Goal: Task Accomplishment & Management: Complete application form

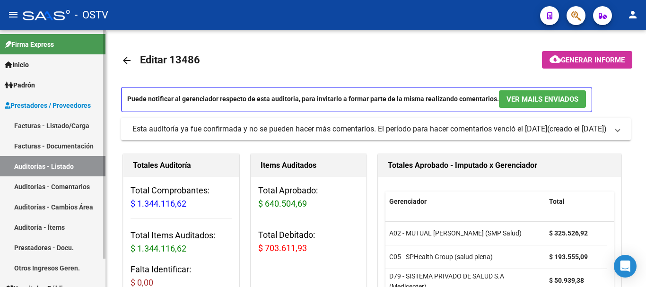
click at [45, 165] on link "Auditorías - Listado" at bounding box center [53, 166] width 106 height 20
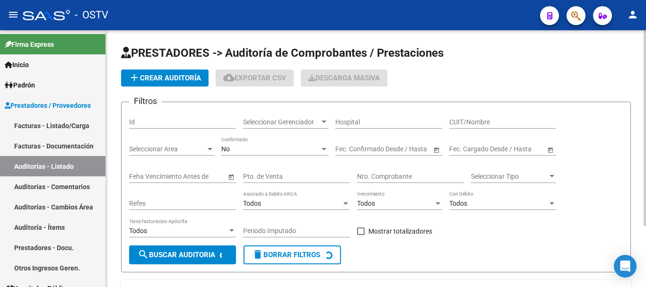
click at [161, 79] on span "add Crear Auditoría" at bounding box center [165, 78] width 72 height 9
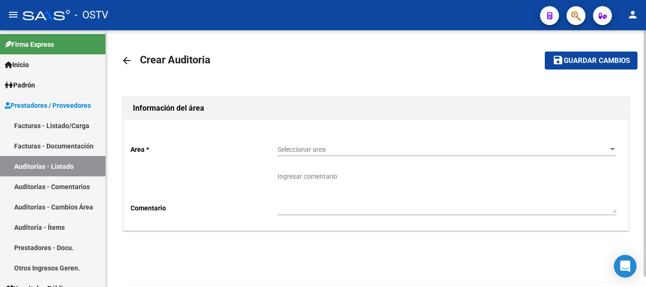
click at [334, 150] on span "Seleccionar area" at bounding box center [443, 150] width 330 height 8
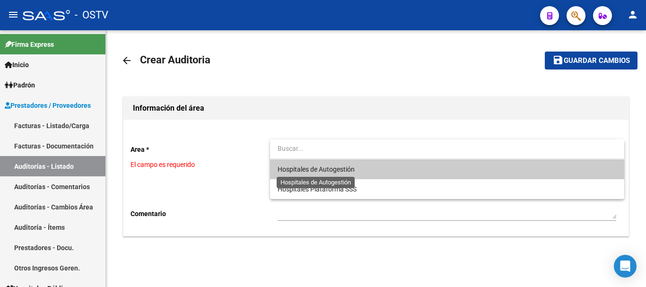
click at [330, 168] on span "Hospitales de Autogestión" at bounding box center [316, 170] width 77 height 8
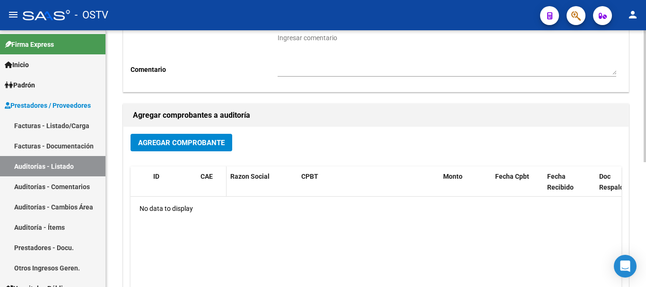
scroll to position [142, 0]
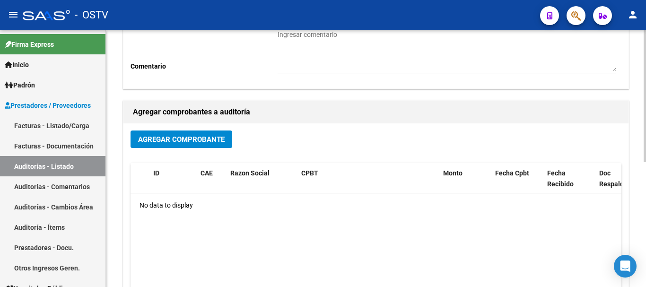
click at [204, 136] on span "Agregar Comprobante" at bounding box center [181, 139] width 87 height 9
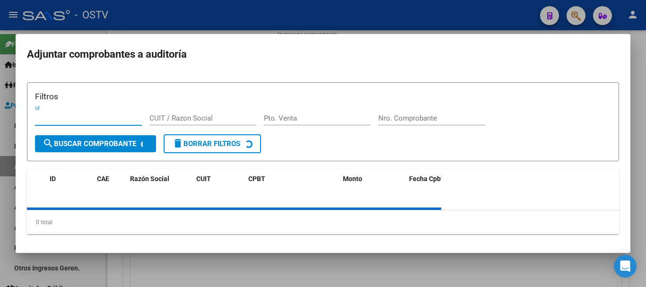
click at [421, 118] on div "Nro. Comprobante" at bounding box center [432, 122] width 107 height 23
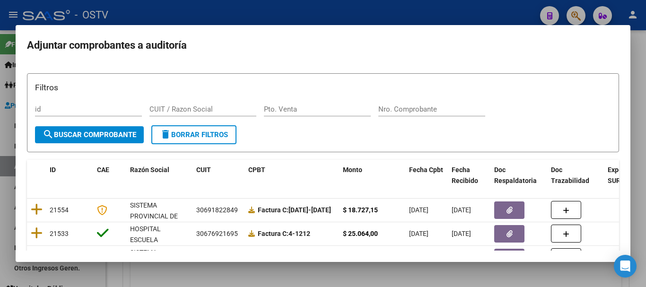
click at [428, 107] on input "Nro. Comprobante" at bounding box center [432, 109] width 107 height 9
paste input "4234"
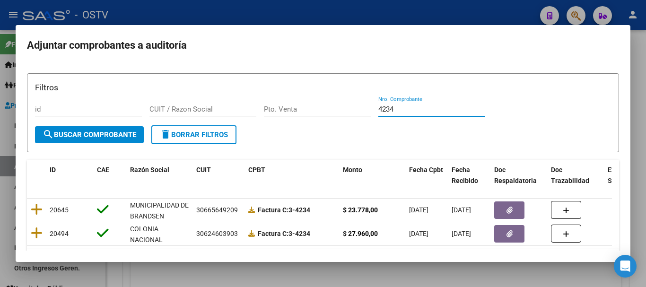
type input "4234"
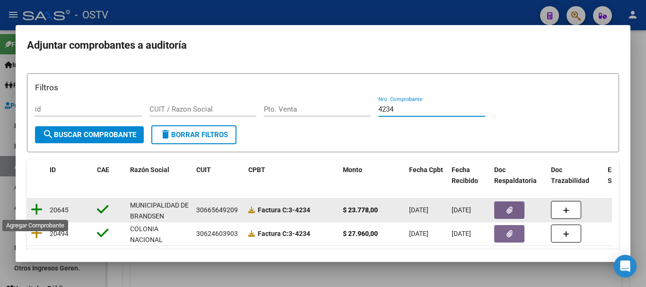
click at [34, 209] on icon at bounding box center [37, 209] width 12 height 13
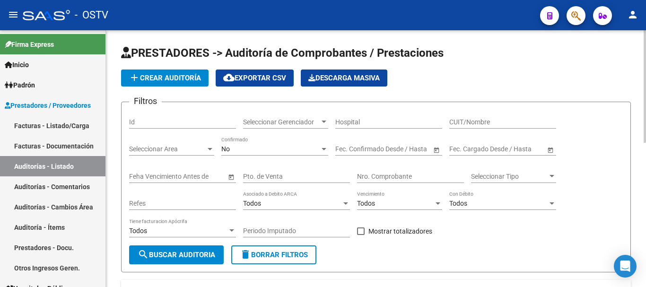
click at [168, 77] on span "add Crear Auditoría" at bounding box center [165, 78] width 72 height 9
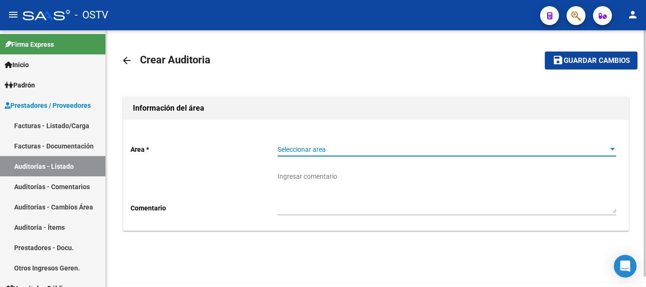
click at [355, 149] on span "Seleccionar area" at bounding box center [443, 150] width 330 height 8
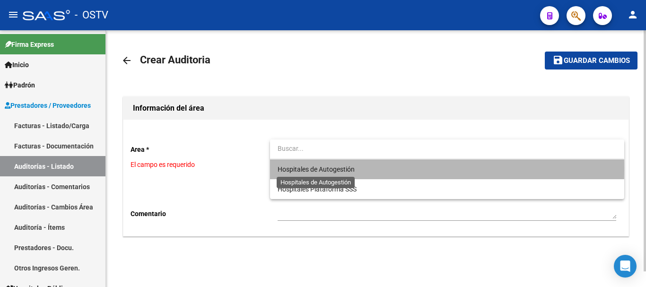
drag, startPoint x: 330, startPoint y: 169, endPoint x: 327, endPoint y: 174, distance: 6.4
click at [330, 169] on span "Hospitales de Autogestión" at bounding box center [316, 170] width 77 height 8
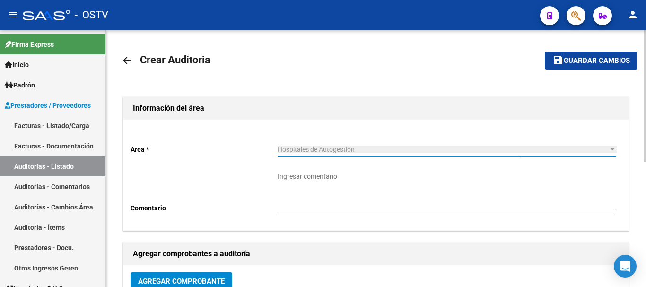
click at [189, 279] on span "Agregar Comprobante" at bounding box center [181, 281] width 87 height 9
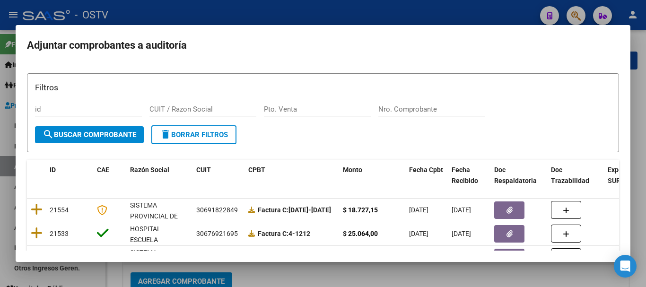
click at [421, 119] on div "Nro. Comprobante" at bounding box center [432, 113] width 107 height 23
click at [427, 110] on input "Nro. Comprobante" at bounding box center [432, 109] width 107 height 9
paste input "4234"
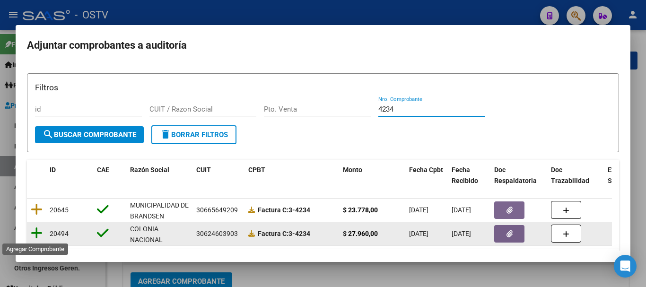
type input "4234"
click at [32, 232] on icon at bounding box center [37, 233] width 12 height 13
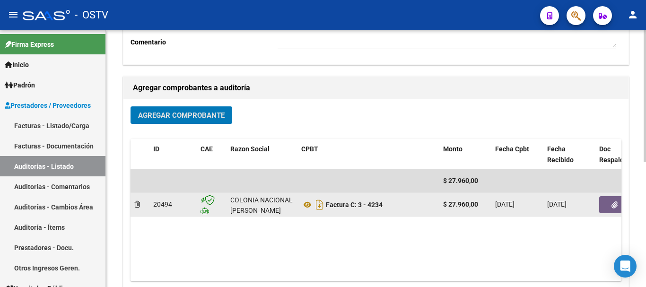
scroll to position [192, 0]
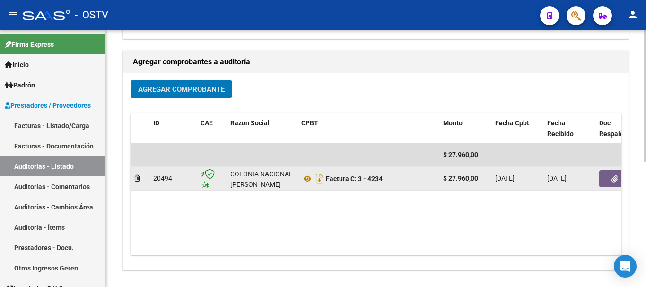
click at [619, 177] on button "button" at bounding box center [615, 178] width 30 height 17
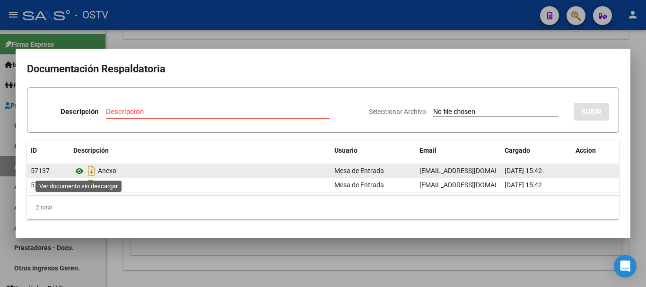
click at [82, 171] on icon at bounding box center [79, 171] width 12 height 11
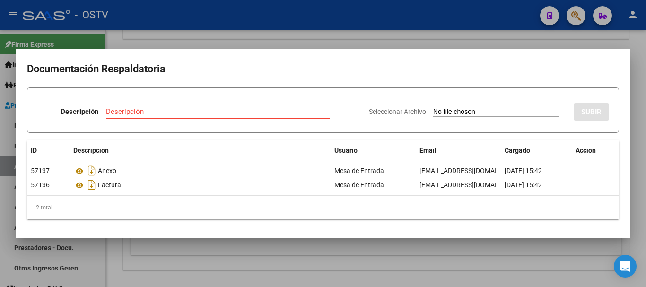
click at [497, 42] on div at bounding box center [323, 143] width 646 height 287
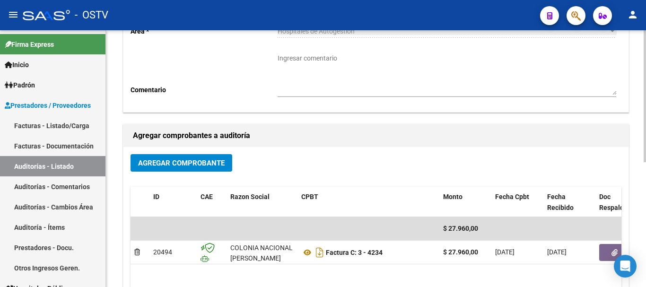
scroll to position [0, 0]
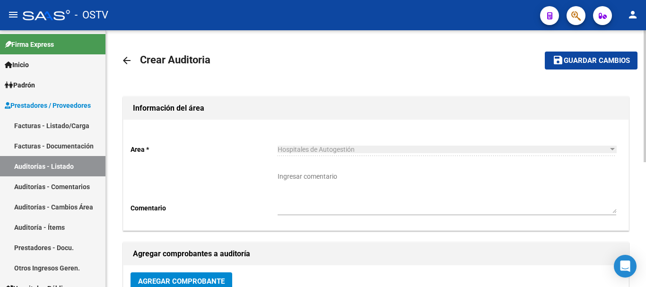
click at [589, 53] on button "save Guardar cambios" at bounding box center [591, 61] width 93 height 18
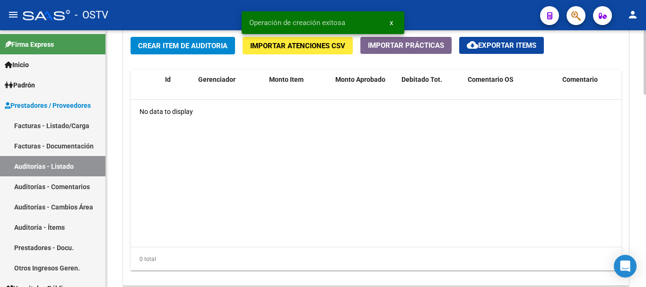
scroll to position [631, 0]
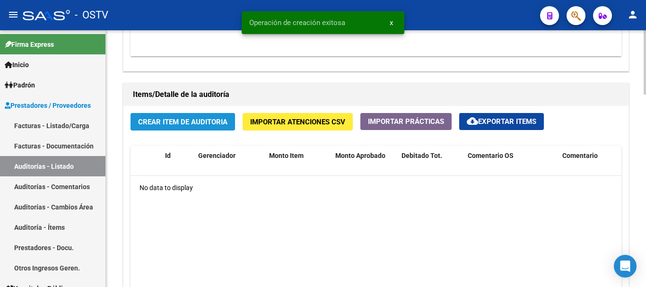
click at [195, 124] on span "Crear Item de Auditoria" at bounding box center [182, 122] width 89 height 9
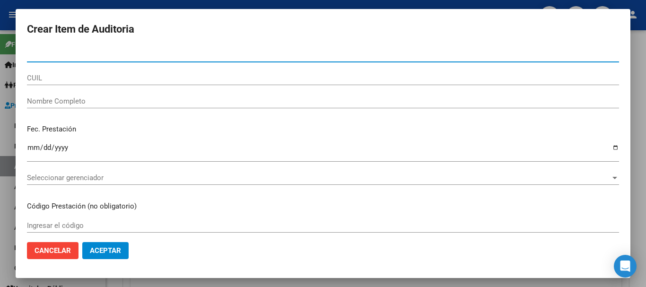
paste input "32640129"
type input "32640129"
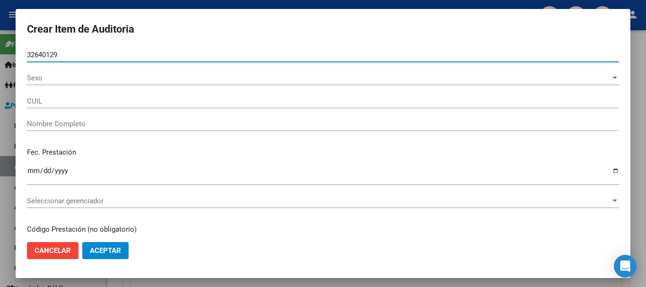
type input "27326401299"
type input "VILLAFA?E [PERSON_NAME] -"
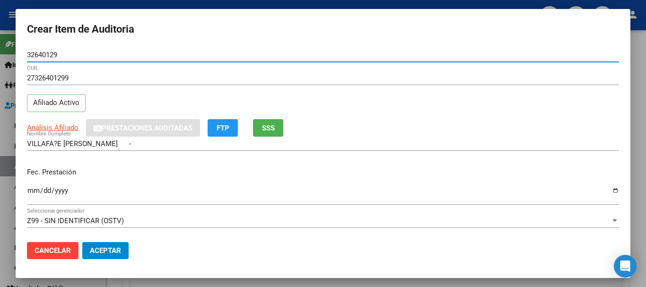
type input "32640129"
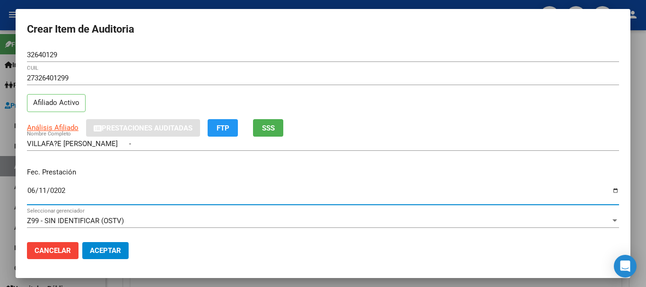
type input "[DATE]"
click at [0, 36] on div at bounding box center [323, 143] width 646 height 287
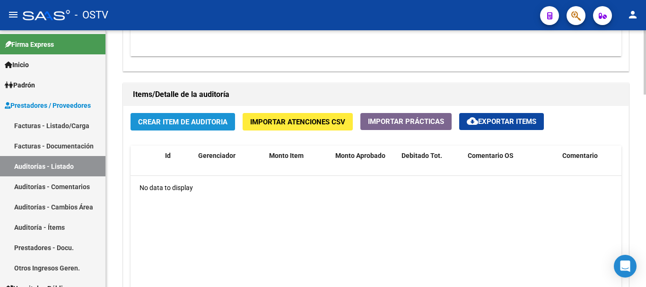
click at [164, 122] on span "Crear Item de Auditoria" at bounding box center [182, 122] width 89 height 9
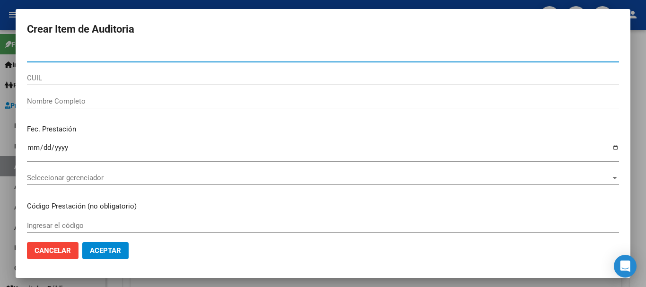
type input "32640129"
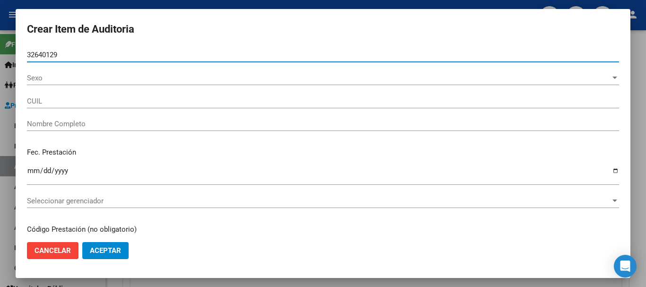
type input "27326401299"
type input "VILLAFA?E [PERSON_NAME] -"
type input "32640129"
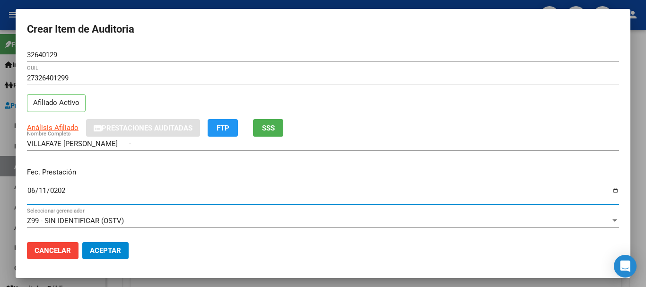
type input "[DATE]"
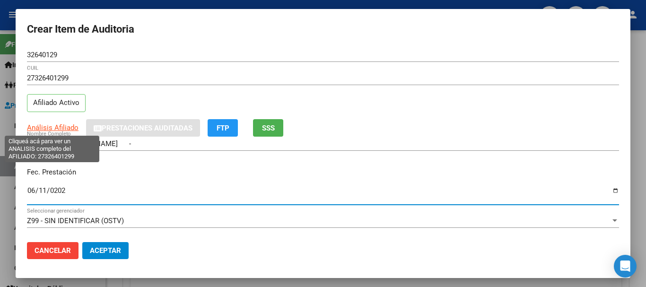
click at [74, 129] on span "Análisis Afiliado" at bounding box center [53, 128] width 52 height 9
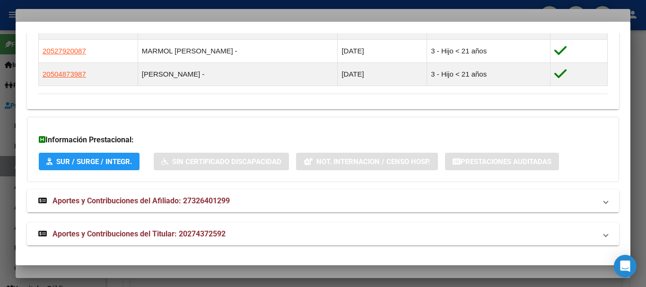
scroll to position [581, 0]
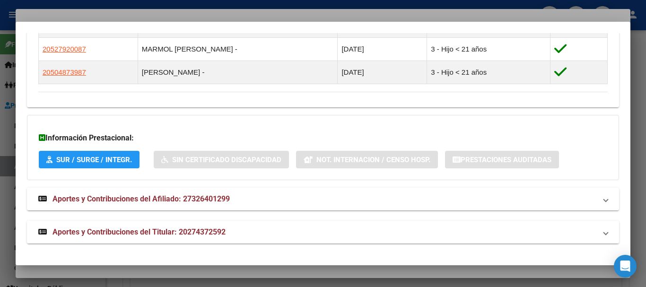
click at [216, 231] on span "Aportes y Contribuciones del Titular: 20274372592" at bounding box center [139, 232] width 173 height 9
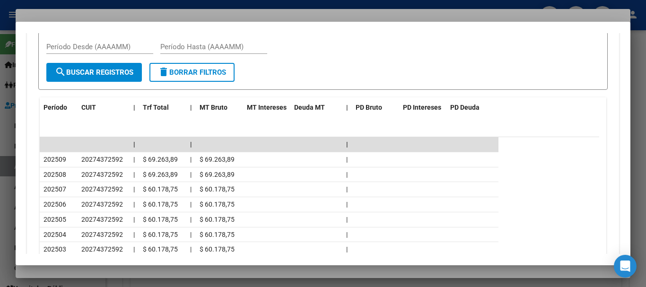
scroll to position [912, 0]
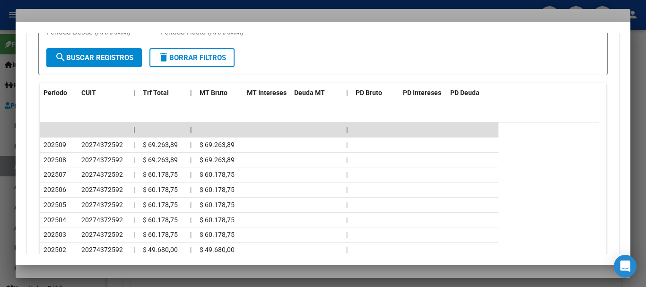
click at [223, 12] on div at bounding box center [323, 143] width 646 height 287
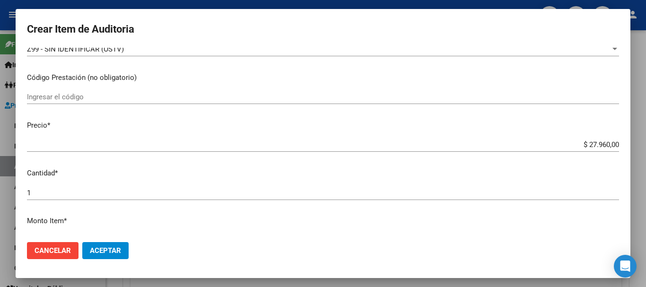
scroll to position [189, 0]
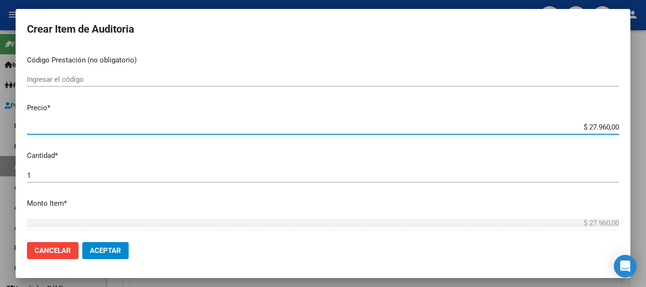
click at [590, 129] on input "$ 27.960,00" at bounding box center [323, 127] width 592 height 9
type input "$ 0,01"
type input "$ 0,13"
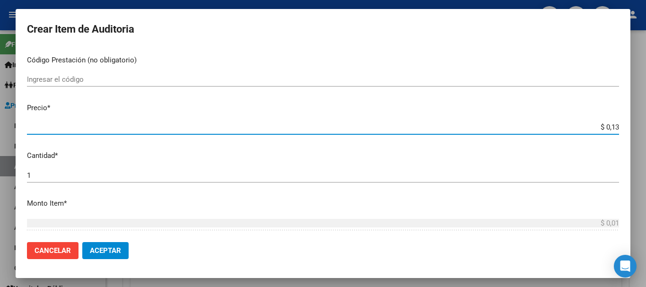
type input "$ 0,13"
type input "$ 1,39"
type input "$ 13,98"
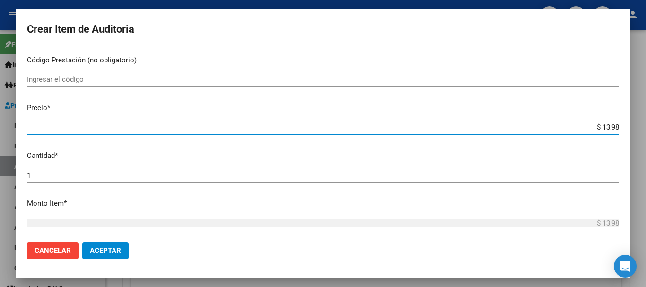
type input "$ 139,80"
type input "$ 1.398,00"
type input "$ 13.980,00"
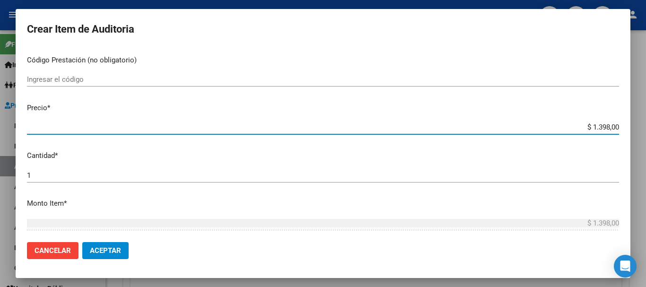
type input "$ 13.980,00"
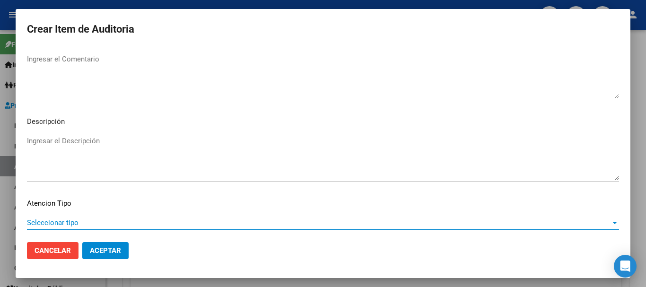
scroll to position [665, 0]
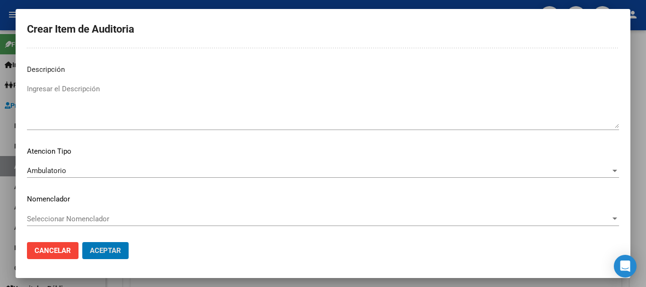
click at [82, 242] on button "Aceptar" at bounding box center [105, 250] width 46 height 17
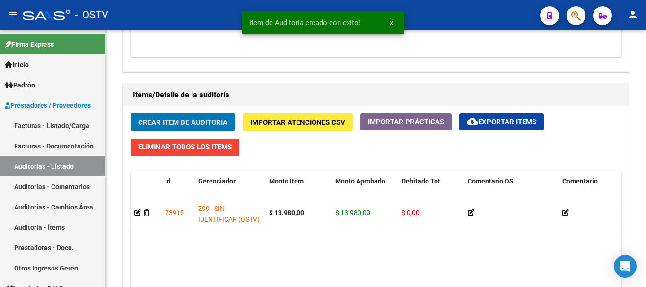
scroll to position [631, 0]
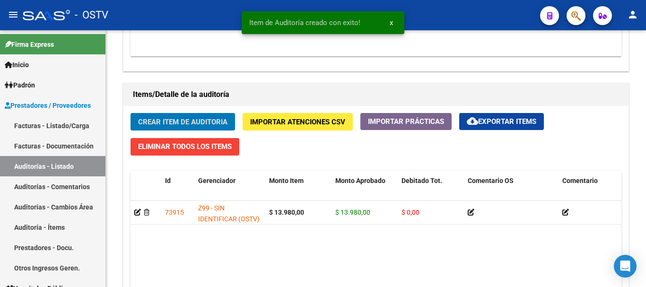
click at [131, 113] on button "Crear Item de Auditoria" at bounding box center [183, 122] width 105 height 18
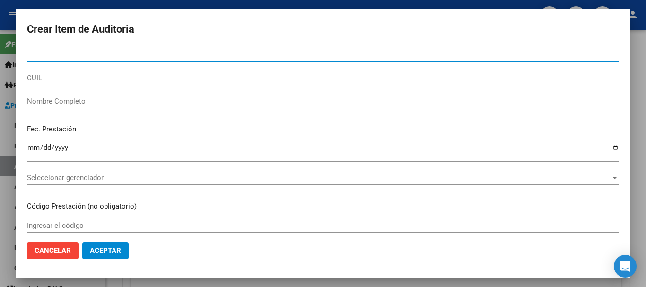
click at [646, 154] on div at bounding box center [323, 143] width 646 height 287
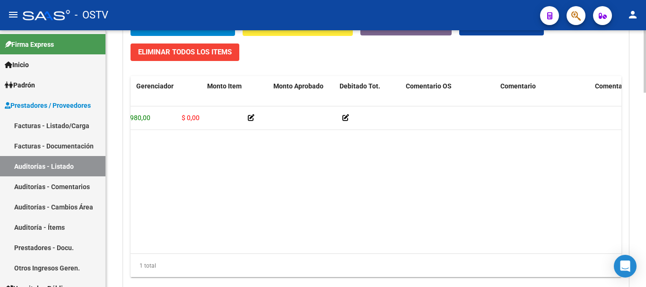
scroll to position [0, 0]
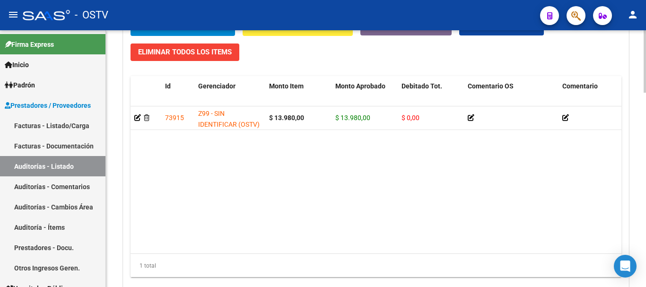
click at [131, 18] on button "Crear Item de Auditoria" at bounding box center [183, 27] width 105 height 18
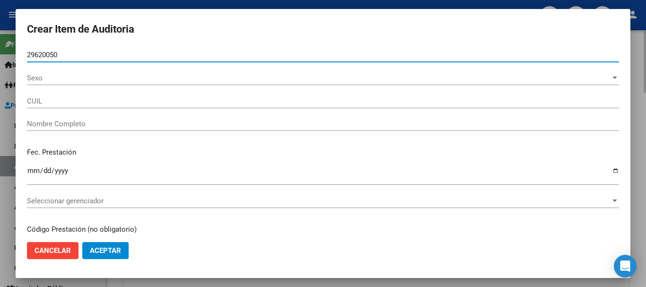
type input "29620050"
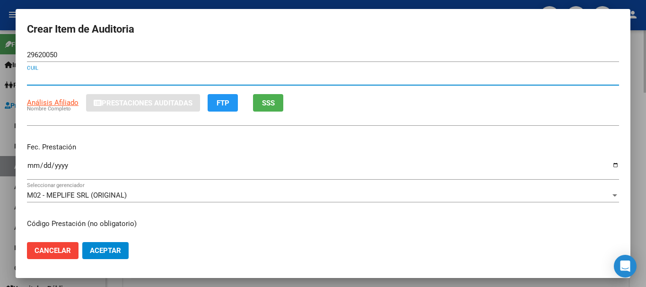
type input "20296200507"
type input "[PERSON_NAME] -"
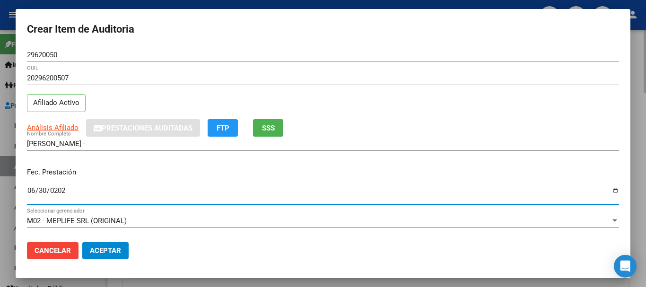
type input "[DATE]"
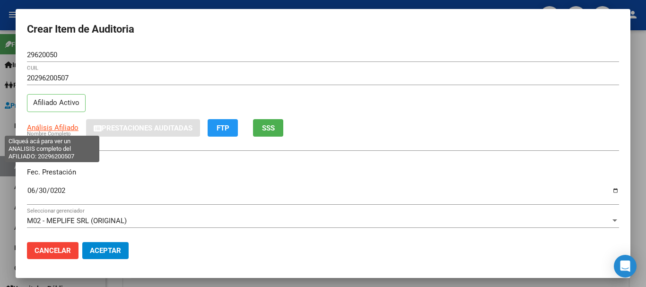
click at [63, 128] on span "Análisis Afiliado" at bounding box center [53, 128] width 52 height 9
type textarea "20296200507"
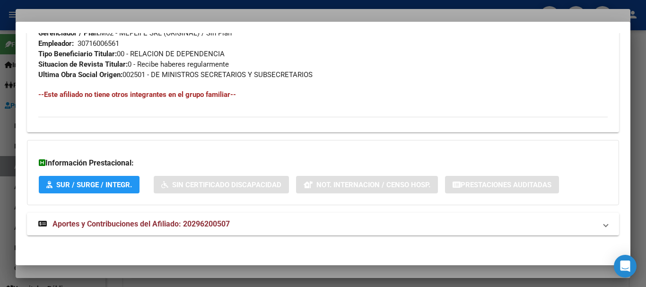
scroll to position [488, 0]
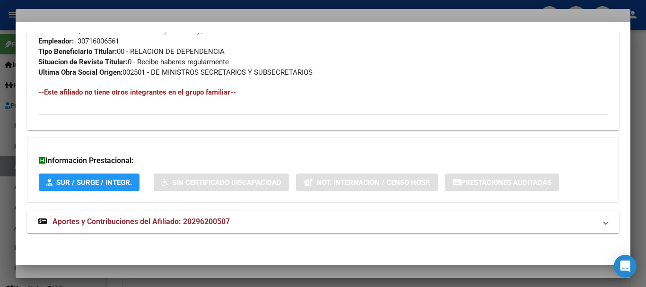
click at [186, 214] on mat-expansion-panel-header "Aportes y Contribuciones del Afiliado: 20296200507" at bounding box center [323, 222] width 592 height 23
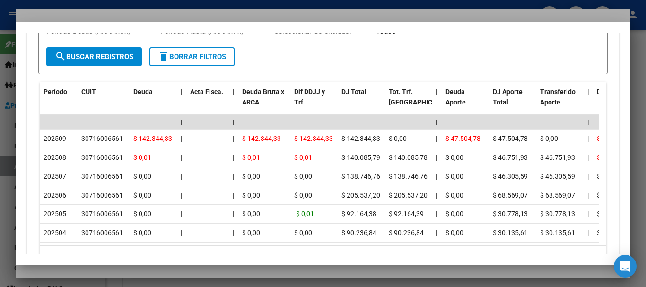
scroll to position [819, 0]
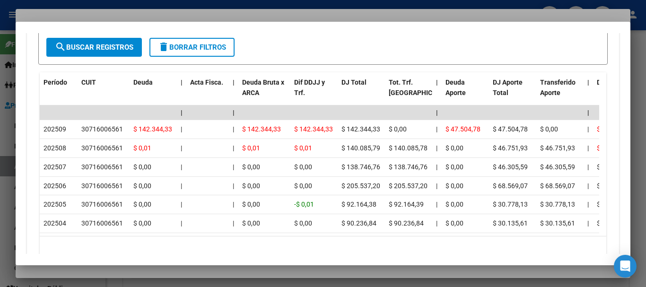
click at [133, 11] on div at bounding box center [323, 143] width 646 height 287
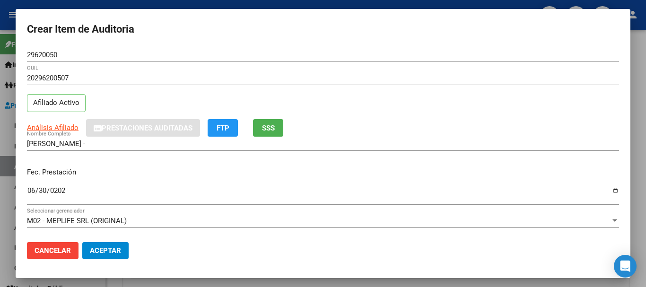
click at [302, 94] on div "20296200507 CUIL Afiliado Activo" at bounding box center [323, 95] width 592 height 48
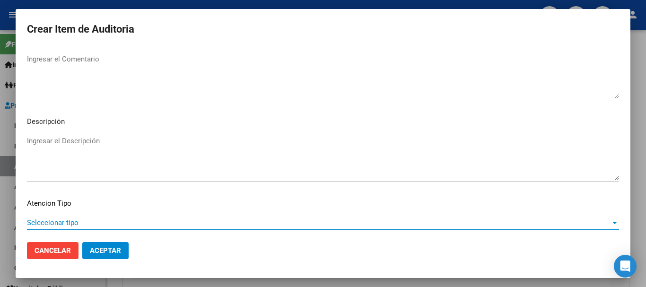
scroll to position [665, 0]
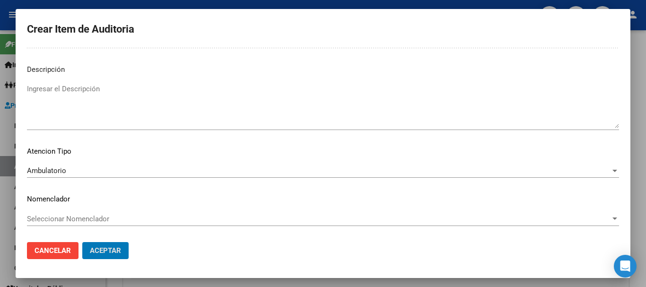
click at [82, 242] on button "Aceptar" at bounding box center [105, 250] width 46 height 17
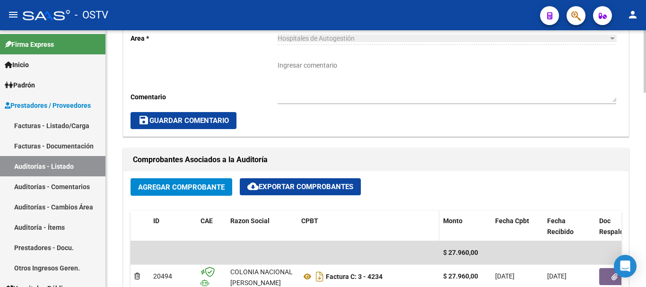
scroll to position [194, 0]
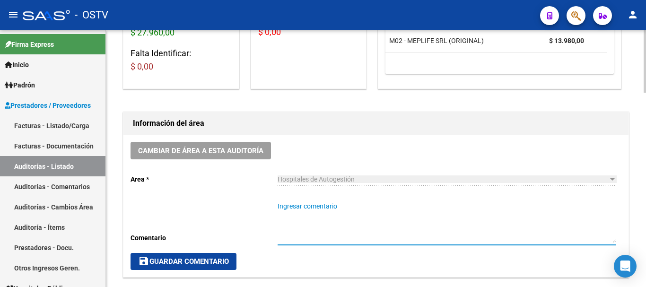
click at [355, 208] on textarea "Ingresar comentario" at bounding box center [447, 223] width 339 height 42
type textarea "c"
type textarea "CERRADA"
click at [185, 255] on button "save Guardar Comentario" at bounding box center [184, 261] width 106 height 17
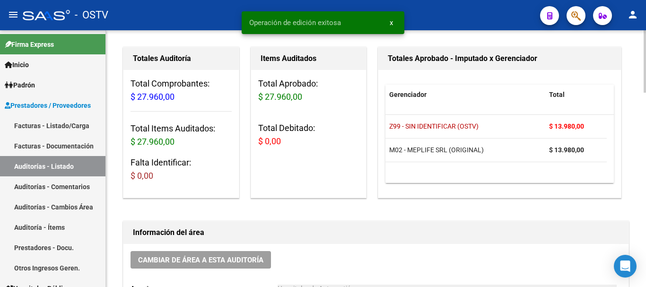
scroll to position [0, 0]
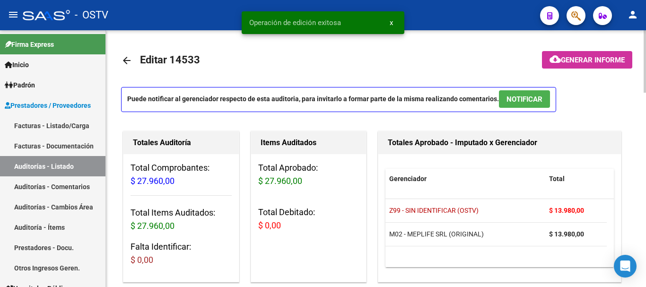
click at [125, 62] on mat-icon "arrow_back" at bounding box center [126, 60] width 11 height 11
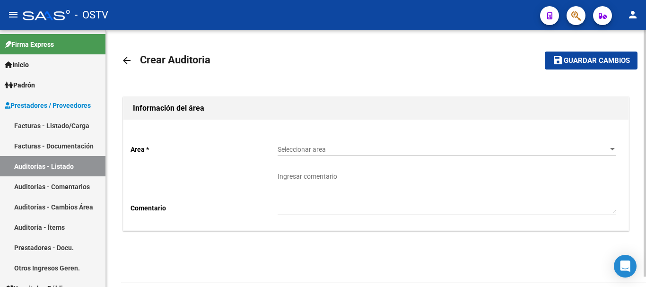
click at [296, 150] on span "Seleccionar area" at bounding box center [443, 150] width 330 height 8
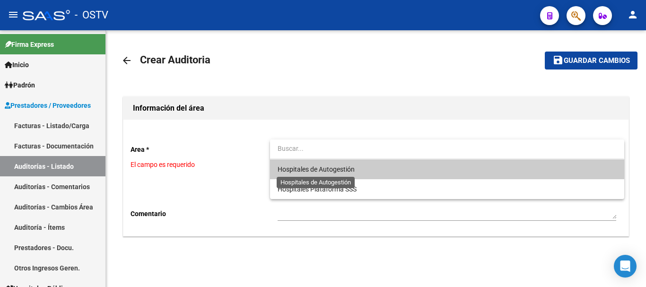
click at [315, 168] on span "Hospitales de Autogestión" at bounding box center [316, 170] width 77 height 8
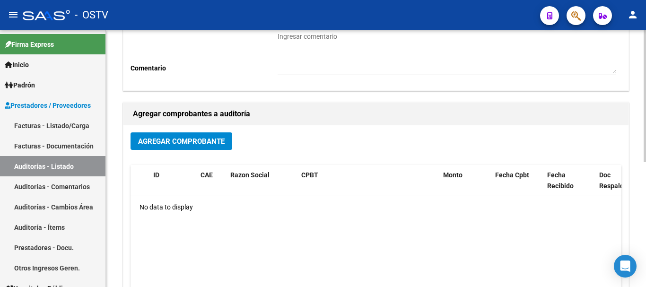
scroll to position [142, 0]
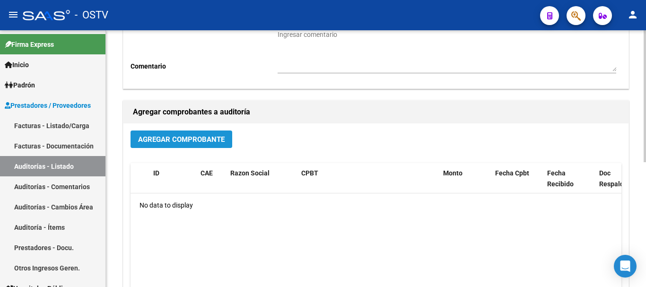
click at [191, 141] on span "Agregar Comprobante" at bounding box center [181, 139] width 87 height 9
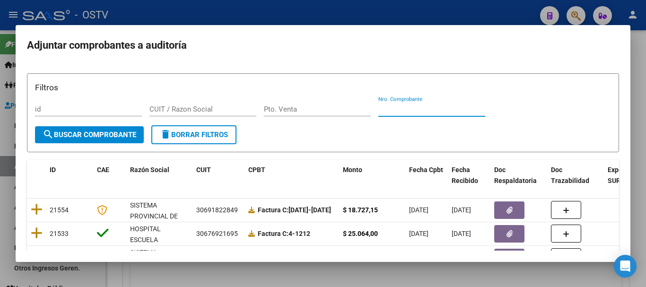
click at [415, 113] on input "Nro. Comprobante" at bounding box center [432, 109] width 107 height 9
paste input "10862"
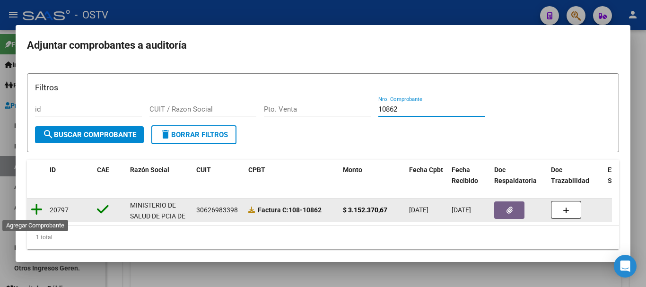
type input "10862"
click at [35, 208] on icon at bounding box center [37, 209] width 12 height 13
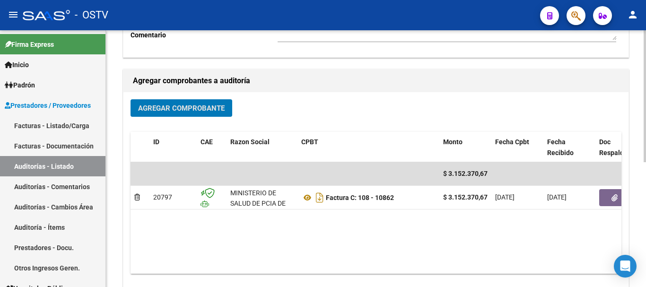
scroll to position [237, 0]
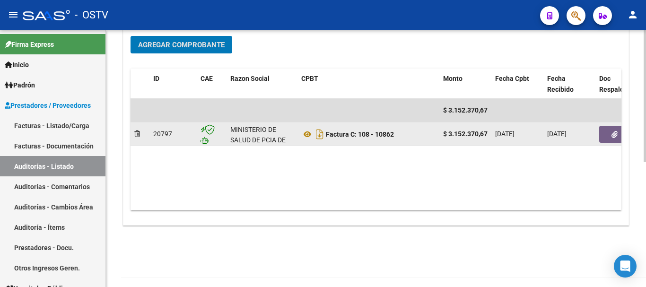
click at [608, 134] on button "button" at bounding box center [615, 134] width 30 height 17
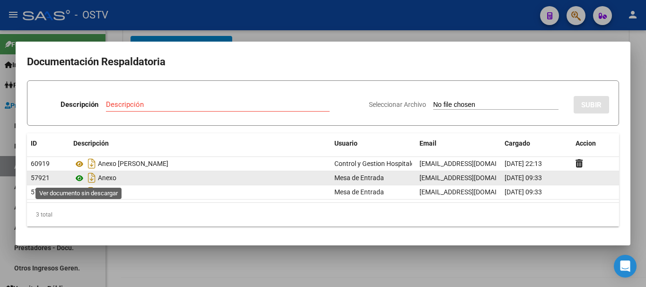
click at [76, 180] on icon at bounding box center [79, 178] width 12 height 11
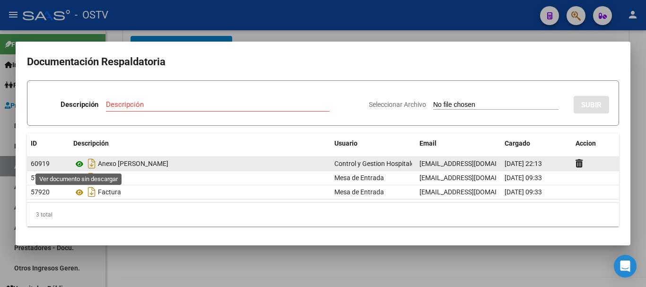
click at [78, 165] on icon at bounding box center [79, 164] width 12 height 11
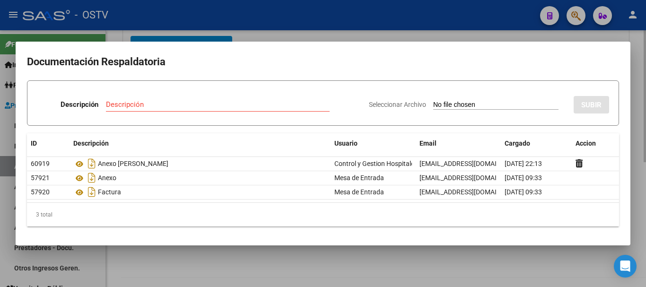
click at [487, 34] on div at bounding box center [323, 143] width 646 height 287
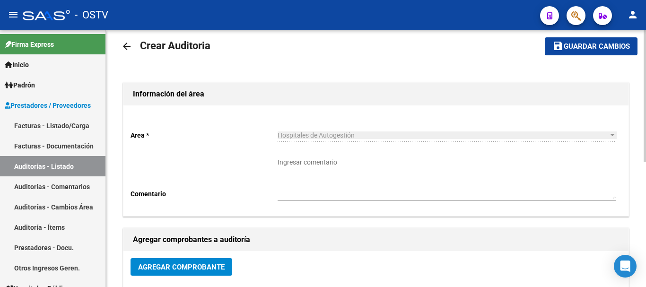
scroll to position [0, 0]
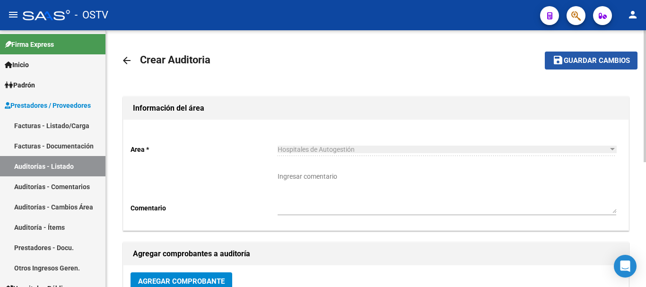
click at [576, 65] on span "Guardar cambios" at bounding box center [597, 61] width 66 height 9
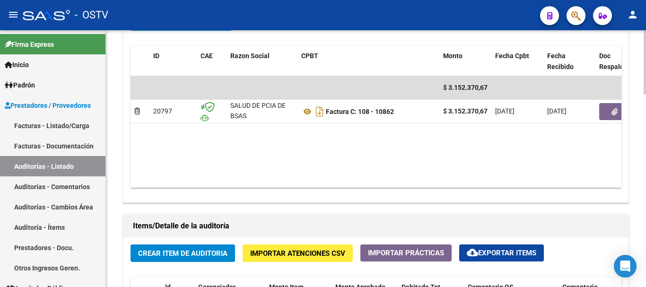
scroll to position [521, 0]
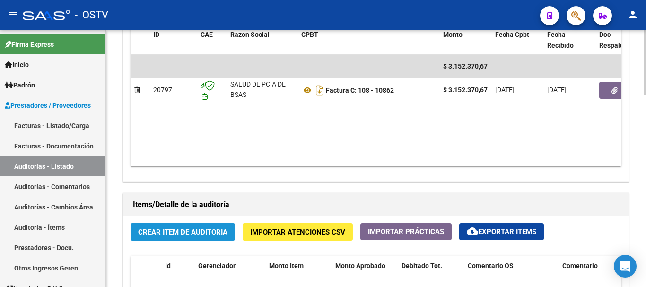
click at [190, 229] on span "Crear Item de Auditoria" at bounding box center [182, 232] width 89 height 9
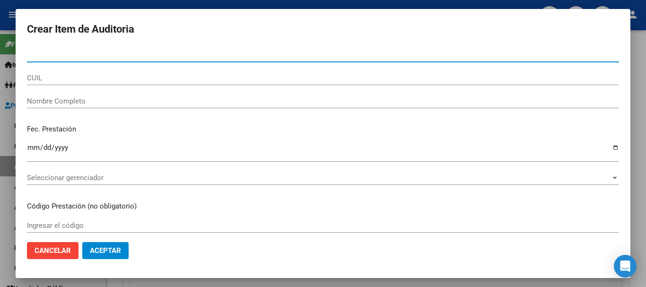
paste input "33291039"
type input "33291039"
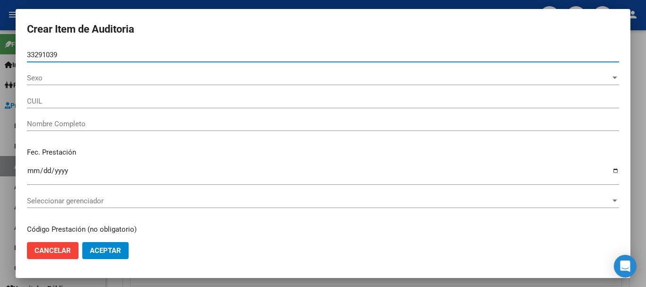
type input "20332910397"
type input "[PERSON_NAME]"
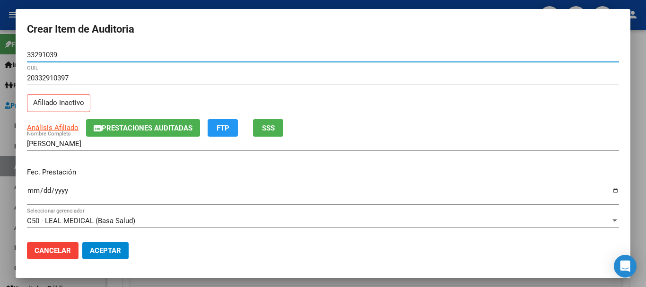
type input "33291039"
click at [141, 124] on span "Prestaciones Auditadas" at bounding box center [147, 128] width 91 height 9
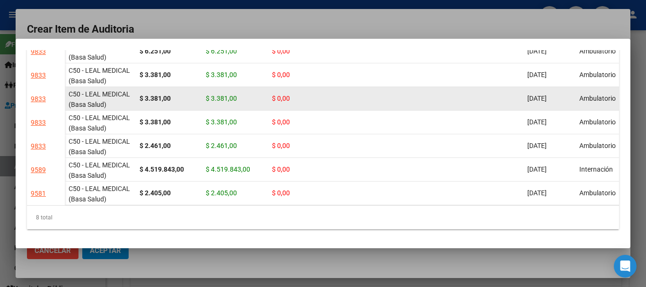
scroll to position [92, 0]
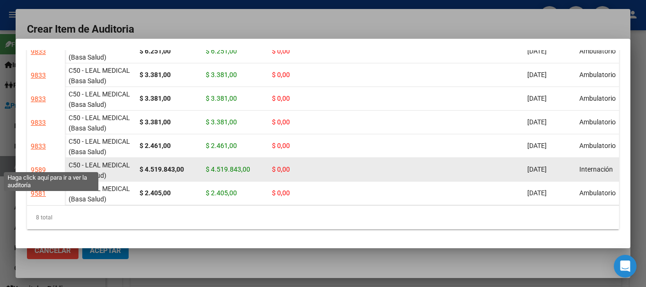
click at [39, 165] on div "9589" at bounding box center [38, 170] width 15 height 11
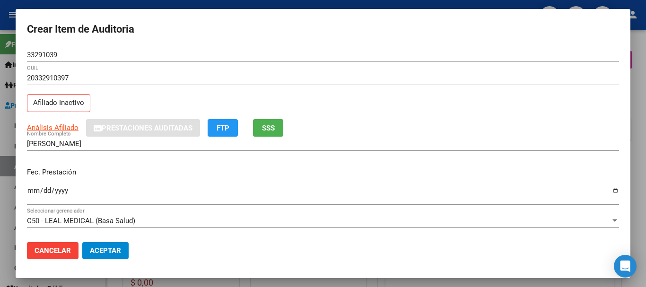
click at [98, 5] on div at bounding box center [323, 143] width 646 height 287
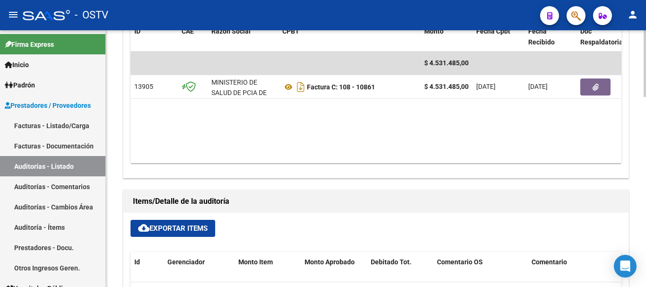
scroll to position [473, 0]
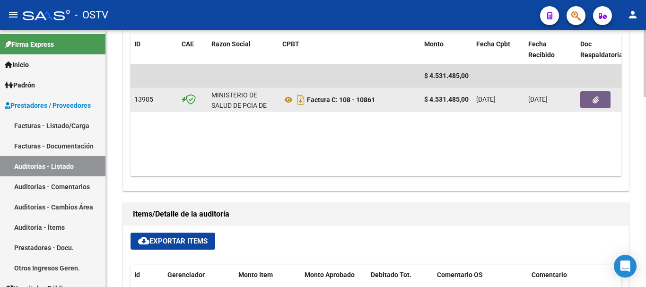
copy strong "Factura C: 108 - 10861"
drag, startPoint x: 378, startPoint y: 101, endPoint x: 309, endPoint y: 104, distance: 69.6
click at [309, 104] on div "Factura C: 108 - 10861" at bounding box center [350, 99] width 134 height 15
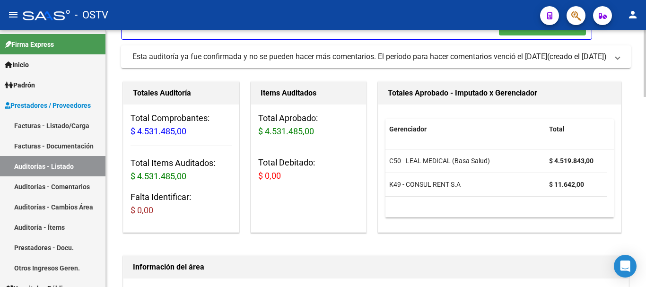
scroll to position [0, 0]
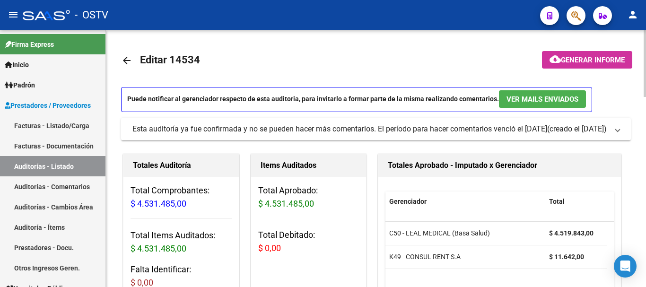
click at [124, 59] on mat-icon "arrow_back" at bounding box center [126, 60] width 11 height 11
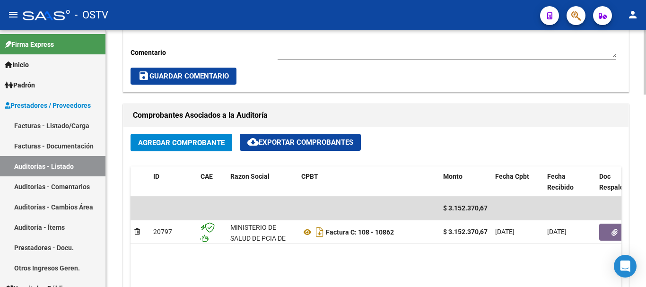
scroll to position [663, 0]
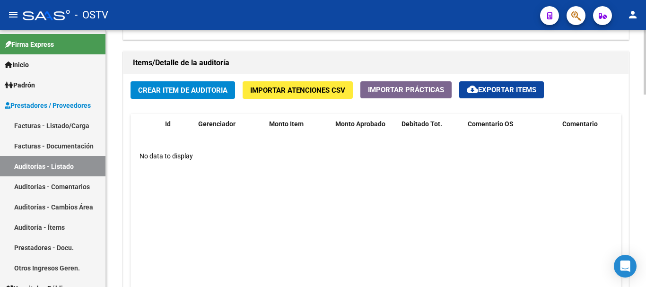
click at [194, 90] on span "Crear Item de Auditoria" at bounding box center [182, 90] width 89 height 9
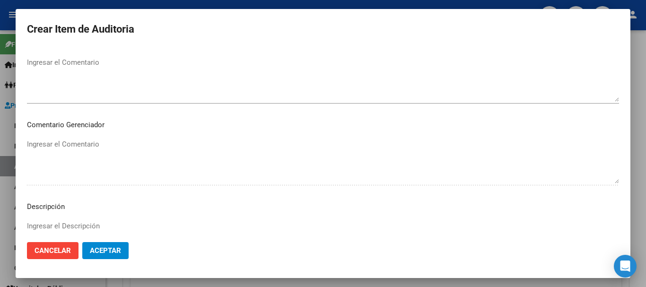
scroll to position [426, 0]
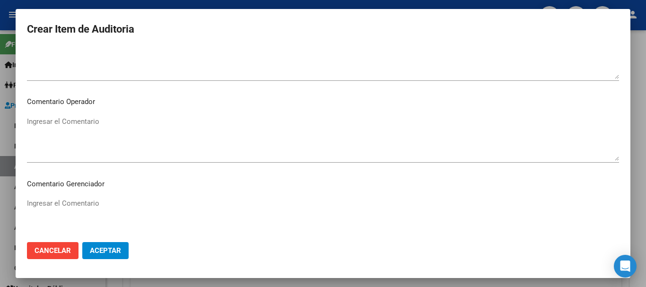
click at [86, 125] on textarea "Ingresar el Comentario" at bounding box center [323, 138] width 592 height 44
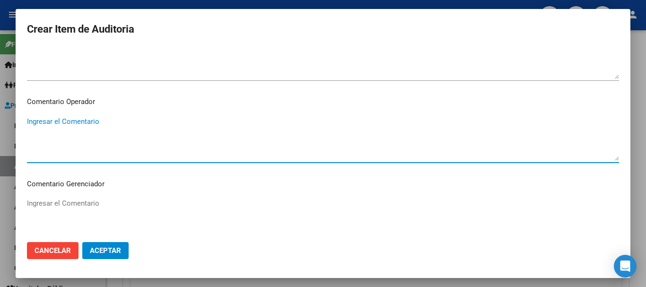
paste textarea "Factura C: 108 - 10861"
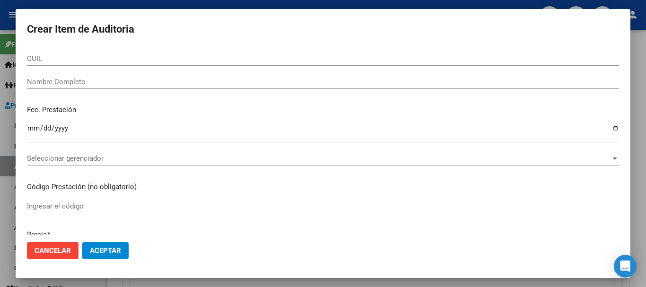
scroll to position [0, 0]
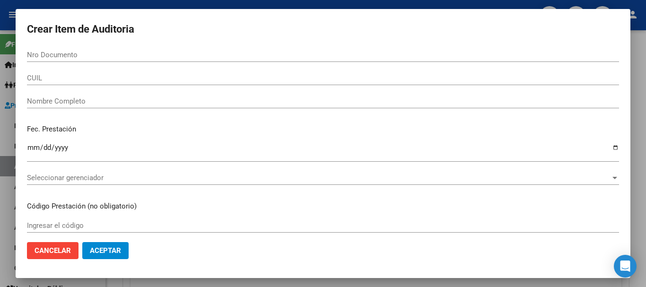
type textarea "Factura C: 108 - 10861"
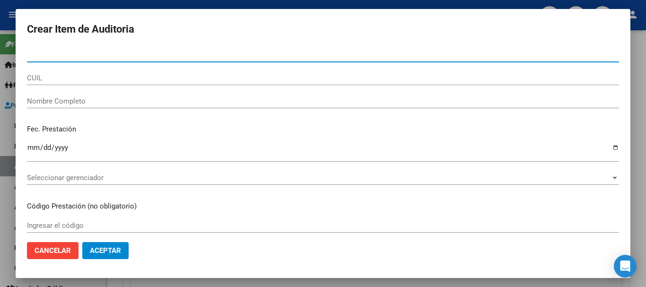
click at [63, 52] on input "Nro Documento" at bounding box center [323, 55] width 592 height 9
paste input "33291039"
type input "33291039"
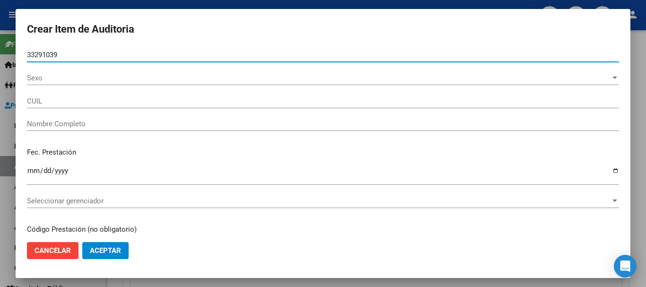
type input "20332910397"
type input "[PERSON_NAME]"
type input "33291039"
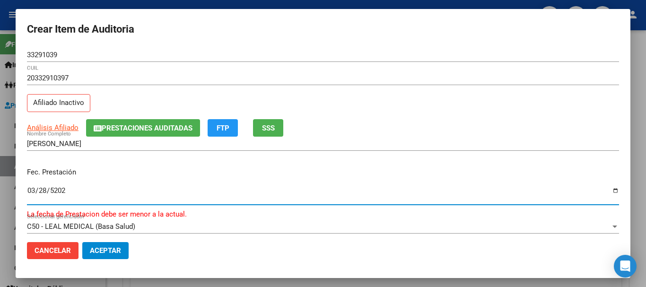
type input "[DATE]"
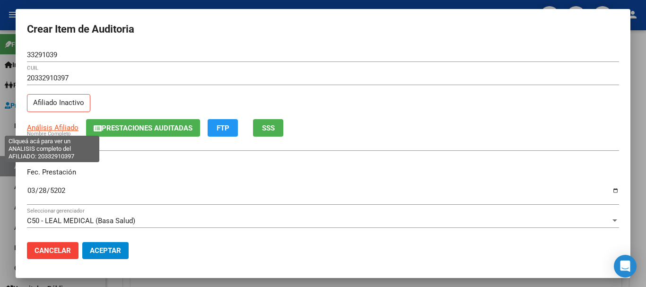
click at [58, 128] on span "Análisis Afiliado" at bounding box center [53, 128] width 52 height 9
type textarea "20332910397"
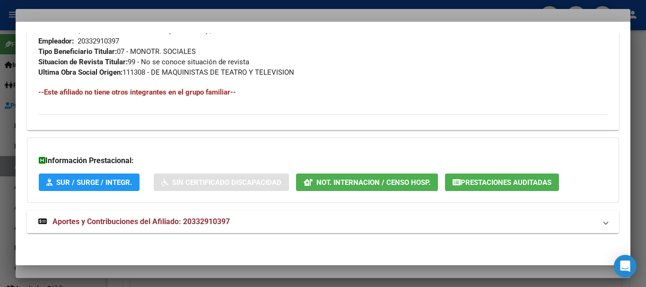
click at [188, 227] on strong "Aportes y Contribuciones del Afiliado: 20332910397" at bounding box center [134, 221] width 192 height 11
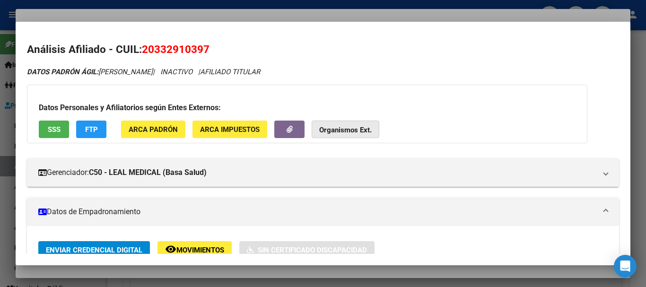
click at [346, 130] on strong "Organismos Ext." at bounding box center [345, 130] width 53 height 9
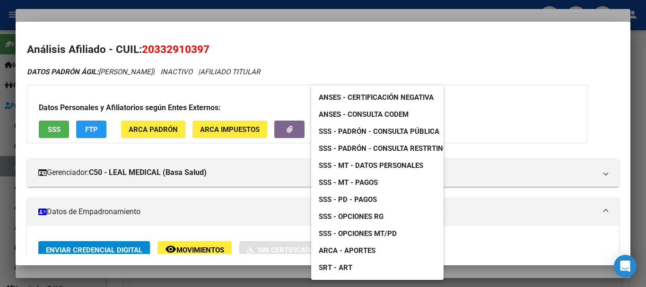
click at [386, 169] on span "SSS - MT - Datos Personales" at bounding box center [371, 165] width 105 height 9
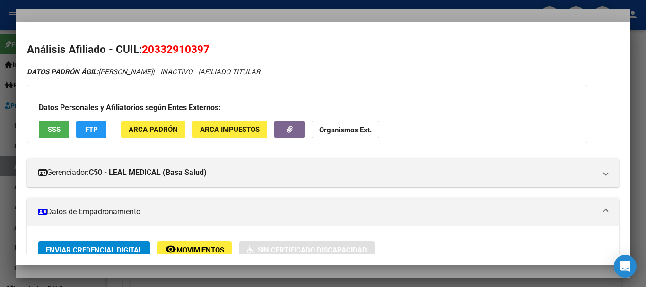
click at [263, 15] on div at bounding box center [323, 143] width 646 height 287
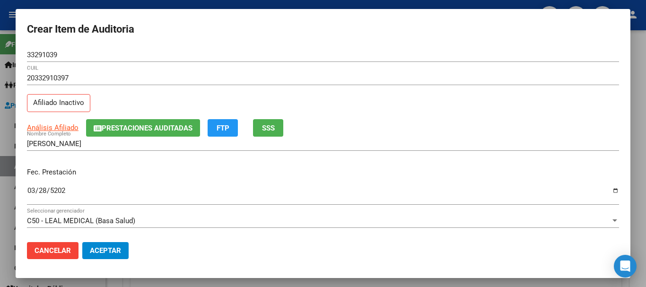
click at [482, 108] on div "20332910397 CUIL Afiliado Inactivo" at bounding box center [323, 95] width 592 height 48
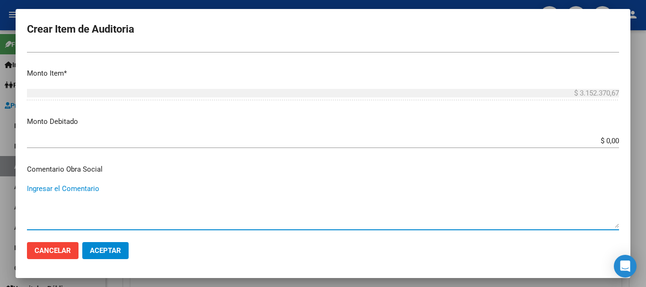
scroll to position [449, 0]
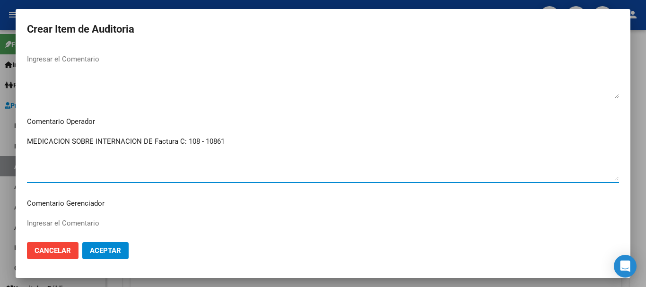
type textarea "MEDICACION SOBRE INTERNACION DE Factura C: 108 - 10861"
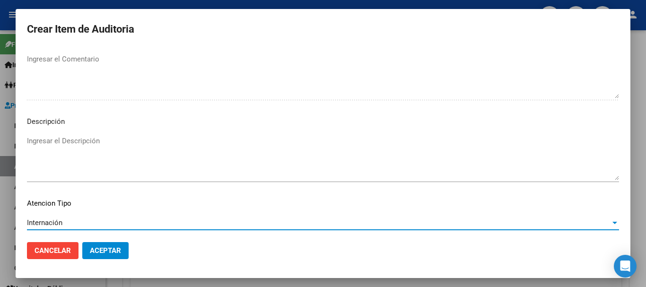
scroll to position [665, 0]
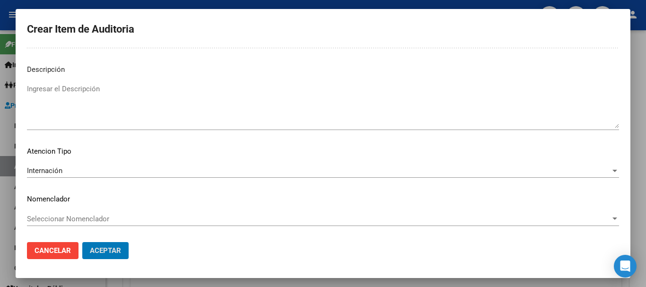
click at [82, 242] on button "Aceptar" at bounding box center [105, 250] width 46 height 17
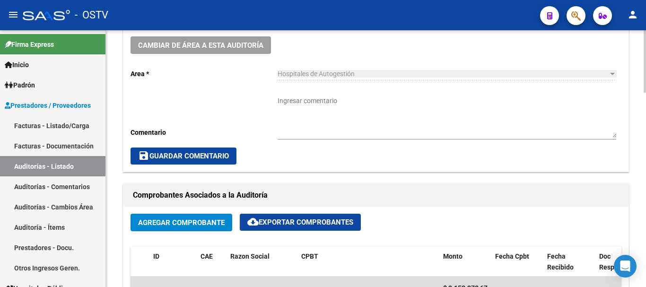
scroll to position [284, 0]
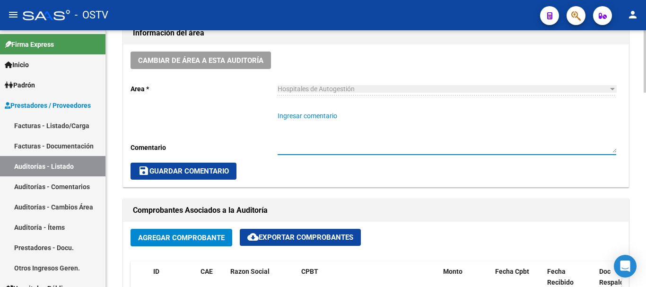
click at [337, 122] on textarea "Ingresar comentario" at bounding box center [447, 132] width 339 height 42
type textarea "CERRADA"
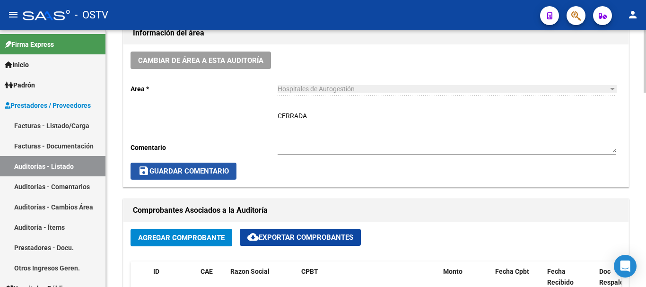
click at [208, 176] on span "save Guardar Comentario" at bounding box center [183, 171] width 91 height 9
drag, startPoint x: 196, startPoint y: 169, endPoint x: 202, endPoint y: 167, distance: 6.4
click at [196, 169] on span "save Guardar Comentario" at bounding box center [183, 171] width 91 height 9
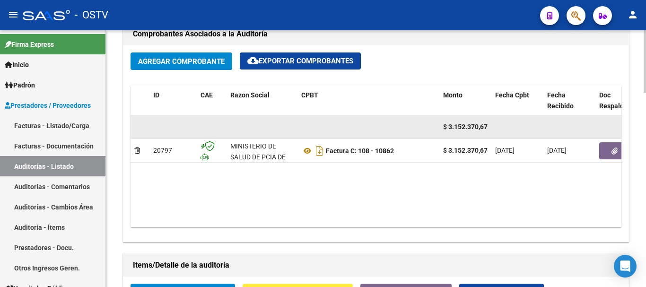
scroll to position [379, 0]
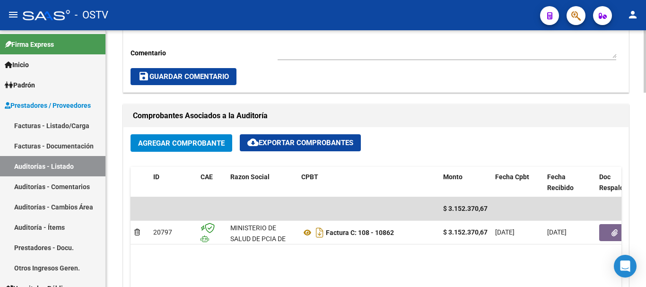
click at [199, 144] on span "Agregar Comprobante" at bounding box center [181, 143] width 87 height 9
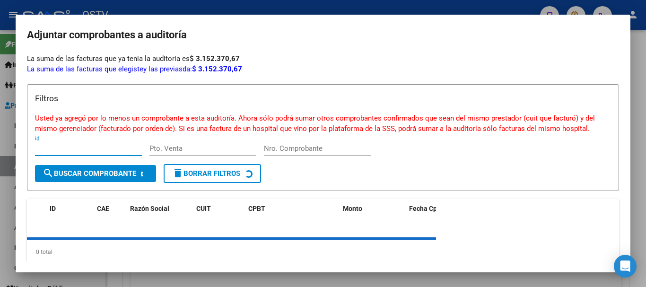
click at [271, 6] on div at bounding box center [323, 143] width 646 height 287
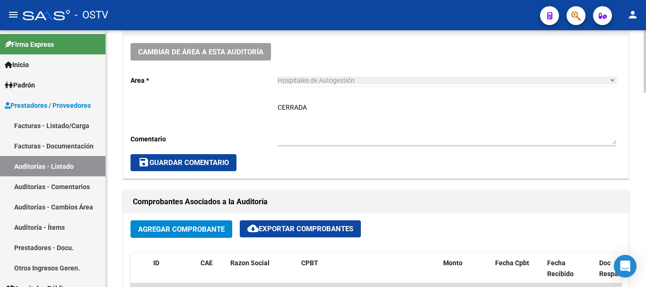
scroll to position [284, 0]
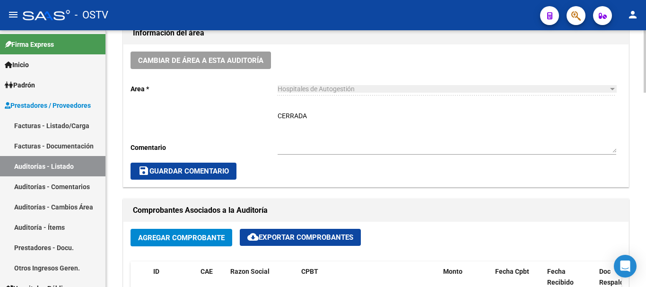
click at [217, 165] on button "save Guardar Comentario" at bounding box center [184, 171] width 106 height 17
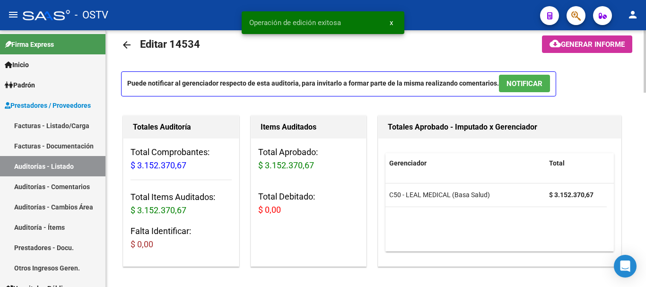
scroll to position [0, 0]
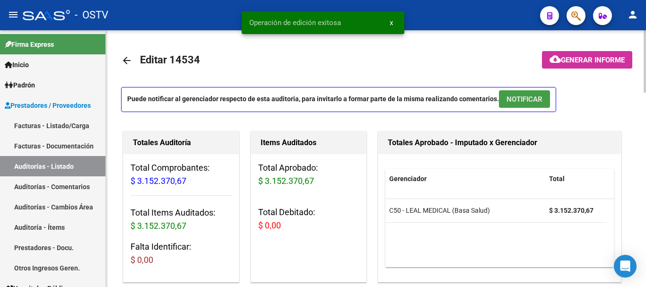
drag, startPoint x: 519, startPoint y: 101, endPoint x: 529, endPoint y: 99, distance: 9.6
click at [519, 100] on span "NOTIFICAR" at bounding box center [525, 99] width 36 height 9
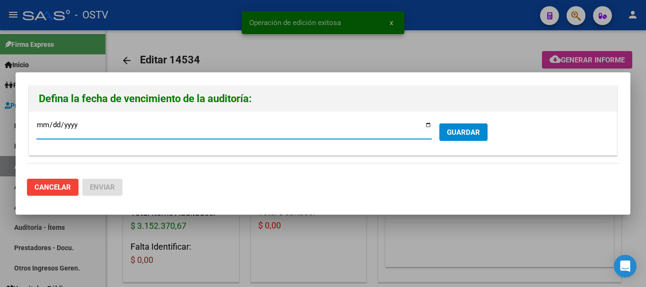
click at [468, 133] on span "GUARDAR" at bounding box center [463, 132] width 33 height 9
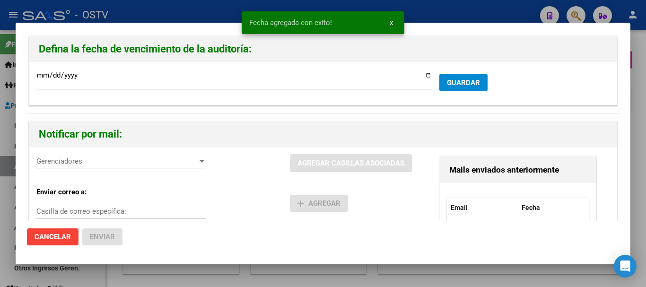
click at [187, 164] on span "Gerenciadores" at bounding box center [116, 161] width 161 height 9
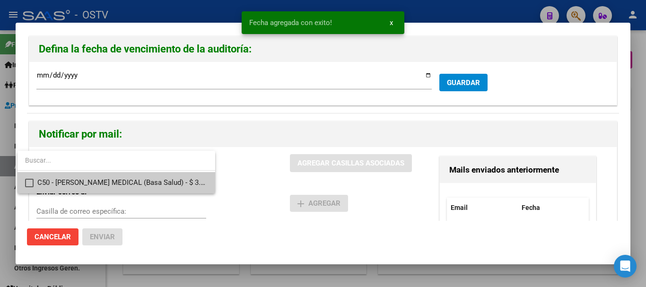
click at [165, 176] on span "C50 - [PERSON_NAME] MEDICAL (Basa Salud) - $ 3.152.370,67" at bounding box center [122, 182] width 170 height 21
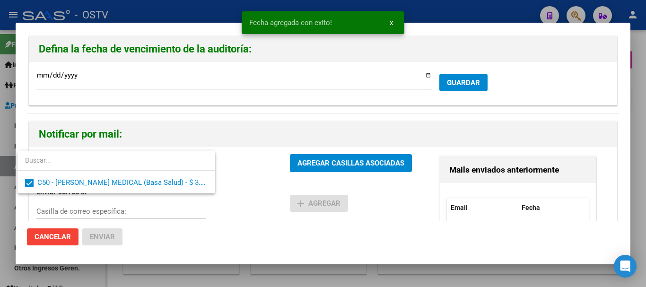
click at [299, 170] on div at bounding box center [323, 143] width 646 height 287
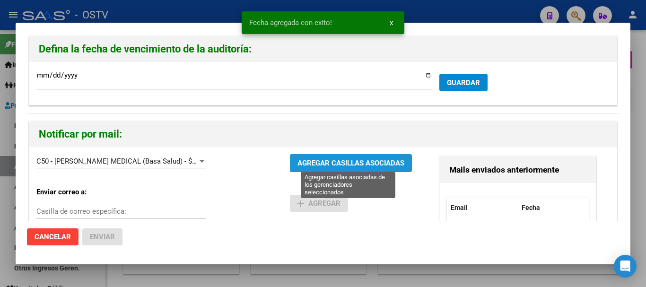
click at [317, 165] on span "AGREGAR CASILLAS ASOCIADAS" at bounding box center [351, 163] width 107 height 9
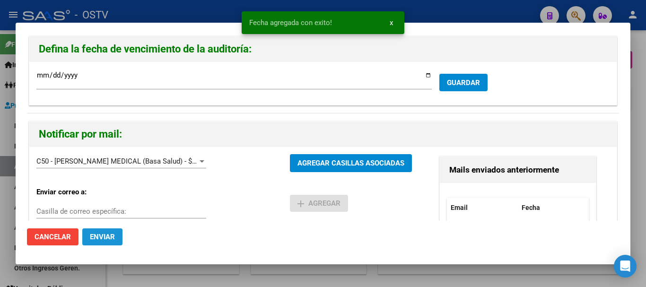
click at [106, 233] on span "Enviar" at bounding box center [102, 237] width 25 height 9
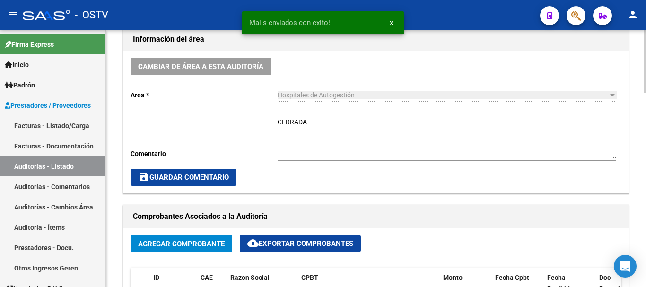
scroll to position [284, 0]
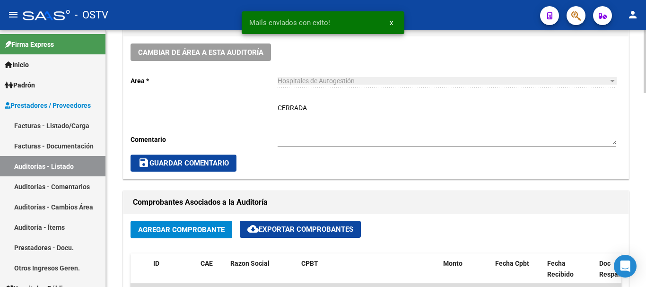
click at [205, 163] on span "save Guardar Comentario" at bounding box center [183, 163] width 91 height 9
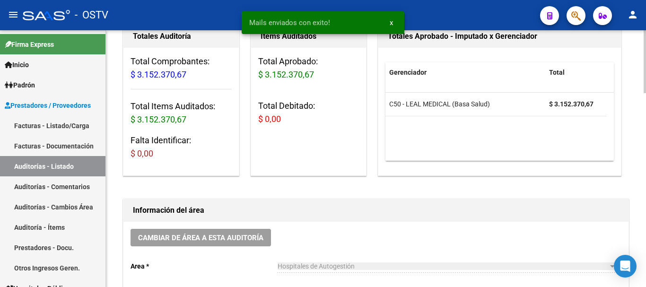
scroll to position [0, 0]
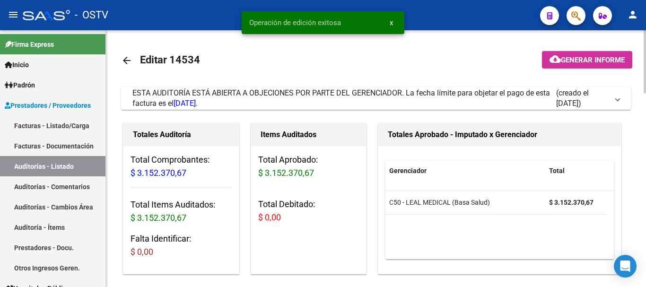
click at [125, 56] on mat-icon "arrow_back" at bounding box center [126, 60] width 11 height 11
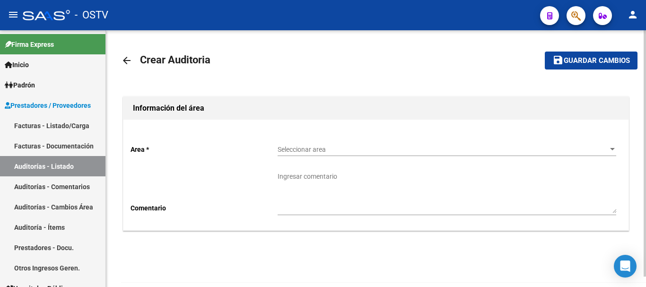
click at [314, 149] on span "Seleccionar area" at bounding box center [443, 150] width 330 height 8
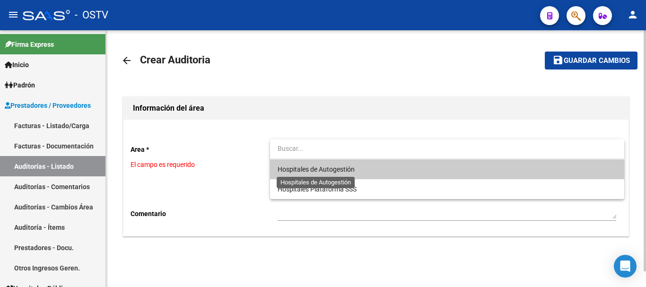
click at [322, 166] on span "Hospitales de Autogestión" at bounding box center [316, 170] width 77 height 8
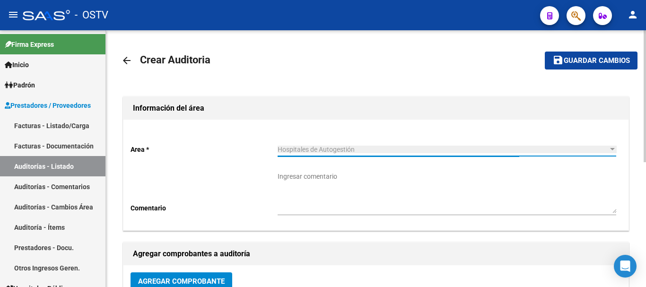
click at [195, 281] on span "Agregar Comprobante" at bounding box center [181, 281] width 87 height 9
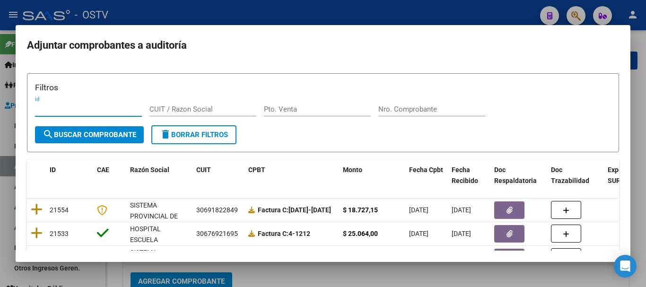
click at [443, 110] on input "Nro. Comprobante" at bounding box center [432, 109] width 107 height 9
paste input "6910"
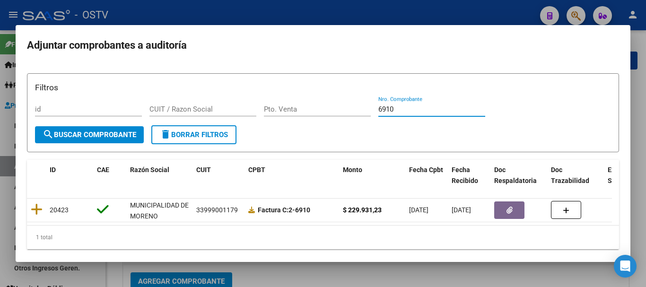
type input "6910"
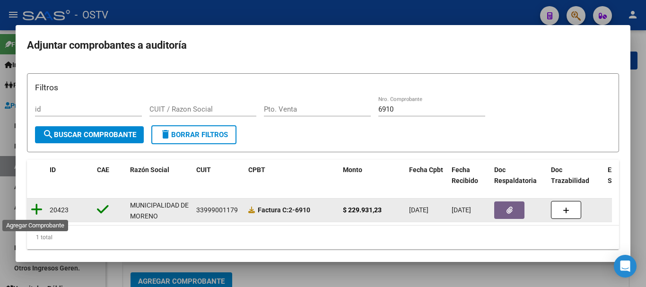
click at [36, 208] on icon at bounding box center [37, 209] width 12 height 13
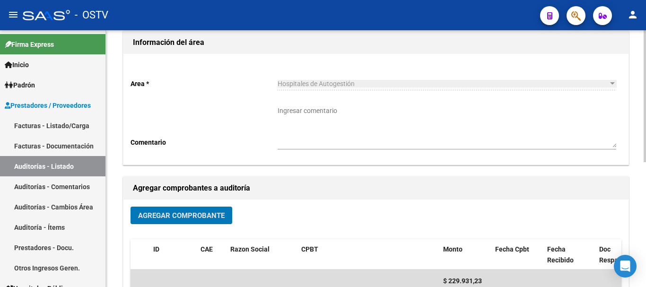
scroll to position [242, 0]
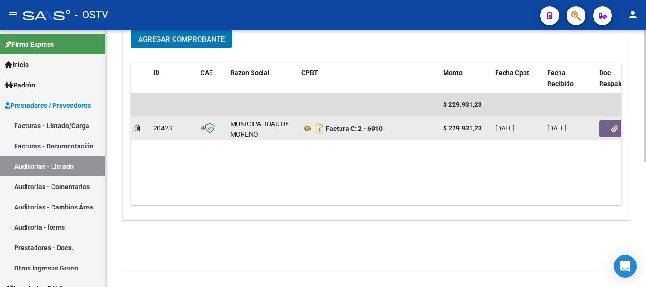
click at [609, 129] on button "button" at bounding box center [615, 128] width 30 height 17
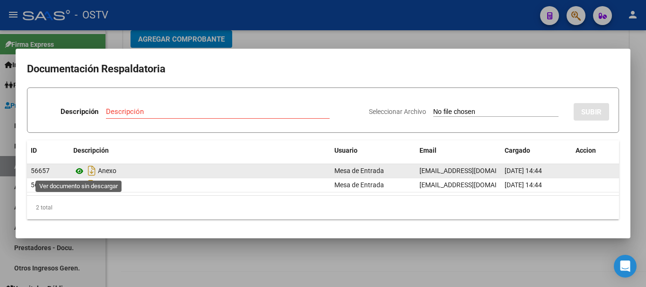
click at [76, 168] on icon at bounding box center [79, 171] width 12 height 11
click at [81, 172] on icon at bounding box center [79, 171] width 12 height 11
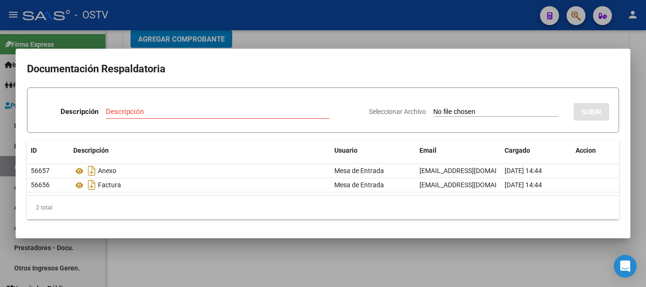
drag, startPoint x: 303, startPoint y: 35, endPoint x: 399, endPoint y: 22, distance: 97.5
click at [303, 35] on div at bounding box center [323, 143] width 646 height 287
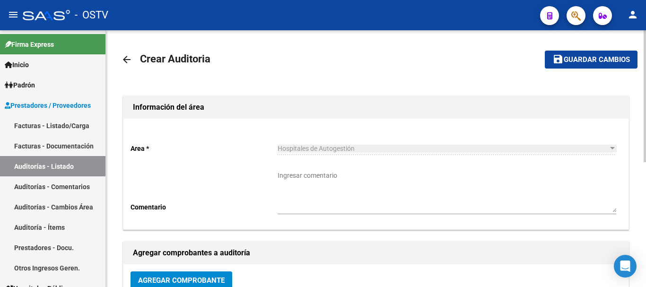
scroll to position [0, 0]
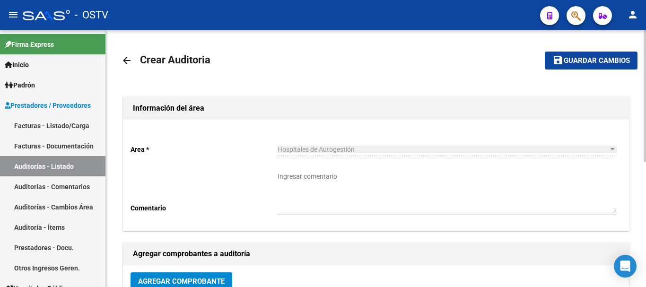
click at [597, 65] on span "Guardar cambios" at bounding box center [597, 61] width 66 height 9
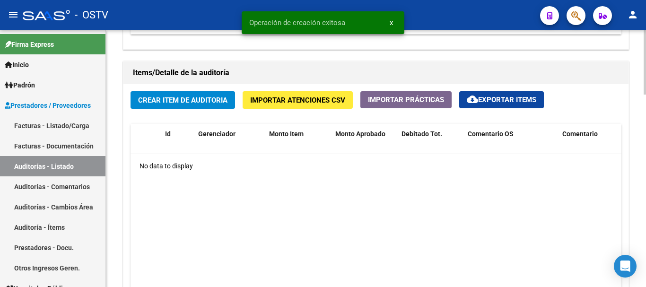
scroll to position [663, 0]
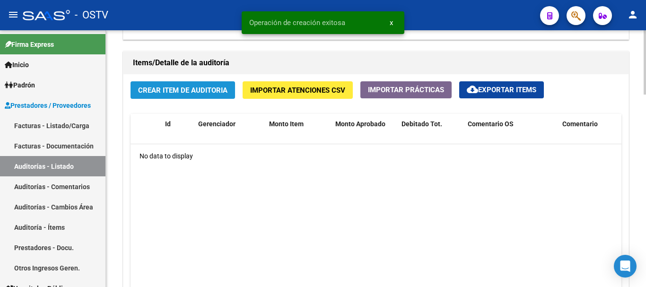
click at [164, 94] on span "Crear Item de Auditoria" at bounding box center [182, 90] width 89 height 9
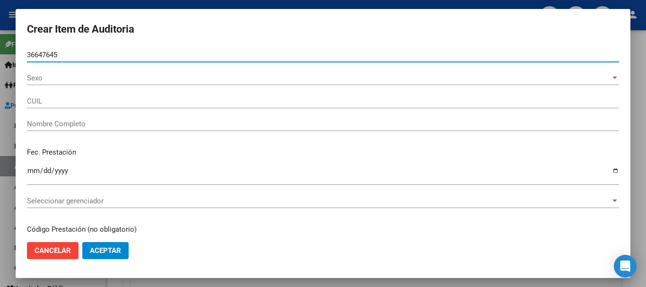
type input "36647645"
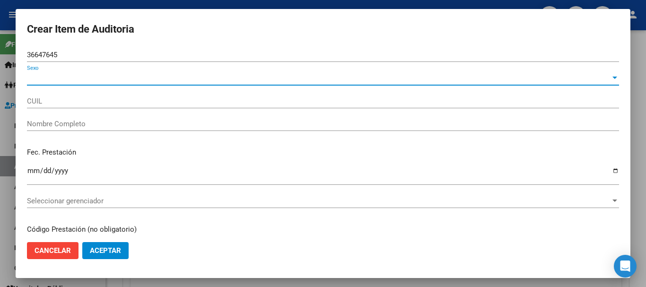
type input "27366476453"
type input "[PERSON_NAME] [PERSON_NAME]"
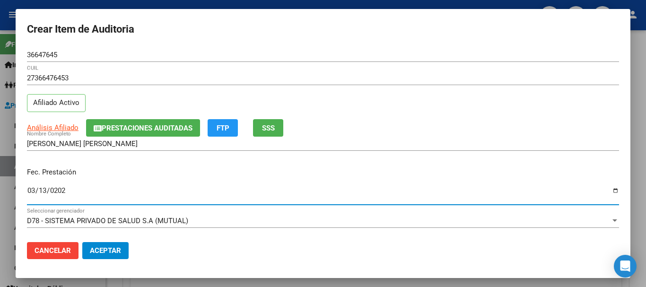
type input "[DATE]"
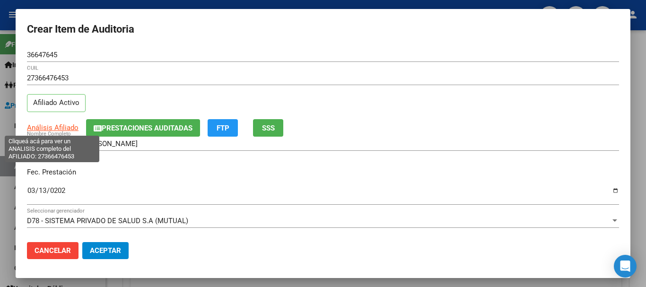
click at [55, 126] on span "Análisis Afiliado" at bounding box center [53, 128] width 52 height 9
type textarea "27366476453"
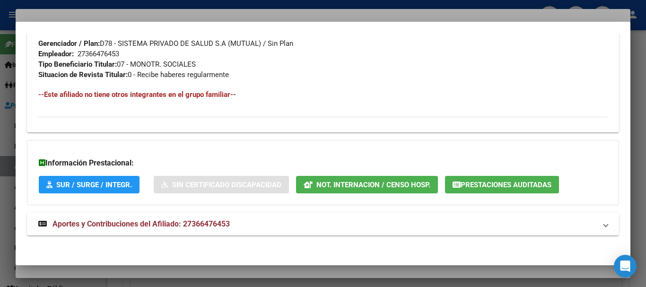
scroll to position [488, 0]
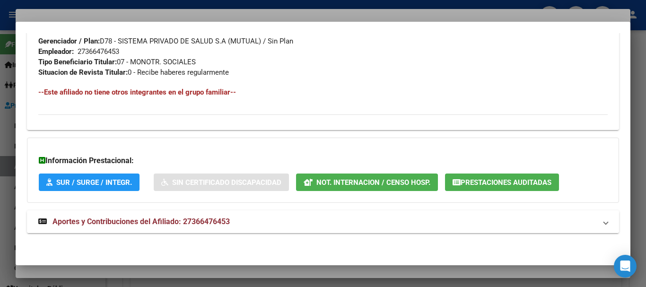
click at [188, 226] on strong "Aportes y Contribuciones del Afiliado: 27366476453" at bounding box center [134, 221] width 192 height 11
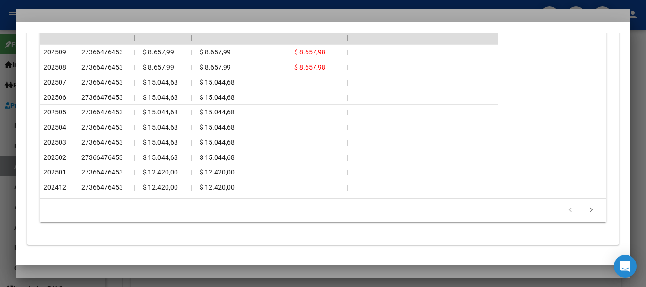
scroll to position [866, 0]
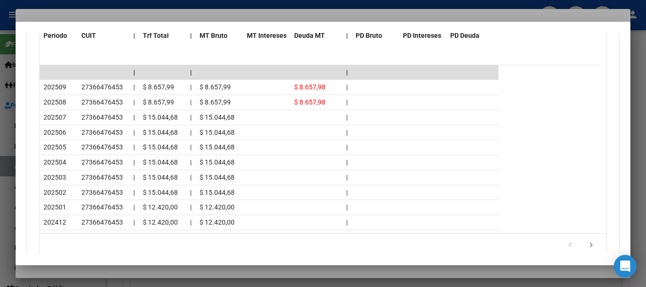
click at [128, 11] on div at bounding box center [323, 143] width 646 height 287
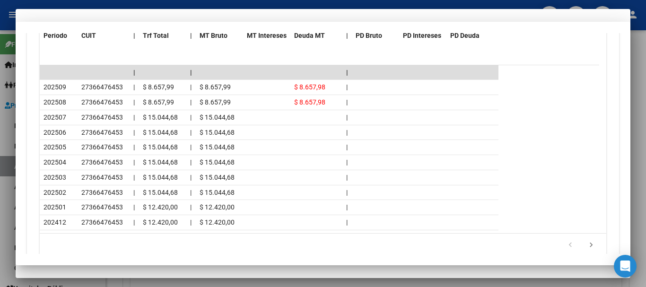
click at [402, 111] on div "27366476453 CUIL Afiliado Activo" at bounding box center [323, 95] width 592 height 48
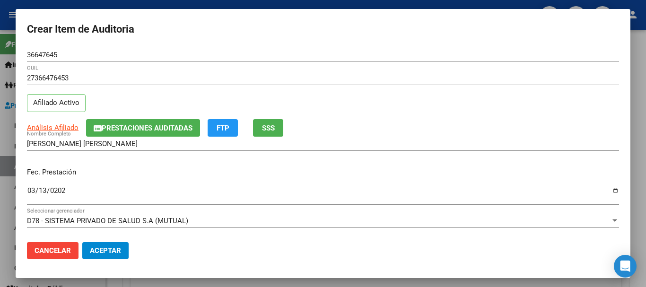
scroll to position [128, 0]
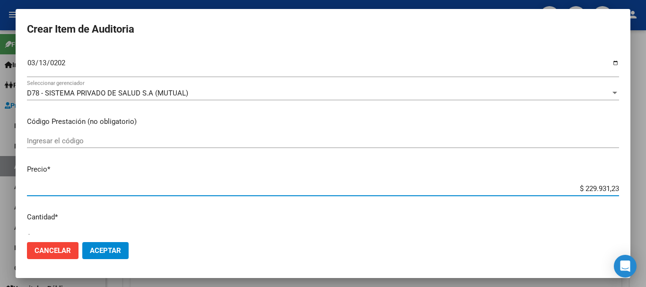
type input "$ 0,01"
type input "$ 0,11"
type input "$ 1,15"
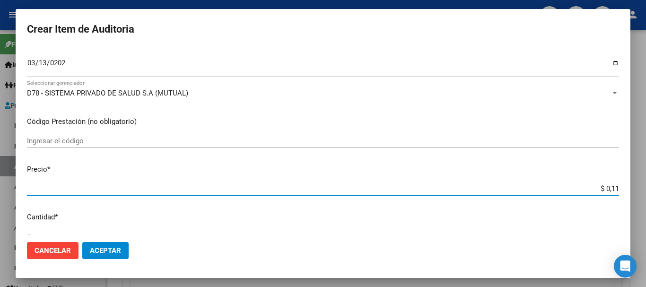
type input "$ 1,15"
type input "$ 11,52"
type input "$ 115,26"
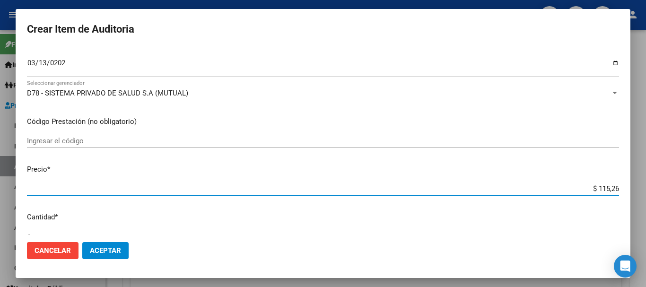
type input "$ 1.152,60"
type input "$ 11.526,00"
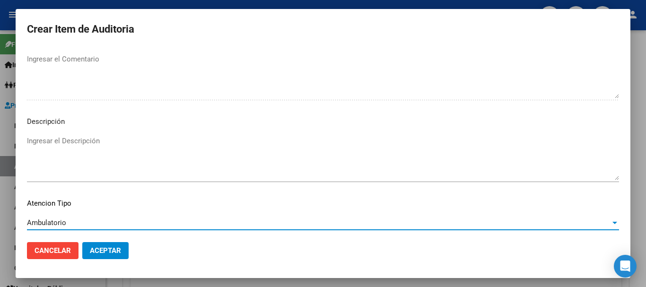
scroll to position [665, 0]
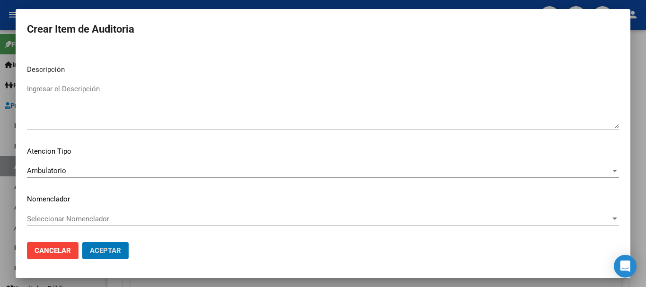
click at [82, 242] on button "Aceptar" at bounding box center [105, 250] width 46 height 17
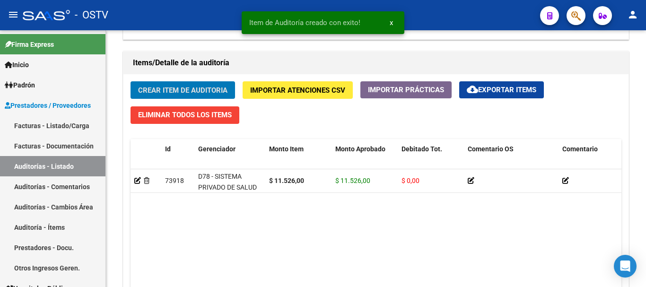
click at [131, 81] on button "Crear Item de Auditoria" at bounding box center [183, 90] width 105 height 18
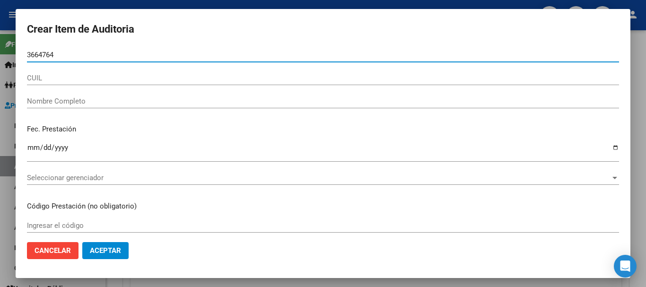
type input "36647645"
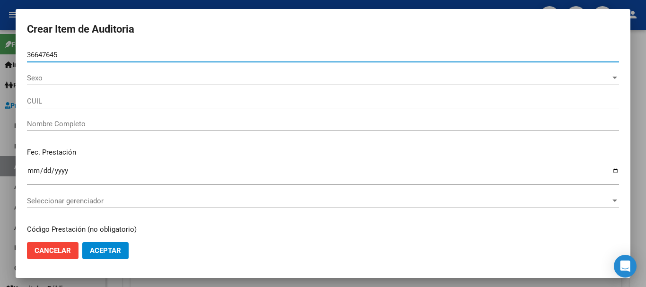
type input "27366476453"
type input "[PERSON_NAME] [PERSON_NAME]"
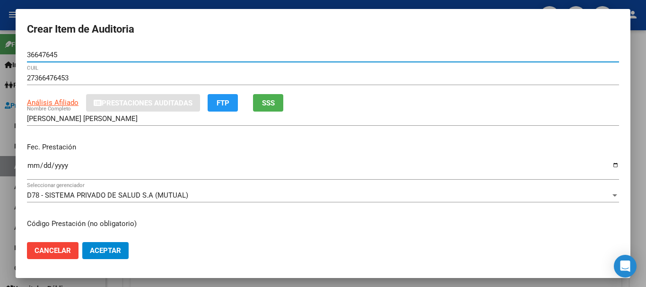
type input "36647645"
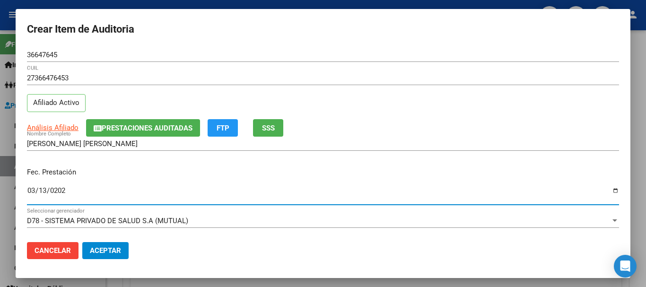
type input "[DATE]"
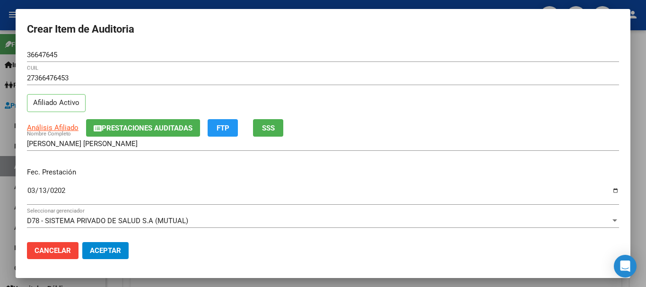
drag, startPoint x: 141, startPoint y: 119, endPoint x: 170, endPoint y: 103, distance: 33.5
click at [142, 119] on div "27366476453 CUIL Afiliado Activo" at bounding box center [323, 95] width 592 height 48
click at [157, 130] on span "Prestaciones Auditadas" at bounding box center [147, 128] width 91 height 9
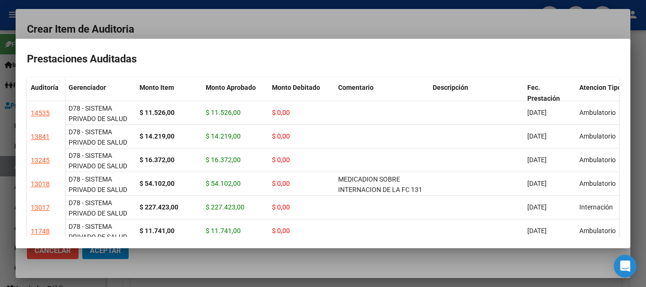
click at [232, 23] on div at bounding box center [323, 143] width 646 height 287
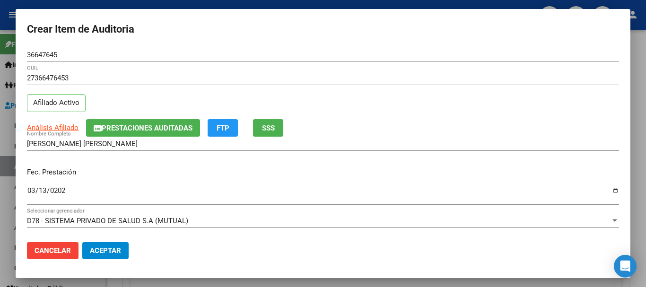
click at [419, 74] on div "27366476453 CUIL" at bounding box center [323, 78] width 592 height 14
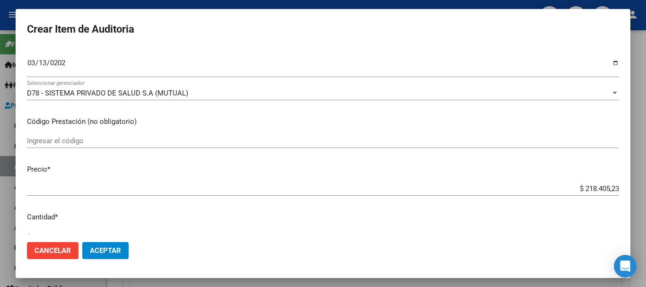
type input "$ 0,05"
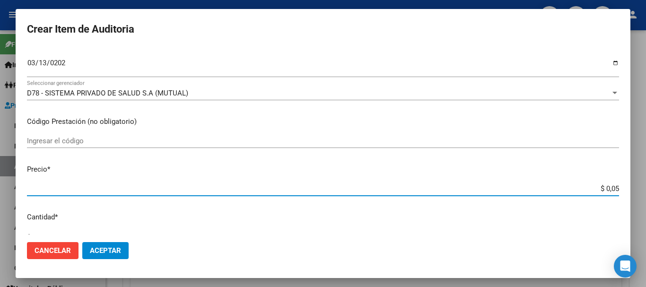
type input "$ 0,51"
type input "$ 5,12"
type input "$ 51,26"
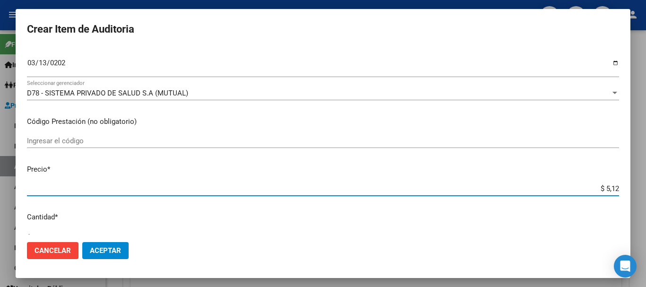
type input "$ 51,26"
type input "$ 512,67"
type input "$ 5.126,70"
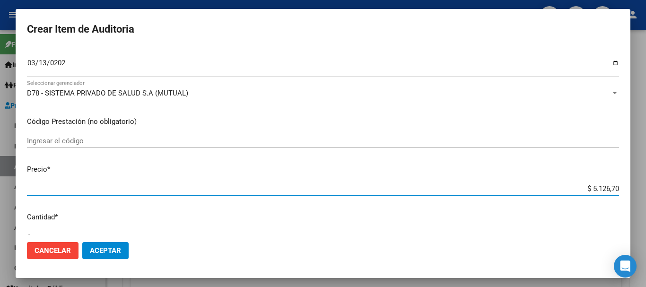
type input "$ 51.267,00"
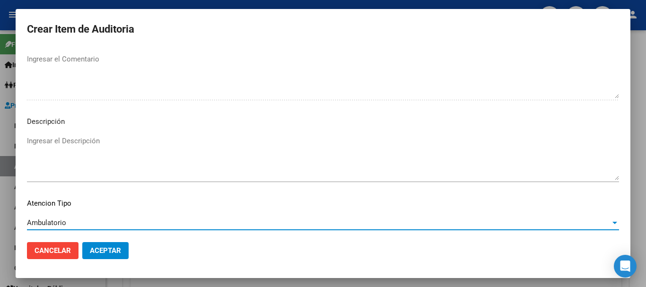
scroll to position [665, 0]
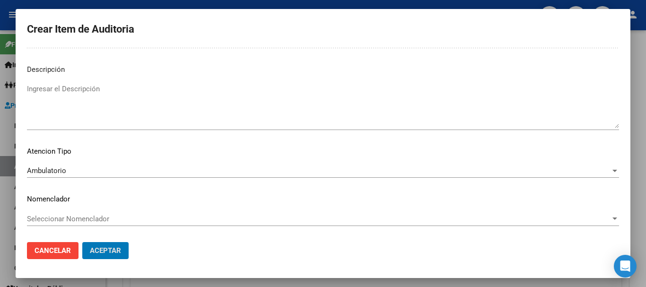
click at [82, 242] on button "Aceptar" at bounding box center [105, 250] width 46 height 17
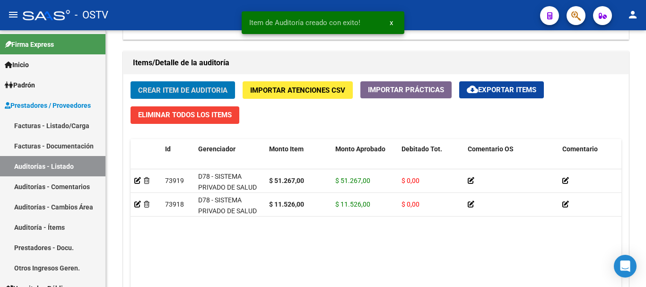
click at [131, 81] on button "Crear Item de Auditoria" at bounding box center [183, 90] width 105 height 18
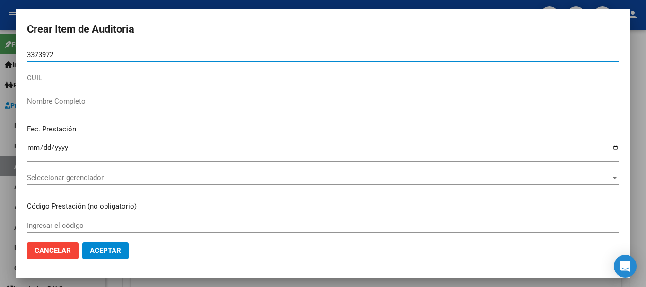
type input "33739724"
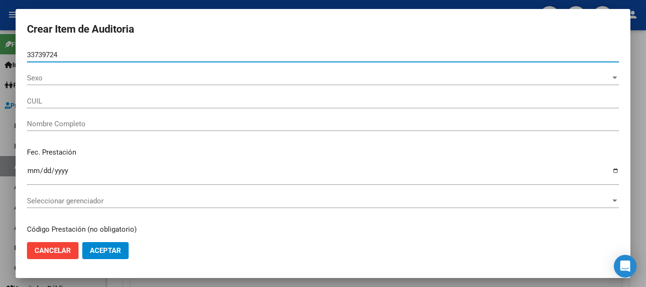
type input "27337397242"
type input "BOLOGNA [PERSON_NAME]"
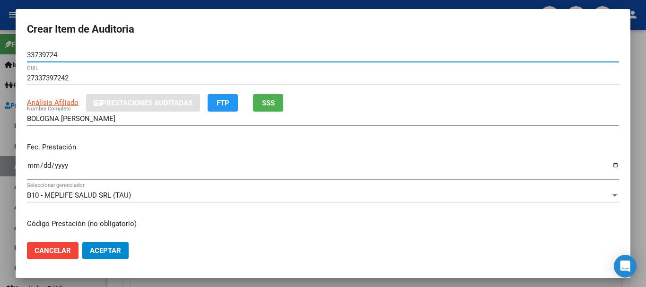
type input "33739724"
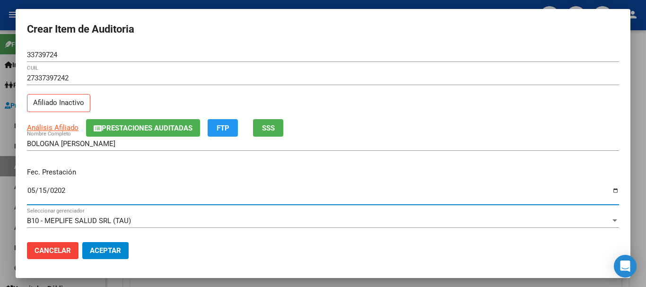
type input "[DATE]"
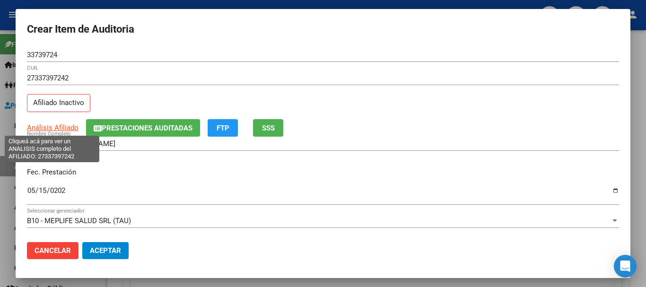
click at [55, 126] on span "Análisis Afiliado" at bounding box center [53, 128] width 52 height 9
type textarea "27337397242"
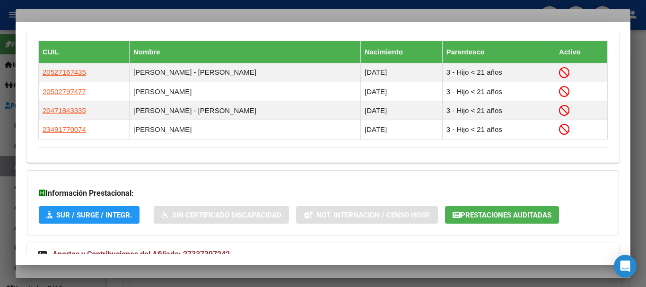
scroll to position [586, 0]
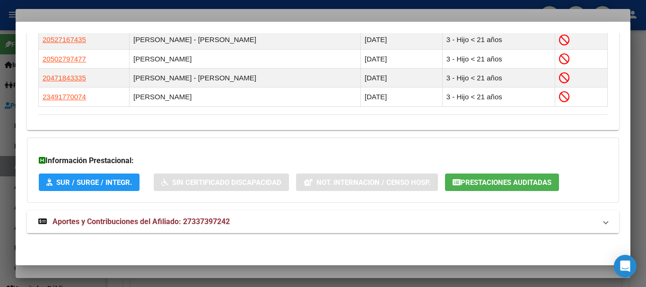
click at [219, 218] on span "Aportes y Contribuciones del Afiliado: 27337397242" at bounding box center [141, 221] width 177 height 9
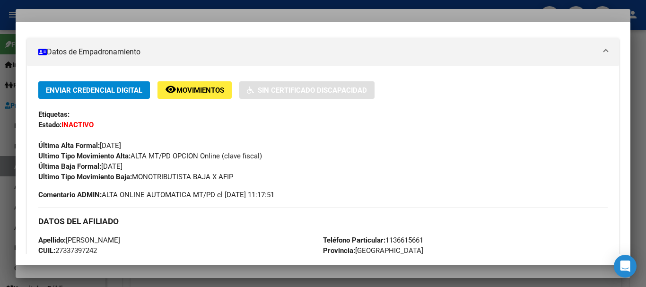
scroll to position [0, 0]
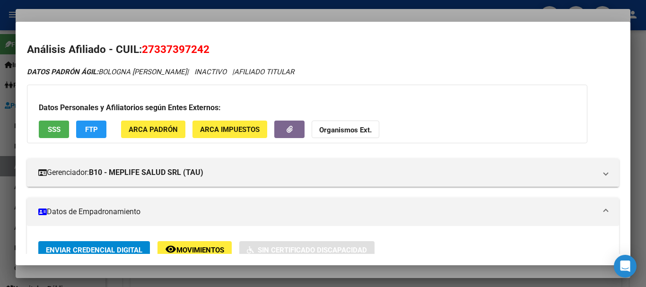
click at [350, 125] on span "Organismos Ext." at bounding box center [345, 129] width 53 height 9
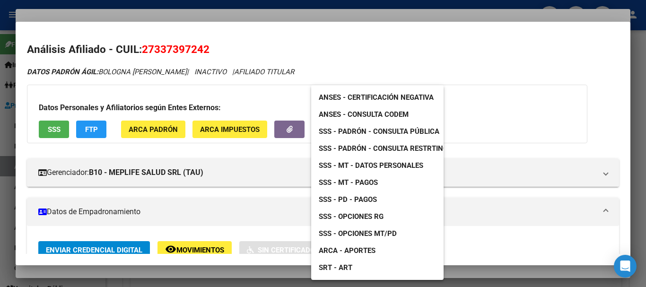
click at [379, 164] on span "SSS - MT - Datos Personales" at bounding box center [371, 165] width 105 height 9
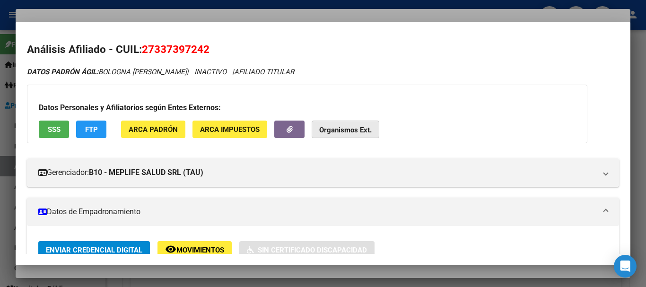
click at [333, 126] on strong "Organismos Ext." at bounding box center [345, 130] width 53 height 9
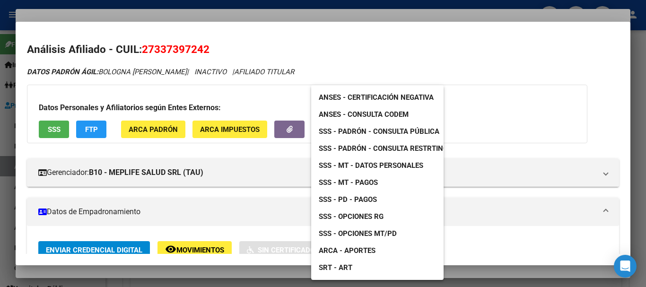
click at [425, 130] on span "SSS - Padrón - Consulta Pública" at bounding box center [379, 131] width 121 height 9
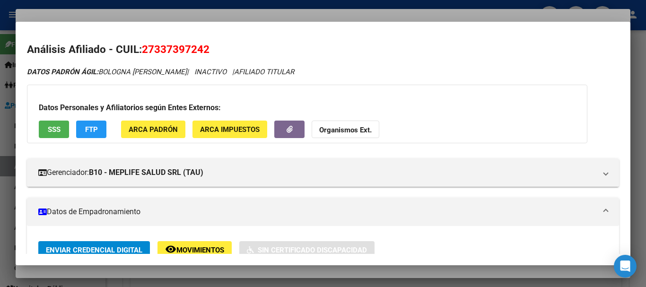
drag, startPoint x: 189, startPoint y: 7, endPoint x: 213, endPoint y: 22, distance: 28.5
click at [190, 7] on div at bounding box center [323, 143] width 646 height 287
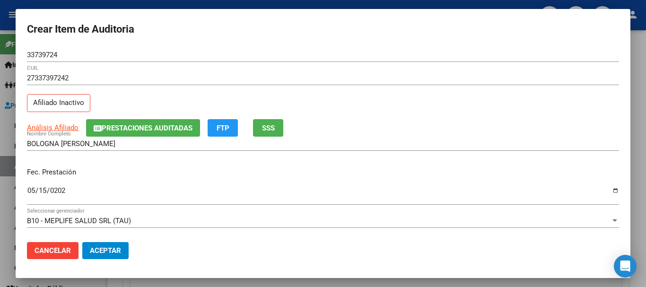
drag, startPoint x: 276, startPoint y: 62, endPoint x: 284, endPoint y: 67, distance: 9.8
click at [278, 62] on div "33739724 Nro Documento" at bounding box center [323, 59] width 592 height 23
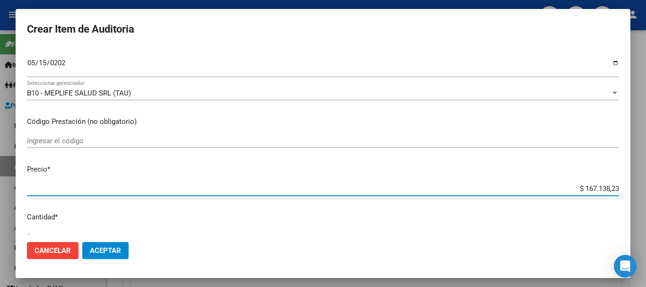
type input "$ 0,02"
type input "$ 0,23"
type input "$ 2,39"
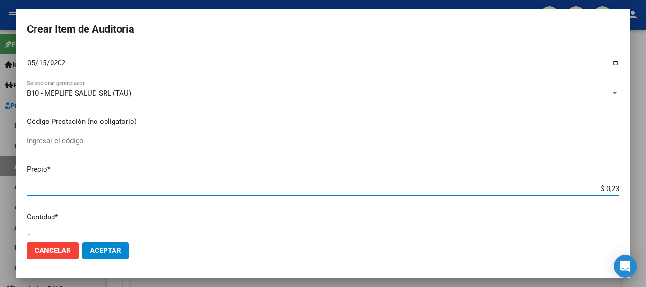
type input "$ 2,39"
type input "$ 23,98"
type input "$ 239,80"
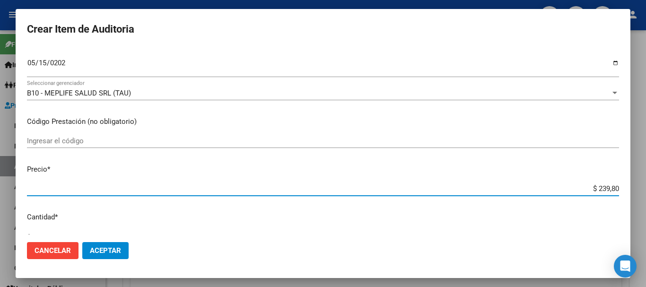
type input "$ 2.398,00"
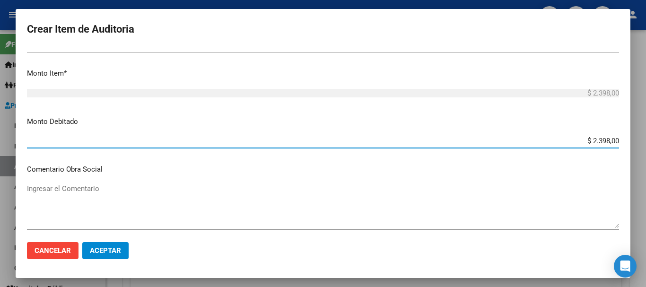
type input "$ 23.980,00"
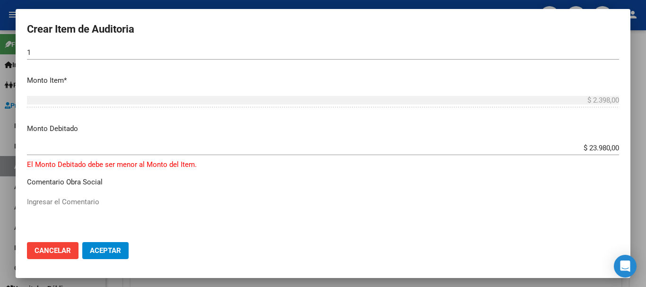
scroll to position [176, 0]
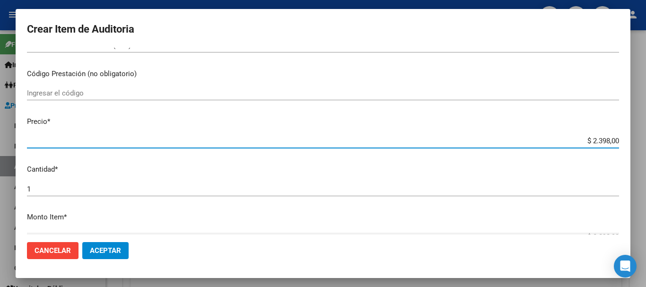
type input "$ 0,02"
type input "$ 0,23"
type input "$ 2,39"
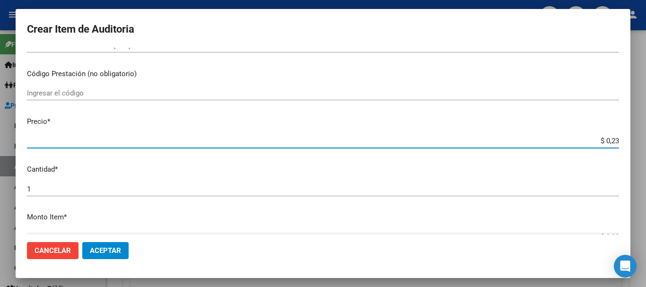
type input "$ 2,39"
type input "$ 23,98"
type input "$ 239,80"
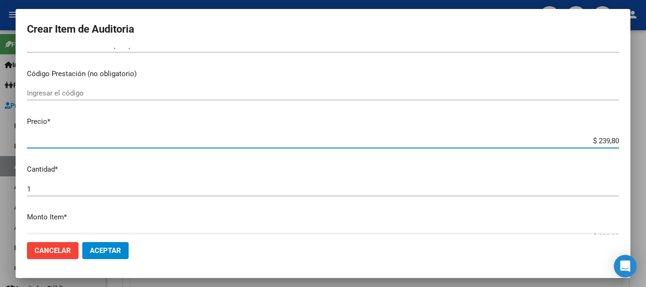
type input "$ 2.398,00"
type input "$ 23.980,00"
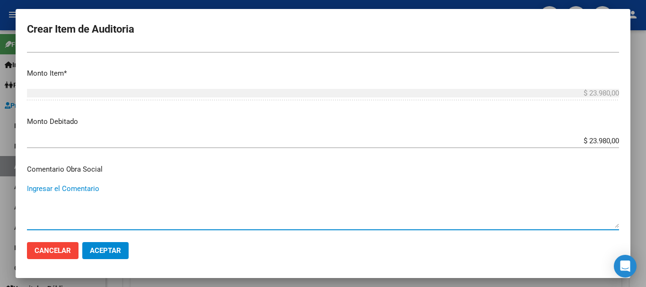
scroll to position [449, 0]
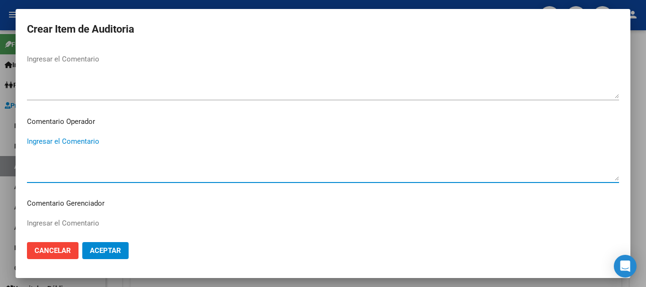
paste textarea "[DATE]"
type textarea "3"
paste textarea "[DATE]"
type textarea "BAJA [PERSON_NAME] DE LA SSSALUD AL [DATE]"
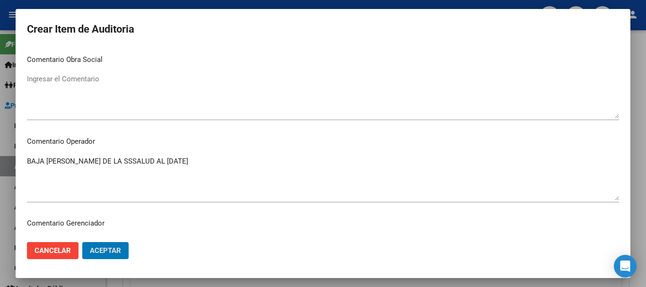
scroll to position [429, 0]
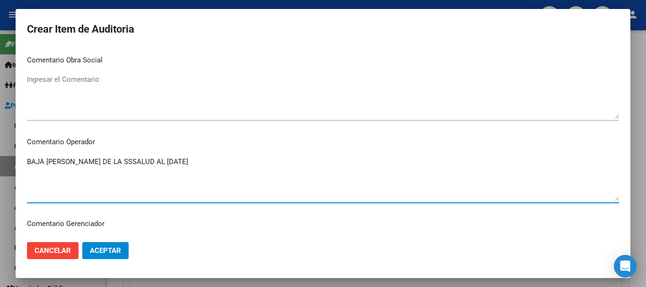
click at [242, 161] on textarea "BAJA [PERSON_NAME] DE LA SSSALUD AL [DATE]" at bounding box center [323, 179] width 592 height 44
type textarea "BAJA [PERSON_NAME] DE LA SSSALUD AL [DATE] POR FALTA DE PAGO"
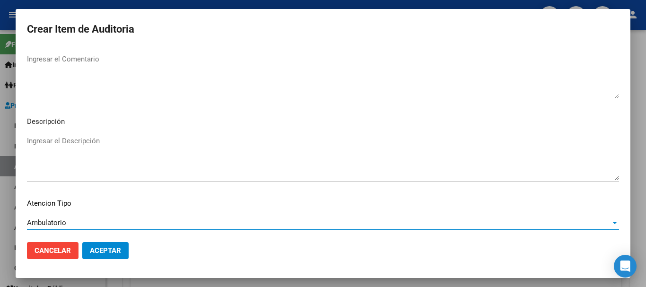
scroll to position [665, 0]
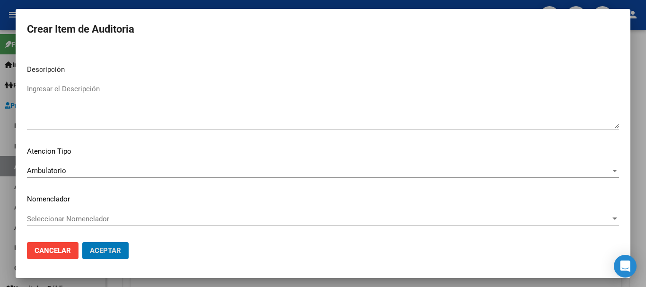
click at [82, 242] on button "Aceptar" at bounding box center [105, 250] width 46 height 17
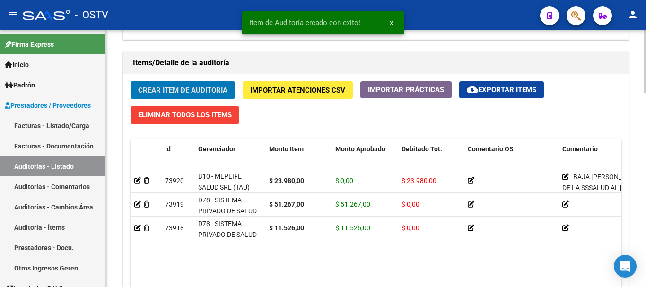
click at [131, 81] on button "Crear Item de Auditoria" at bounding box center [183, 90] width 105 height 18
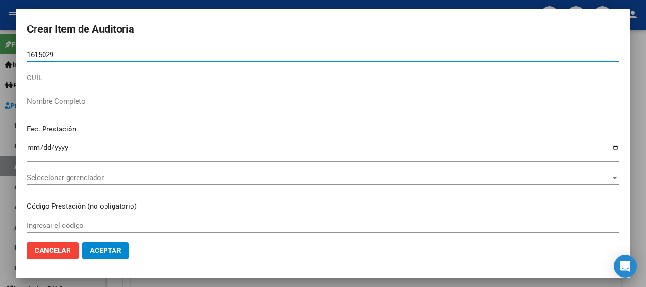
type input "16150292"
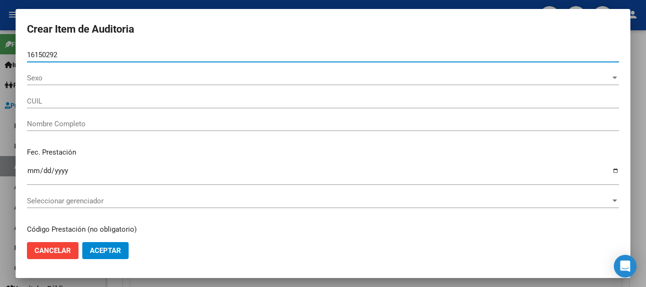
type input "20161502929"
type input "[PERSON_NAME]"
type input "16150292"
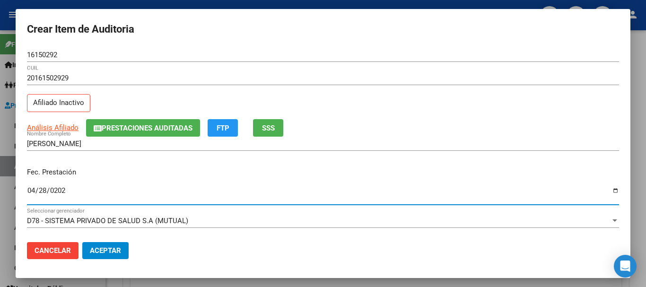
type input "[DATE]"
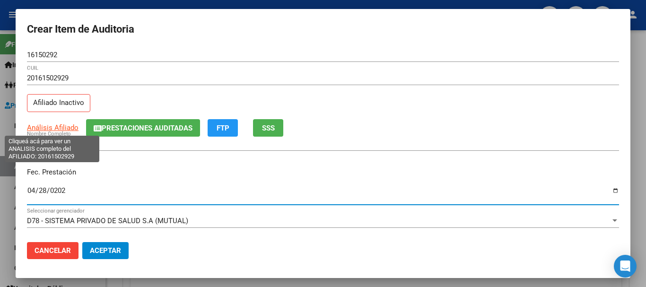
click at [59, 127] on span "Análisis Afiliado" at bounding box center [53, 128] width 52 height 9
type textarea "20161502929"
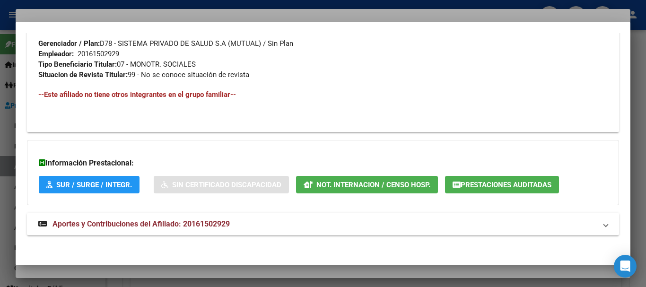
scroll to position [480, 0]
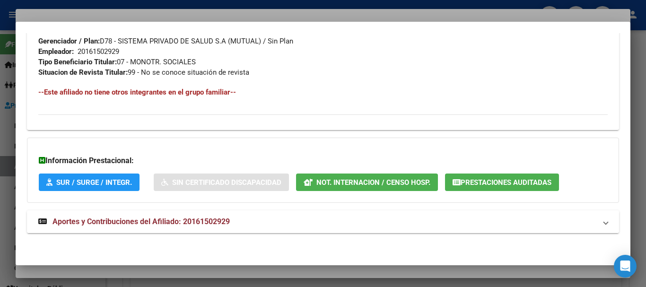
click at [194, 222] on span "Aportes y Contribuciones del Afiliado: 20161502929" at bounding box center [141, 221] width 177 height 9
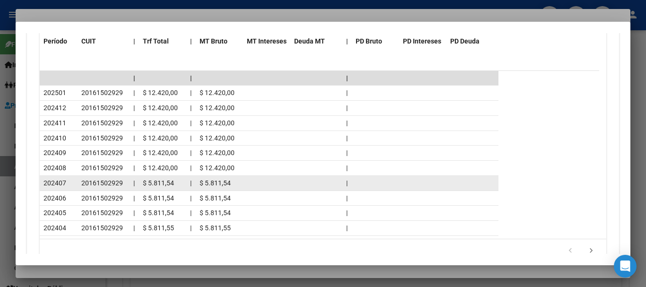
scroll to position [905, 0]
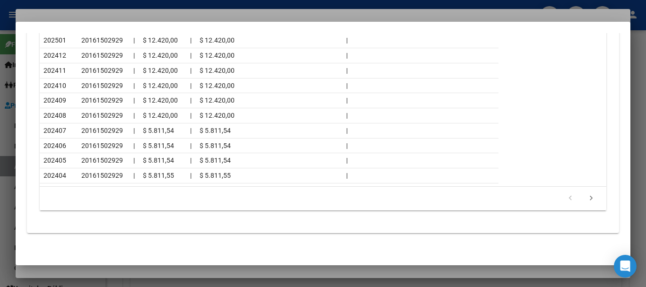
click at [160, 14] on div at bounding box center [323, 143] width 646 height 287
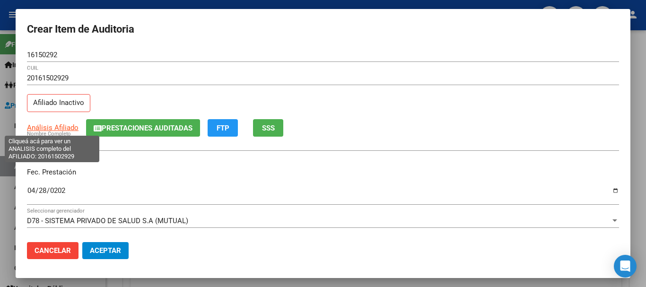
click at [64, 127] on span "Análisis Afiliado" at bounding box center [53, 128] width 52 height 9
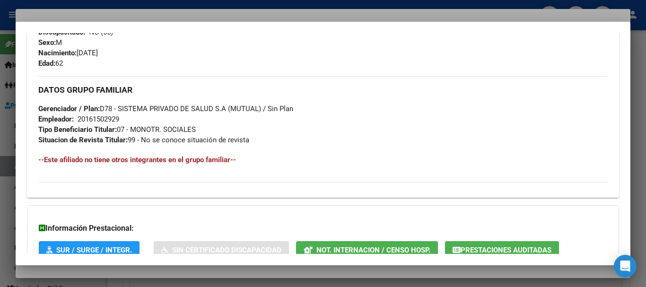
scroll to position [480, 0]
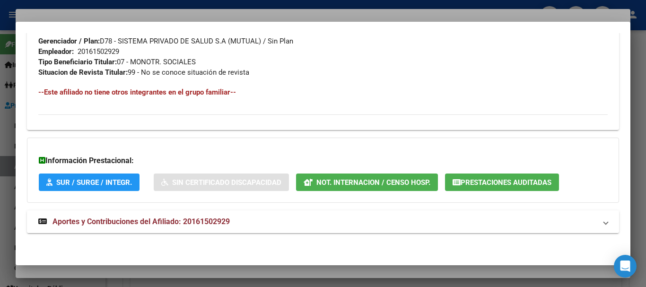
click at [199, 225] on span "Aportes y Contribuciones del Afiliado: 20161502929" at bounding box center [141, 221] width 177 height 9
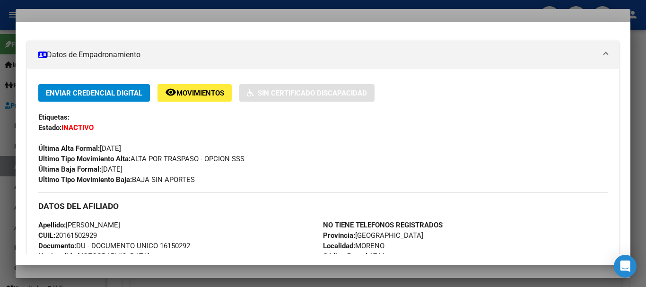
scroll to position [0, 0]
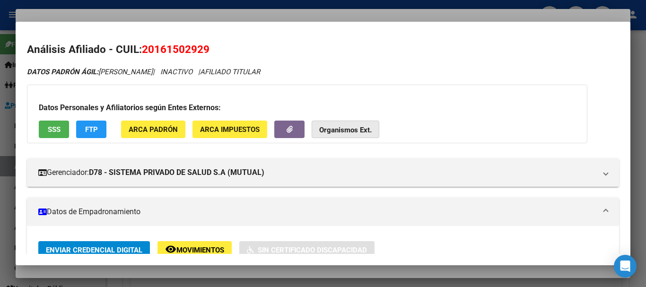
click at [369, 125] on span "Organismos Ext." at bounding box center [345, 129] width 53 height 9
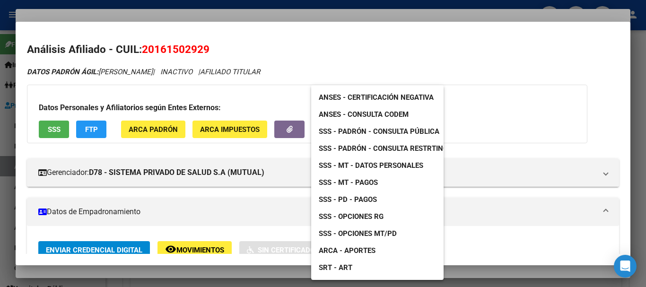
click at [396, 131] on span "SSS - Padrón - Consulta Pública" at bounding box center [379, 131] width 121 height 9
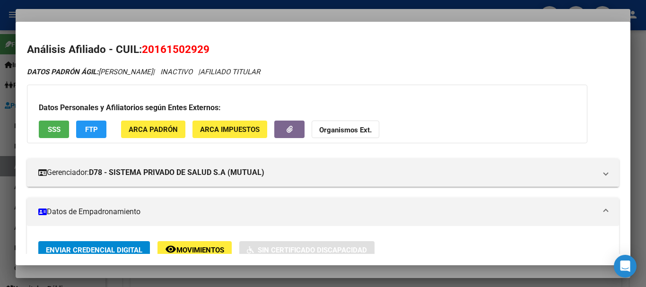
click at [228, 16] on div at bounding box center [323, 143] width 646 height 287
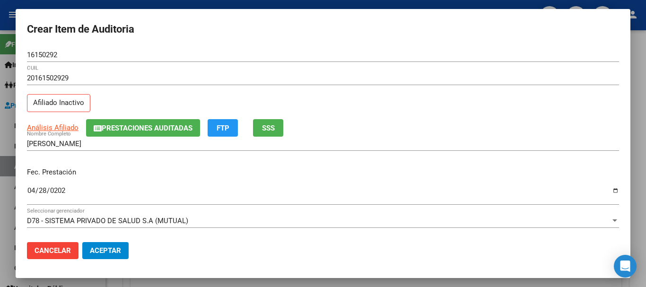
click at [400, 93] on div "20161502929 CUIL" at bounding box center [323, 82] width 592 height 23
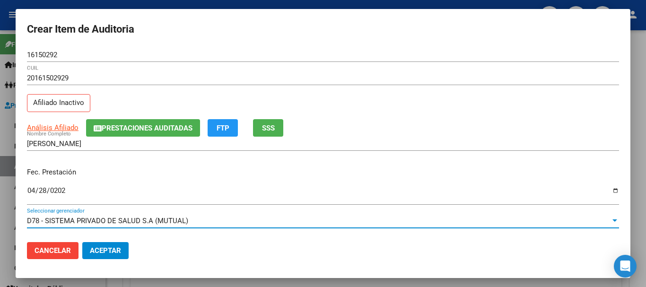
scroll to position [128, 0]
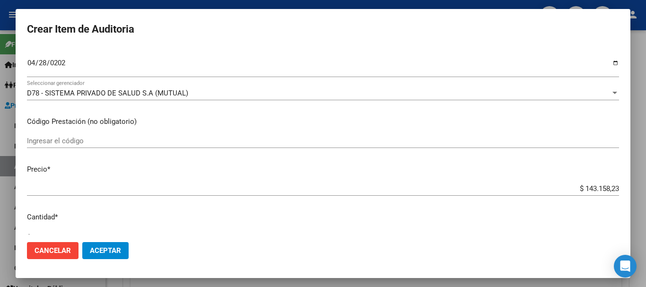
type input "$ 0,04"
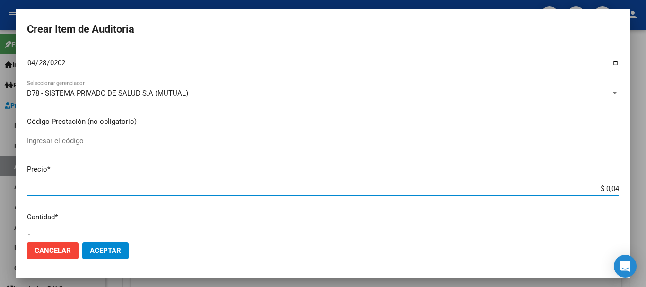
type input "$ 0,49"
type input "$ 4,97"
type input "$ 49,74"
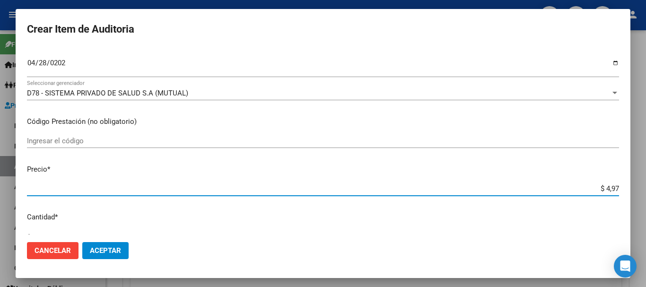
type input "$ 49,74"
type input "$ 497,42"
type input "$ 4.974,20"
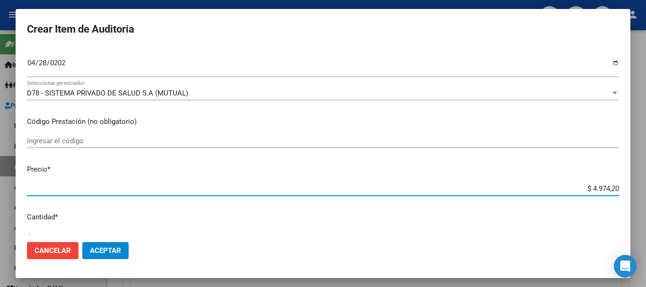
type input "$ 49.742,00"
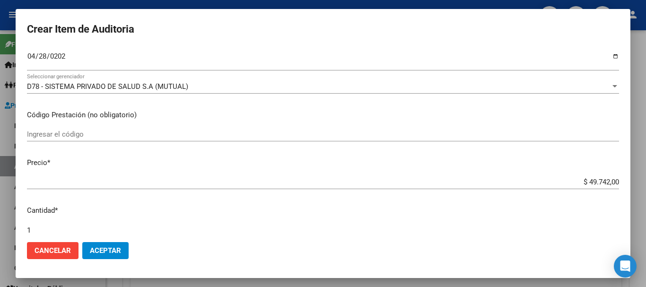
scroll to position [319, 0]
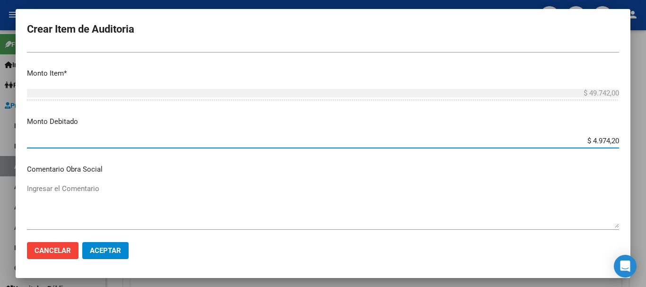
type input "$ 49.742,00"
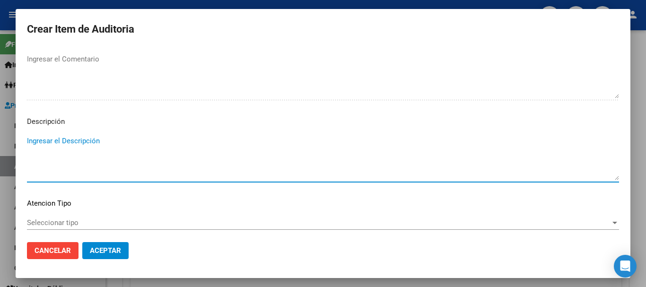
scroll to position [449, 0]
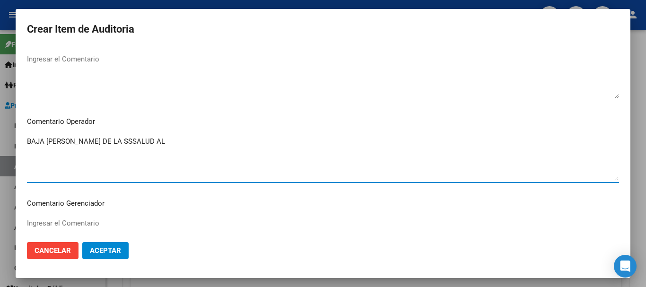
paste textarea "[DATE]"
type textarea "BAJA [PERSON_NAME] DE LA SSSALUD AL [DATE]"
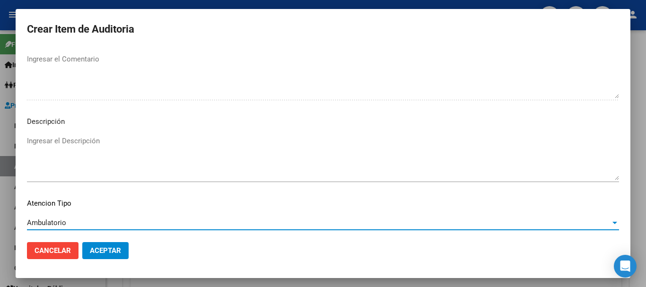
scroll to position [665, 0]
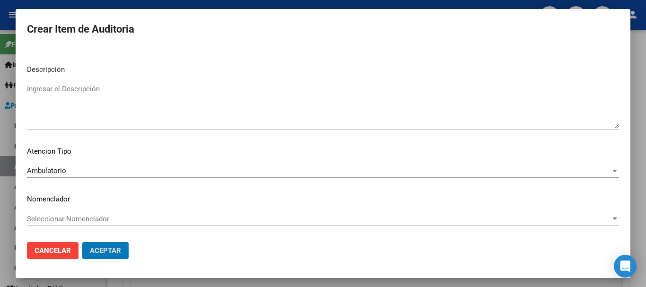
click at [82, 242] on button "Aceptar" at bounding box center [105, 250] width 46 height 17
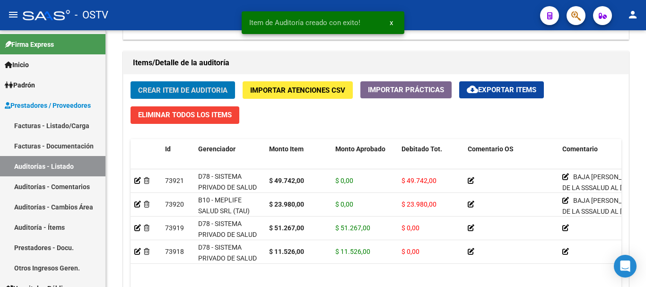
click at [131, 81] on button "Crear Item de Auditoria" at bounding box center [183, 90] width 105 height 18
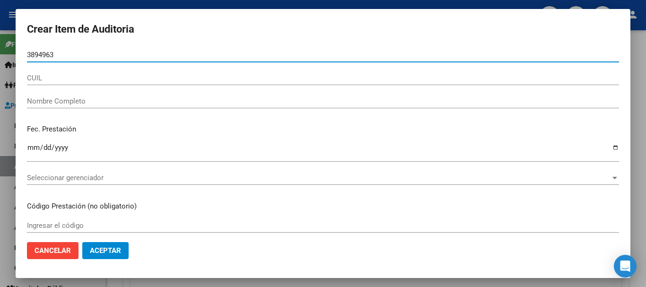
type input "38949638"
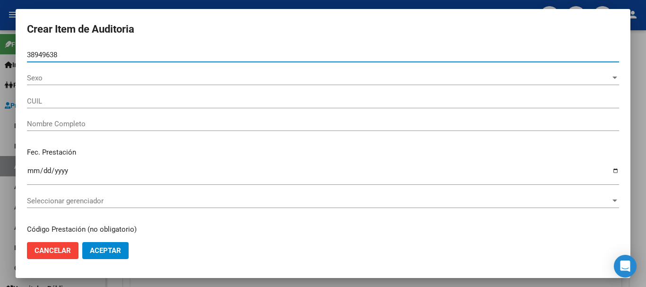
type input "27389496389"
type input "[PERSON_NAME]"
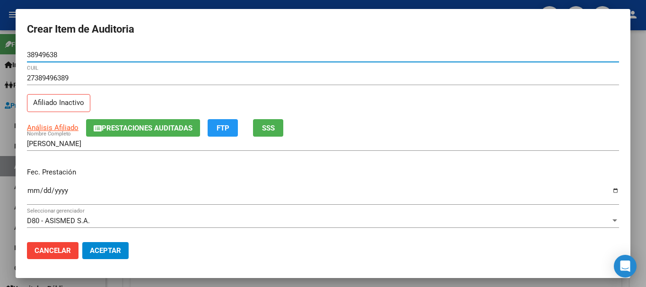
type input "38949638"
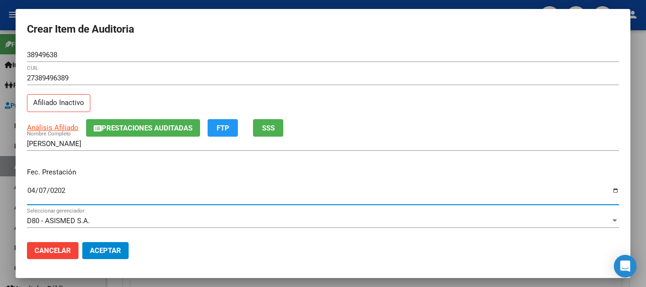
type input "[DATE]"
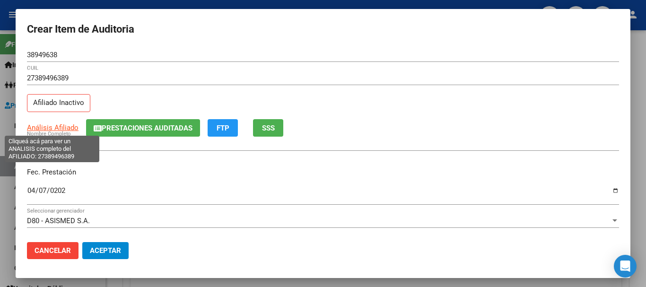
click at [52, 129] on span "Análisis Afiliado" at bounding box center [53, 128] width 52 height 9
type textarea "27389496389"
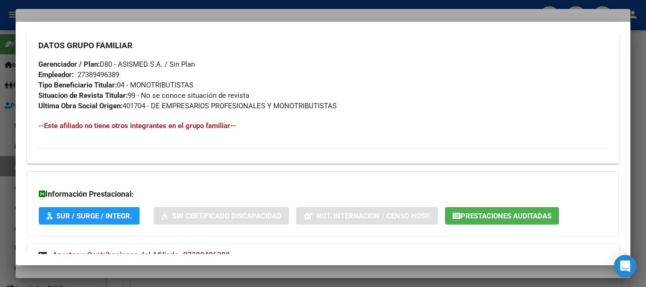
scroll to position [509, 0]
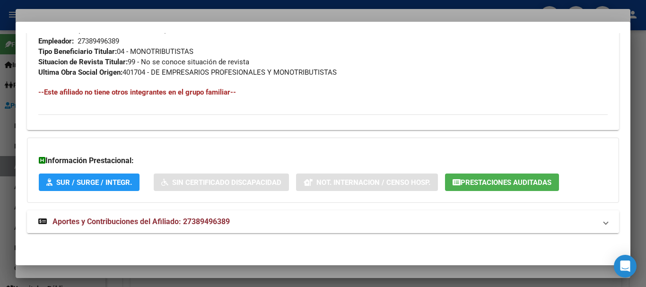
click at [180, 224] on span "Aportes y Contribuciones del Afiliado: 27389496389" at bounding box center [141, 221] width 177 height 9
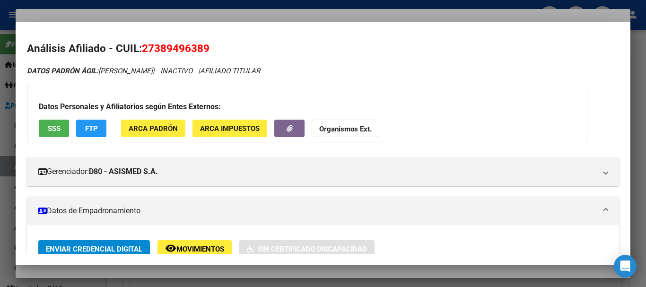
scroll to position [0, 0]
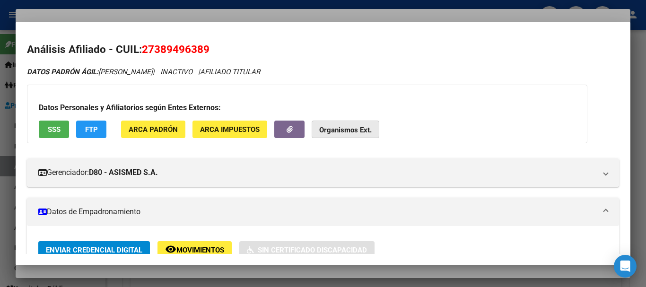
click at [339, 130] on strong "Organismos Ext." at bounding box center [345, 130] width 53 height 9
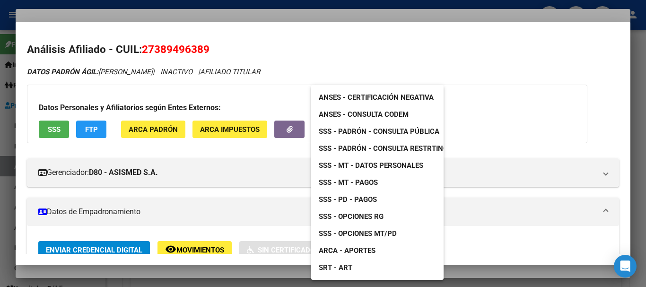
click at [400, 131] on span "SSS - Padrón - Consulta Pública" at bounding box center [379, 131] width 121 height 9
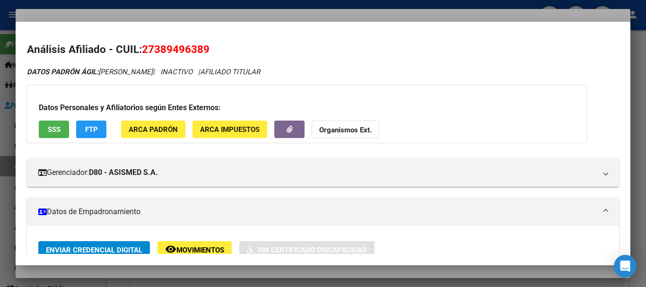
click at [358, 132] on strong "Organismos Ext." at bounding box center [345, 130] width 53 height 9
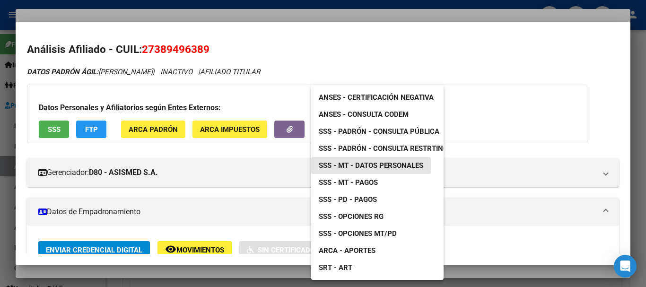
click at [380, 167] on span "SSS - MT - Datos Personales" at bounding box center [371, 165] width 105 height 9
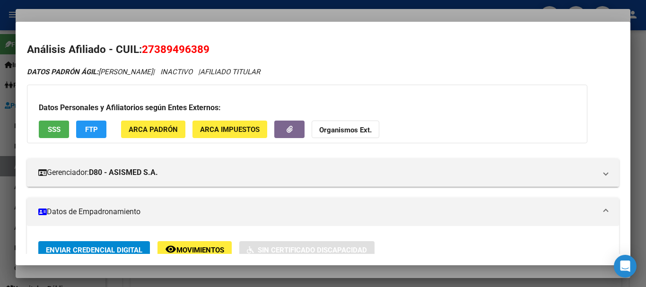
drag, startPoint x: 185, startPoint y: 12, endPoint x: 208, endPoint y: 16, distance: 23.0
click at [185, 13] on div at bounding box center [323, 143] width 646 height 287
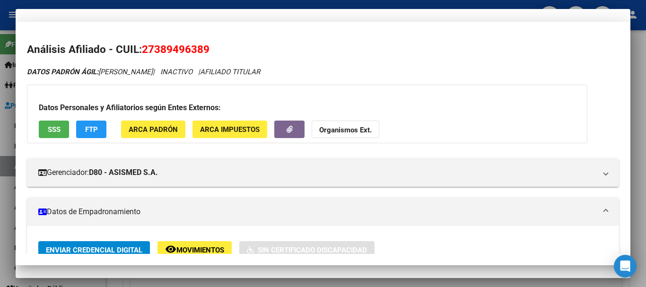
click at [323, 71] on div "27389496389 CUIL" at bounding box center [323, 78] width 592 height 14
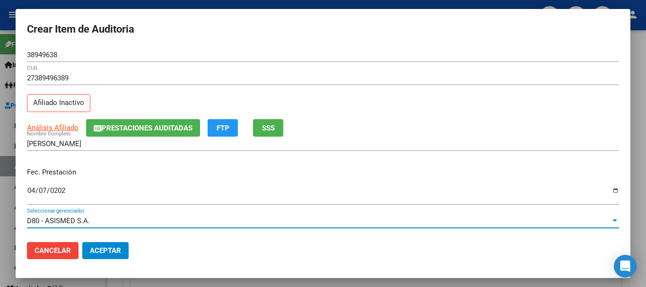
scroll to position [128, 0]
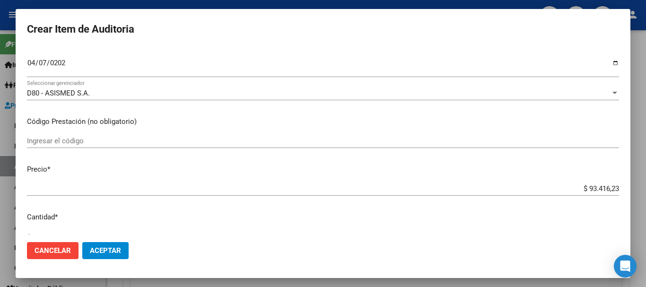
type input "$ 0,04"
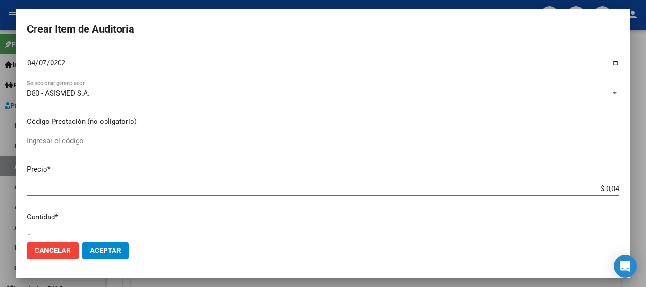
type input "$ 0,49"
type input "$ 4,97"
type input "$ 49,74"
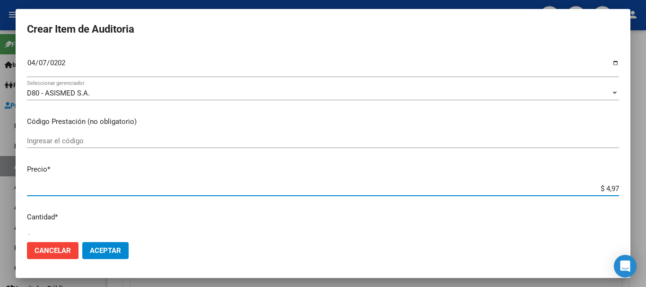
type input "$ 49,74"
type input "$ 497,42"
type input "$ 4.974,20"
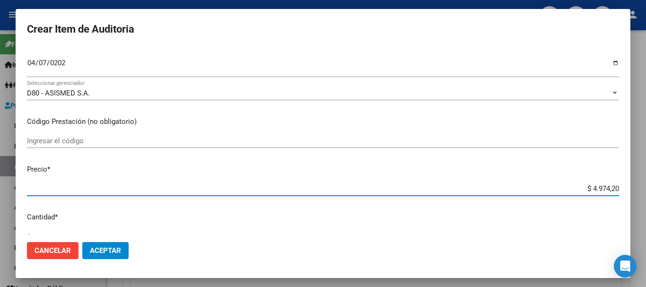
type input "$ 49.742,00"
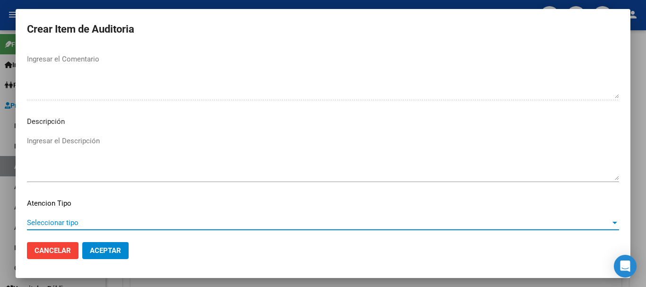
scroll to position [665, 0]
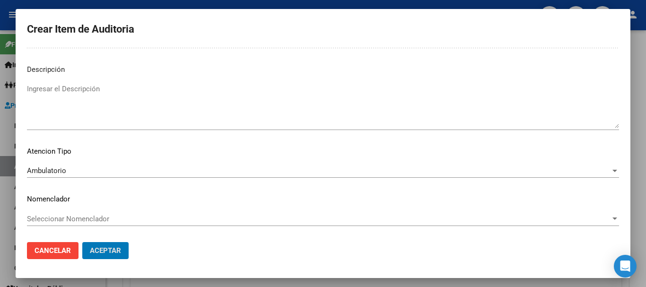
click at [82, 242] on button "Aceptar" at bounding box center [105, 250] width 46 height 17
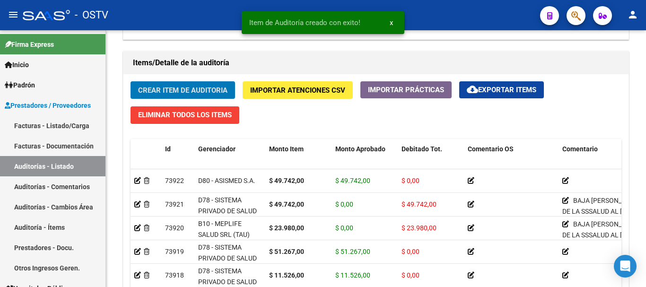
click at [131, 81] on button "Crear Item de Auditoria" at bounding box center [183, 90] width 105 height 18
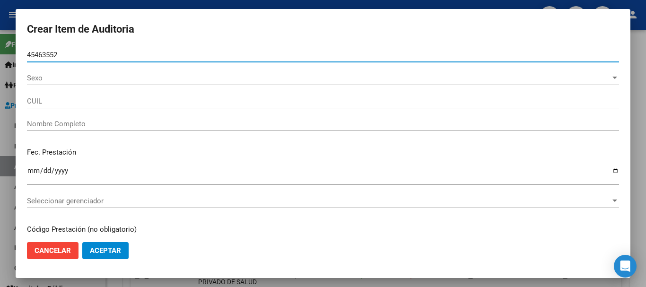
type input "45463552"
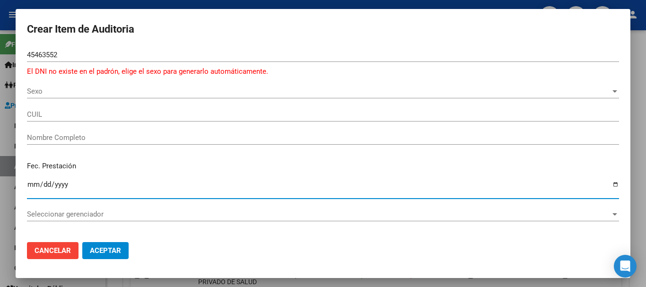
click at [49, 92] on span "Sexo" at bounding box center [319, 91] width 584 height 9
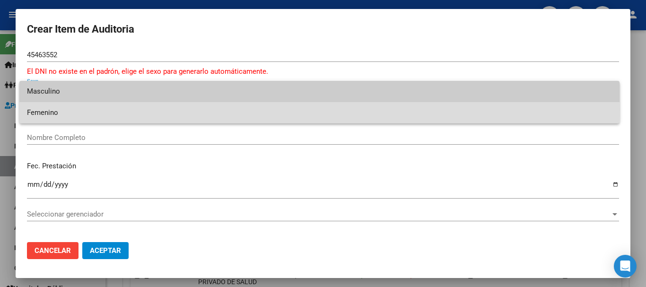
click at [41, 109] on span "Femenino" at bounding box center [319, 112] width 585 height 21
type input "27454635529"
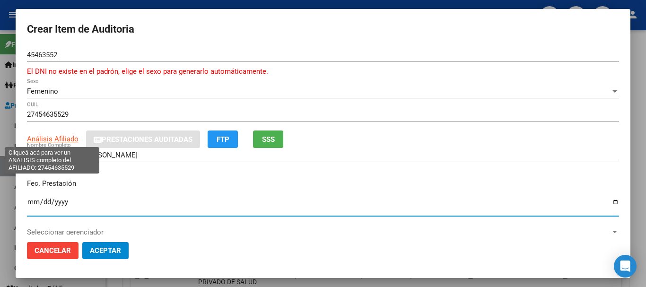
click at [41, 139] on span "Análisis Afiliado" at bounding box center [53, 139] width 52 height 9
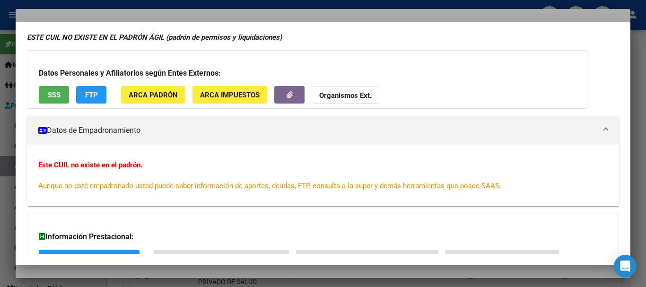
scroll to position [124, 0]
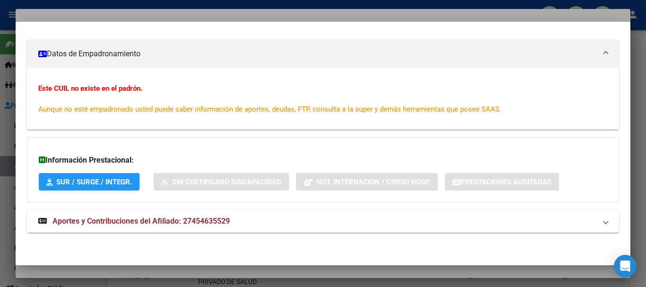
click at [196, 221] on span "Aportes y Contribuciones del Afiliado: 27454635529" at bounding box center [141, 221] width 177 height 9
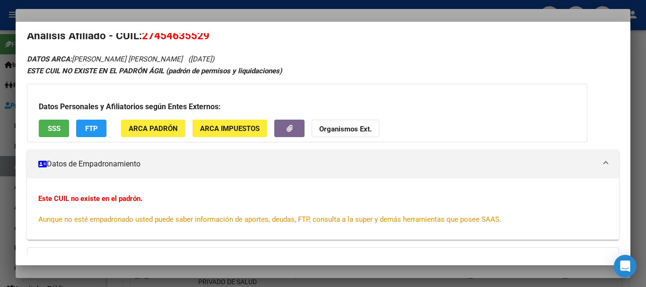
scroll to position [0, 0]
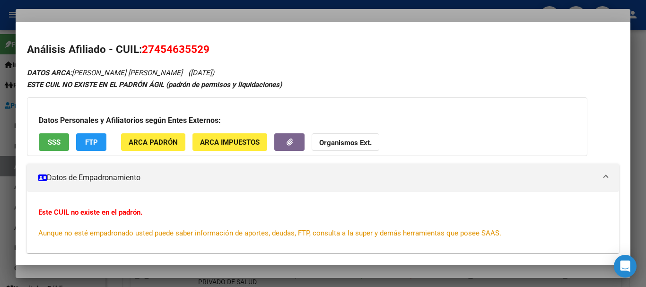
click at [349, 138] on span "Organismos Ext." at bounding box center [345, 142] width 53 height 9
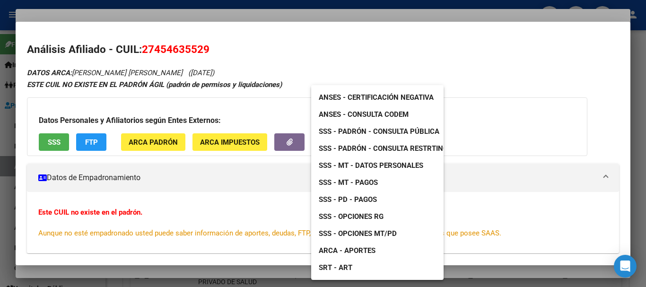
click at [402, 124] on link "SSS - Padrón - Consulta Pública" at bounding box center [379, 131] width 136 height 17
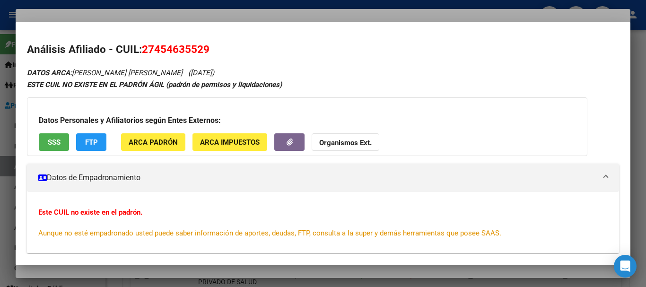
click at [175, 11] on div at bounding box center [323, 143] width 646 height 287
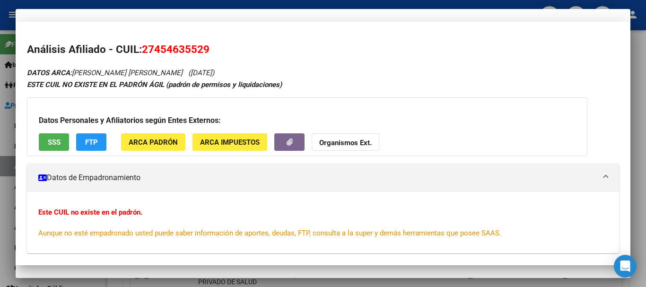
click at [349, 77] on div "45463552 Nro Documento El DNI no existe en el padrón, elige el sexo para genera…" at bounding box center [323, 66] width 592 height 36
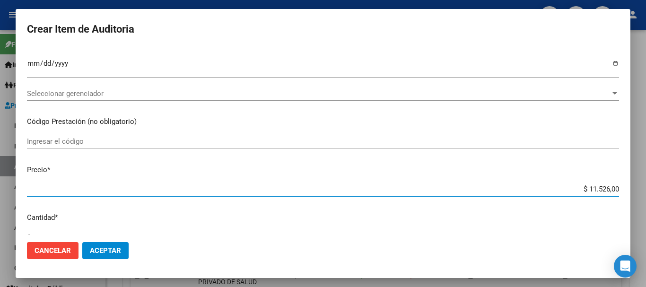
scroll to position [330, 0]
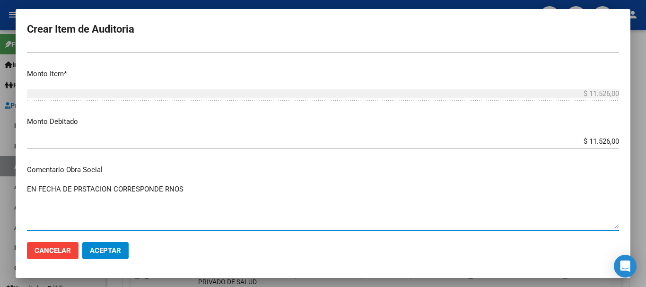
paste textarea "0-0190-4"
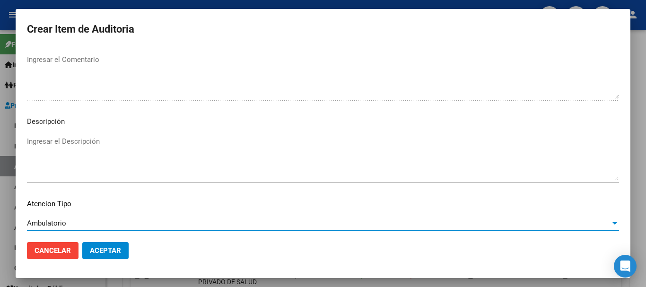
scroll to position [677, 0]
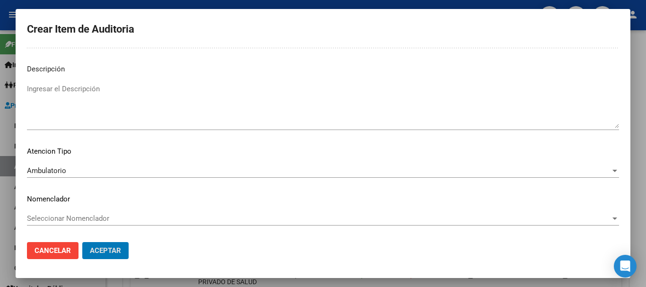
click at [82, 242] on button "Aceptar" at bounding box center [105, 250] width 46 height 17
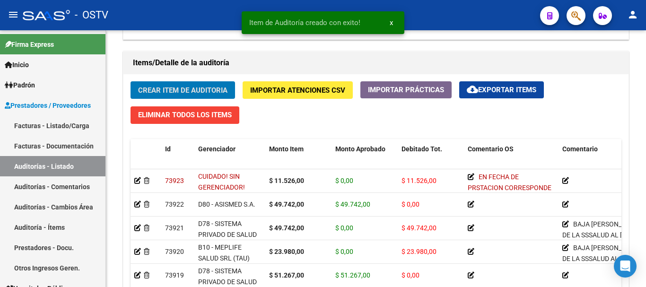
click at [131, 81] on button "Crear Item de Auditoria" at bounding box center [183, 90] width 105 height 18
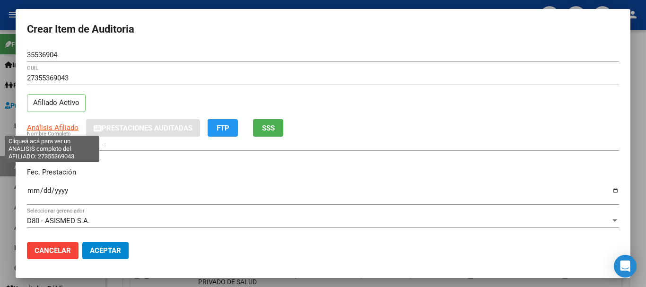
click at [44, 126] on span "Análisis Afiliado" at bounding box center [53, 128] width 52 height 9
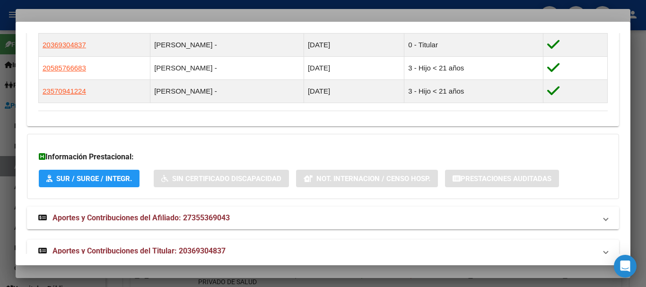
scroll to position [581, 0]
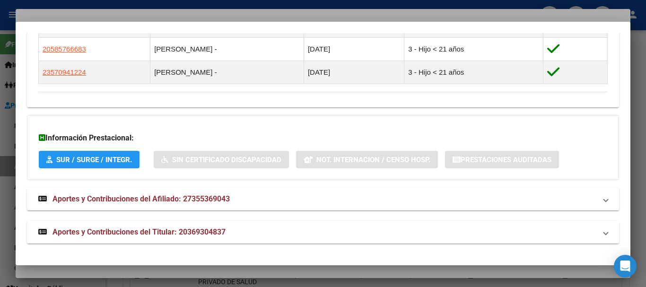
click at [229, 222] on mat-expansion-panel-header "Aportes y Contribuciones del Titular: 20369304837" at bounding box center [323, 232] width 592 height 23
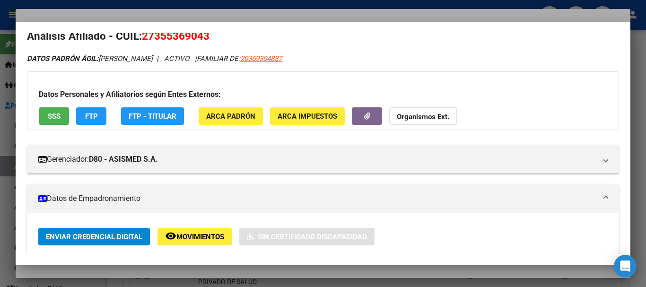
scroll to position [10, 0]
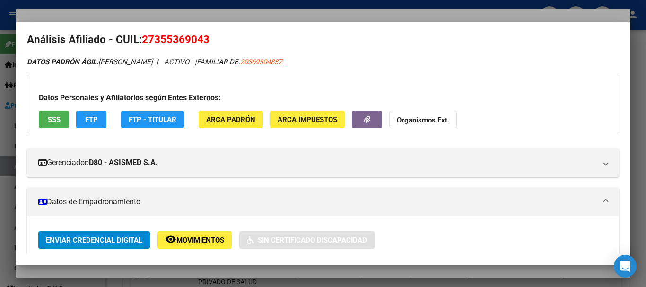
click at [420, 114] on button "Organismos Ext." at bounding box center [423, 120] width 68 height 18
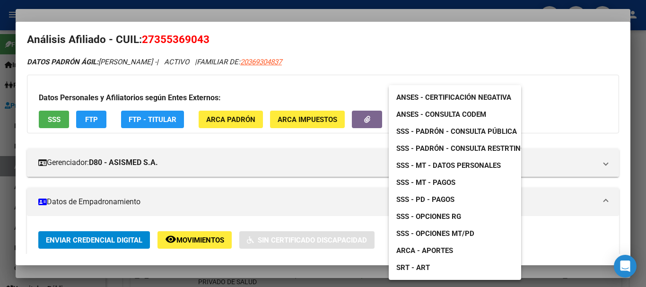
click at [465, 131] on span "SSS - Padrón - Consulta Pública" at bounding box center [457, 131] width 121 height 9
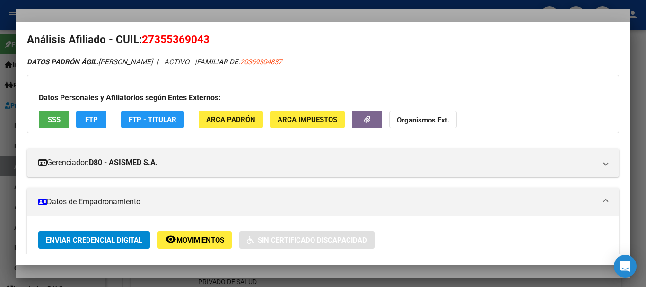
click at [184, 16] on div at bounding box center [323, 143] width 646 height 287
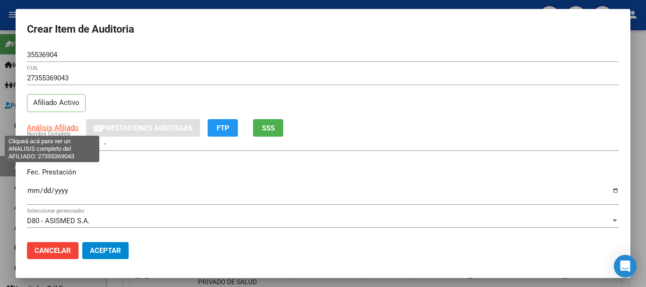
click at [55, 128] on span "Análisis Afiliado" at bounding box center [53, 128] width 52 height 9
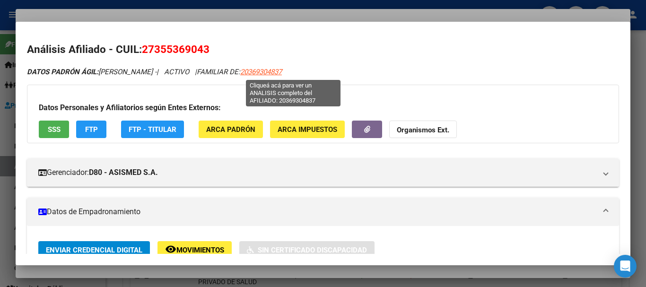
click at [282, 74] on span "20369304837" at bounding box center [261, 72] width 42 height 9
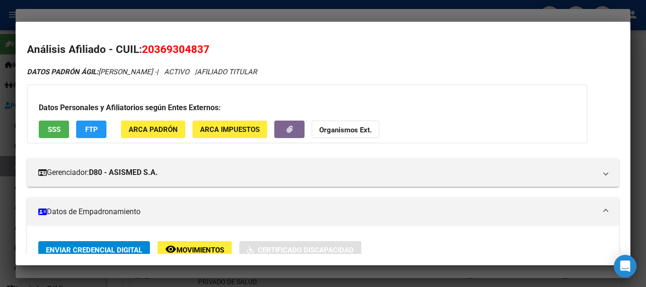
click at [353, 130] on strong "Organismos Ext." at bounding box center [345, 130] width 53 height 9
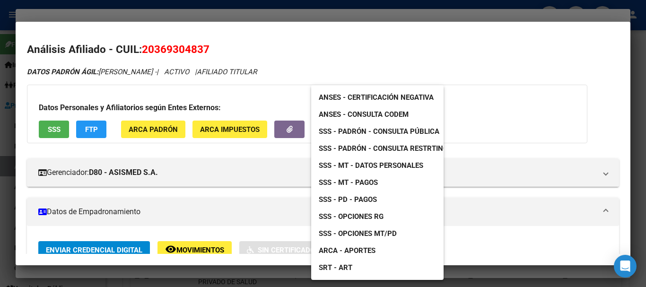
click at [255, 192] on div at bounding box center [323, 143] width 646 height 287
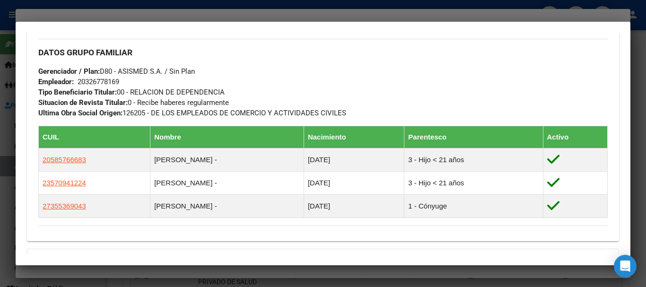
scroll to position [558, 0]
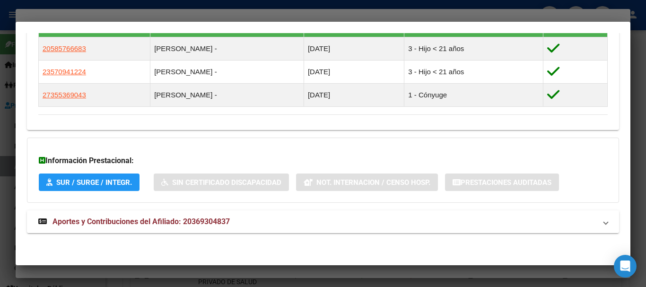
click at [193, 224] on span "Aportes y Contribuciones del Afiliado: 20369304837" at bounding box center [141, 221] width 177 height 9
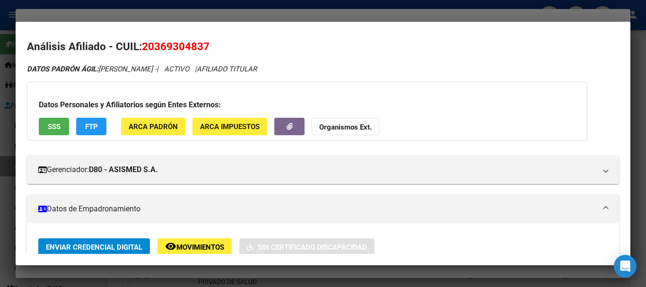
scroll to position [0, 0]
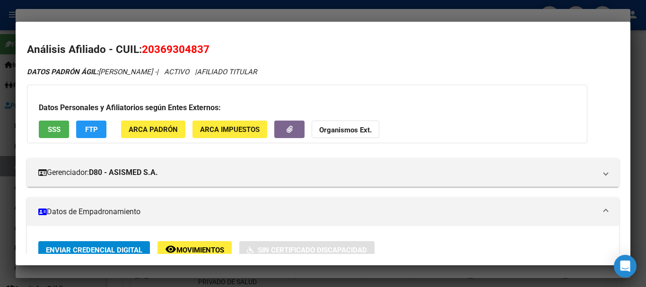
click at [319, 128] on strong "Organismos Ext." at bounding box center [345, 130] width 53 height 9
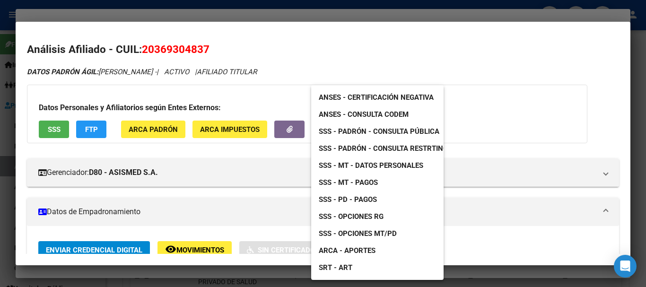
click at [366, 218] on span "SSS - Opciones RG" at bounding box center [351, 216] width 65 height 9
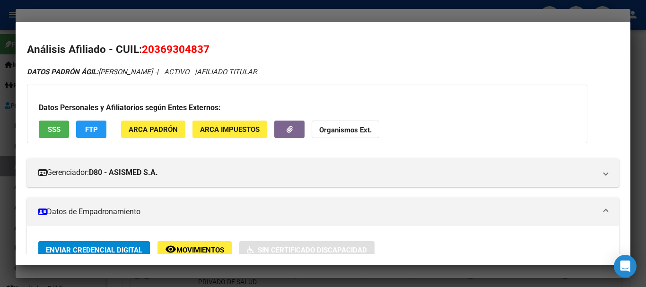
click at [185, 15] on div at bounding box center [323, 143] width 646 height 287
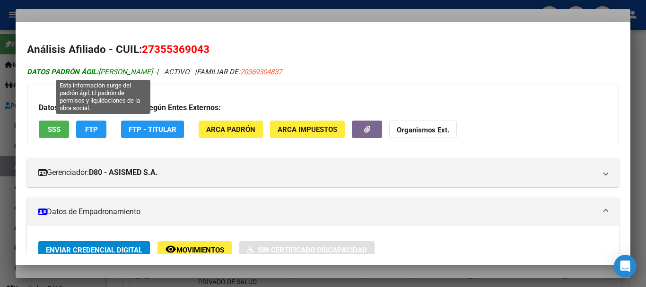
drag, startPoint x: 175, startPoint y: 72, endPoint x: 100, endPoint y: 72, distance: 74.8
click at [100, 72] on span "DATOS PADRÓN ÁGIL: [PERSON_NAME] -" at bounding box center [92, 72] width 130 height 9
copy span "[PERSON_NAME]"
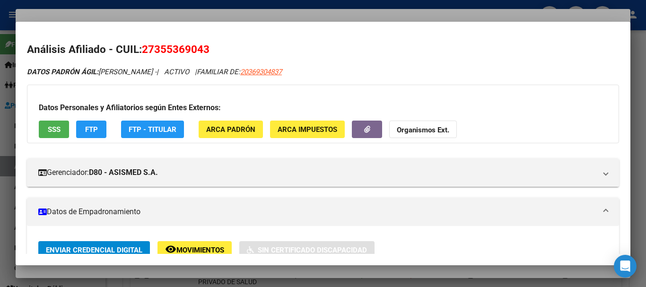
click at [194, 10] on div at bounding box center [323, 143] width 646 height 287
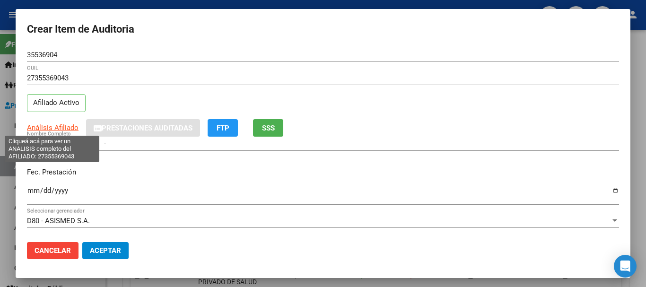
click at [49, 129] on span "Análisis Afiliado" at bounding box center [53, 128] width 52 height 9
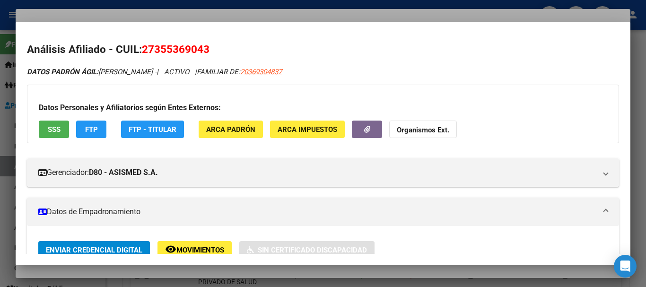
click at [416, 133] on strong "Organismos Ext." at bounding box center [423, 130] width 53 height 9
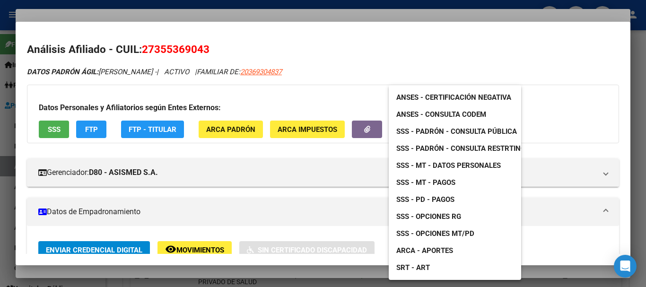
click at [468, 124] on link "SSS - Padrón - Consulta Pública" at bounding box center [457, 131] width 136 height 17
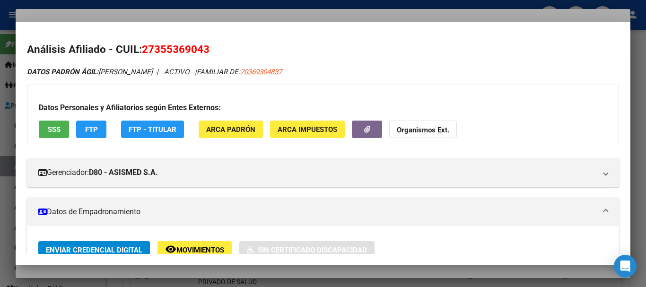
click at [303, 18] on div at bounding box center [323, 143] width 646 height 287
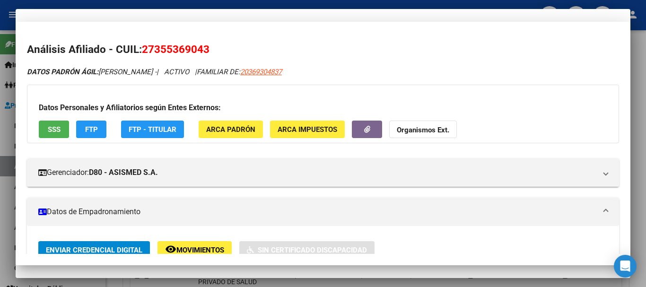
click at [437, 84] on div "27355369043 CUIL" at bounding box center [323, 78] width 592 height 14
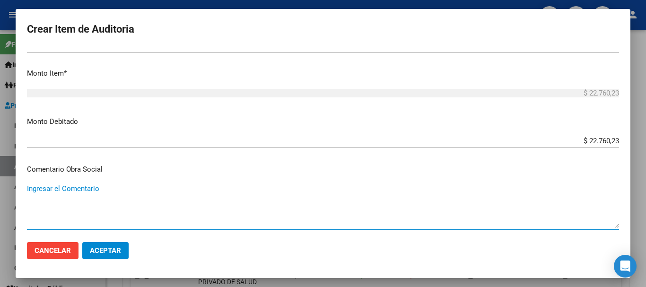
scroll to position [449, 0]
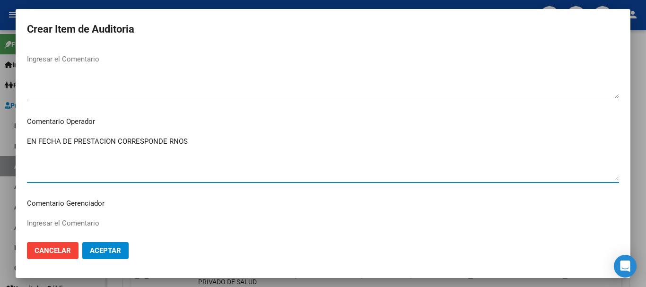
paste textarea "1-2620-5"
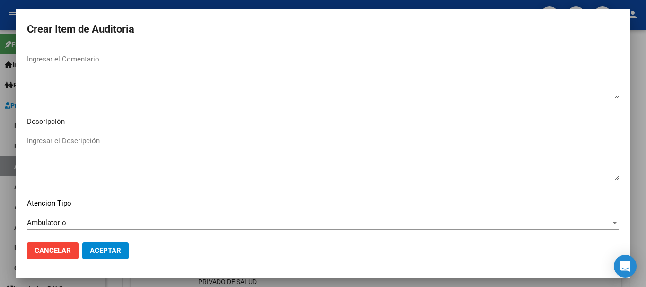
scroll to position [665, 0]
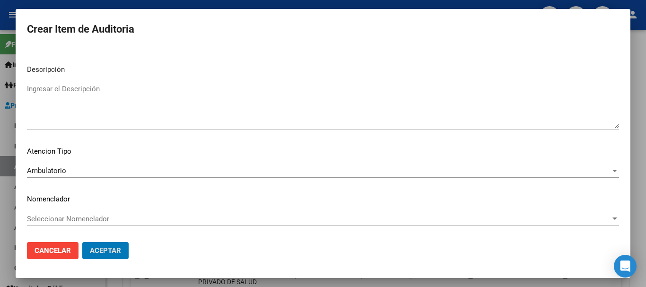
click at [82, 242] on button "Aceptar" at bounding box center [105, 250] width 46 height 17
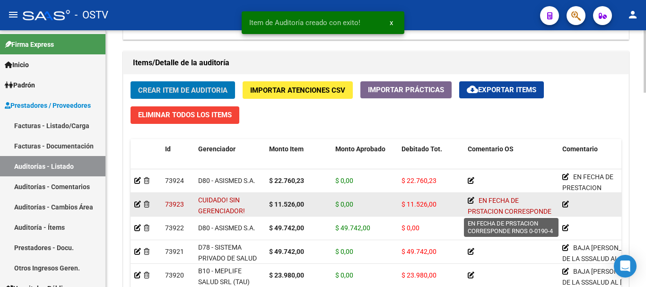
click at [472, 201] on icon at bounding box center [471, 200] width 7 height 7
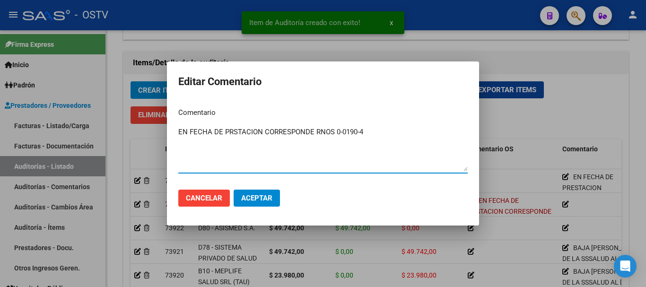
drag, startPoint x: 376, startPoint y: 132, endPoint x: 149, endPoint y: 134, distance: 227.2
click at [149, 134] on div "Item de Auditoría creado con exito! x Editar Comentario Comentario EN FECHA DE …" at bounding box center [323, 143] width 646 height 287
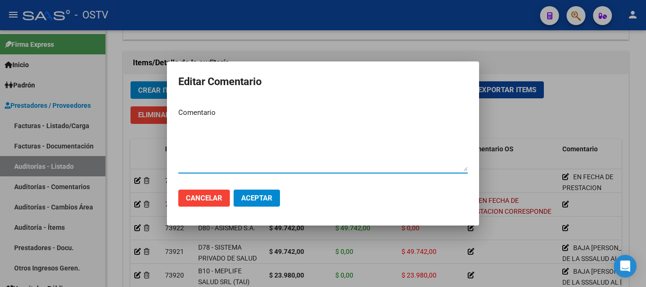
click at [262, 195] on span "Aceptar" at bounding box center [256, 198] width 31 height 9
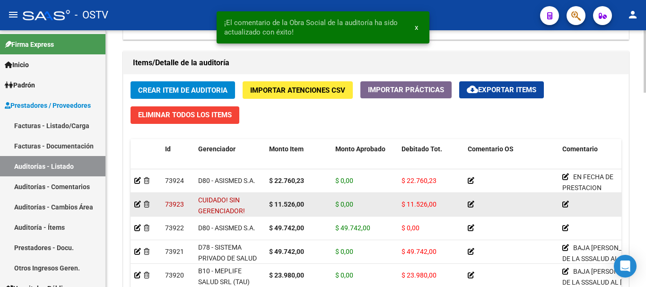
click at [566, 206] on icon at bounding box center [566, 204] width 7 height 7
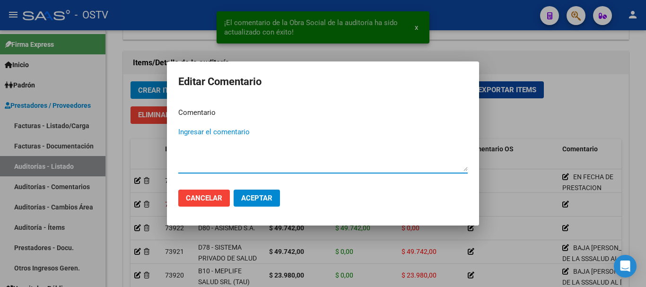
paste textarea "EN FECHA DE PRSTACION CORRESPONDE RNOS 0-0190-4"
click at [258, 192] on button "Aceptar" at bounding box center [257, 198] width 46 height 17
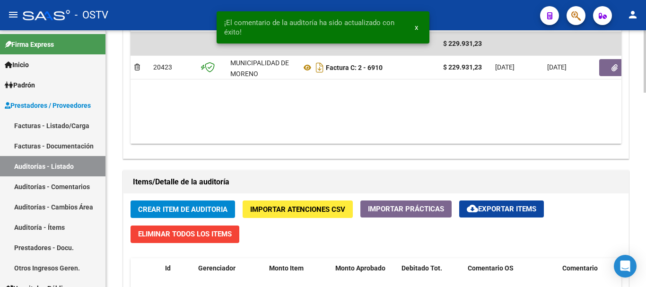
scroll to position [514, 0]
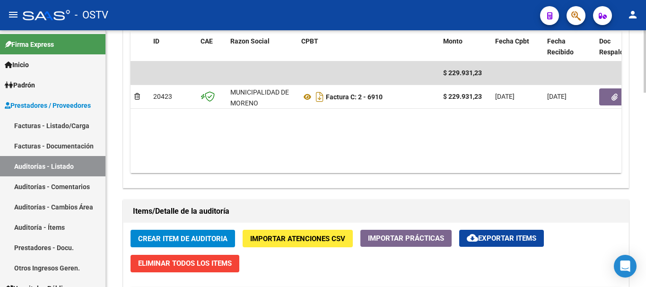
click at [167, 244] on button "Crear Item de Auditoria" at bounding box center [183, 239] width 105 height 18
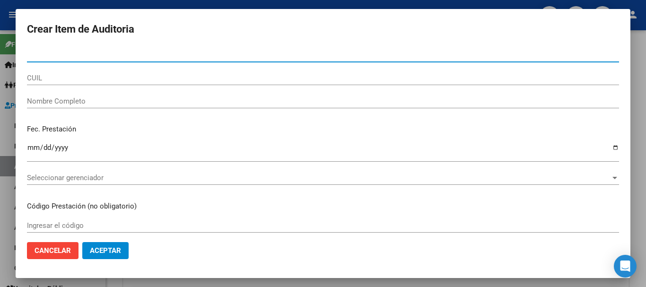
paste input "25186452"
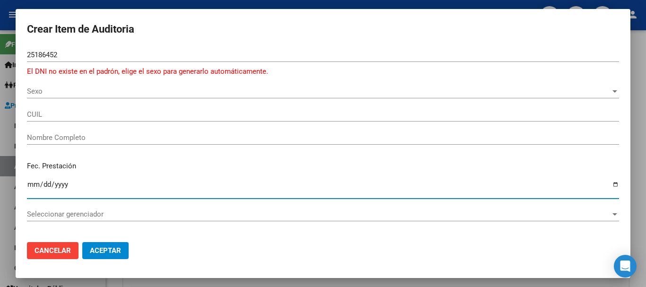
click at [48, 92] on span "Sexo" at bounding box center [319, 91] width 584 height 9
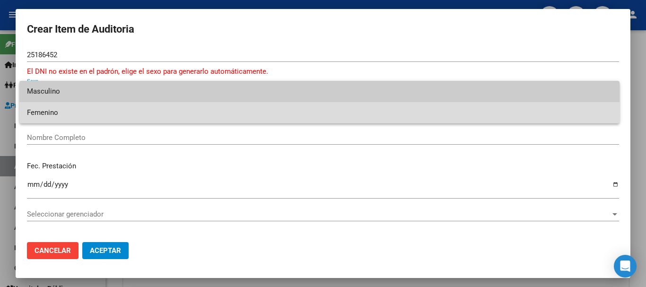
click at [52, 110] on span "Femenino" at bounding box center [319, 112] width 585 height 21
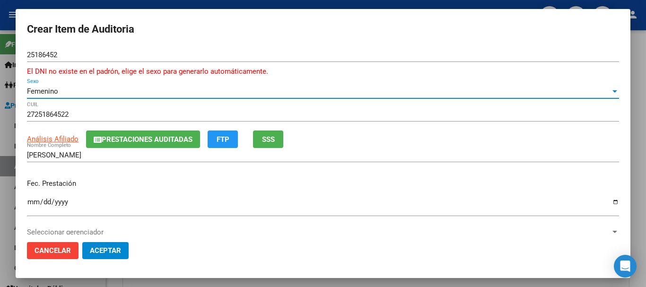
click at [114, 137] on span "Prestaciones Auditadas" at bounding box center [147, 139] width 91 height 9
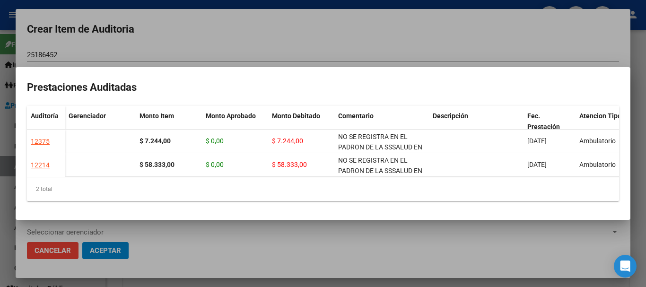
click at [386, 27] on div at bounding box center [323, 143] width 646 height 287
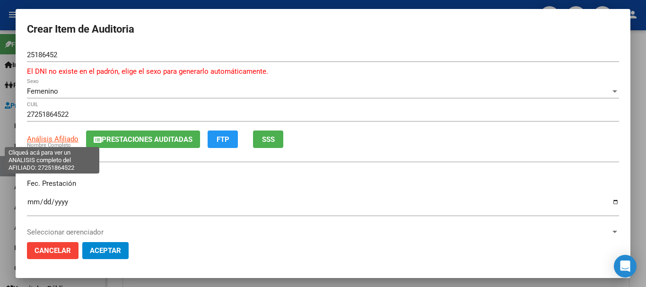
click at [43, 139] on span "Análisis Afiliado" at bounding box center [53, 139] width 52 height 9
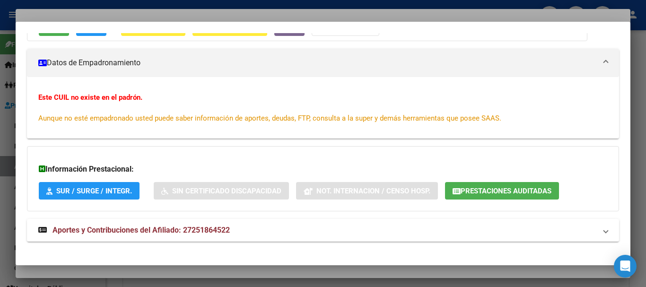
scroll to position [124, 0]
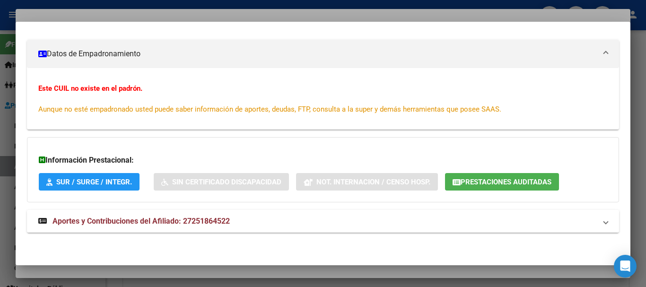
click at [223, 221] on span "Aportes y Contribuciones del Afiliado: 27251864522" at bounding box center [141, 221] width 177 height 9
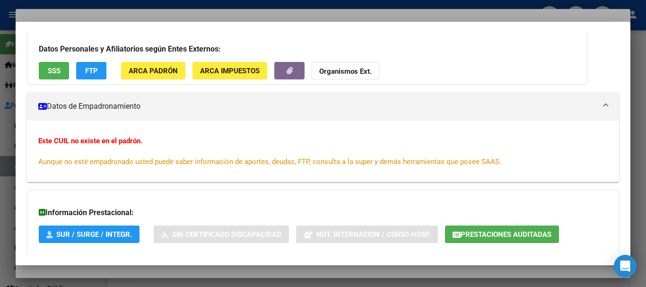
scroll to position [0, 0]
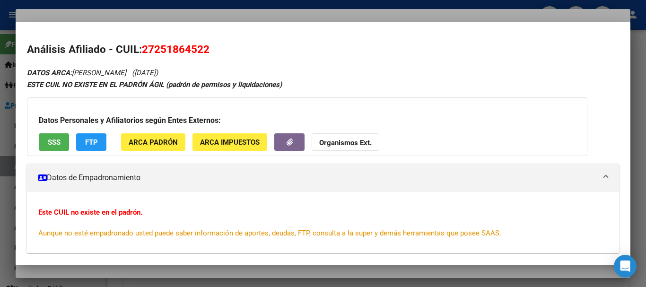
click at [339, 143] on strong "Organismos Ext." at bounding box center [345, 143] width 53 height 9
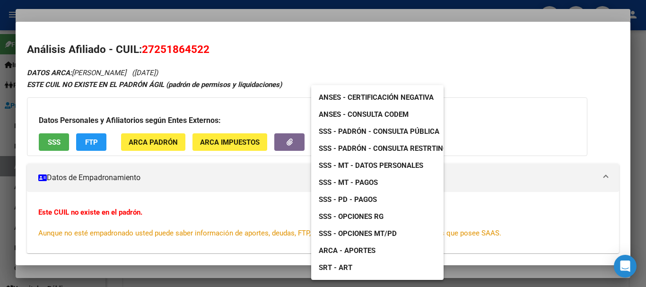
click at [399, 132] on span "SSS - Padrón - Consulta Pública" at bounding box center [379, 131] width 121 height 9
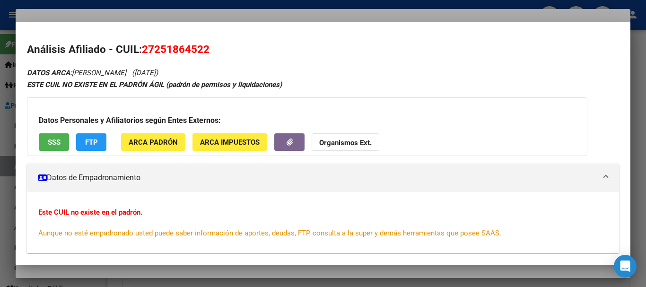
click at [291, 19] on div at bounding box center [323, 143] width 646 height 287
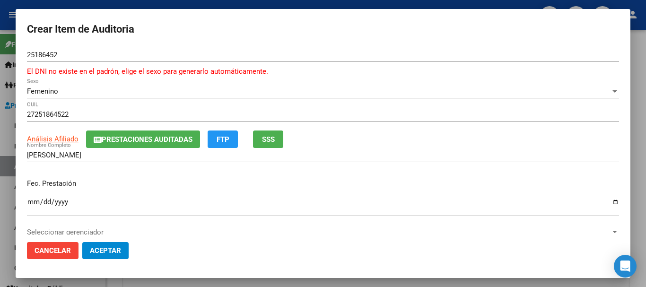
click at [154, 140] on span "Prestaciones Auditadas" at bounding box center [147, 139] width 91 height 9
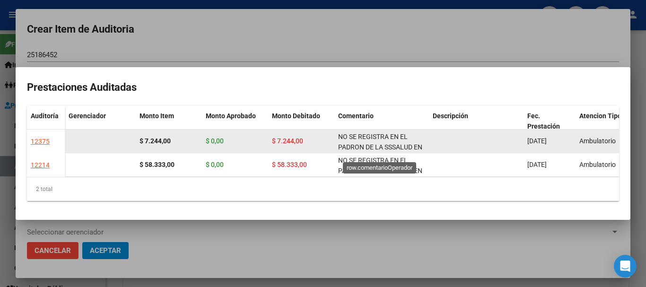
click at [366, 133] on span "NO SE REGISTRA EN EL PADRON DE LA SSSALUD EN LA FECHA DE PRESTACION" at bounding box center [380, 147] width 84 height 29
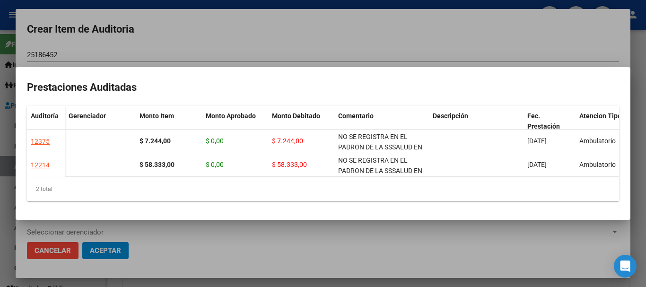
copy span "NO SE REGISTRA EN EL PADRON DE LA SSSALUD EN LA FECHA DE PRESTACION"
click at [351, 51] on div at bounding box center [323, 143] width 646 height 287
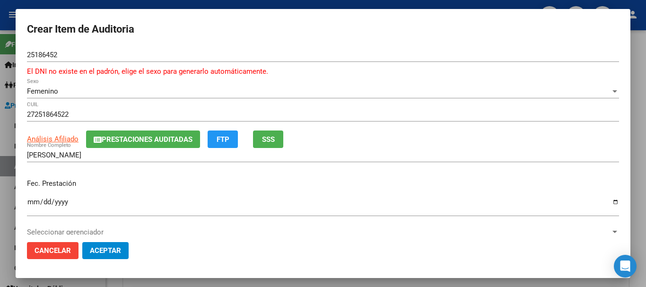
click at [415, 92] on div "Femenino" at bounding box center [319, 91] width 584 height 9
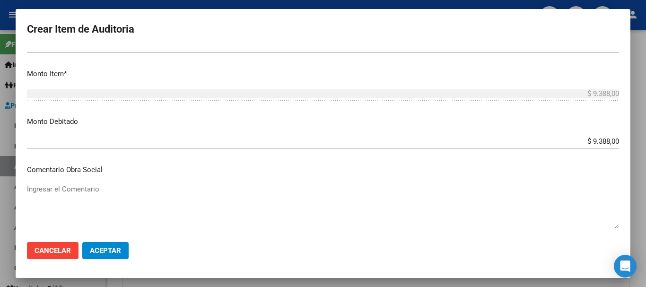
scroll to position [460, 0]
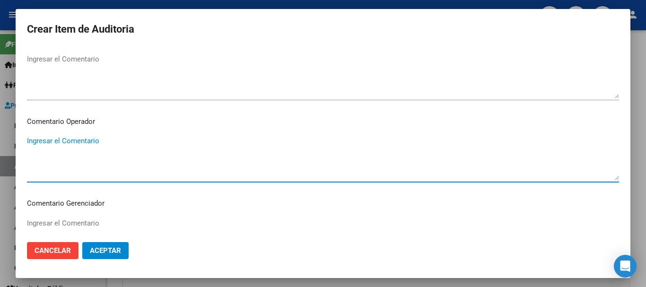
paste textarea "NO SE REGISTRA EN EL PADRON DE LA SSSALUD EN LA FECHA DE PRESTACION"
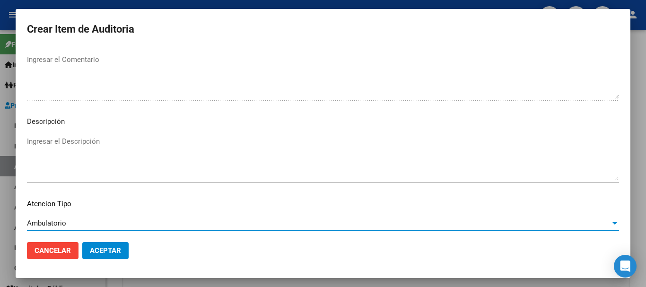
scroll to position [677, 0]
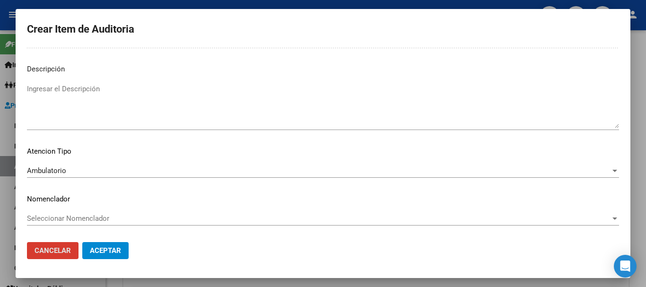
click at [82, 242] on button "Aceptar" at bounding box center [105, 250] width 46 height 17
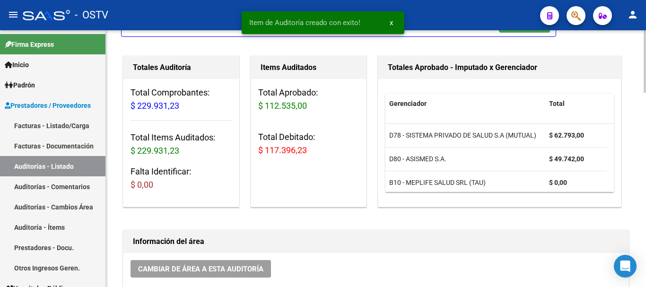
scroll to position [0, 0]
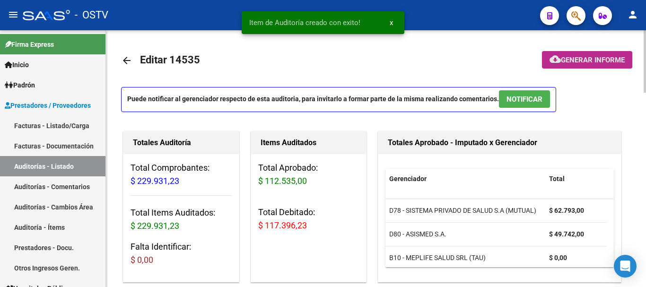
click at [594, 62] on span "Generar informe" at bounding box center [593, 60] width 64 height 9
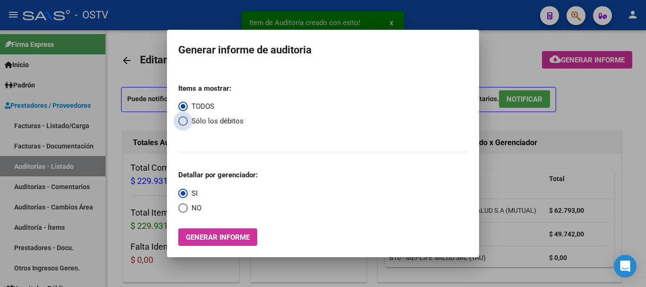
click at [182, 122] on span "Select an option" at bounding box center [182, 120] width 9 height 9
click at [182, 122] on input "Sólo los débitos" at bounding box center [182, 120] width 9 height 9
click at [182, 206] on span "Select an option" at bounding box center [182, 207] width 9 height 9
click at [182, 206] on input "NO" at bounding box center [182, 207] width 9 height 9
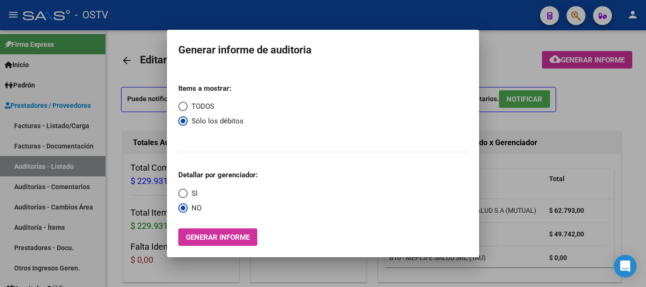
click at [240, 238] on span "Generar informe" at bounding box center [218, 237] width 64 height 9
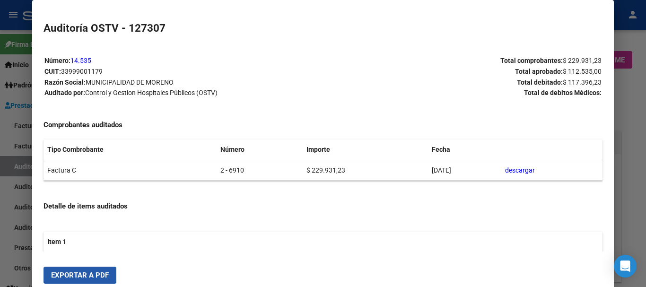
click at [97, 268] on button "Exportar a PDF" at bounding box center [80, 275] width 73 height 17
click at [641, 209] on div at bounding box center [323, 143] width 646 height 287
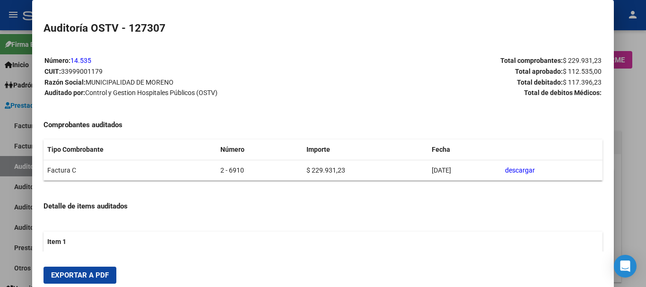
click at [641, 209] on div at bounding box center [323, 143] width 646 height 287
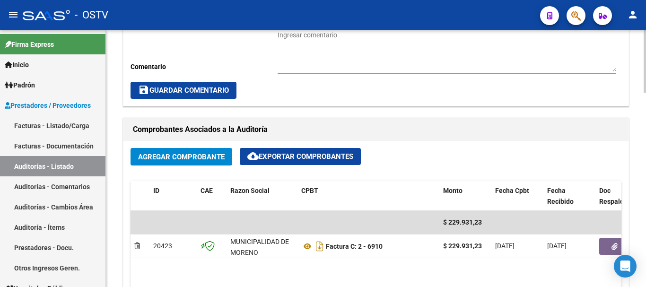
scroll to position [521, 0]
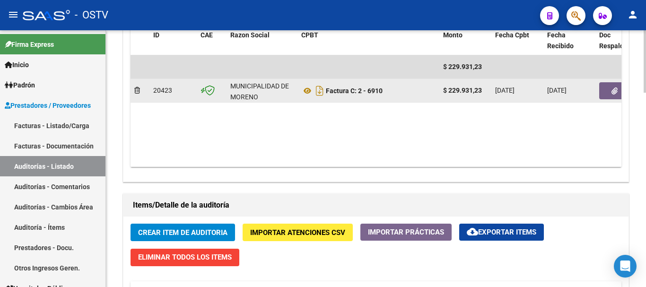
click at [608, 91] on button "button" at bounding box center [615, 90] width 30 height 17
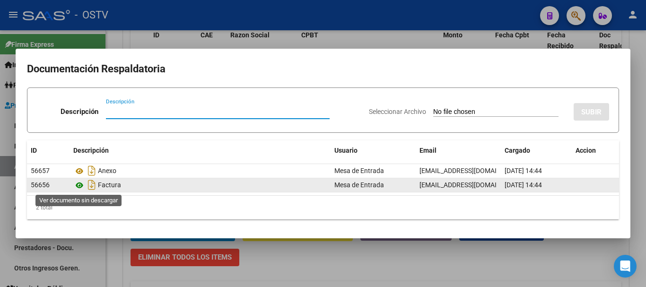
click at [79, 187] on icon at bounding box center [79, 185] width 12 height 11
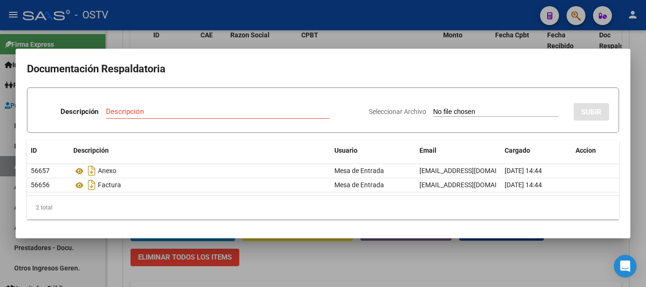
click at [377, 42] on div at bounding box center [323, 143] width 646 height 287
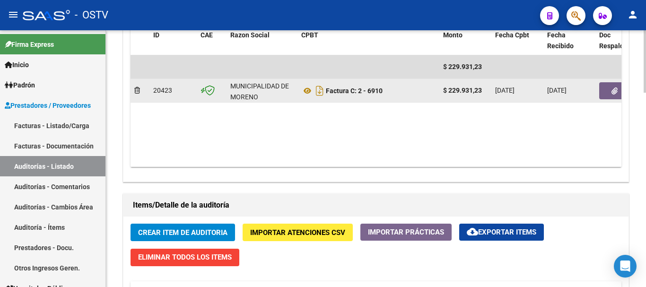
click at [616, 88] on icon "button" at bounding box center [615, 91] width 6 height 7
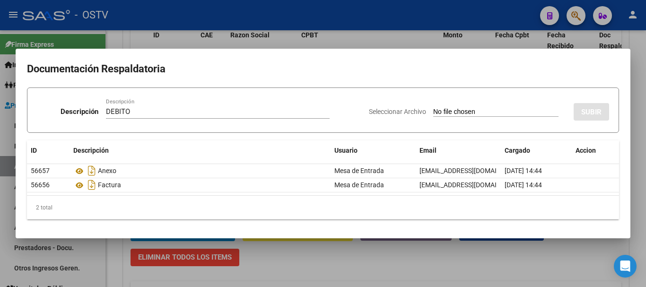
click at [433, 108] on input "Seleccionar Archivo" at bounding box center [495, 112] width 125 height 9
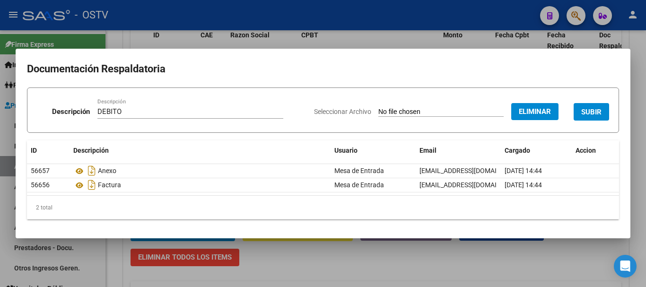
click at [584, 107] on span "SUBIR" at bounding box center [592, 111] width 20 height 9
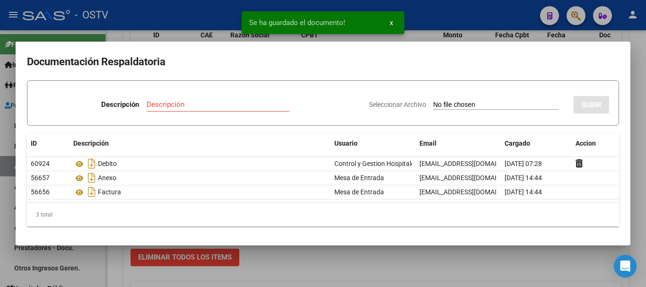
click at [646, 193] on div at bounding box center [323, 143] width 646 height 287
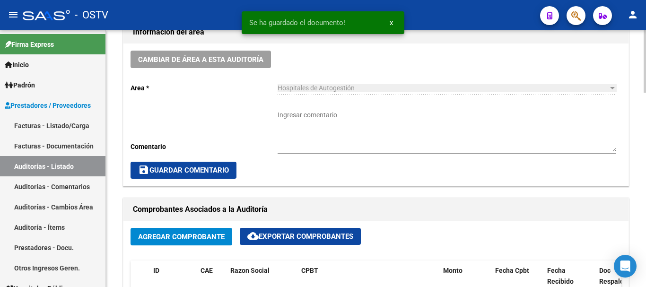
scroll to position [284, 0]
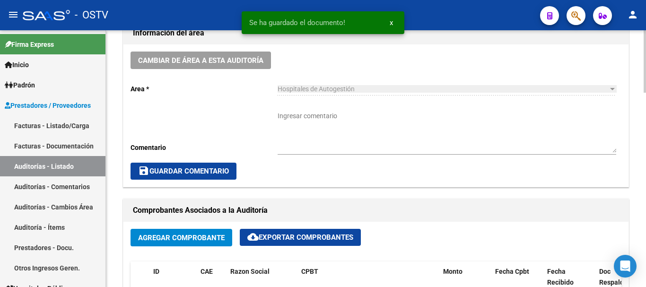
click at [385, 132] on textarea "Ingresar comentario" at bounding box center [447, 132] width 339 height 42
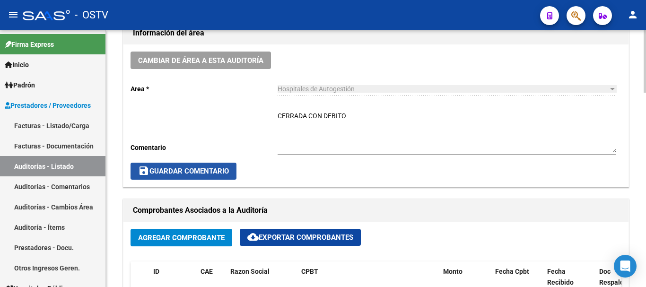
click at [202, 165] on button "save Guardar Comentario" at bounding box center [184, 171] width 106 height 17
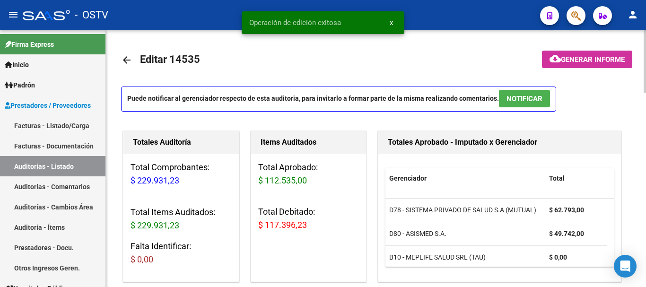
scroll to position [0, 0]
click at [130, 62] on mat-icon "arrow_back" at bounding box center [126, 60] width 11 height 11
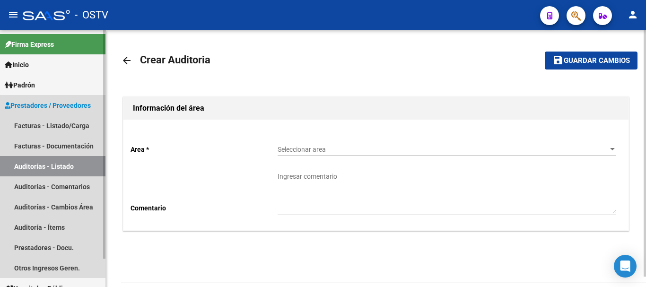
click at [57, 168] on link "Auditorías - Listado" at bounding box center [53, 166] width 106 height 20
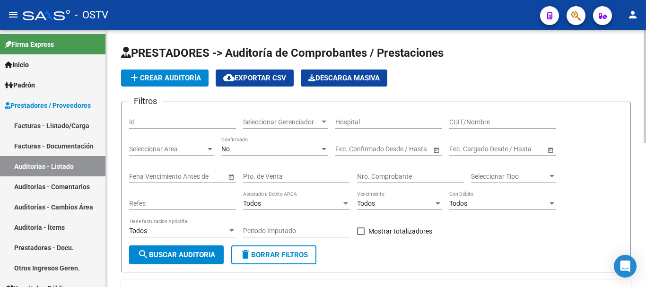
click at [198, 83] on button "add Crear Auditoría" at bounding box center [165, 78] width 88 height 17
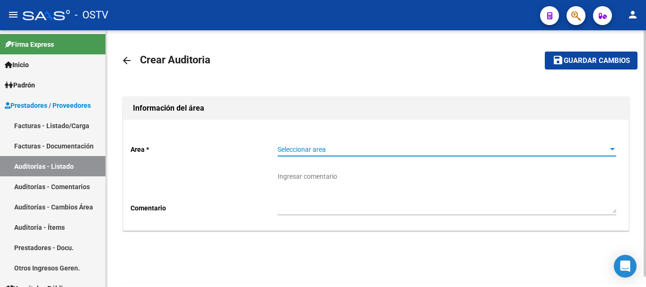
click at [295, 150] on span "Seleccionar area" at bounding box center [443, 150] width 330 height 8
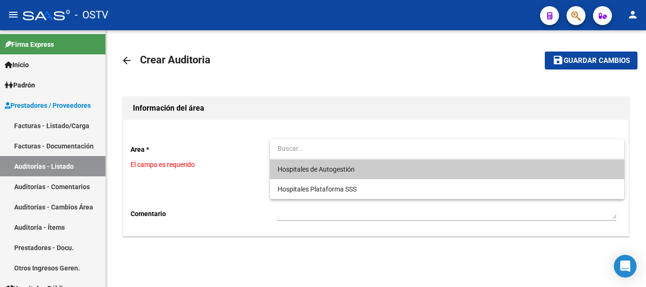
click at [315, 163] on span "Hospitales de Autogestión" at bounding box center [447, 169] width 339 height 20
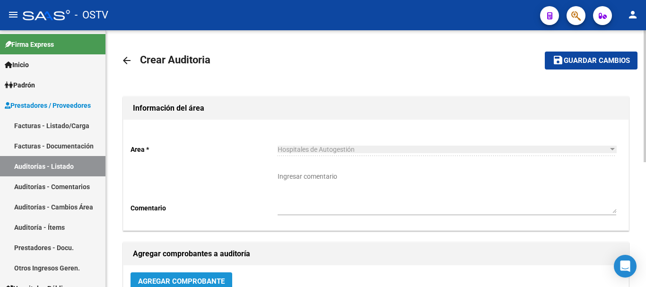
click at [220, 279] on span "Agregar Comprobante" at bounding box center [181, 281] width 87 height 9
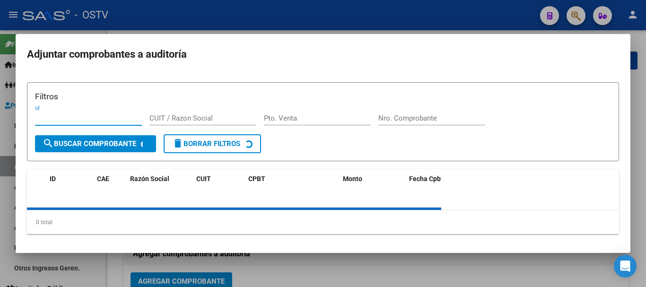
click at [449, 118] on input "Nro. Comprobante" at bounding box center [432, 118] width 107 height 9
paste input "57803393"
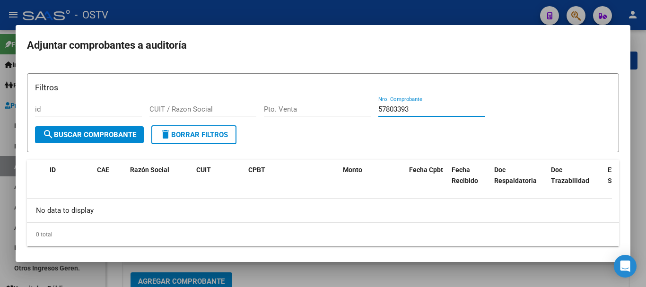
drag, startPoint x: 419, startPoint y: 108, endPoint x: 352, endPoint y: 109, distance: 67.2
click at [353, 109] on div "Filtros id CUIT / Razon Social Pto. Venta 57803393 Nro. Comprobante" at bounding box center [323, 103] width 576 height 44
paste input "6908"
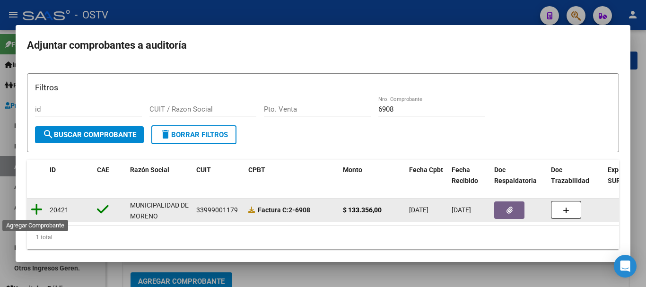
click at [35, 205] on icon at bounding box center [37, 209] width 12 height 13
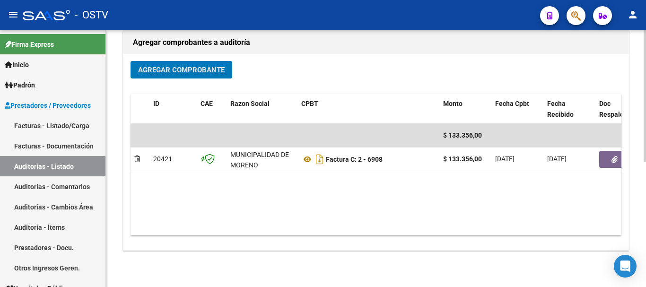
scroll to position [242, 0]
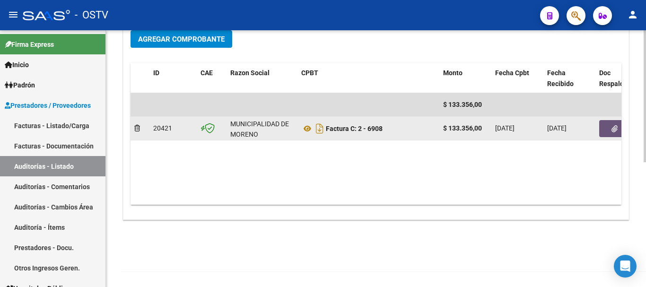
click at [611, 125] on button "button" at bounding box center [615, 128] width 30 height 17
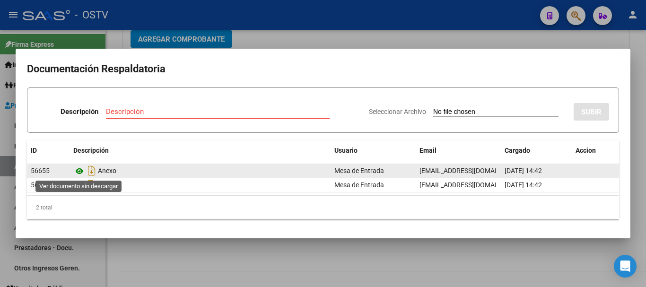
click at [79, 168] on icon at bounding box center [79, 171] width 12 height 11
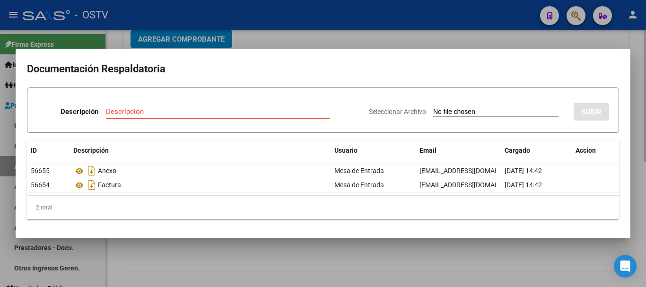
drag, startPoint x: 486, startPoint y: 39, endPoint x: 592, endPoint y: 40, distance: 107.0
click at [486, 38] on div at bounding box center [323, 143] width 646 height 287
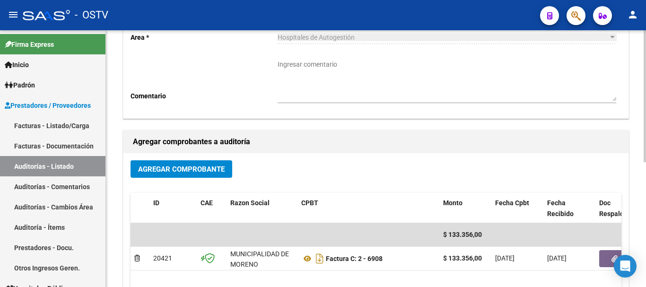
scroll to position [0, 0]
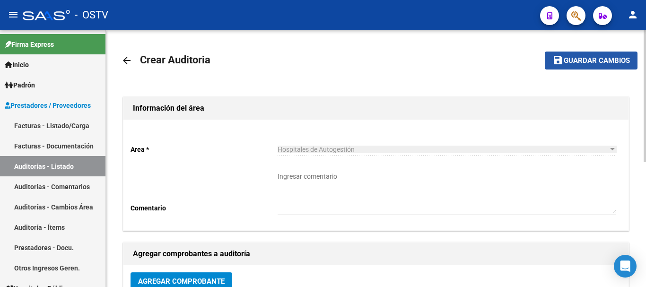
click at [621, 64] on span "Guardar cambios" at bounding box center [597, 61] width 66 height 9
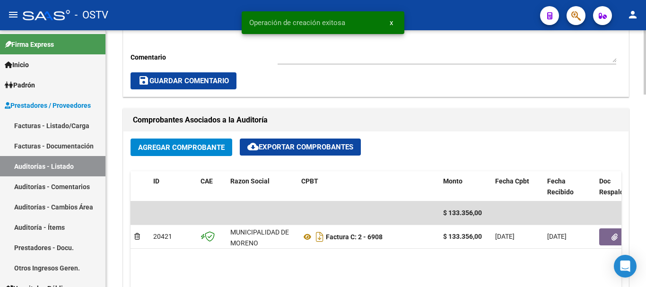
scroll to position [473, 0]
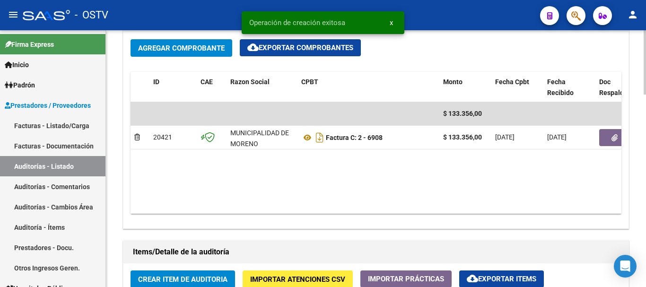
click at [188, 277] on span "Crear Item de Auditoria" at bounding box center [182, 279] width 89 height 9
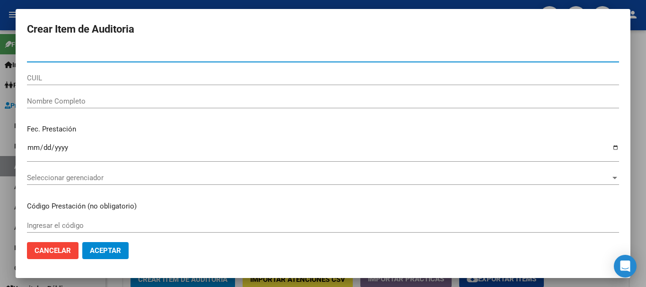
paste input "57803393"
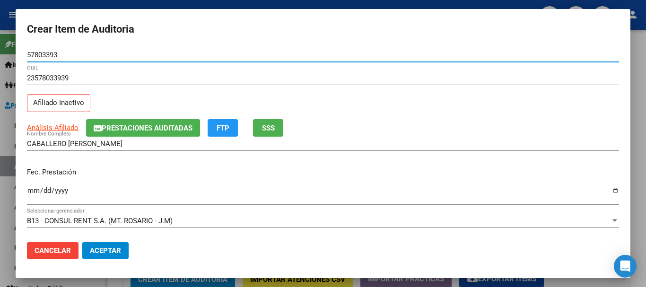
click at [148, 121] on button "Prestaciones Auditadas" at bounding box center [143, 128] width 114 height 18
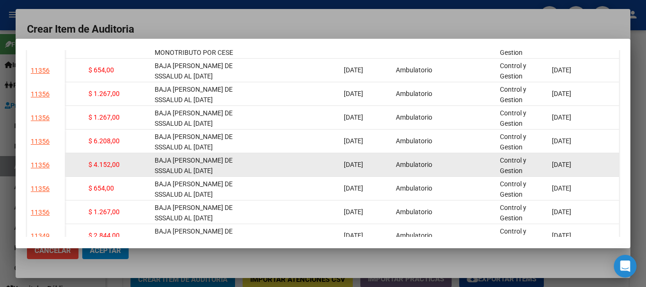
scroll to position [45, 0]
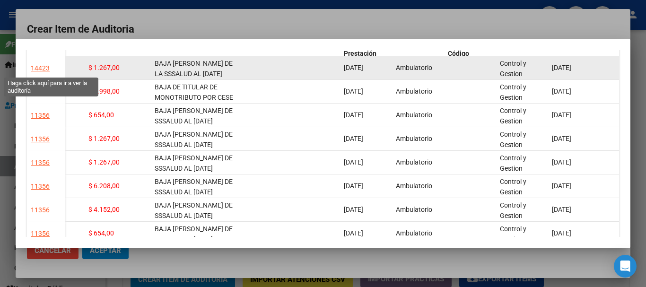
click at [43, 67] on div "14423" at bounding box center [40, 68] width 19 height 11
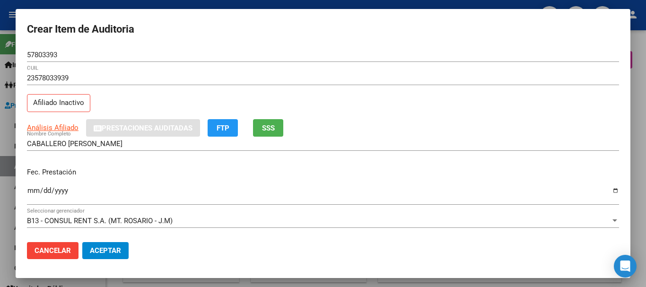
click at [327, 3] on div at bounding box center [323, 143] width 646 height 287
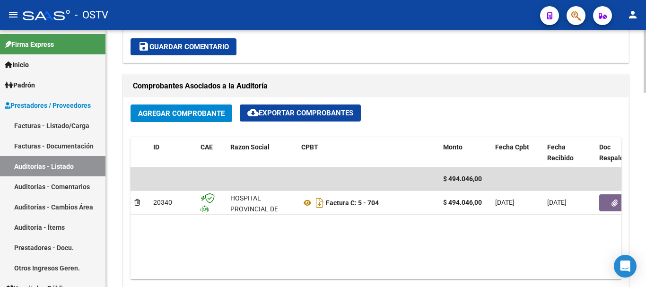
scroll to position [426, 0]
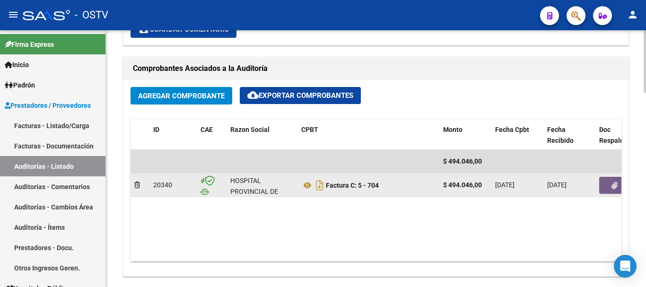
click at [619, 190] on button "button" at bounding box center [615, 185] width 30 height 17
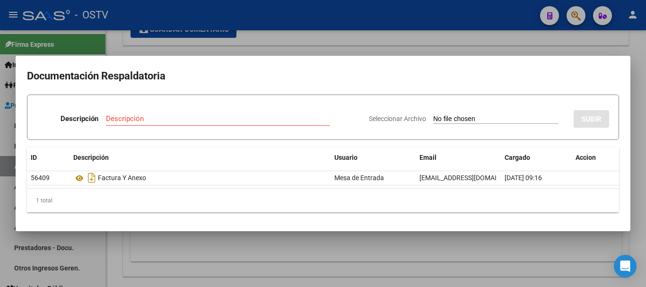
click at [557, 48] on div at bounding box center [323, 143] width 646 height 287
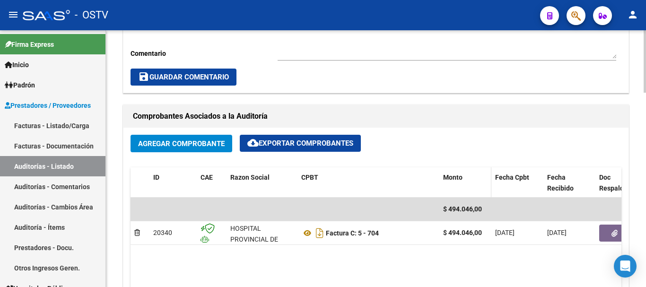
scroll to position [379, 0]
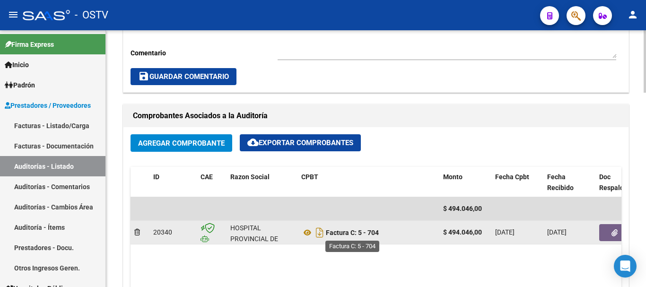
click at [375, 235] on strong "Factura C: 5 - 704" at bounding box center [352, 233] width 53 height 8
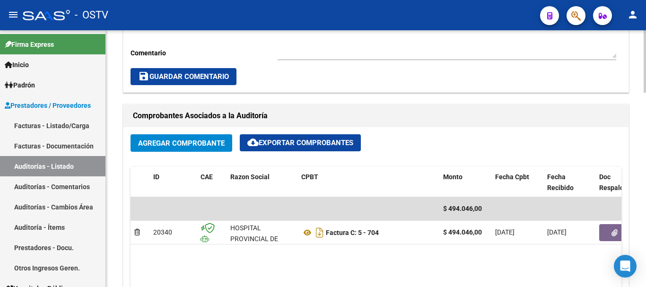
copy strong "704"
click at [27, 167] on link "Auditorías - Listado" at bounding box center [53, 166] width 106 height 20
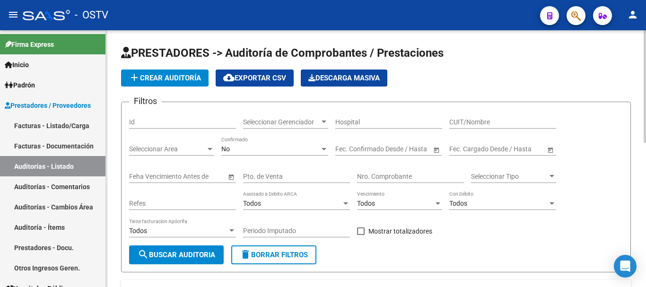
click at [395, 171] on div "Nro. Comprobante" at bounding box center [410, 173] width 107 height 19
paste input "704"
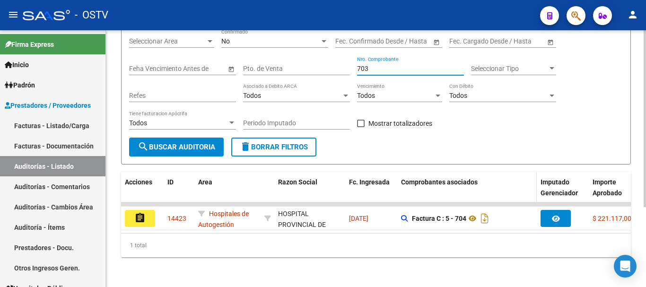
scroll to position [116, 0]
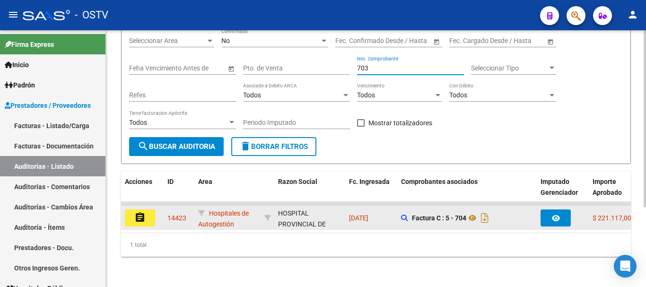
click at [141, 212] on mat-icon "assignment" at bounding box center [139, 217] width 11 height 11
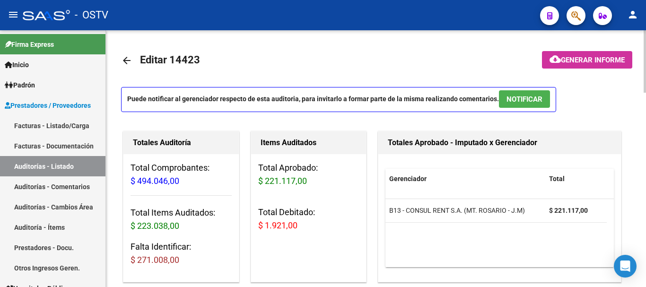
click at [601, 57] on span "Generar informe" at bounding box center [593, 60] width 64 height 9
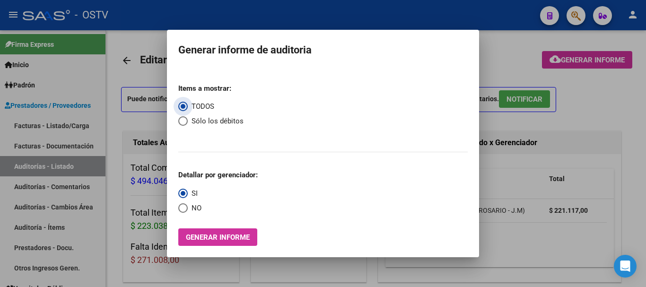
click at [182, 123] on span "Select an option" at bounding box center [182, 120] width 9 height 9
click at [182, 123] on input "Sólo los débitos" at bounding box center [182, 120] width 9 height 9
drag, startPoint x: 181, startPoint y: 209, endPoint x: 192, endPoint y: 220, distance: 15.1
click at [181, 210] on span "Select an option" at bounding box center [182, 207] width 9 height 9
click at [181, 210] on input "NO" at bounding box center [182, 207] width 9 height 9
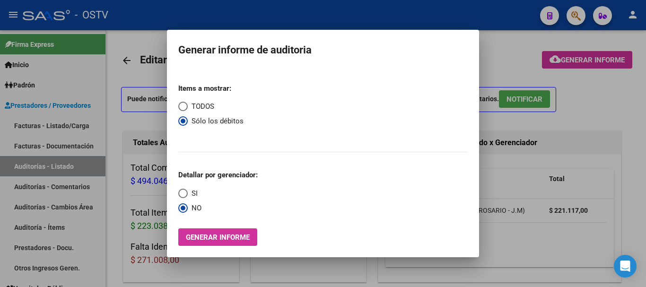
click at [201, 230] on button "Generar informe" at bounding box center [217, 238] width 79 height 18
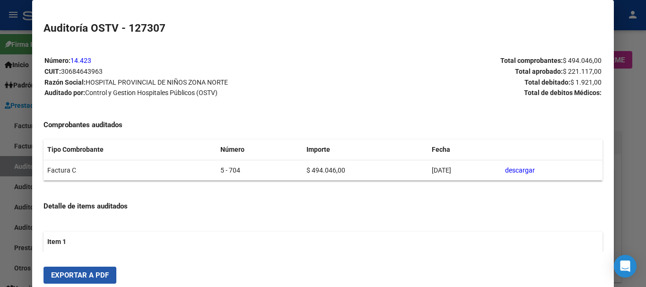
click at [98, 278] on span "Exportar a PDF" at bounding box center [80, 275] width 58 height 9
click at [646, 196] on div at bounding box center [323, 143] width 646 height 287
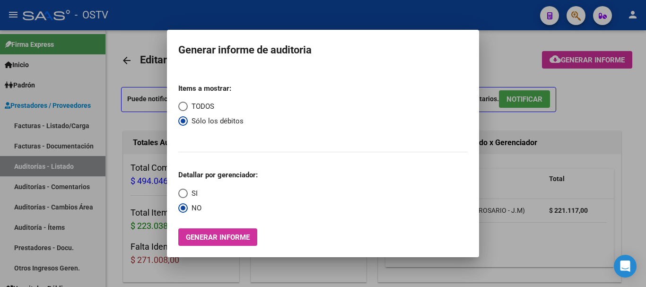
click at [646, 196] on div at bounding box center [323, 143] width 646 height 287
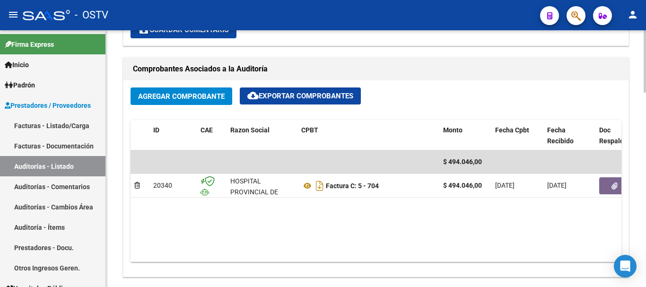
scroll to position [426, 0]
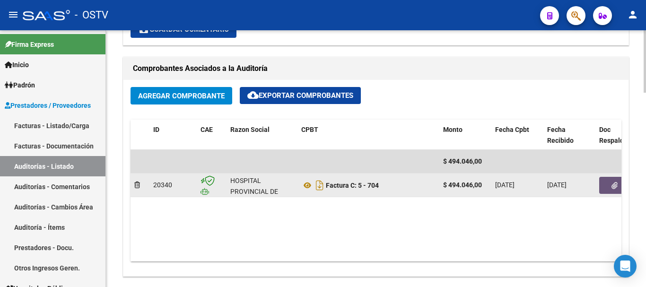
click at [616, 188] on icon "button" at bounding box center [615, 185] width 6 height 7
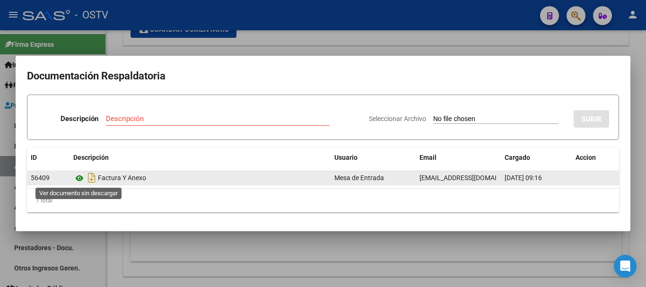
click at [81, 178] on icon at bounding box center [79, 178] width 12 height 11
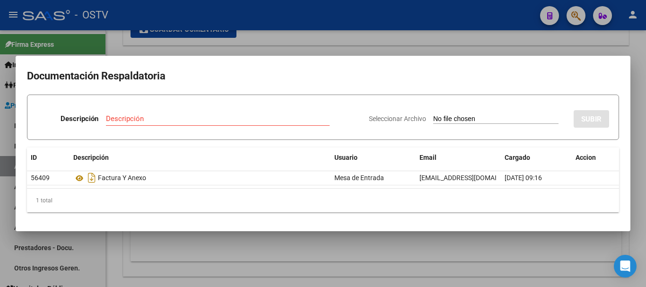
click at [184, 123] on div "Descripción" at bounding box center [218, 119] width 224 height 14
click at [433, 115] on input "Seleccionar Archivo" at bounding box center [495, 119] width 125 height 9
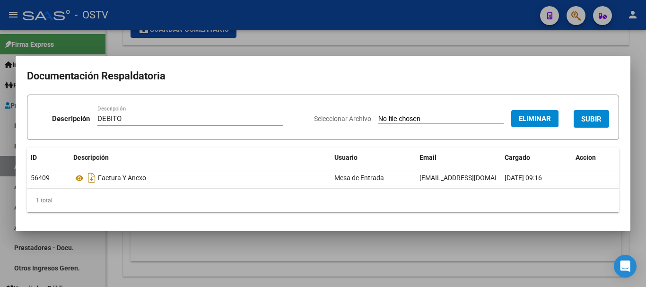
click at [588, 116] on span "SUBIR" at bounding box center [592, 119] width 20 height 9
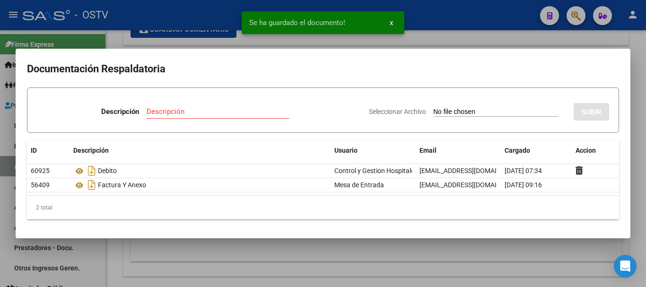
click at [645, 186] on div at bounding box center [323, 143] width 646 height 287
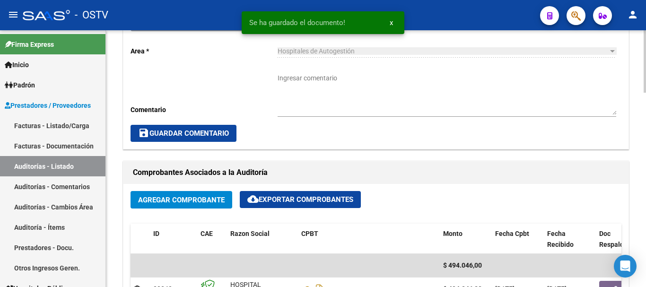
scroll to position [284, 0]
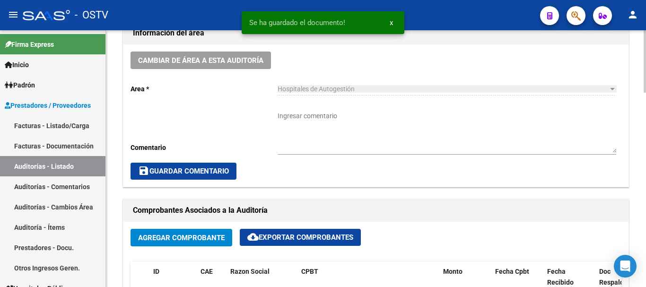
click at [340, 129] on textarea "Ingresar comentario" at bounding box center [447, 132] width 339 height 42
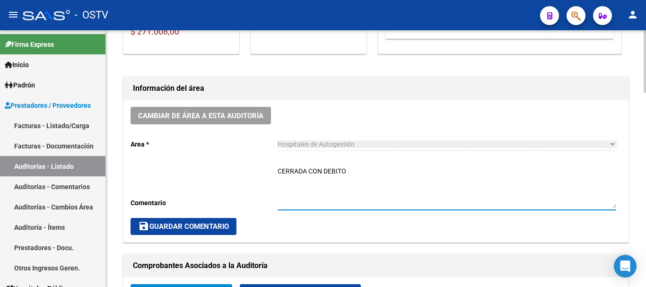
scroll to position [237, 0]
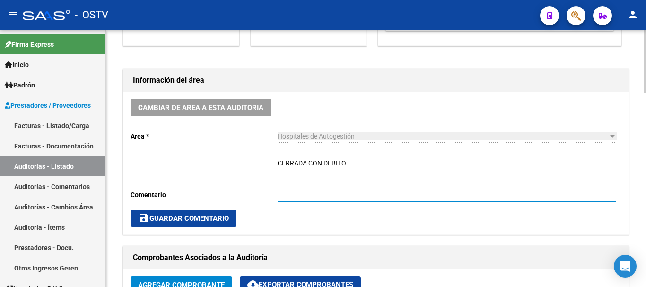
drag, startPoint x: 353, startPoint y: 169, endPoint x: 230, endPoint y: 165, distance: 123.1
click at [230, 165] on div "Cambiar de área a esta auditoría Area * Hospitales de Autogestión Seleccionar a…" at bounding box center [376, 163] width 505 height 142
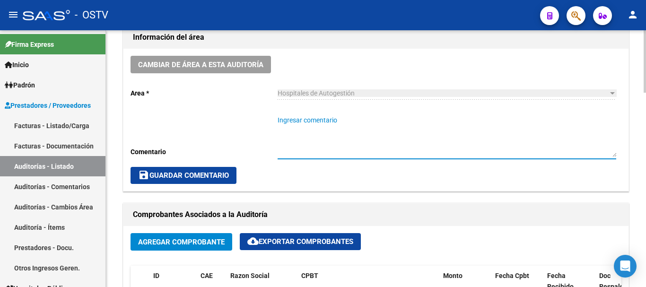
scroll to position [426, 0]
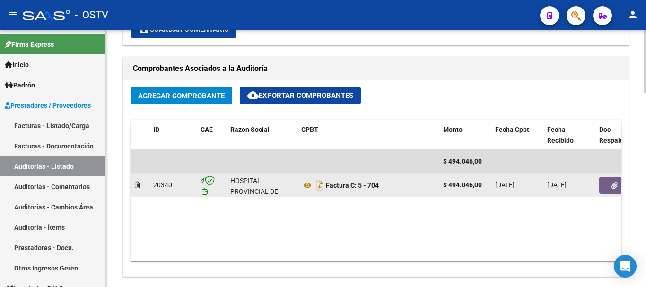
click at [610, 186] on button "button" at bounding box center [615, 185] width 30 height 17
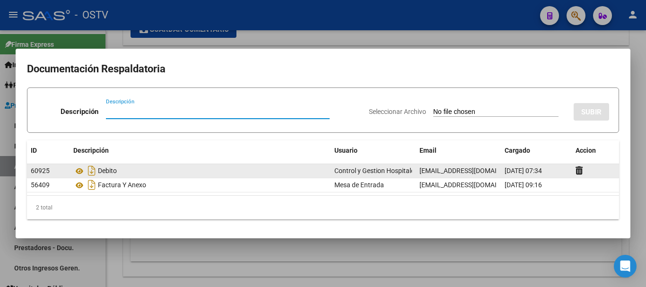
click at [574, 169] on datatable-body-cell at bounding box center [595, 171] width 47 height 14
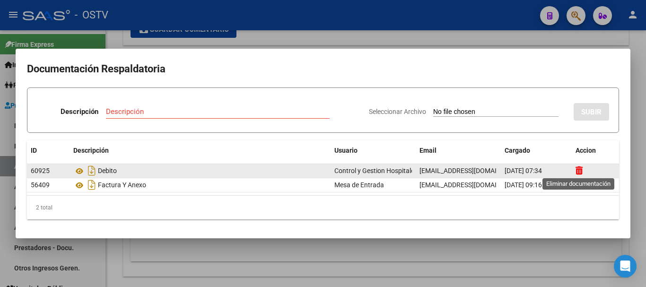
click at [580, 170] on icon at bounding box center [579, 170] width 7 height 9
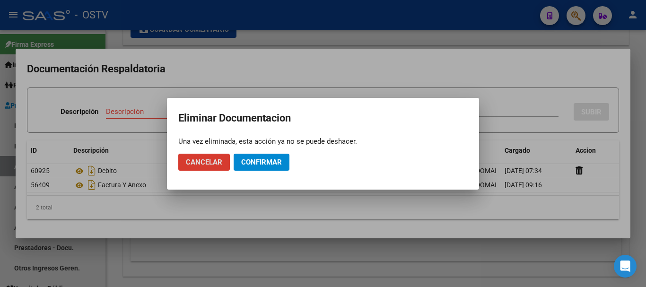
drag, startPoint x: 253, startPoint y: 160, endPoint x: 265, endPoint y: 162, distance: 12.9
click at [253, 160] on span "Confirmar" at bounding box center [261, 162] width 41 height 9
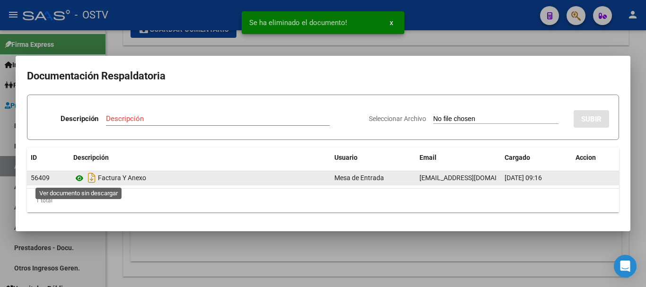
click at [76, 176] on icon at bounding box center [79, 178] width 12 height 11
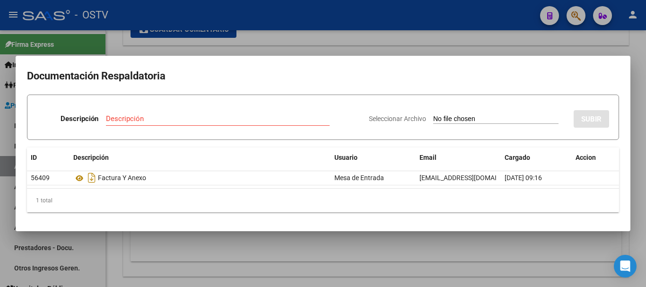
click at [274, 42] on div at bounding box center [323, 143] width 646 height 287
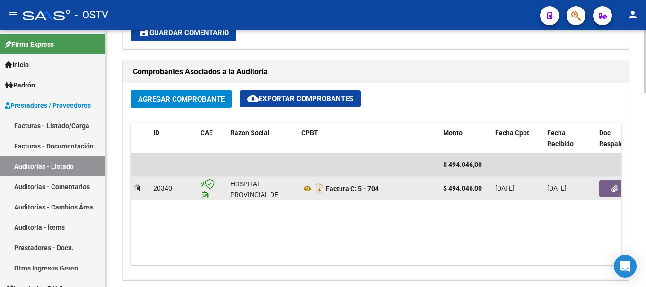
scroll to position [379, 0]
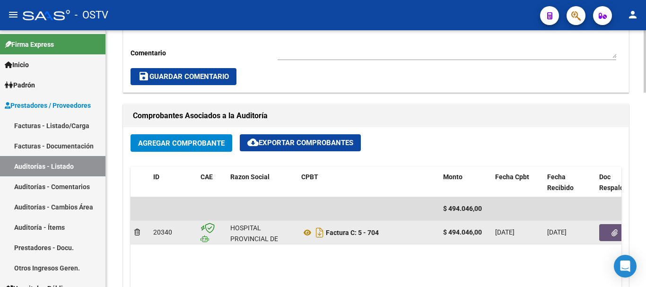
click at [612, 234] on icon "button" at bounding box center [615, 233] width 6 height 7
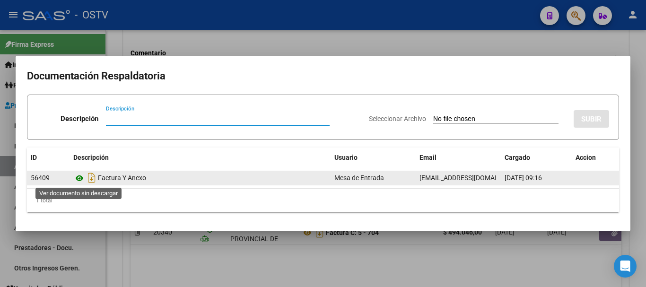
click at [80, 177] on icon at bounding box center [79, 178] width 12 height 11
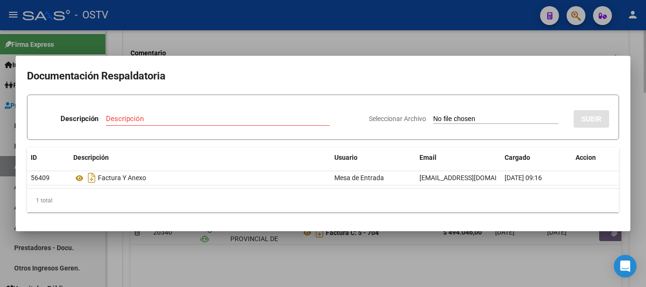
click at [460, 36] on div at bounding box center [323, 143] width 646 height 287
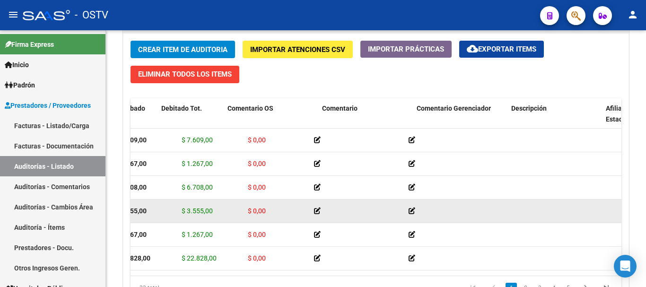
scroll to position [0, 151]
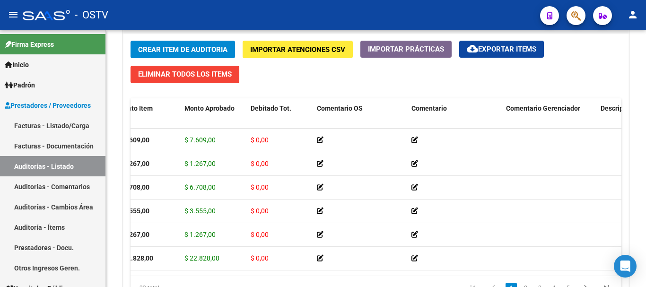
click at [196, 48] on span "Crear Item de Auditoria" at bounding box center [182, 49] width 89 height 9
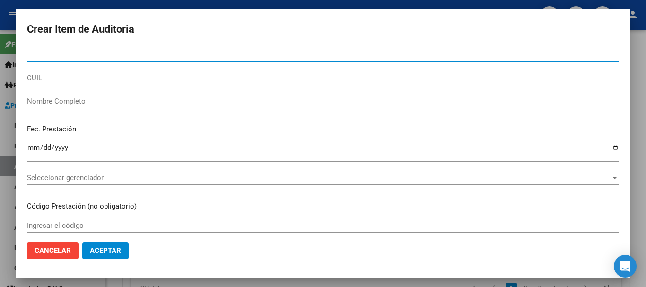
paste input "52368249"
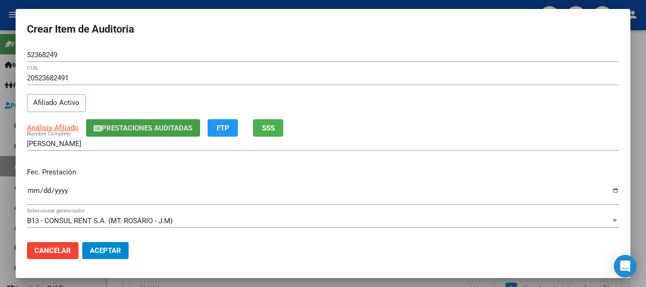
click at [132, 124] on span "Prestaciones Auditadas" at bounding box center [147, 128] width 91 height 9
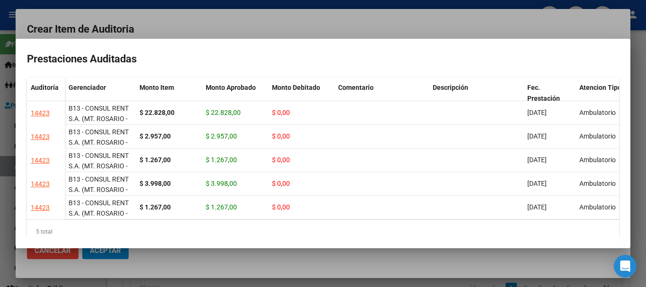
click at [203, 32] on div at bounding box center [323, 143] width 646 height 287
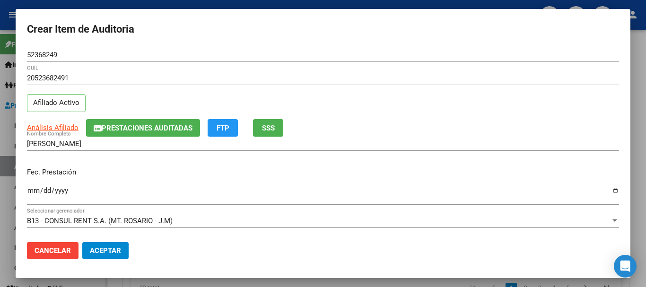
drag, startPoint x: 363, startPoint y: 111, endPoint x: 374, endPoint y: 125, distance: 17.8
click at [363, 112] on div "20523682491 CUIL Afiliado Activo" at bounding box center [323, 95] width 592 height 48
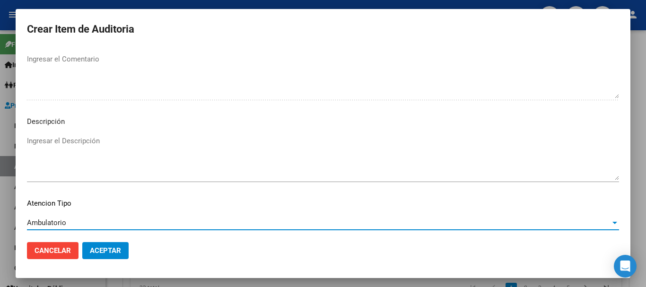
scroll to position [665, 0]
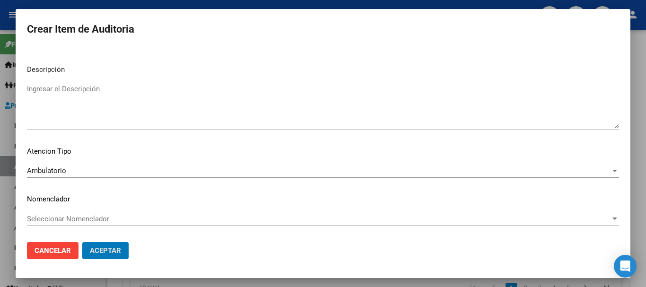
click at [82, 242] on button "Aceptar" at bounding box center [105, 250] width 46 height 17
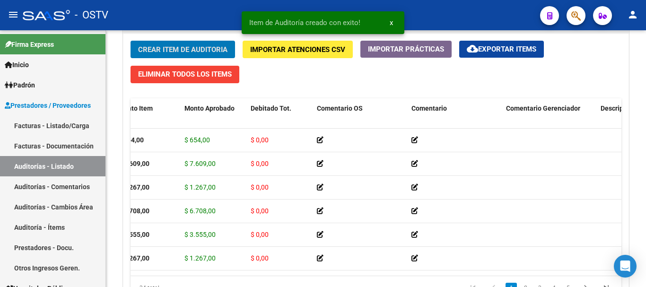
click at [131, 41] on button "Crear Item de Auditoria" at bounding box center [183, 50] width 105 height 18
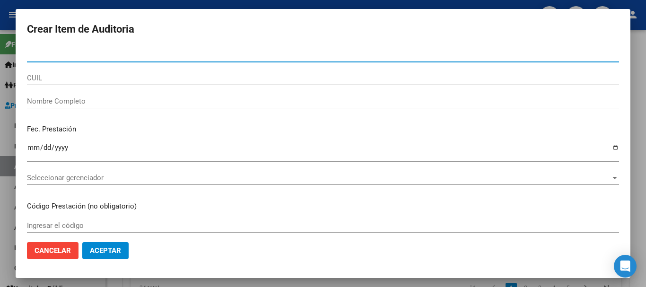
paste input "57857298"
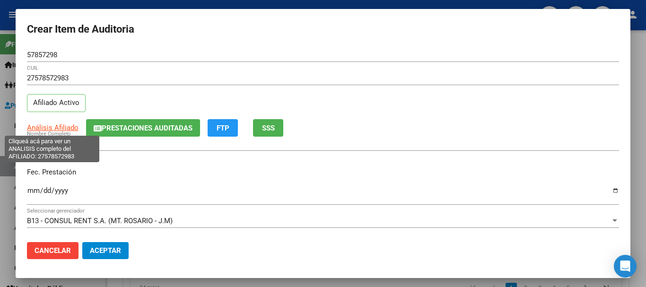
click at [63, 129] on span "Análisis Afiliado" at bounding box center [53, 128] width 52 height 9
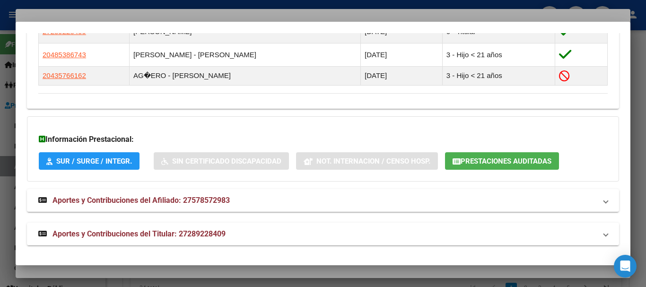
scroll to position [577, 0]
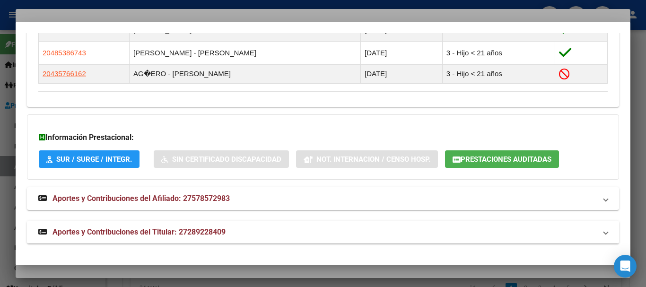
click at [176, 228] on span "Aportes y Contribuciones del Titular: 27289228409" at bounding box center [139, 232] width 173 height 9
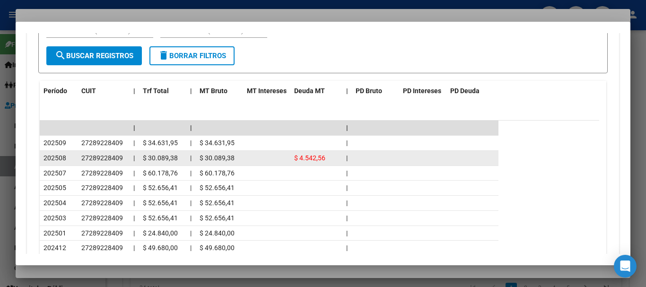
scroll to position [964, 0]
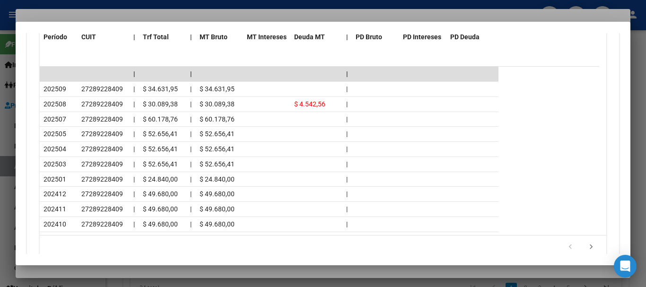
click at [167, 16] on div at bounding box center [323, 143] width 646 height 287
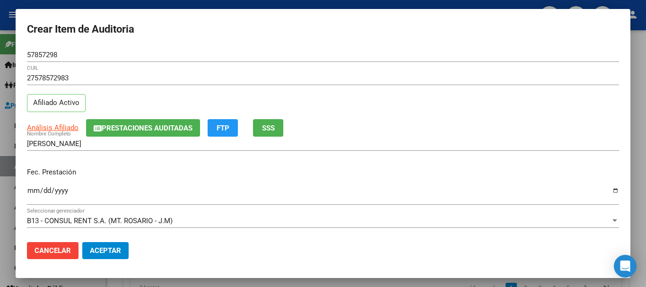
click at [526, 136] on div "Análisis Afiliado Prestaciones Auditadas FTP SSS" at bounding box center [323, 128] width 592 height 18
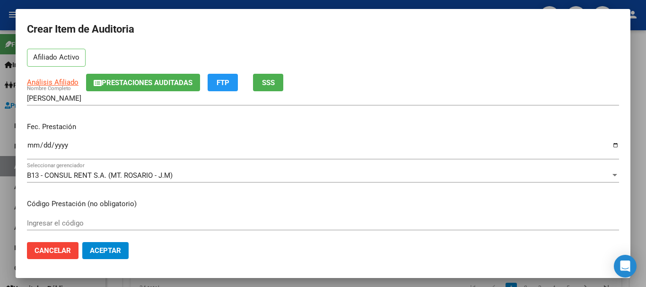
scroll to position [0, 0]
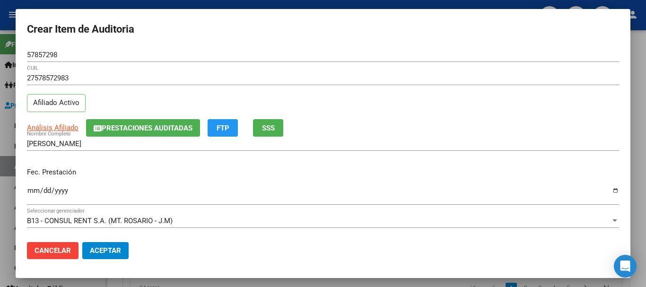
click at [156, 126] on span "Prestaciones Auditadas" at bounding box center [147, 128] width 91 height 9
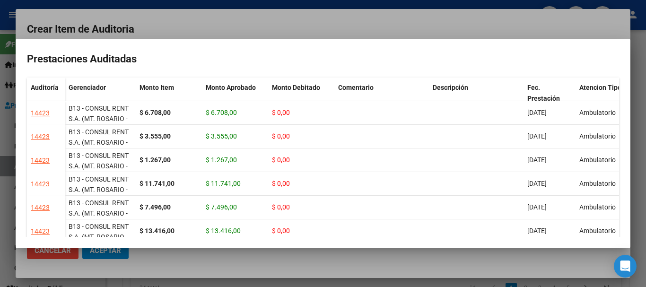
click at [193, 36] on div at bounding box center [323, 143] width 646 height 287
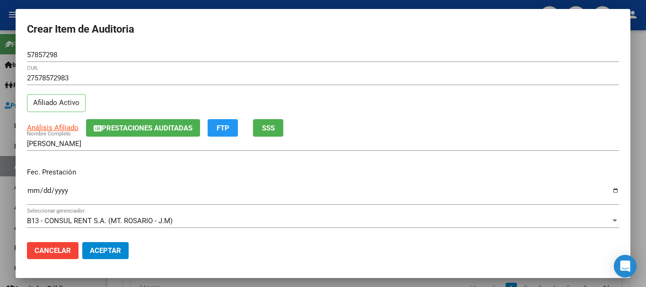
click at [516, 150] on div "[PERSON_NAME] Nombre Completo" at bounding box center [323, 144] width 592 height 14
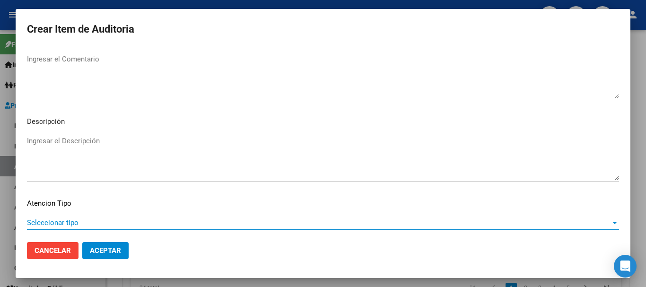
scroll to position [665, 0]
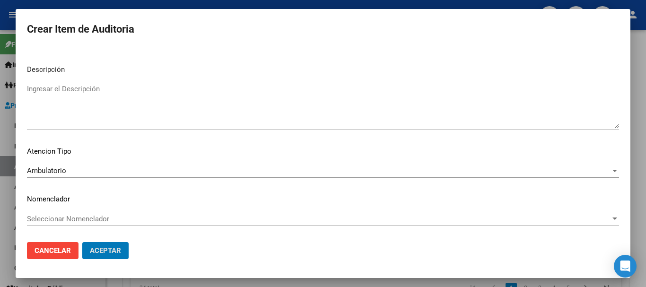
click at [82, 242] on button "Aceptar" at bounding box center [105, 250] width 46 height 17
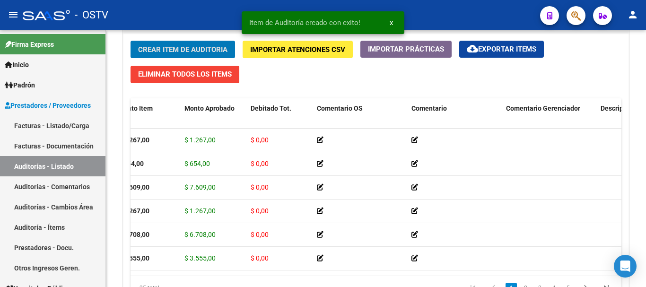
click at [131, 41] on button "Crear Item de Auditoria" at bounding box center [183, 50] width 105 height 18
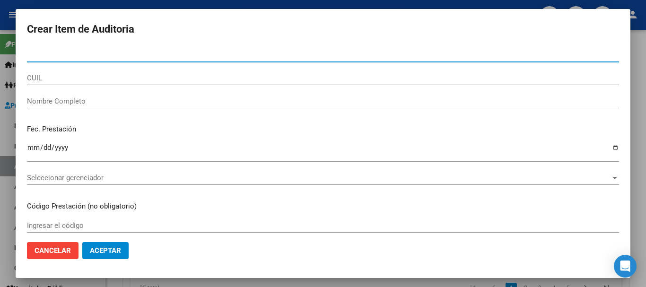
paste input "55792607"
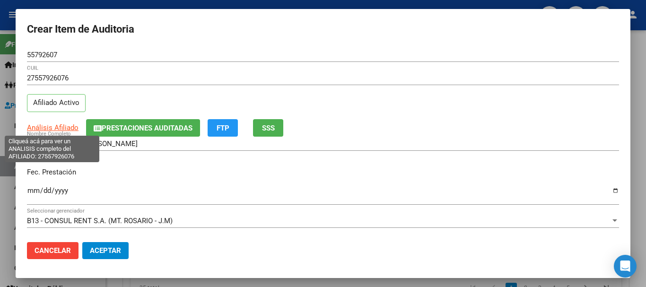
click at [63, 127] on span "Análisis Afiliado" at bounding box center [53, 128] width 52 height 9
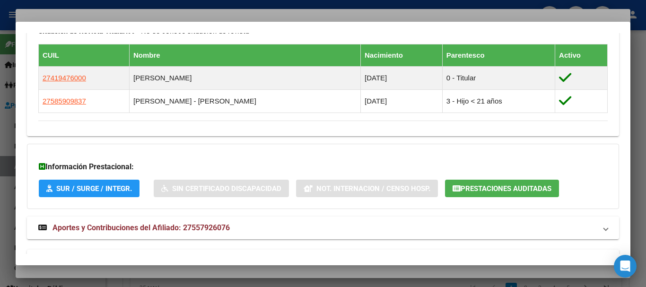
scroll to position [558, 0]
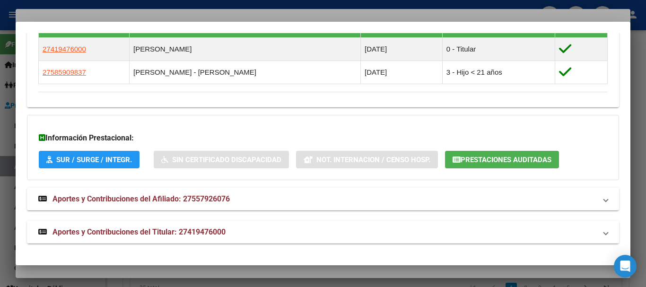
drag, startPoint x: 181, startPoint y: 223, endPoint x: 185, endPoint y: 229, distance: 7.1
click at [177, 226] on mat-expansion-panel-header "Aportes y Contribuciones del Titular: 27419476000" at bounding box center [323, 232] width 592 height 23
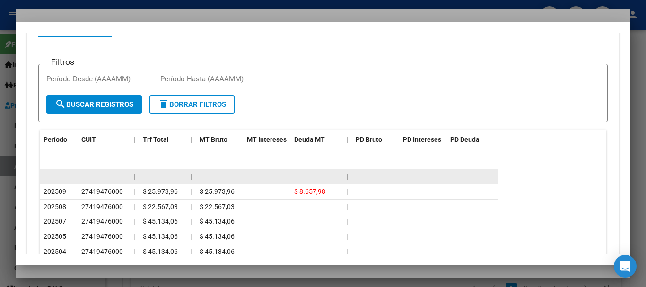
scroll to position [865, 0]
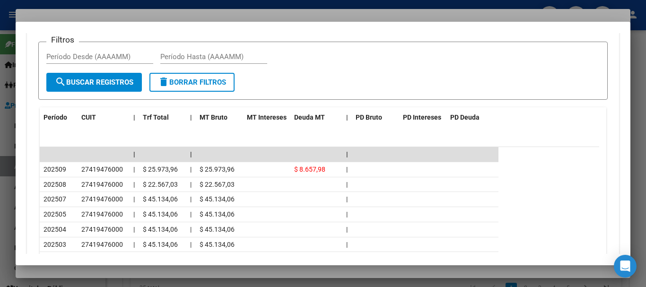
click at [157, 14] on div at bounding box center [323, 143] width 646 height 287
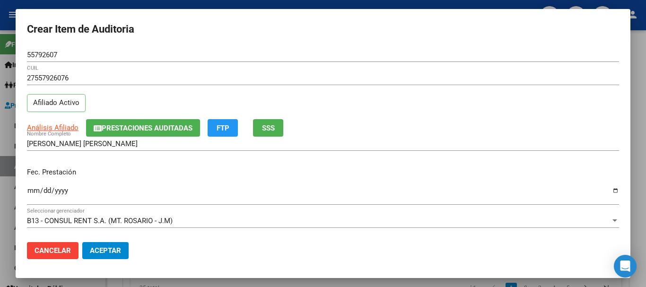
click at [452, 86] on div "27557926076 CUIL" at bounding box center [323, 82] width 592 height 23
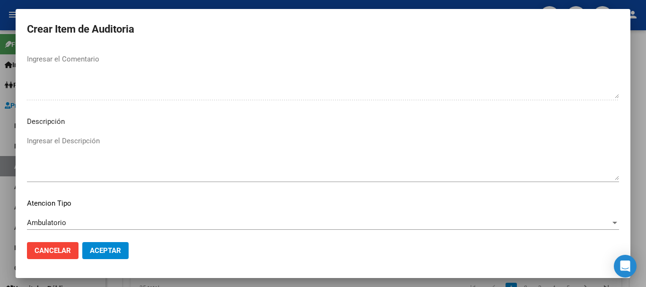
scroll to position [665, 0]
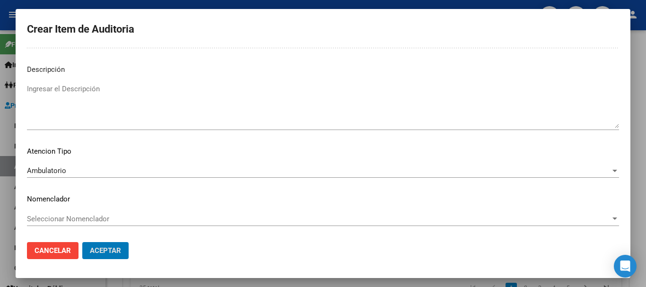
click at [82, 242] on button "Aceptar" at bounding box center [105, 250] width 46 height 17
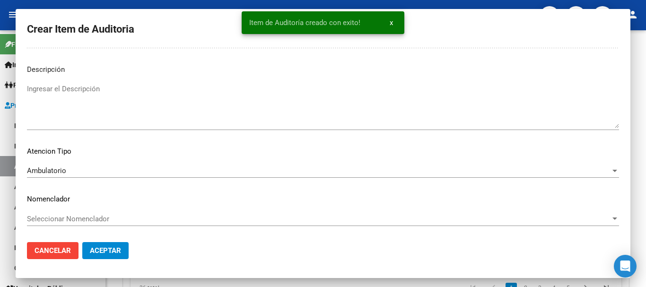
click at [131, 41] on button "Crear Item de Auditoria" at bounding box center [183, 50] width 105 height 18
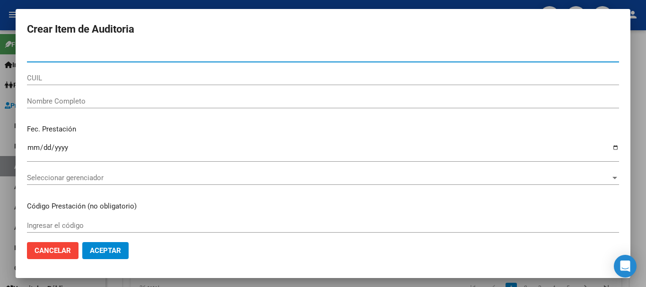
paste input "57857298"
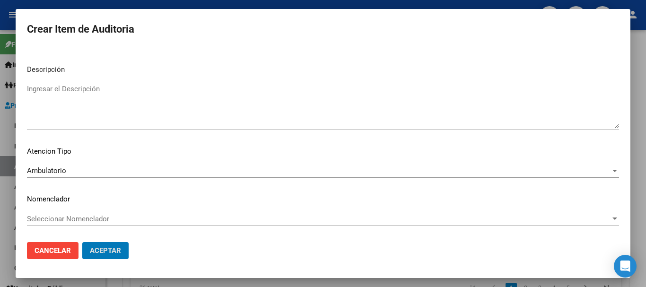
click at [82, 242] on button "Aceptar" at bounding box center [105, 250] width 46 height 17
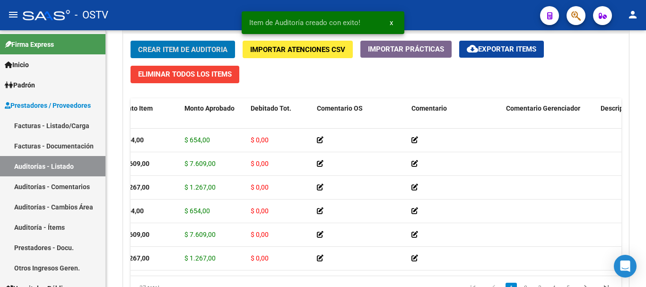
click at [131, 41] on button "Crear Item de Auditoria" at bounding box center [183, 50] width 105 height 18
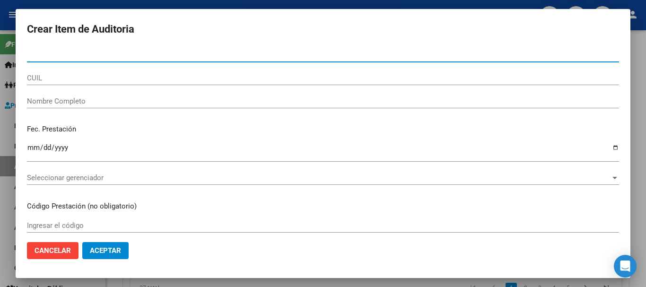
paste input "57857298"
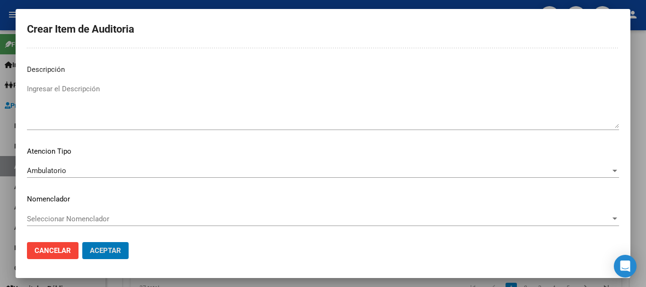
click at [82, 242] on button "Aceptar" at bounding box center [105, 250] width 46 height 17
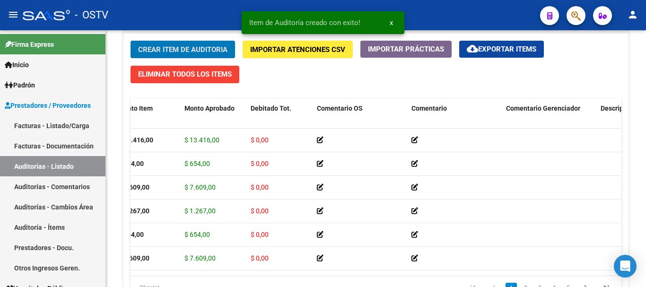
click at [131, 41] on button "Crear Item de Auditoria" at bounding box center [183, 50] width 105 height 18
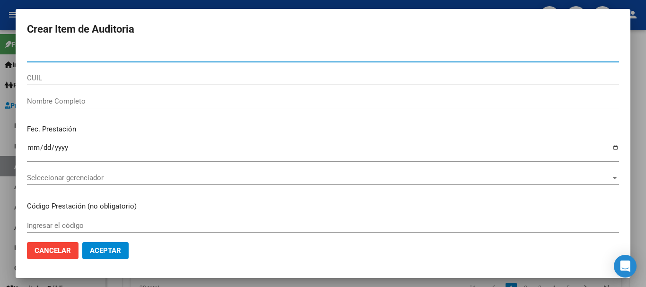
paste input "57857298"
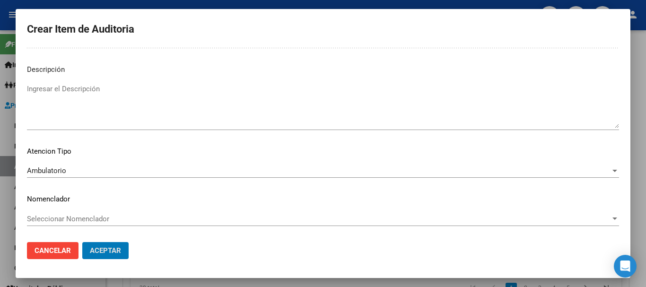
click at [82, 242] on button "Aceptar" at bounding box center [105, 250] width 46 height 17
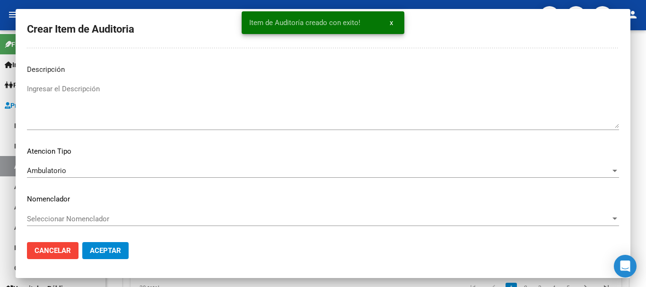
click at [131, 41] on button "Crear Item de Auditoria" at bounding box center [183, 50] width 105 height 18
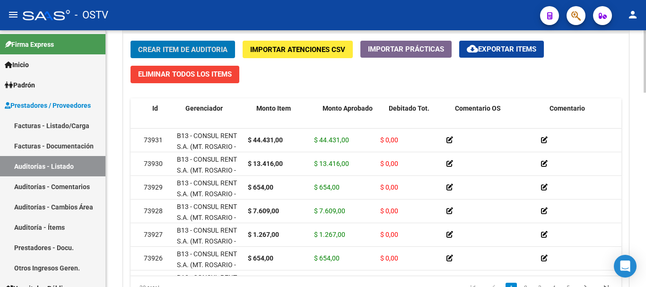
scroll to position [0, 0]
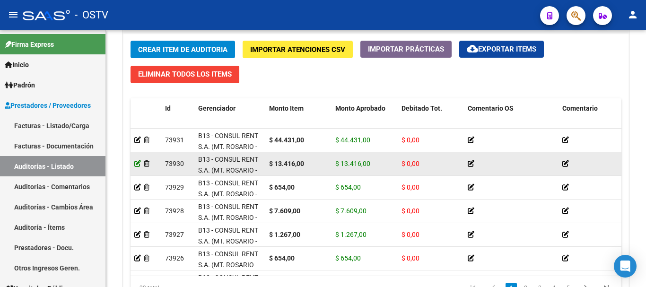
click at [135, 162] on icon at bounding box center [137, 163] width 7 height 7
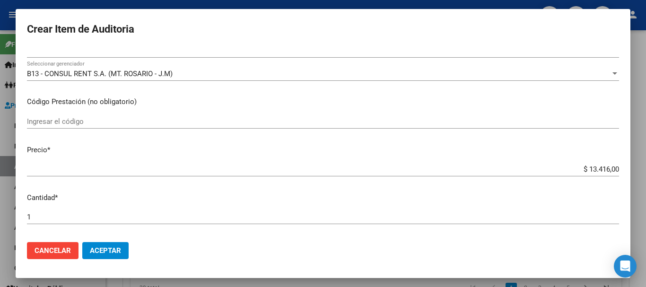
scroll to position [142, 0]
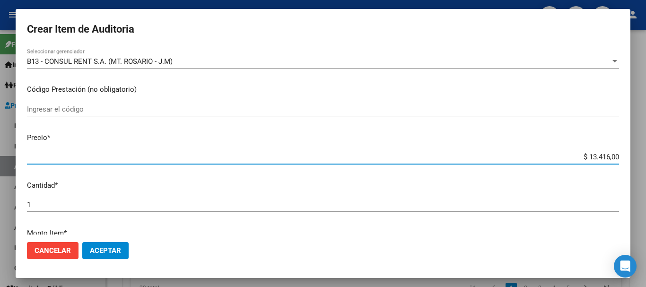
click at [598, 155] on input "$ 13.416,00" at bounding box center [323, 157] width 592 height 9
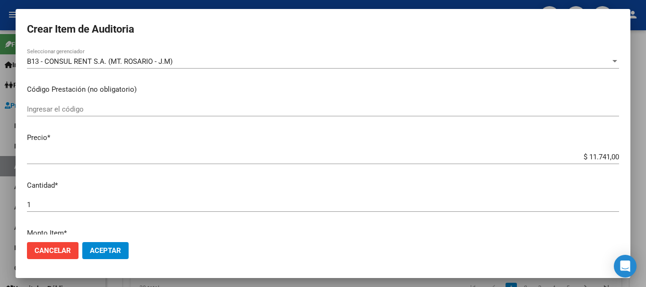
scroll to position [301, 0]
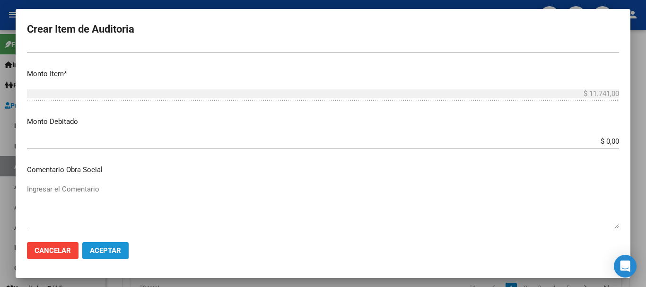
click at [106, 257] on button "Aceptar" at bounding box center [105, 250] width 46 height 17
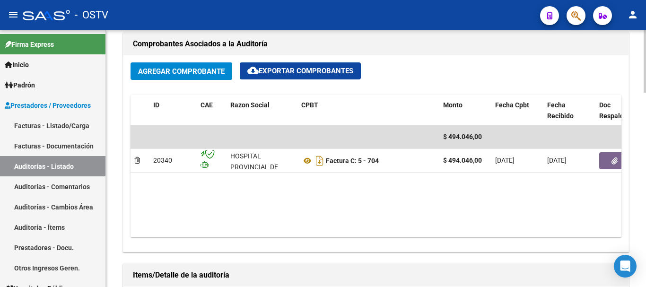
scroll to position [521, 0]
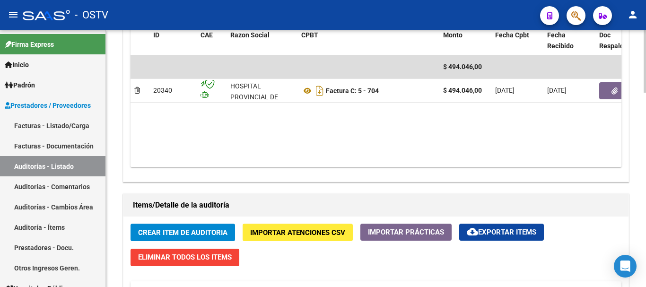
click at [216, 232] on span "Crear Item de Auditoria" at bounding box center [182, 233] width 89 height 9
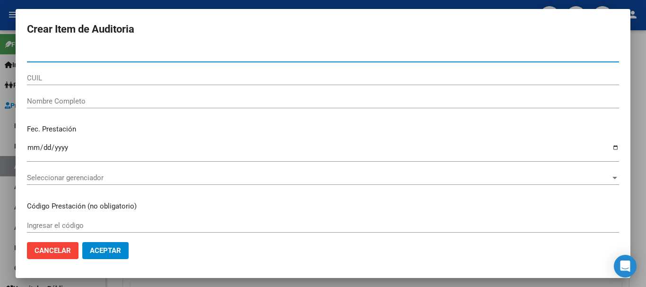
paste input "58172607"
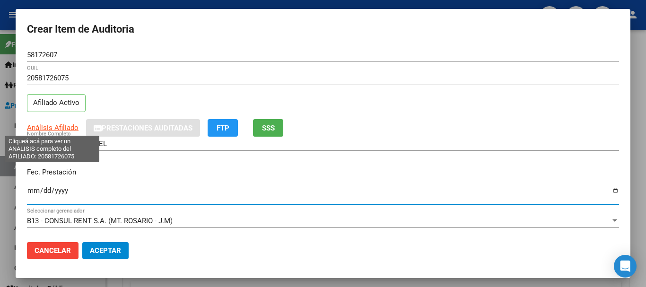
click at [64, 130] on span "Análisis Afiliado" at bounding box center [53, 128] width 52 height 9
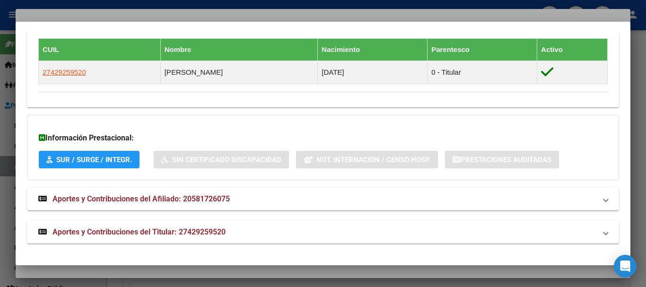
click at [197, 238] on strong "Aportes y Contribuciones del Titular: 27429259520" at bounding box center [131, 232] width 187 height 11
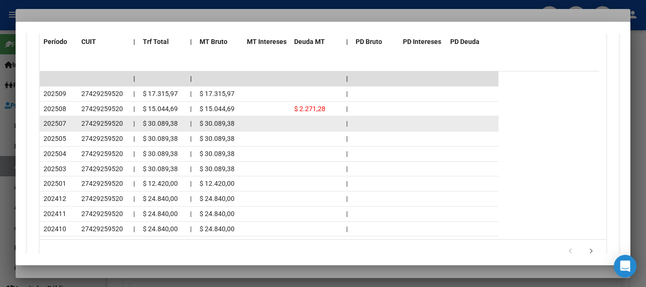
scroll to position [937, 0]
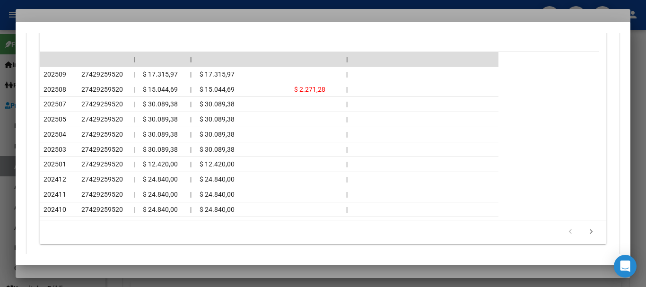
click at [113, 12] on div at bounding box center [323, 143] width 646 height 287
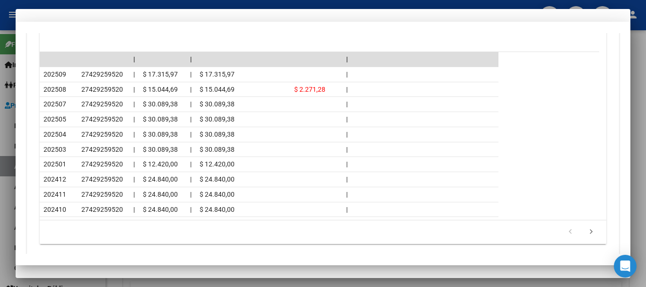
click at [360, 96] on div "20581726075 CUIL Afiliado Activo" at bounding box center [323, 95] width 592 height 48
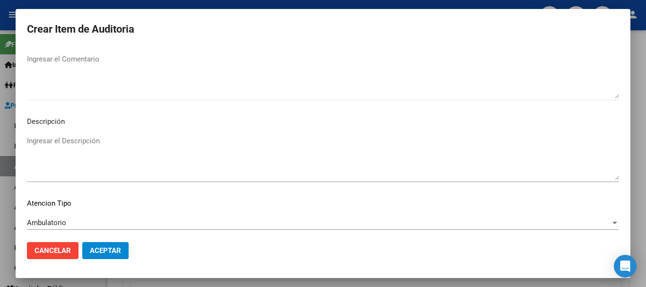
scroll to position [665, 0]
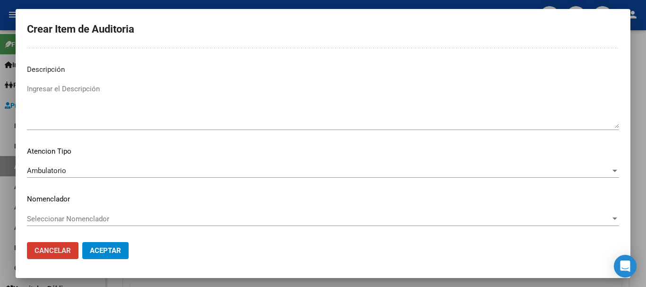
click at [82, 242] on button "Aceptar" at bounding box center [105, 250] width 46 height 17
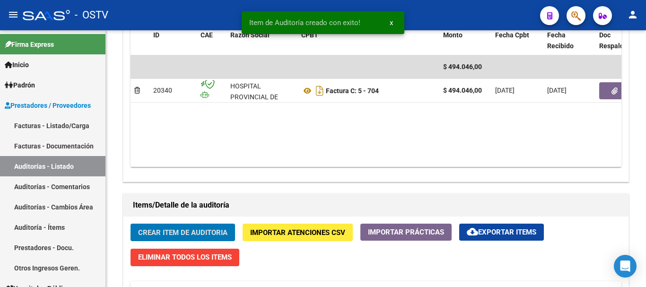
click at [131, 224] on button "Crear Item de Auditoria" at bounding box center [183, 233] width 105 height 18
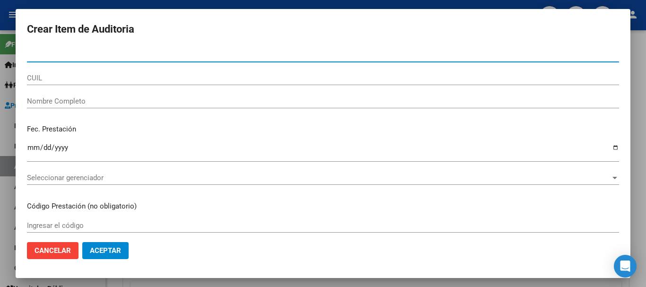
paste input "58326944"
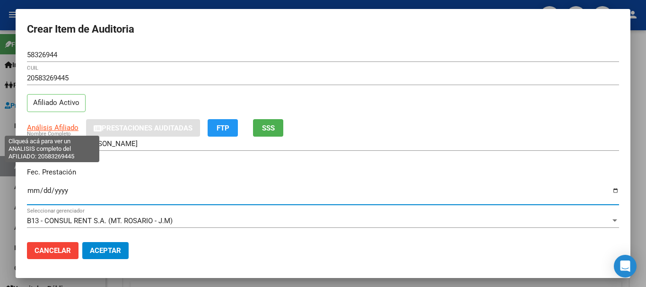
click at [54, 125] on span "Análisis Afiliado" at bounding box center [53, 128] width 52 height 9
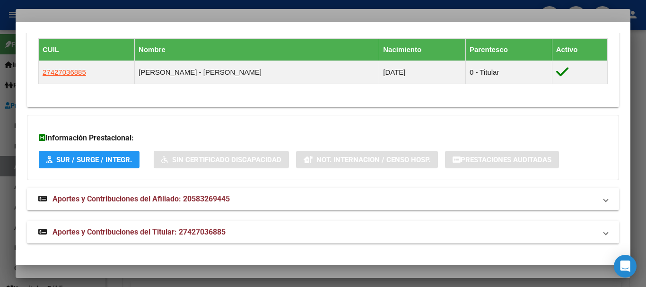
click at [207, 231] on span "Aportes y Contribuciones del Titular: 27427036885" at bounding box center [139, 232] width 173 height 9
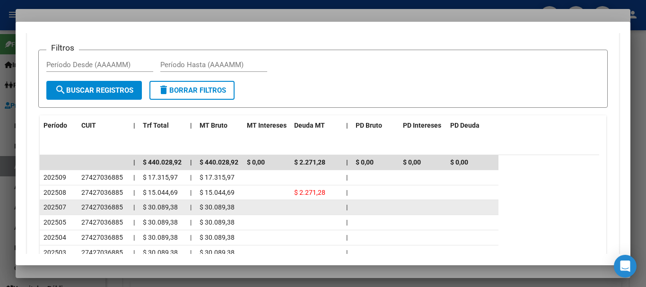
scroll to position [889, 0]
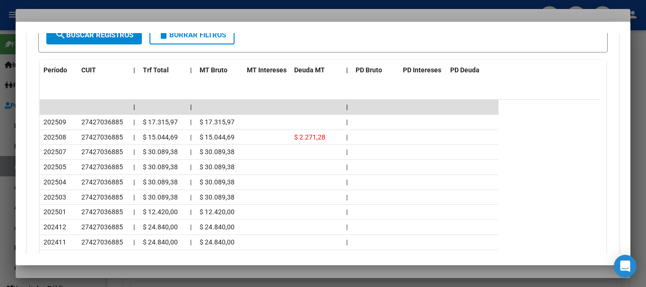
click at [81, 11] on div at bounding box center [323, 143] width 646 height 287
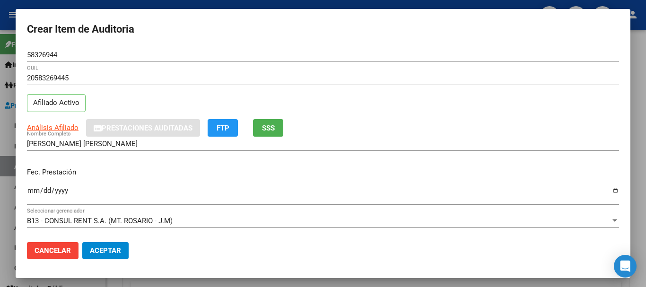
click at [259, 76] on input "20583269445" at bounding box center [323, 78] width 592 height 9
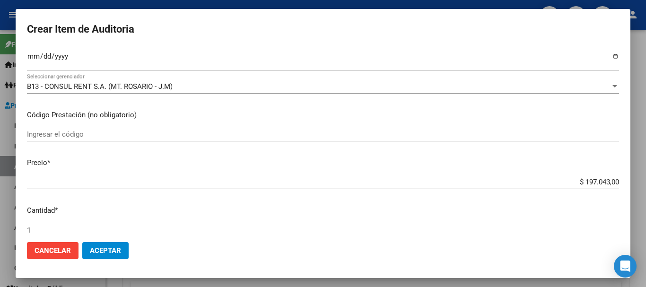
scroll to position [0, 0]
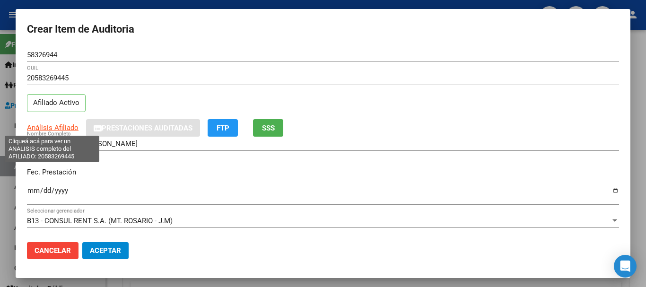
click at [63, 126] on span "Análisis Afiliado" at bounding box center [53, 128] width 52 height 9
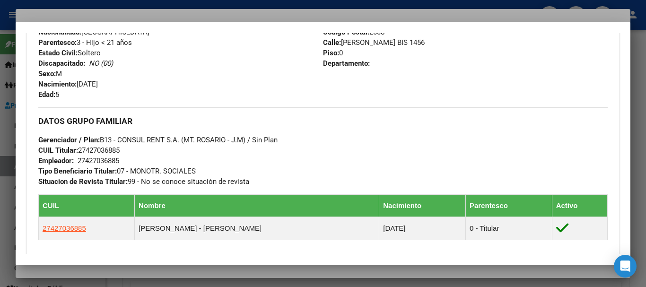
scroll to position [535, 0]
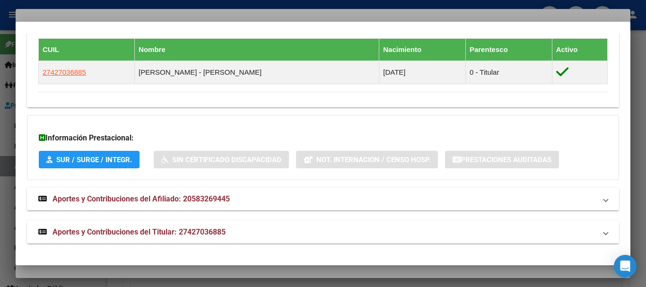
click at [196, 224] on mat-expansion-panel-header "Aportes y Contribuciones del Titular: 27427036885" at bounding box center [323, 232] width 592 height 23
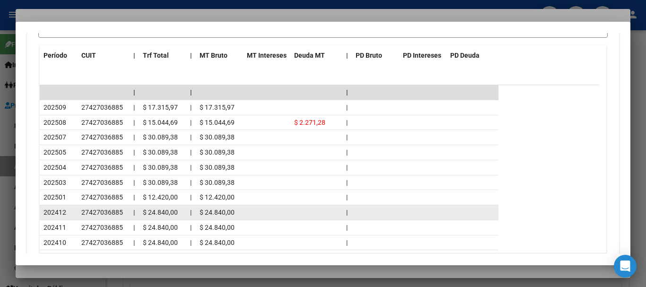
scroll to position [904, 0]
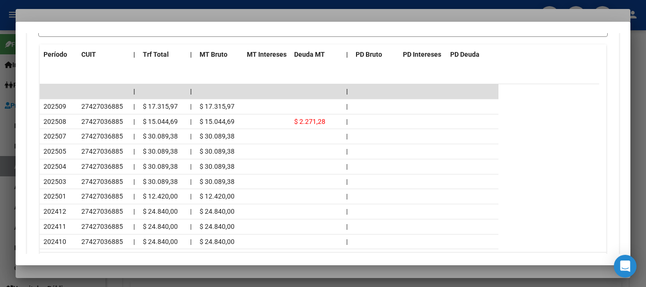
click at [126, 16] on div at bounding box center [323, 143] width 646 height 287
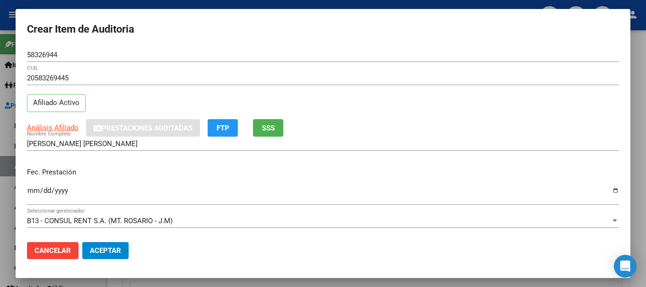
click at [365, 108] on div "20583269445 CUIL Afiliado Activo" at bounding box center [323, 95] width 592 height 48
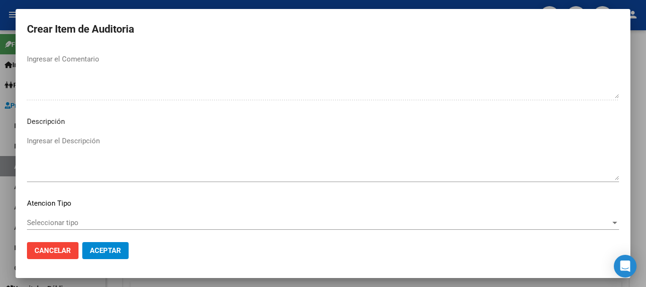
scroll to position [665, 0]
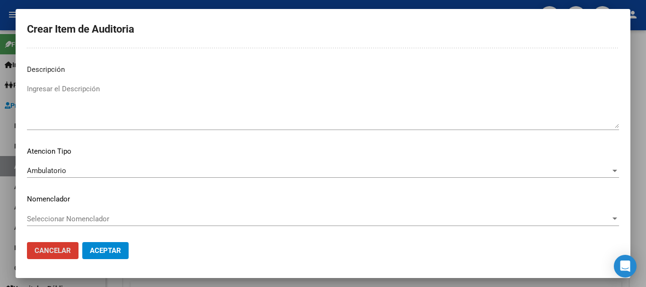
click at [82, 242] on button "Aceptar" at bounding box center [105, 250] width 46 height 17
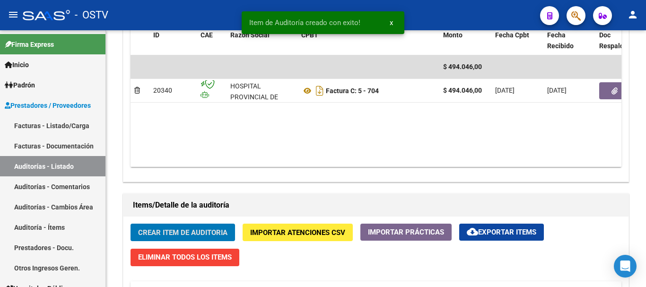
click at [131, 224] on button "Crear Item de Auditoria" at bounding box center [183, 233] width 105 height 18
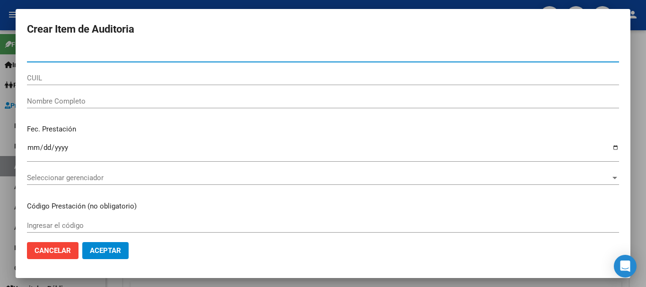
paste input "51192693"
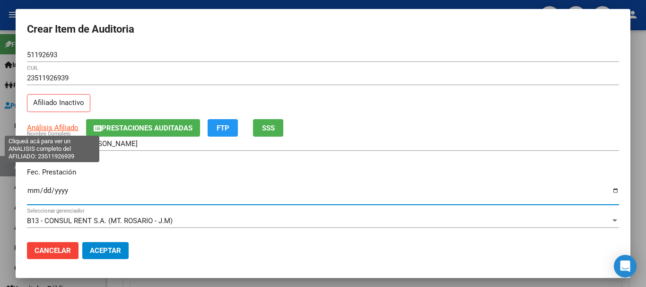
click at [50, 122] on div "Análisis Afiliado Prestaciones Auditadas FTP SSS" at bounding box center [323, 128] width 592 height 18
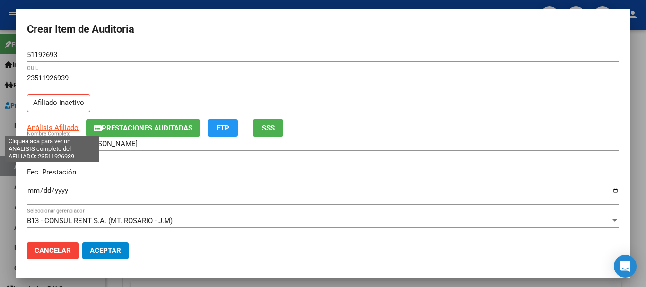
click at [44, 131] on span "Análisis Afiliado" at bounding box center [53, 128] width 52 height 9
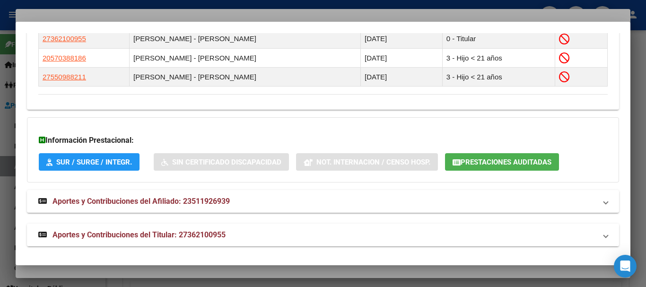
scroll to position [590, 0]
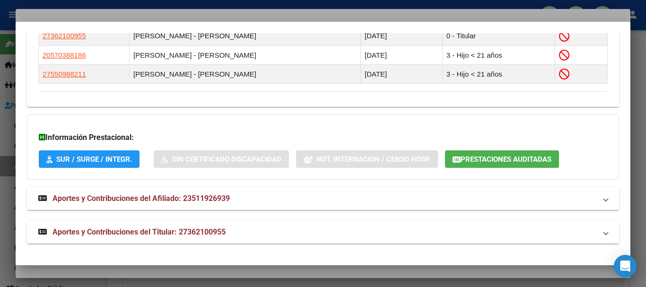
click at [181, 230] on span "Aportes y Contribuciones del Titular: 27362100955" at bounding box center [139, 232] width 173 height 9
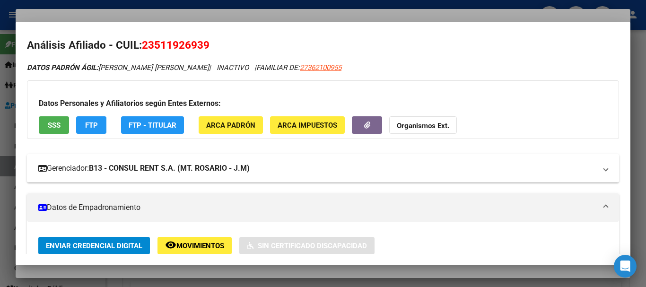
scroll to position [0, 0]
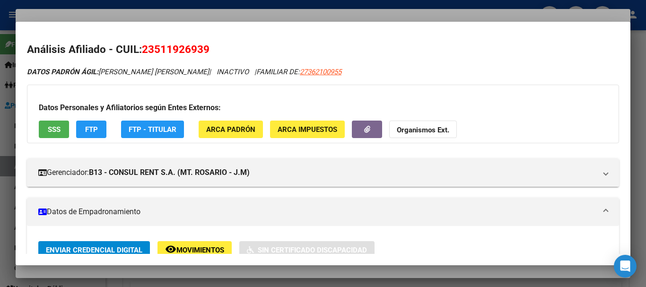
click at [415, 129] on strong "Organismos Ext." at bounding box center [423, 130] width 53 height 9
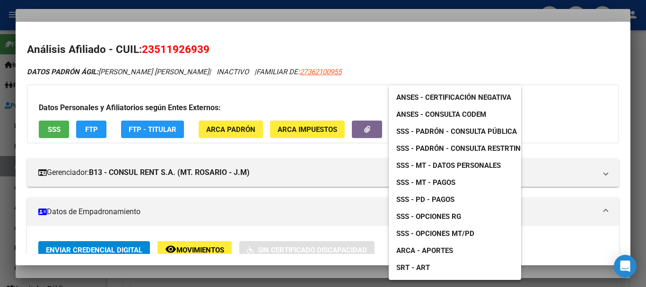
click at [486, 126] on link "SSS - Padrón - Consulta Pública" at bounding box center [457, 131] width 136 height 17
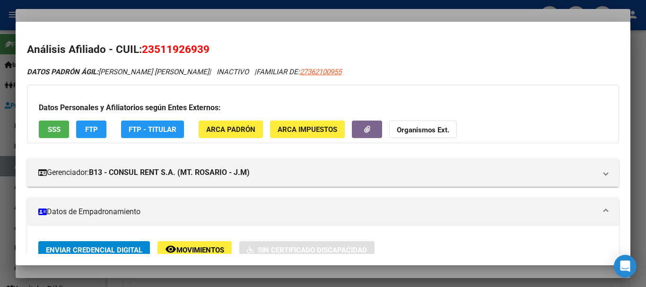
drag, startPoint x: 213, startPoint y: 14, endPoint x: 233, endPoint y: 22, distance: 21.4
click at [213, 14] on div at bounding box center [323, 143] width 646 height 287
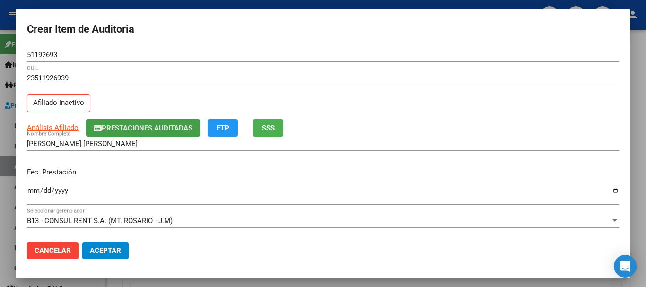
click at [175, 123] on button "Prestaciones Auditadas" at bounding box center [143, 128] width 114 height 18
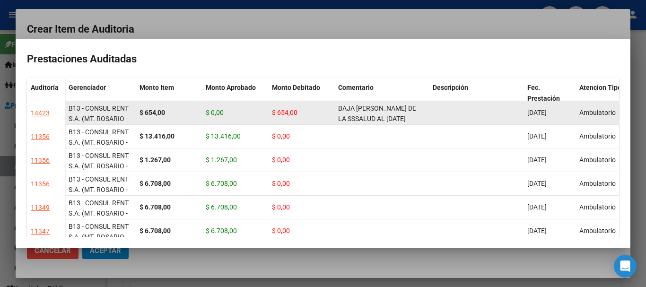
click at [341, 124] on datatable-scroller "14423 B13 - CONSUL RENT S.A. (MT. [PERSON_NAME]) $ 654,00 $ 0,00 $ 654,00 BAJA …" at bounding box center [323, 172] width 592 height 142
click at [353, 116] on span "BAJA [PERSON_NAME] DE LA SSSALUD AL [DATE]" at bounding box center [377, 114] width 78 height 18
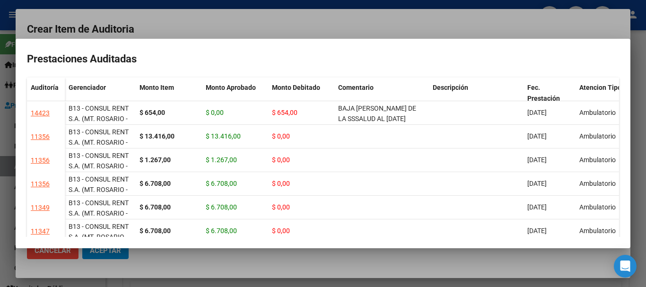
copy span "BAJA [PERSON_NAME] DE LA SSSALUD AL [DATE]"
click at [323, 25] on div at bounding box center [323, 143] width 646 height 287
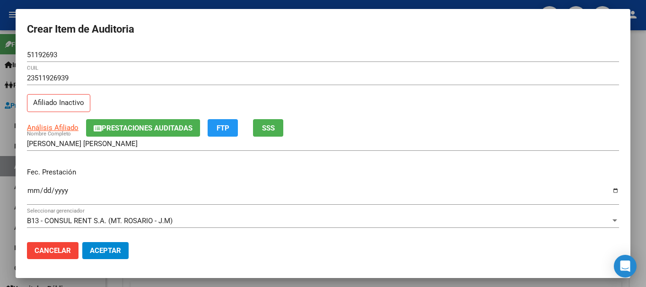
drag, startPoint x: 453, startPoint y: 102, endPoint x: 453, endPoint y: 123, distance: 21.3
click at [454, 103] on div "23511926939 CUIL Afiliado Inactivo" at bounding box center [323, 95] width 592 height 48
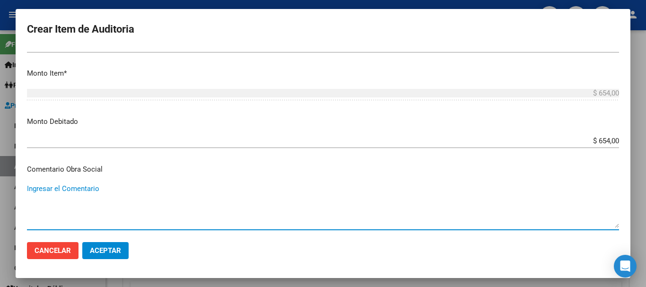
scroll to position [449, 0]
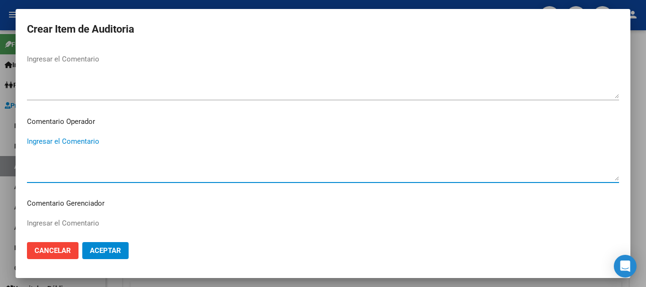
paste textarea "BAJA [PERSON_NAME] DE LA SSSALUD AL [DATE]"
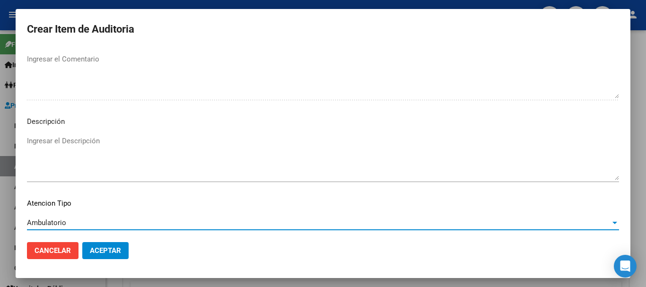
scroll to position [665, 0]
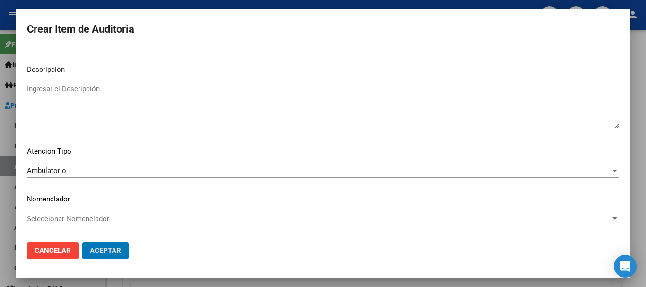
click at [82, 242] on button "Aceptar" at bounding box center [105, 250] width 46 height 17
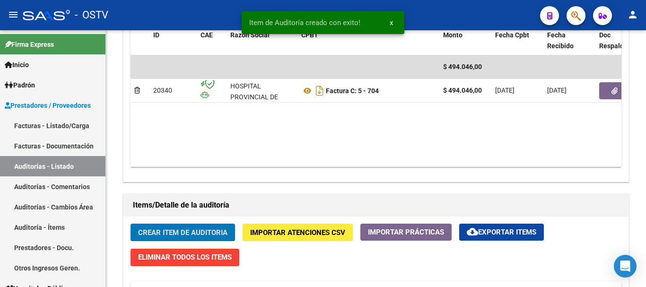
click at [131, 224] on button "Crear Item de Auditoria" at bounding box center [183, 233] width 105 height 18
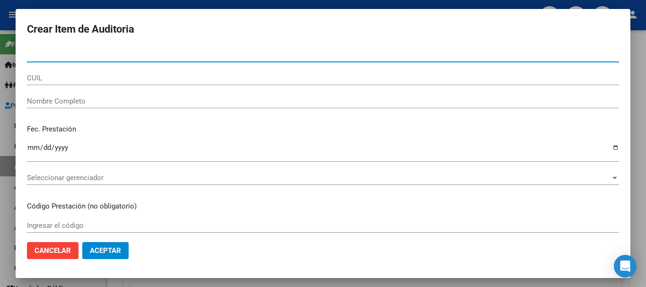
paste input "55098821"
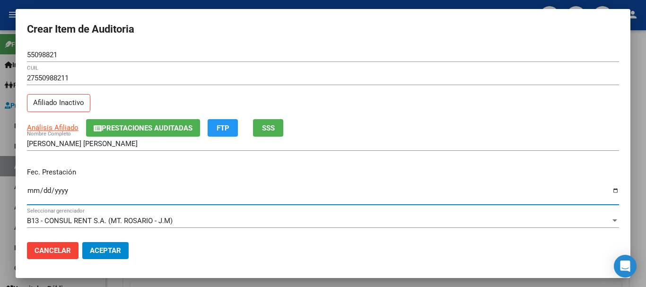
click at [137, 121] on button "Prestaciones Auditadas" at bounding box center [143, 128] width 114 height 18
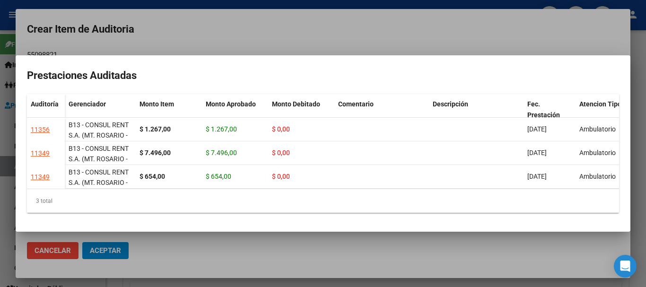
click at [320, 31] on div at bounding box center [323, 143] width 646 height 287
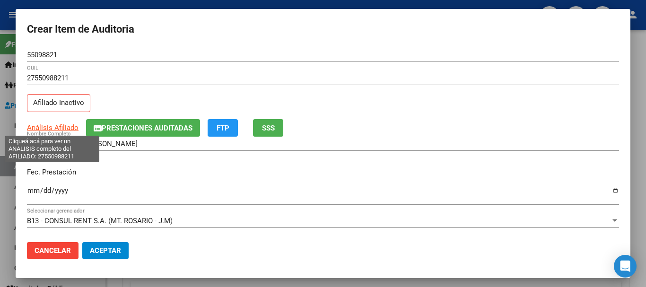
click at [72, 126] on span "Análisis Afiliado" at bounding box center [53, 128] width 52 height 9
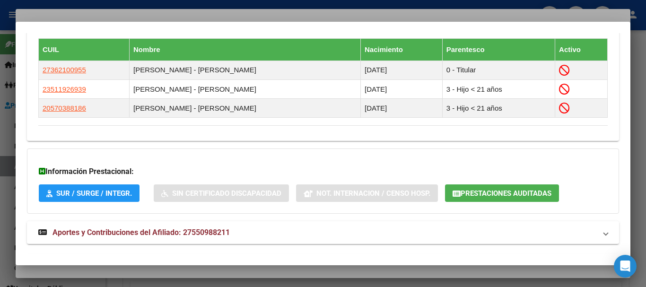
scroll to position [590, 0]
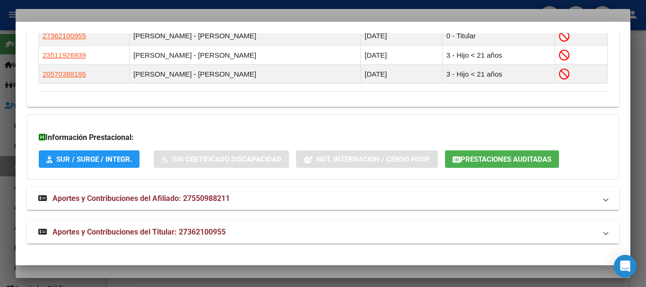
click at [184, 234] on span "Aportes y Contribuciones del Titular: 27362100955" at bounding box center [139, 232] width 173 height 9
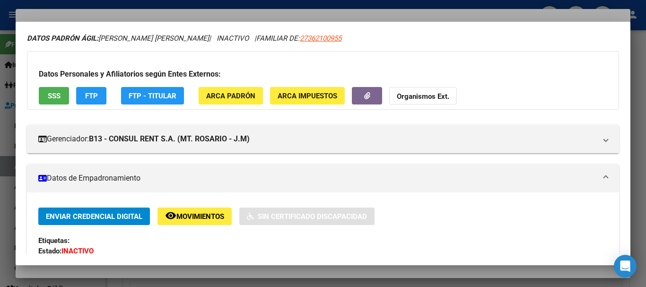
scroll to position [0, 0]
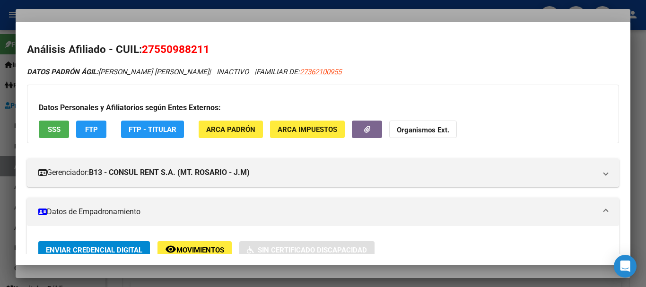
click at [395, 128] on button "Organismos Ext." at bounding box center [423, 130] width 68 height 18
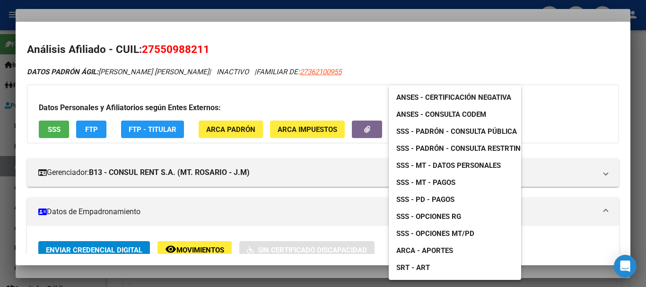
click at [454, 132] on span "SSS - Padrón - Consulta Pública" at bounding box center [457, 131] width 121 height 9
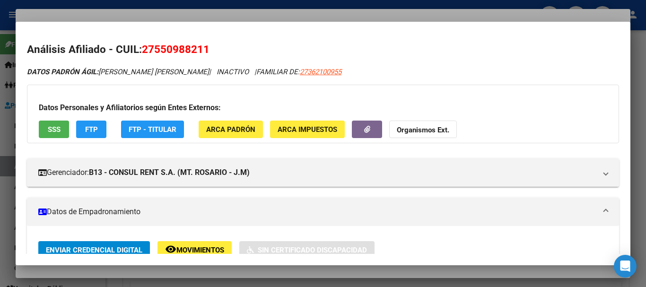
click at [237, 13] on div at bounding box center [323, 143] width 646 height 287
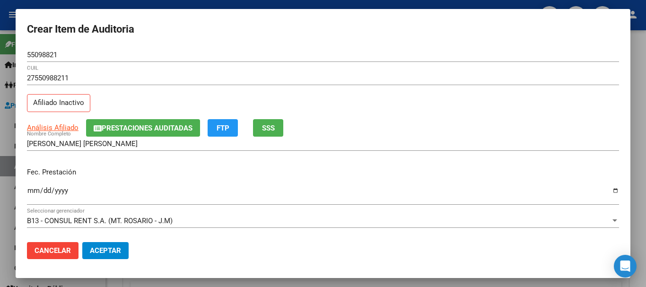
click at [383, 96] on div "27550988211 CUIL Afiliado Inactivo" at bounding box center [323, 95] width 592 height 48
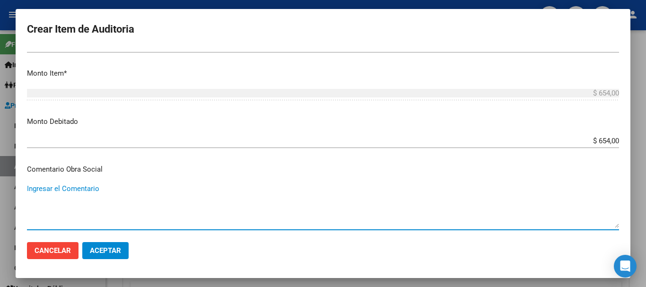
scroll to position [449, 0]
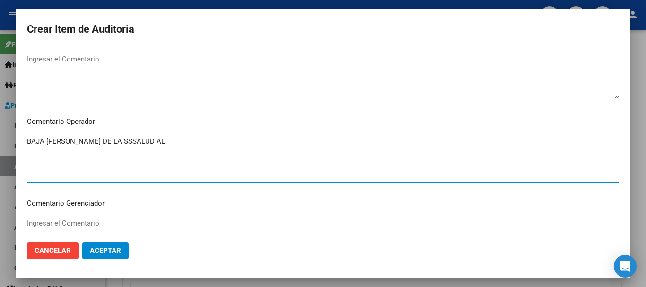
paste textarea "/31-10-2024"
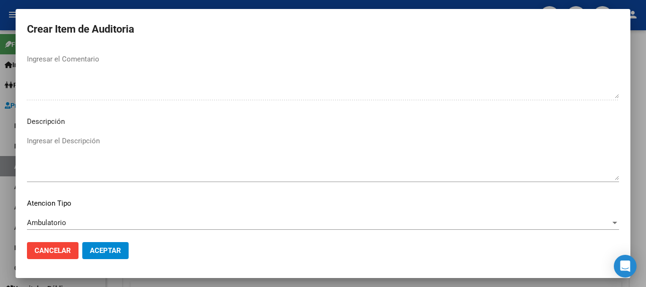
scroll to position [665, 0]
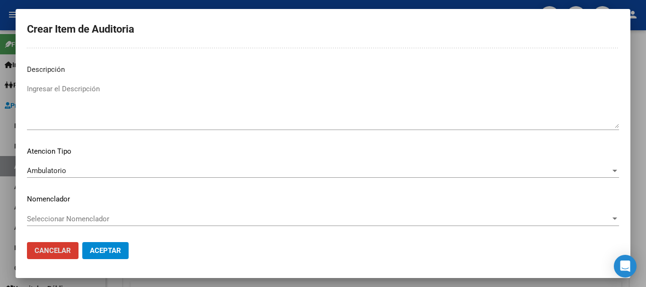
click at [27, 242] on button "Cancelar" at bounding box center [53, 250] width 52 height 17
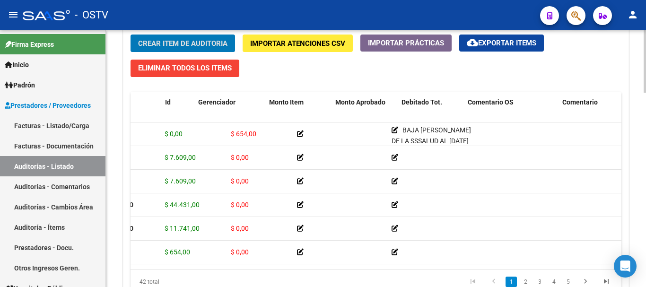
scroll to position [0, 0]
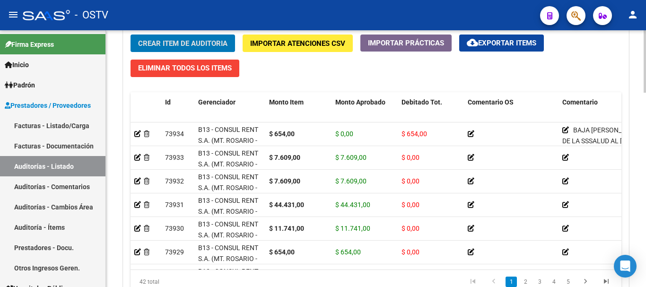
click at [183, 42] on span "Crear Item de Auditoria" at bounding box center [182, 43] width 89 height 9
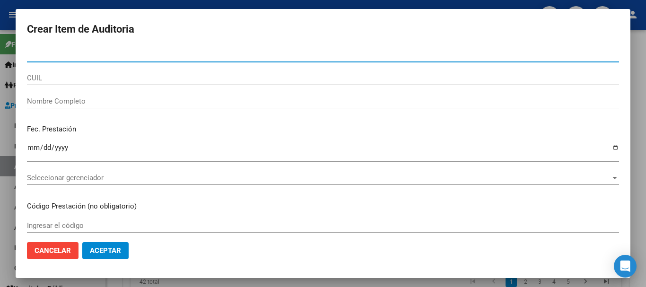
paste input "55098821"
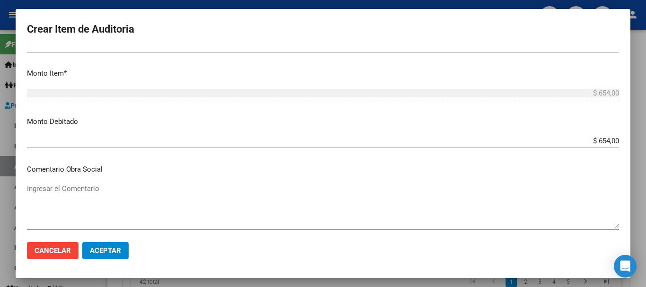
scroll to position [449, 0]
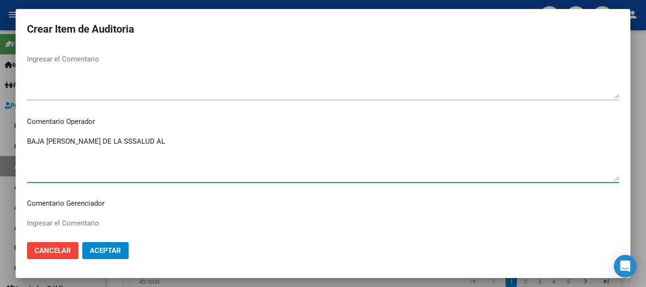
paste textarea "/31-10-2024"
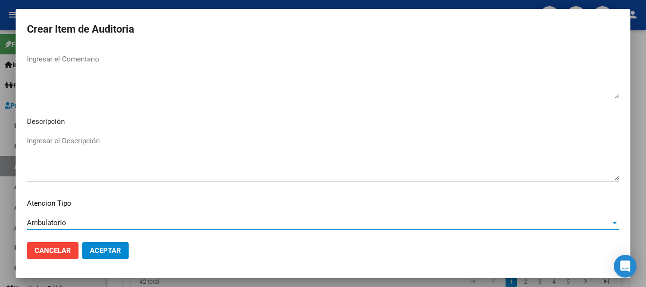
scroll to position [665, 0]
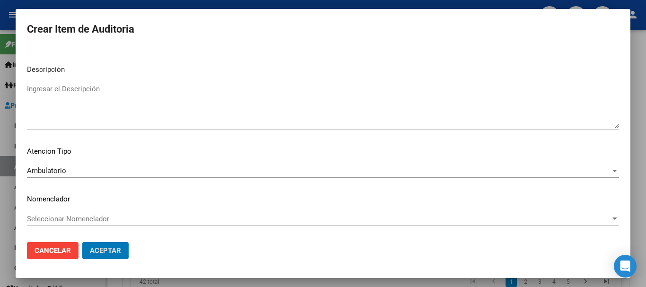
click at [82, 242] on button "Aceptar" at bounding box center [105, 250] width 46 height 17
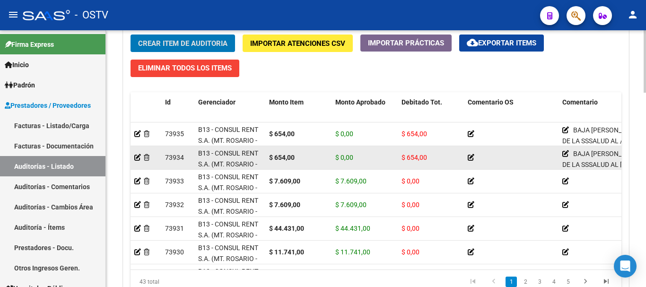
click at [131, 35] on button "Crear Item de Auditoria" at bounding box center [183, 44] width 105 height 18
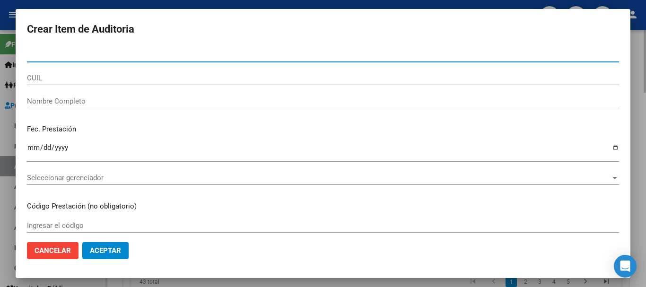
paste input "57038818"
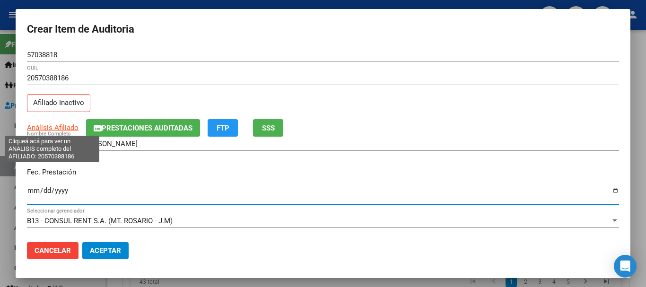
click at [54, 133] on app-link-go-to "Análisis Afiliado" at bounding box center [53, 128] width 52 height 11
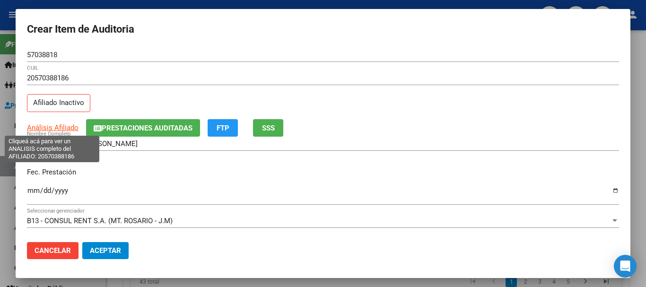
click at [60, 124] on span "Análisis Afiliado" at bounding box center [53, 128] width 52 height 9
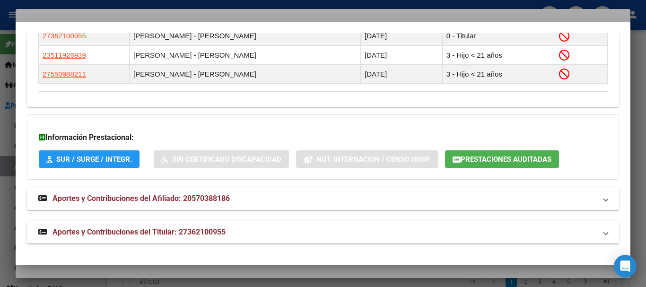
click at [236, 231] on mat-panel-title "Aportes y Contribuciones del Titular: 27362100955" at bounding box center [317, 232] width 558 height 11
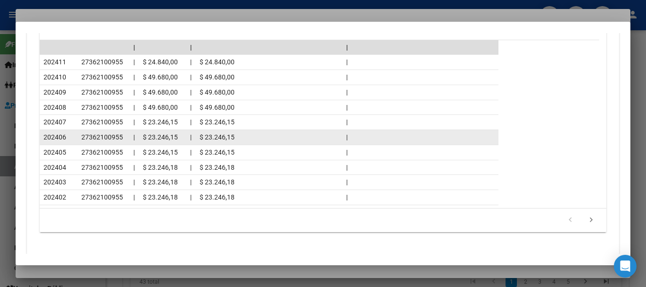
scroll to position [1015, 0]
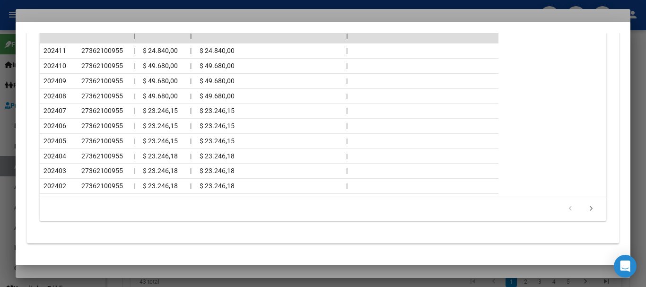
click at [133, 16] on div at bounding box center [323, 143] width 646 height 287
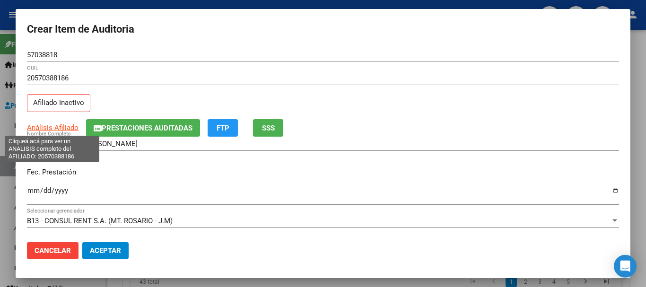
click at [57, 126] on span "Análisis Afiliado" at bounding box center [53, 128] width 52 height 9
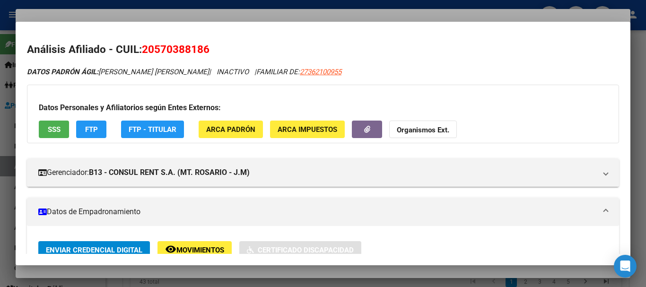
click at [431, 129] on strong "Organismos Ext." at bounding box center [423, 130] width 53 height 9
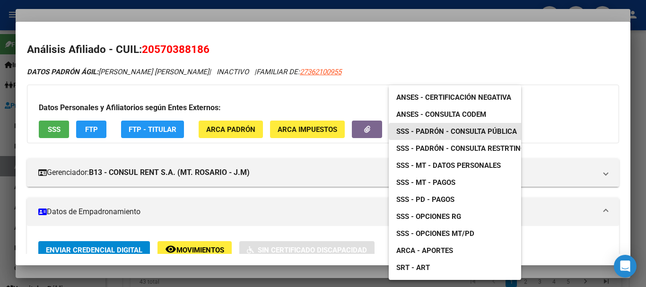
click at [447, 132] on span "SSS - Padrón - Consulta Pública" at bounding box center [457, 131] width 121 height 9
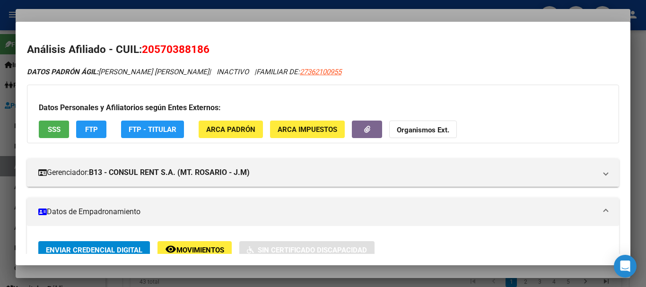
click at [229, 12] on div at bounding box center [323, 143] width 646 height 287
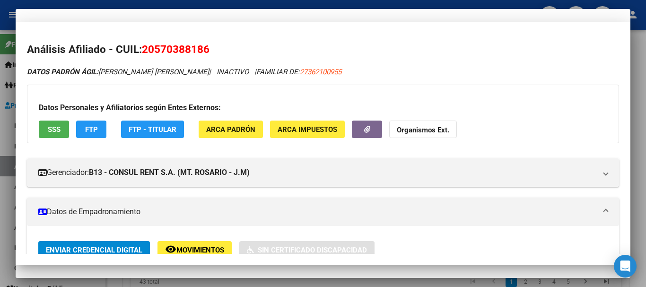
click at [419, 81] on input "20570388186" at bounding box center [323, 78] width 592 height 9
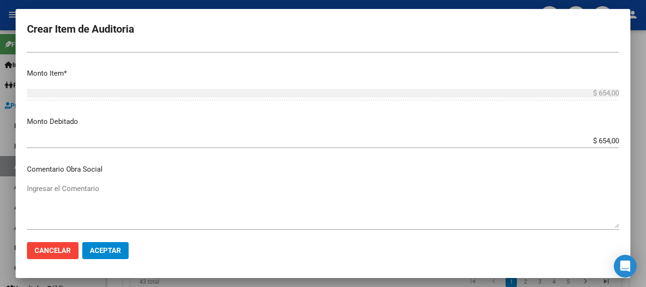
scroll to position [449, 0]
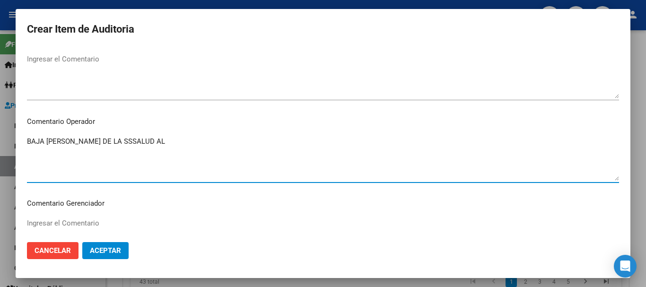
paste textarea "/31-10-2024"
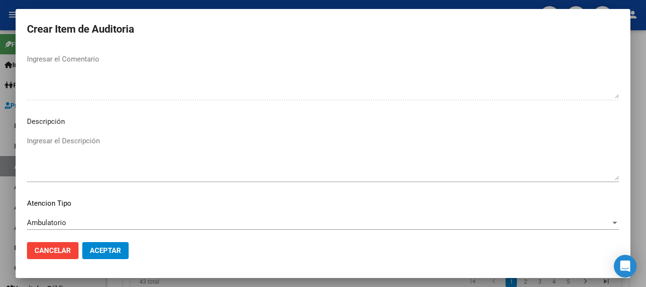
scroll to position [665, 0]
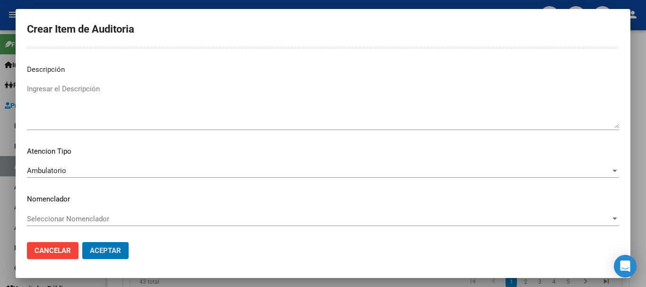
click at [82, 242] on button "Aceptar" at bounding box center [105, 250] width 46 height 17
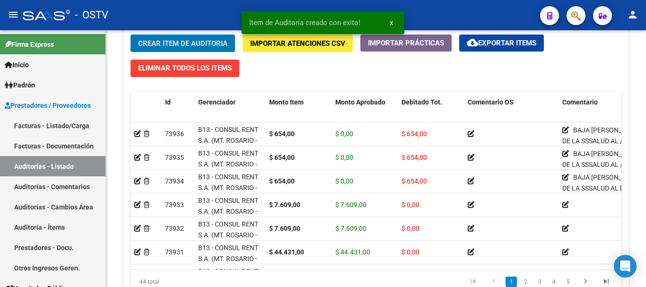
click at [131, 35] on button "Crear Item de Auditoria" at bounding box center [183, 44] width 105 height 18
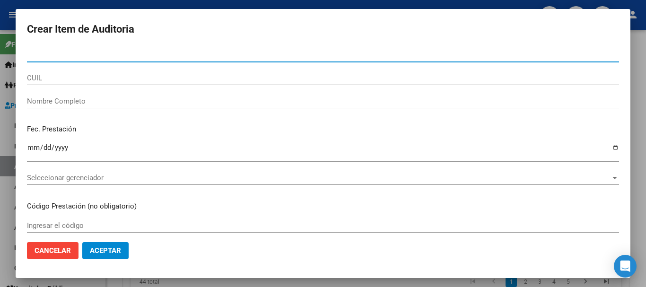
paste input "57803393"
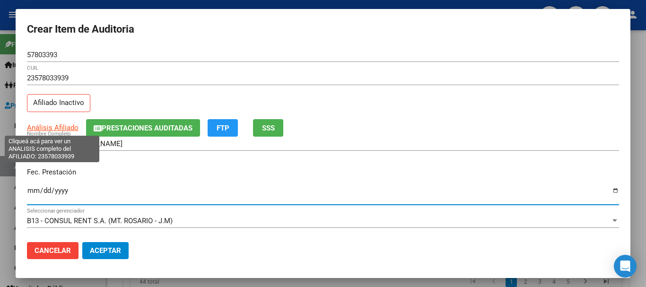
click at [64, 126] on span "Análisis Afiliado" at bounding box center [53, 128] width 52 height 9
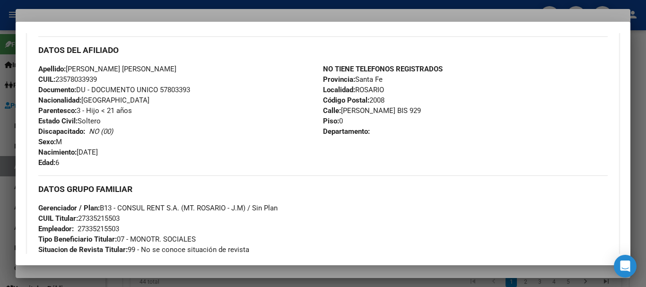
scroll to position [571, 0]
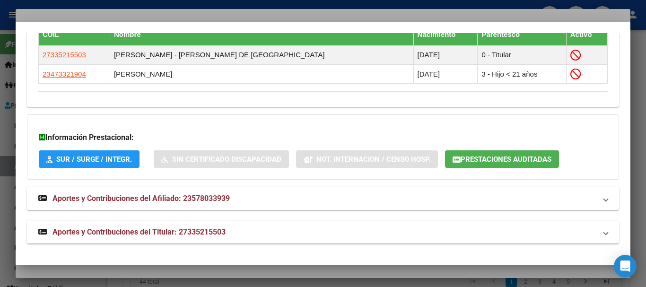
click at [210, 237] on strong "Aportes y Contribuciones del Titular: 27335215503" at bounding box center [131, 232] width 187 height 11
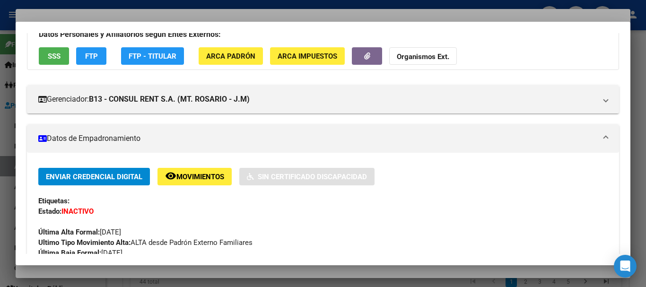
scroll to position [73, 0]
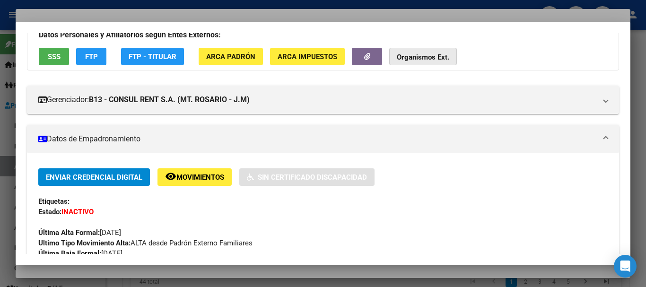
click at [413, 57] on strong "Organismos Ext." at bounding box center [423, 57] width 53 height 9
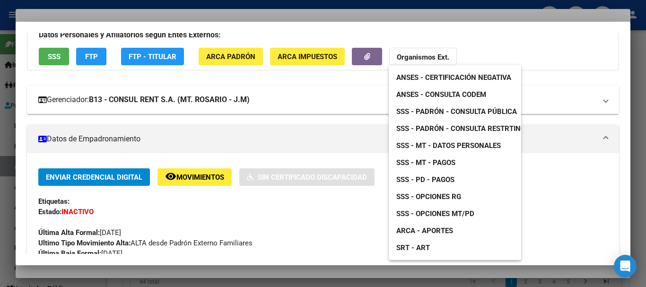
click at [477, 108] on span "SSS - Padrón - Consulta Pública" at bounding box center [457, 111] width 121 height 9
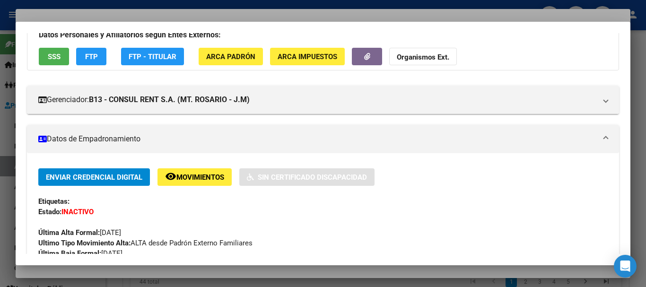
click at [218, 12] on div at bounding box center [323, 143] width 646 height 287
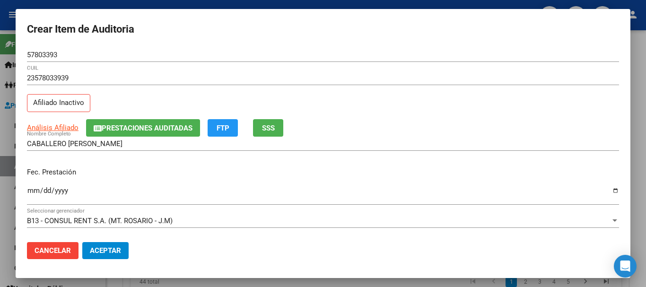
click at [123, 124] on span "Prestaciones Auditadas" at bounding box center [143, 128] width 99 height 9
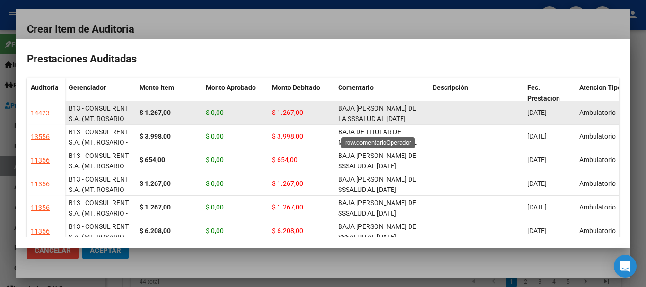
click at [375, 115] on span "BAJA [PERSON_NAME] DE LA SSSALUD AL [DATE] MONOTRIBUTISTA INF.AFIP" at bounding box center [379, 119] width 82 height 29
click at [376, 115] on span "BAJA [PERSON_NAME] DE LA SSSALUD AL [DATE] MONOTRIBUTISTA INF.AFIP" at bounding box center [379, 119] width 82 height 29
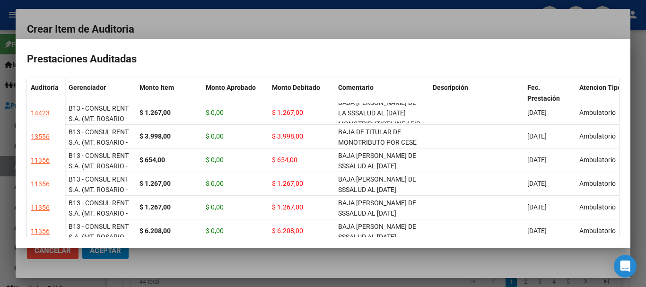
copy span "BAJA [PERSON_NAME] DE LA SSSALUD AL [DATE] MONOTRIBUTISTA INF.AFIP"
click at [356, 20] on div at bounding box center [323, 143] width 646 height 287
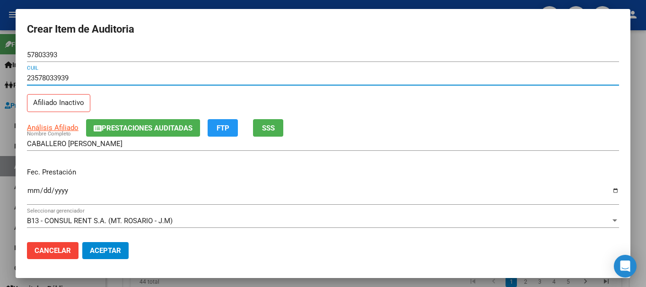
click at [463, 77] on input "23578033939" at bounding box center [323, 78] width 592 height 9
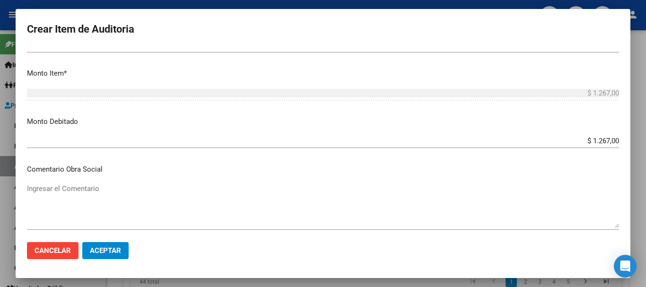
scroll to position [449, 0]
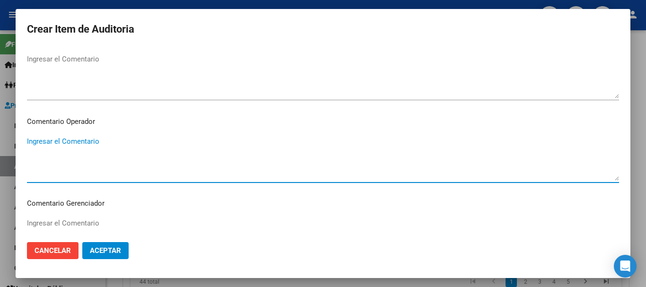
paste textarea "BAJA [PERSON_NAME] DE LA SSSALUD AL [DATE] MONOTRIBUTISTA INF.AFIP"
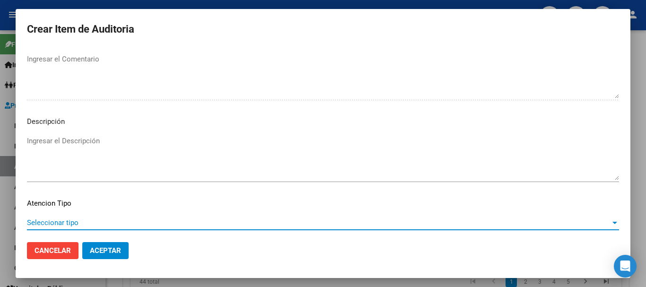
scroll to position [665, 0]
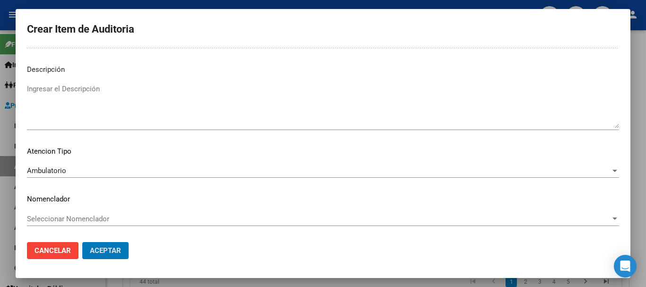
click at [82, 242] on button "Aceptar" at bounding box center [105, 250] width 46 height 17
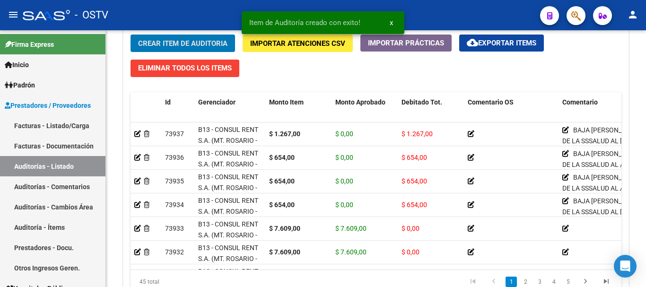
click at [131, 35] on button "Crear Item de Auditoria" at bounding box center [183, 44] width 105 height 18
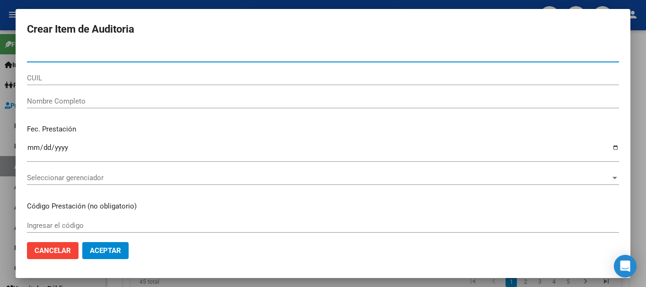
paste input "57857298"
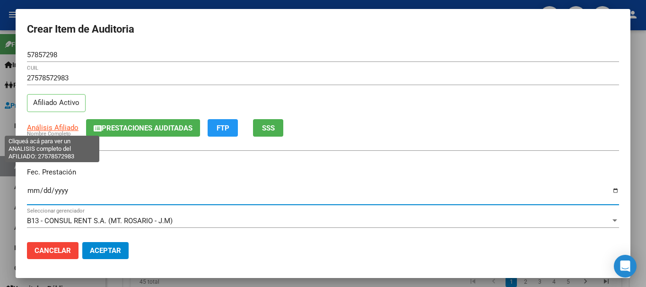
click at [44, 129] on span "Análisis Afiliado" at bounding box center [53, 128] width 52 height 9
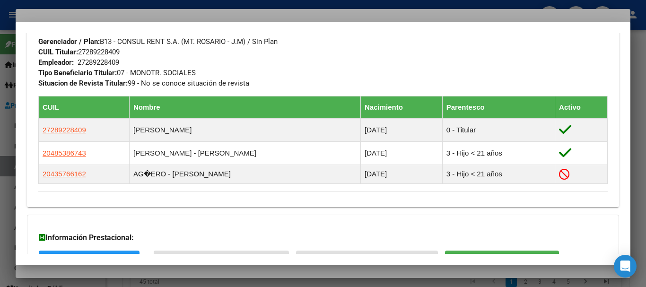
scroll to position [577, 0]
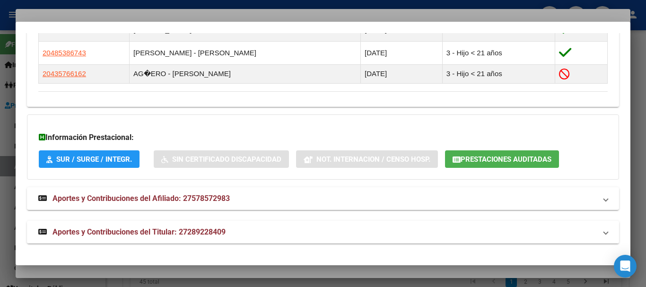
click at [214, 230] on span "Aportes y Contribuciones del Titular: 27289228409" at bounding box center [139, 232] width 173 height 9
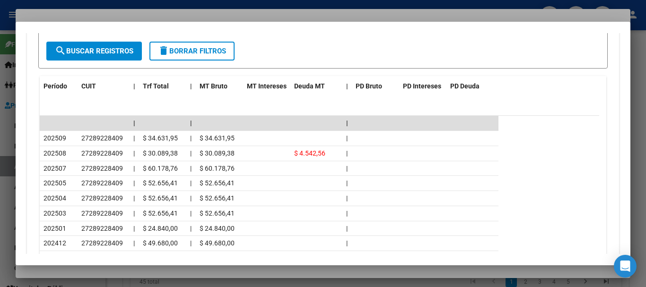
scroll to position [931, 0]
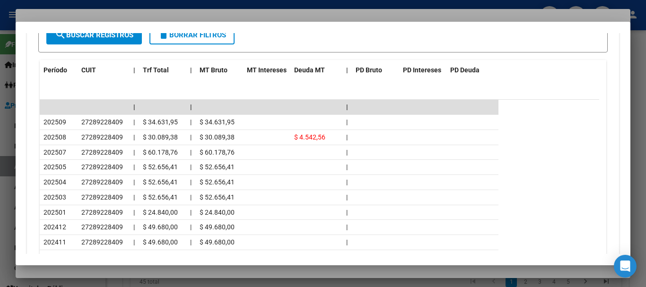
click at [115, 11] on div at bounding box center [323, 143] width 646 height 287
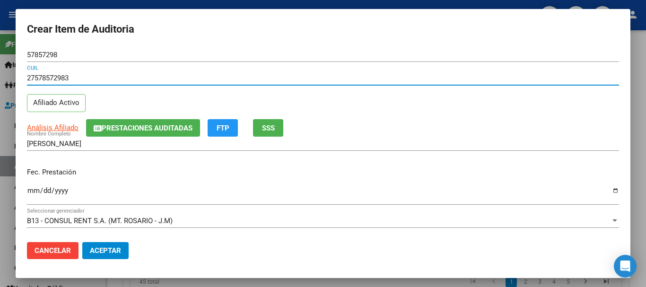
drag, startPoint x: 308, startPoint y: 80, endPoint x: 309, endPoint y: 85, distance: 4.8
click at [309, 81] on input "27578572983" at bounding box center [323, 78] width 592 height 9
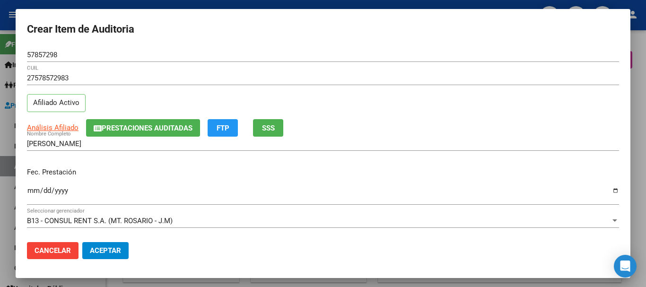
scroll to position [128, 0]
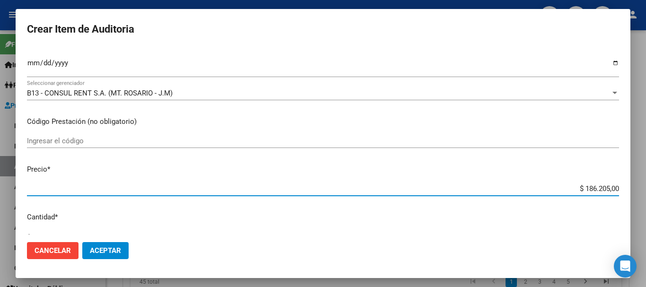
type input "$ 0,06"
type input "$ 0,67"
type input "$ 6,70"
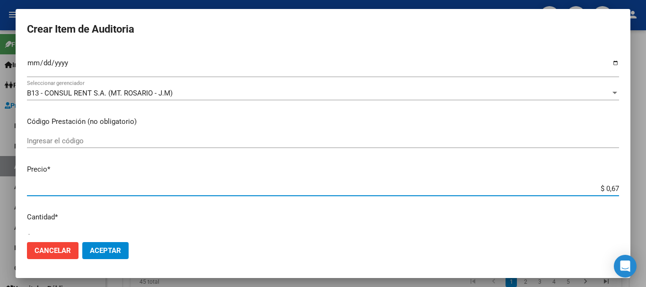
type input "$ 6,70"
type input "$ 67,08"
type input "$ 670,80"
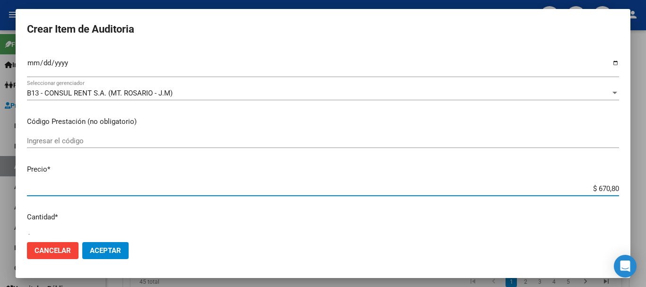
type input "$ 6.708,00"
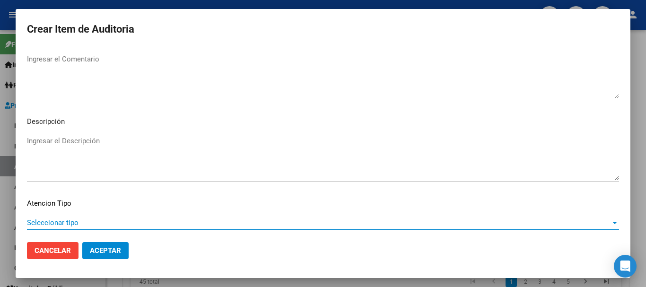
scroll to position [665, 0]
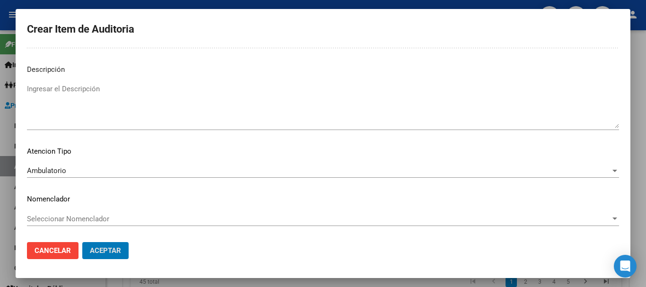
click at [82, 242] on button "Aceptar" at bounding box center [105, 250] width 46 height 17
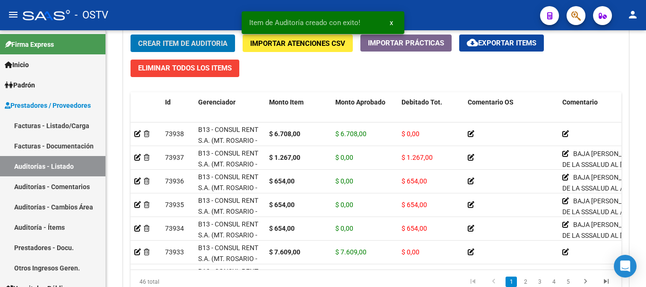
click at [131, 35] on button "Crear Item de Auditoria" at bounding box center [183, 44] width 105 height 18
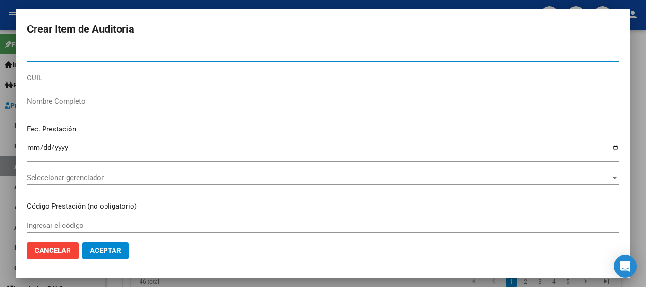
paste input "57857298"
type input "57857298"
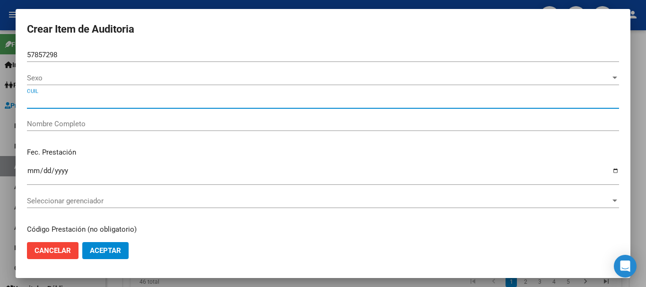
type input "27578572983"
type input "[PERSON_NAME]"
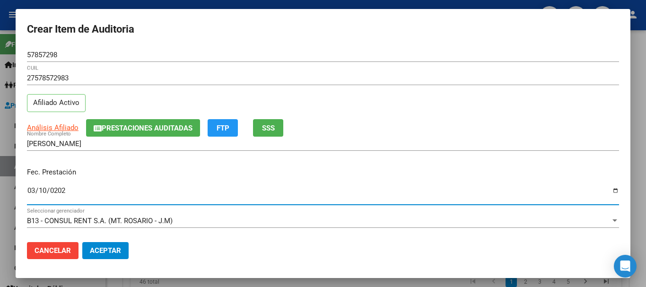
type input "2025-03-10"
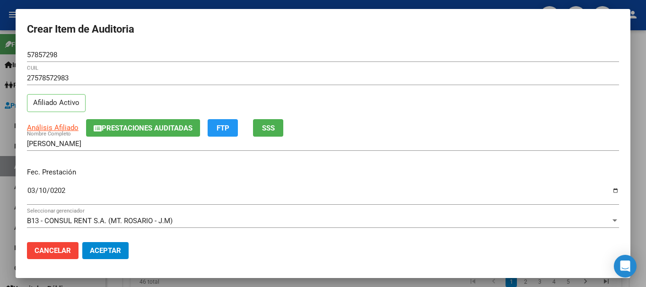
scroll to position [128, 0]
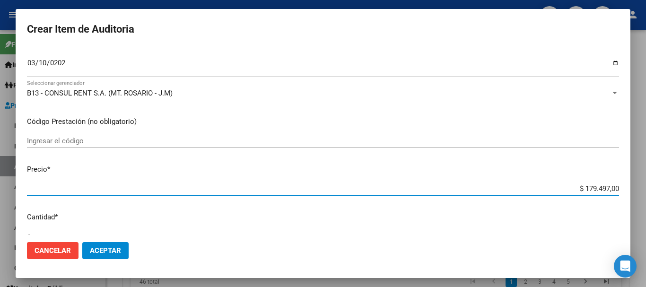
type input "$ 0,07"
type input "$ 0,74"
type input "$ 7,49"
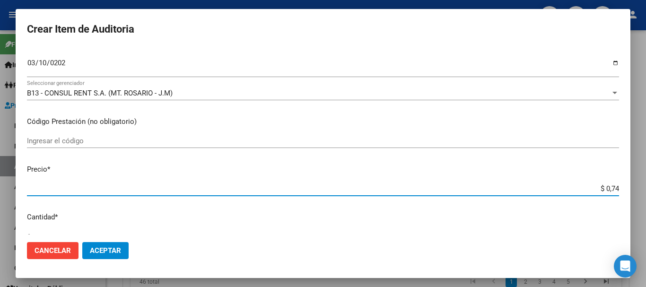
type input "$ 7,49"
type input "$ 74,96"
type input "$ 749,60"
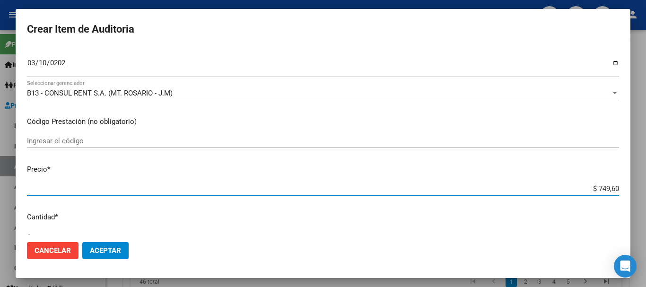
type input "$ 7.496,00"
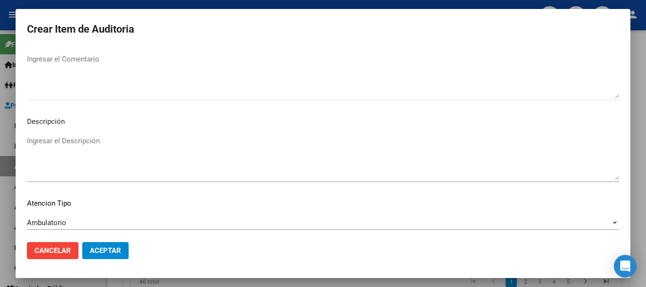
scroll to position [665, 0]
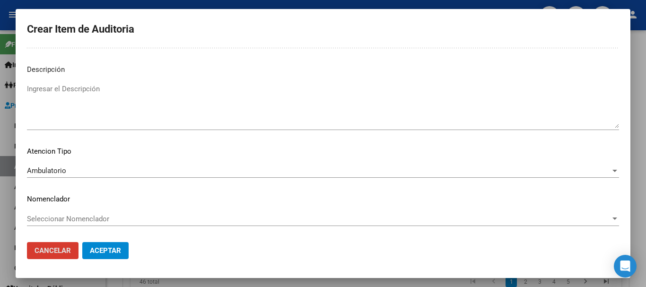
click at [82, 242] on button "Aceptar" at bounding box center [105, 250] width 46 height 17
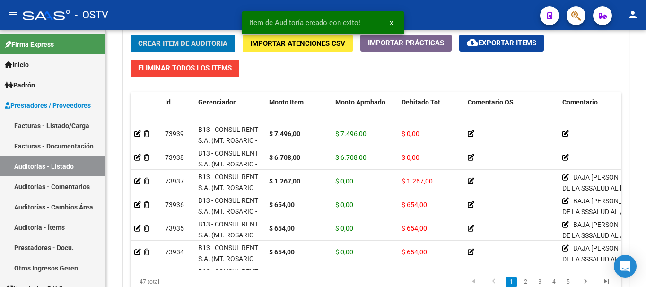
click at [131, 35] on button "Crear Item de Auditoria" at bounding box center [183, 44] width 105 height 18
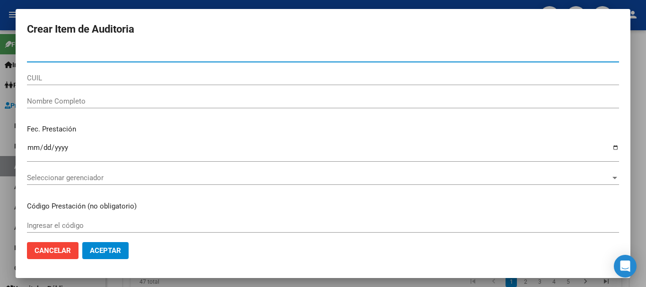
paste input "58537204"
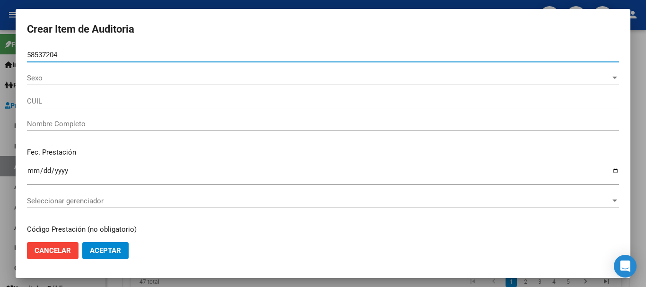
type input "58537204"
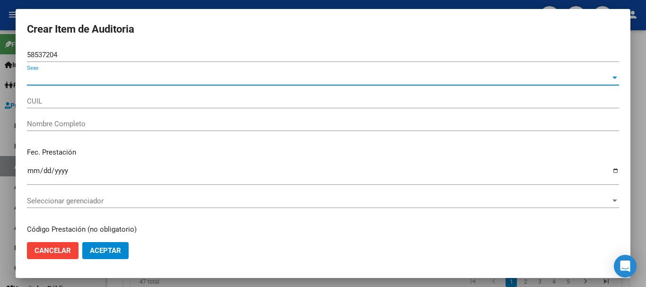
type input "20585372049"
type input "GUERINI GINO"
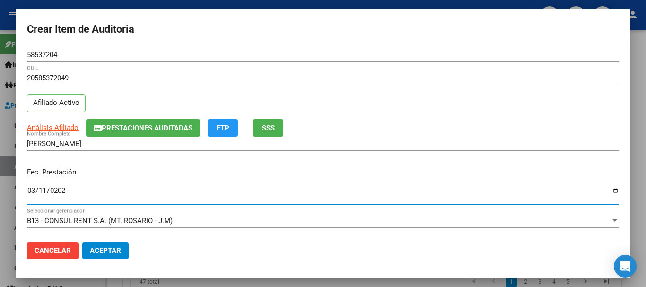
type input "[DATE]"
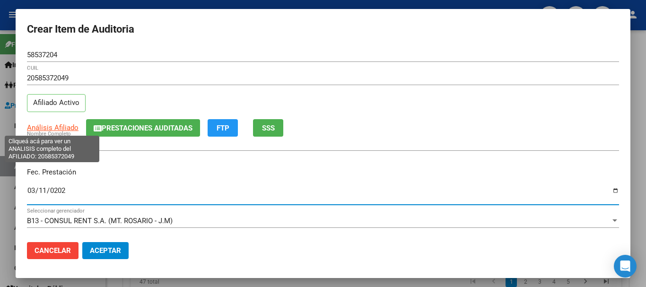
click at [66, 128] on span "Análisis Afiliado" at bounding box center [53, 128] width 52 height 9
type textarea "20585372049"
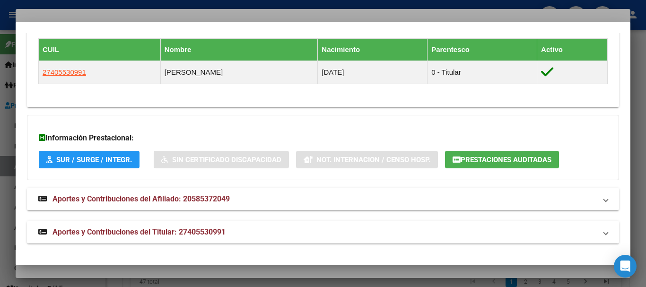
click at [203, 231] on span "Aportes y Contribuciones del Titular: 27405530991" at bounding box center [139, 232] width 173 height 9
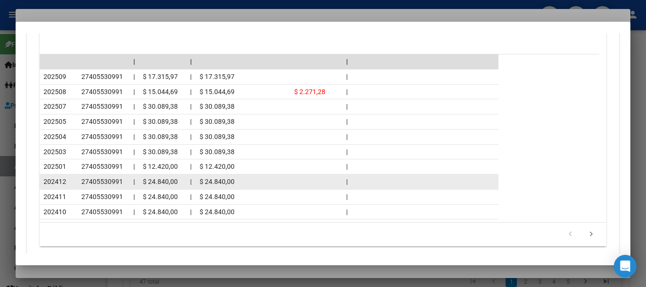
scroll to position [952, 0]
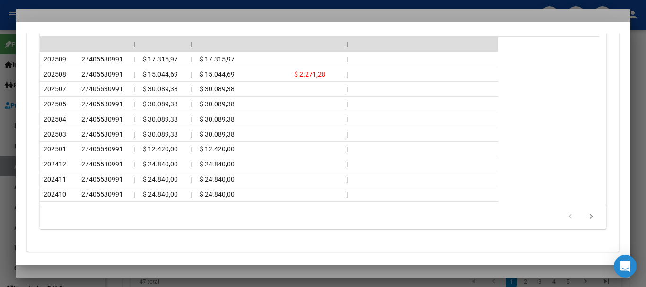
drag, startPoint x: 99, startPoint y: 16, endPoint x: 253, endPoint y: 50, distance: 157.4
click at [100, 16] on div at bounding box center [323, 143] width 646 height 287
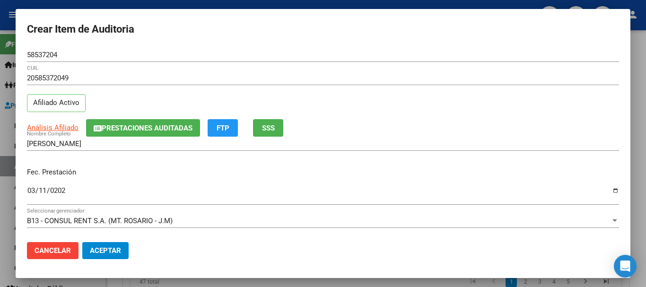
click at [381, 105] on div "20585372049 CUIL Afiliado Activo" at bounding box center [323, 95] width 592 height 48
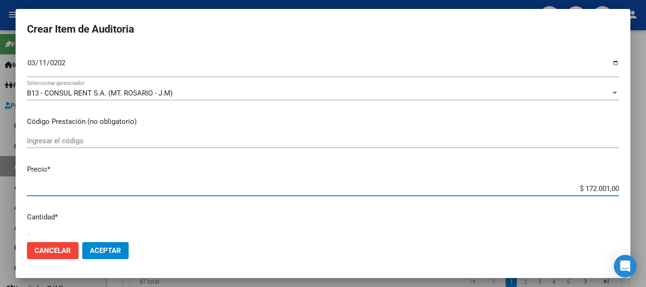
type input "$ 0,07"
type input "$ 0,79"
type input "$ 7,90"
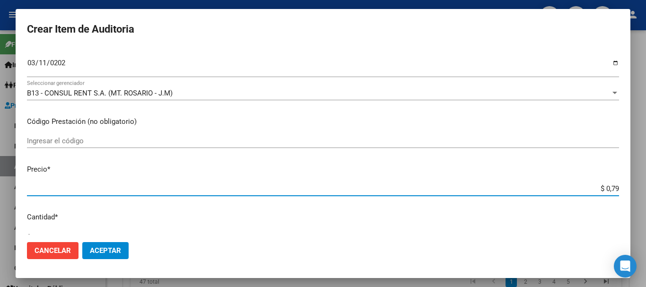
type input "$ 7,90"
type input "$ 79,09"
type input "$ 7,90"
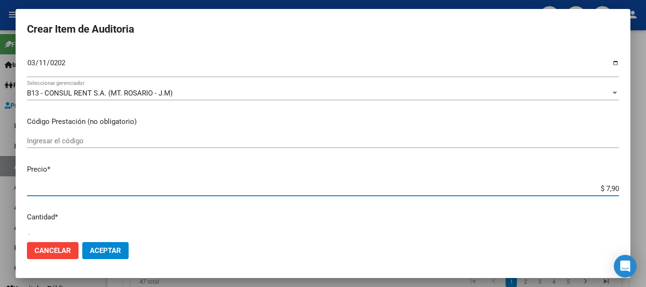
type input "$ 0,79"
type input "$ 0,07"
type input "$ 0,76"
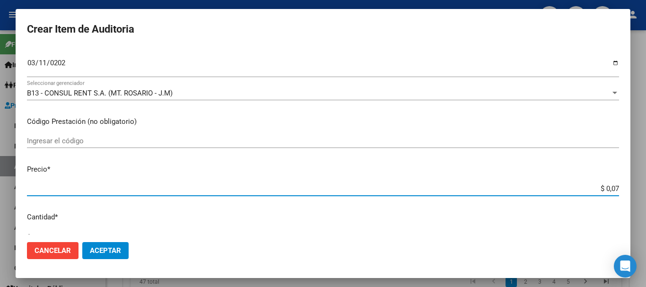
type input "$ 0,76"
type input "$ 7,60"
type input "$ 76,09"
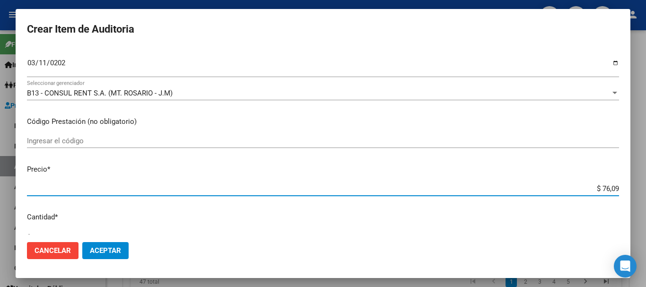
type input "$ 760,90"
type input "$ 7.609,00"
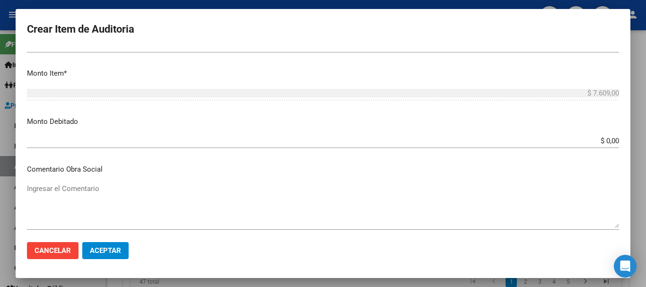
scroll to position [613, 0]
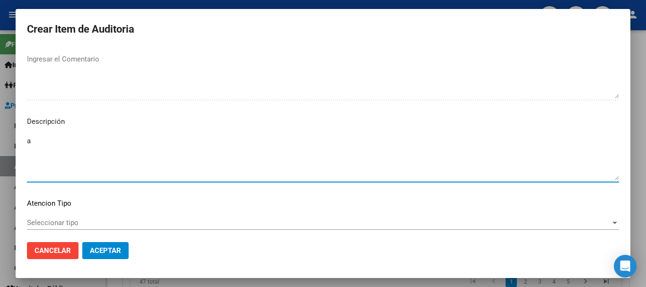
type textarea "a"
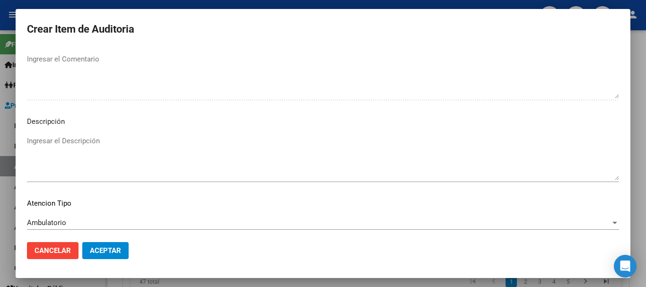
scroll to position [665, 0]
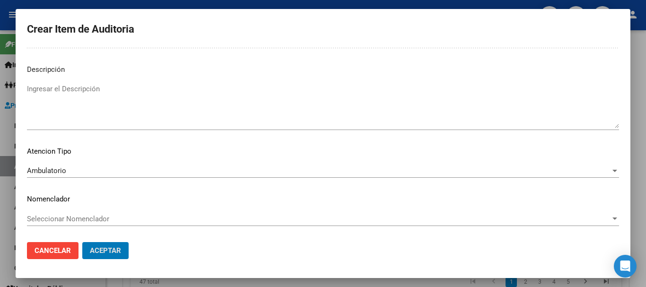
click at [82, 242] on button "Aceptar" at bounding box center [105, 250] width 46 height 17
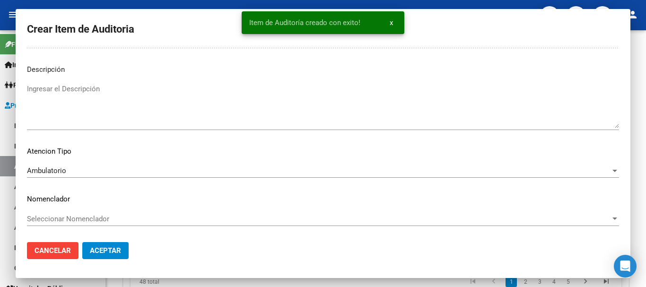
click at [131, 35] on button "Crear Item de Auditoria" at bounding box center [183, 44] width 105 height 18
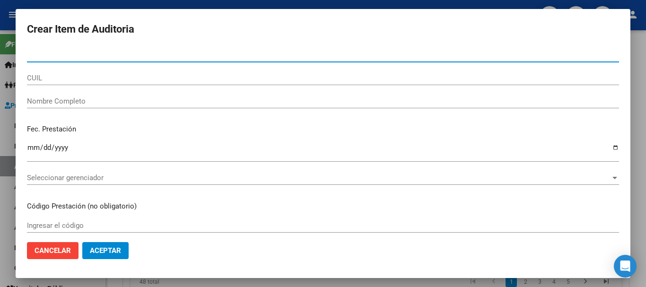
paste input "55362179"
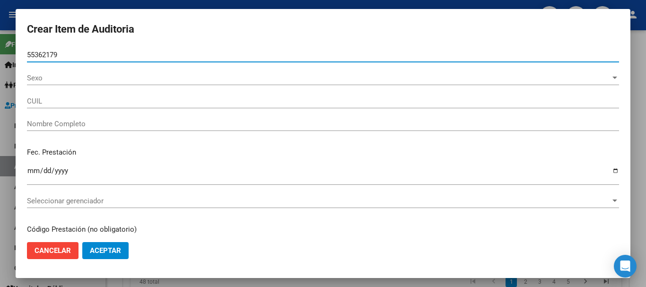
type input "55362179"
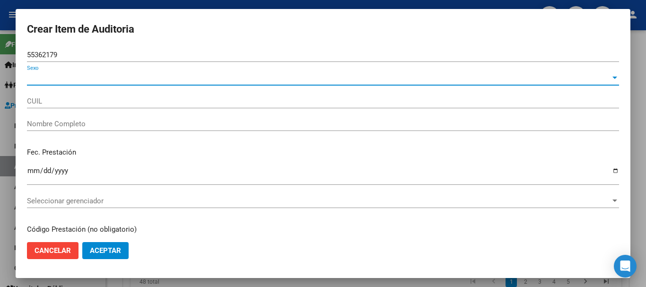
type input "27553621793"
type input "[PERSON_NAME] [PERSON_NAME]"
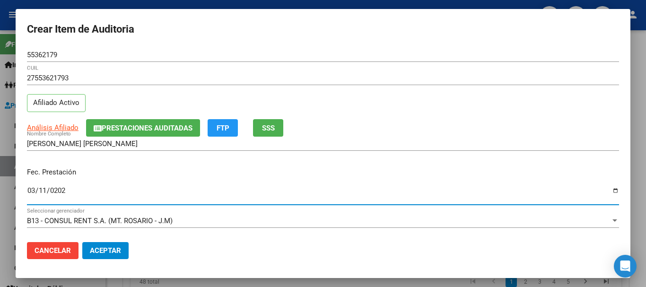
type input "[DATE]"
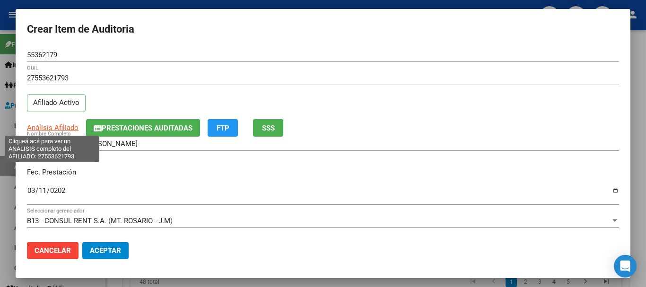
click at [56, 127] on span "Análisis Afiliado" at bounding box center [53, 128] width 52 height 9
type textarea "27553621793"
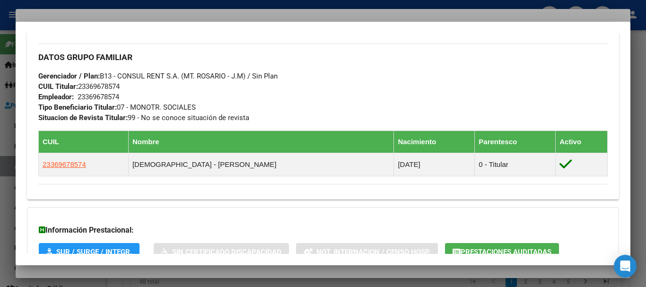
scroll to position [535, 0]
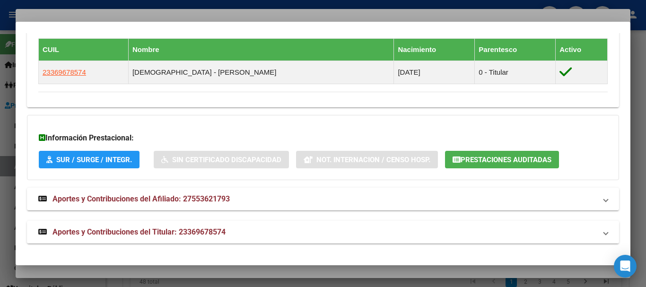
click at [247, 233] on mat-panel-title "Aportes y Contribuciones del Titular: 23369678574" at bounding box center [317, 232] width 558 height 11
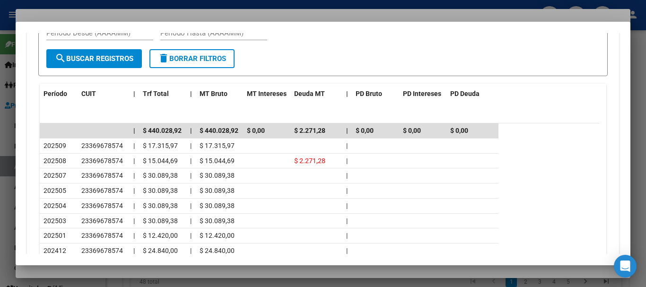
scroll to position [874, 0]
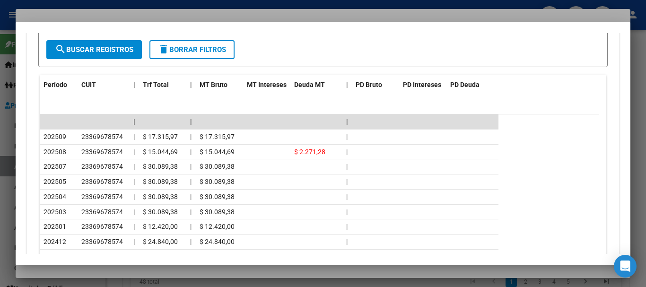
click at [115, 14] on div at bounding box center [323, 143] width 646 height 287
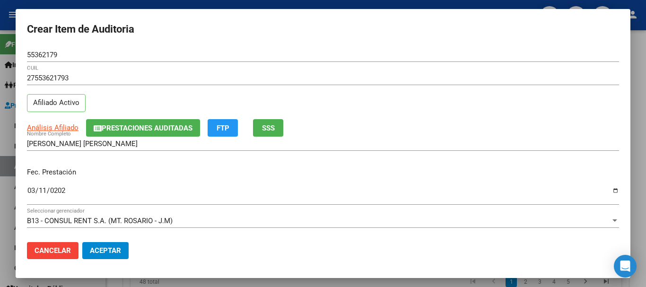
click at [428, 102] on div "27553621793 CUIL Afiliado Activo" at bounding box center [323, 95] width 592 height 48
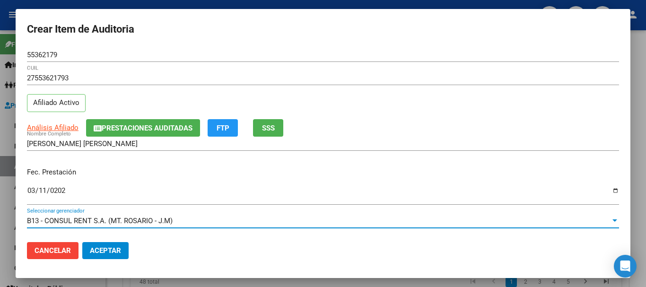
scroll to position [128, 0]
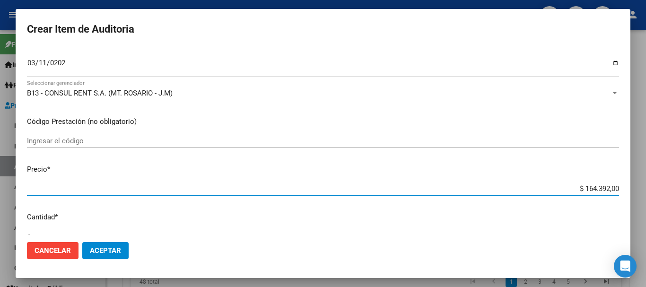
type input "$ 0,01"
type input "$ 0,12"
type input "$ 1,26"
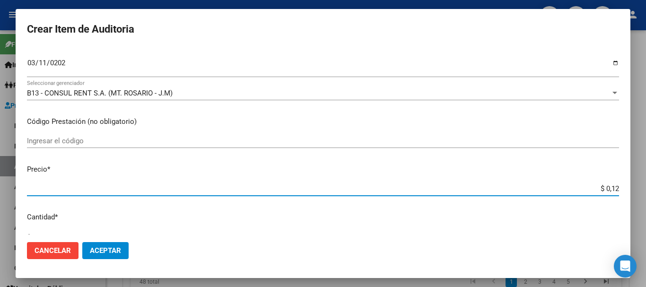
type input "$ 1,26"
type input "$ 12,67"
type input "$ 126,70"
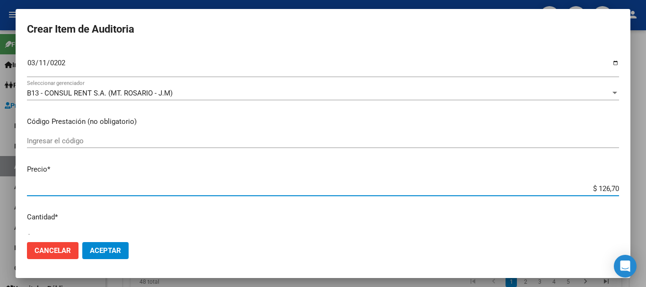
type input "$ 1.267,00"
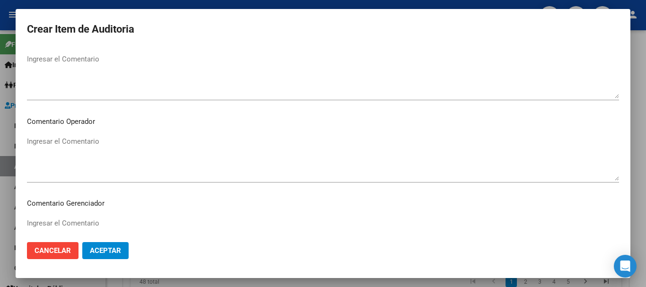
scroll to position [613, 0]
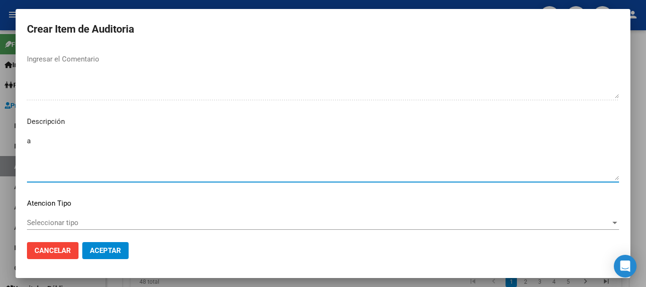
type textarea "a"
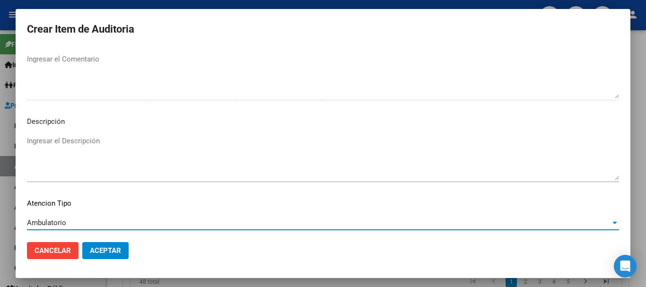
scroll to position [665, 0]
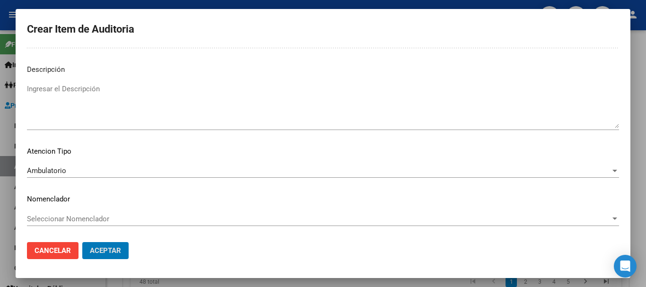
click at [82, 242] on button "Aceptar" at bounding box center [105, 250] width 46 height 17
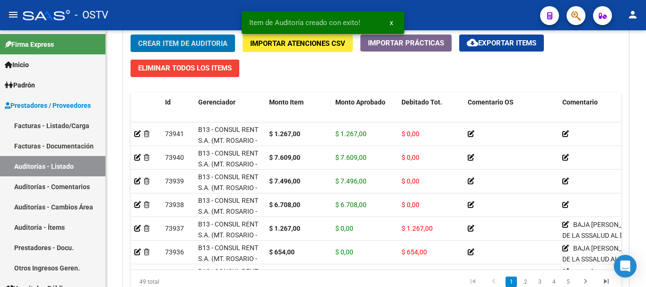
click at [131, 35] on button "Crear Item de Auditoria" at bounding box center [183, 44] width 105 height 18
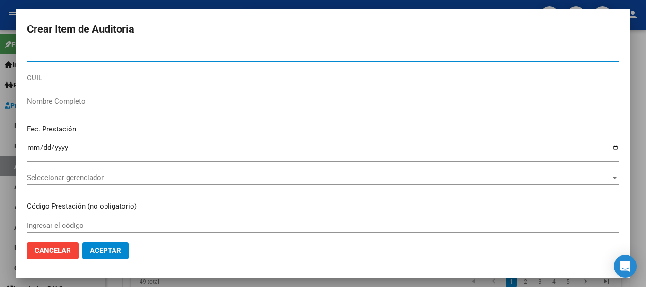
paste input "55362179"
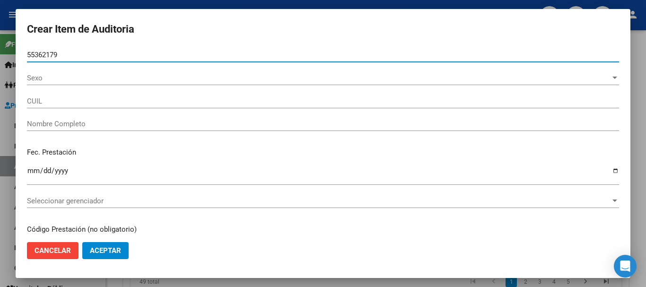
type input "55362179"
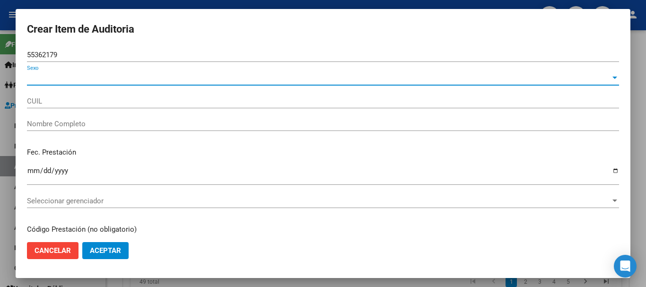
type input "27553621793"
type input "[PERSON_NAME] [PERSON_NAME]"
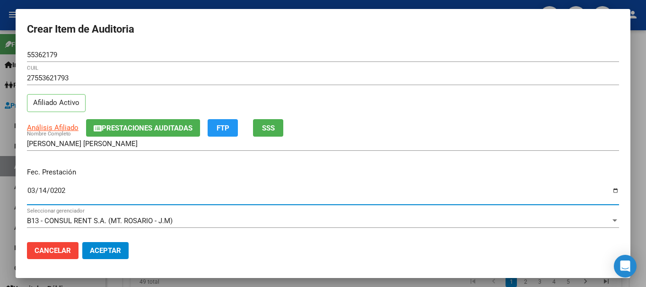
type input "2025-03-14"
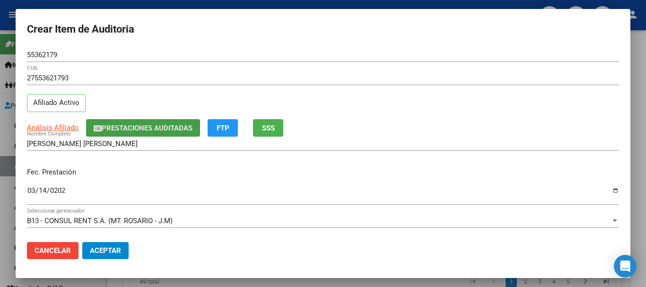
click at [116, 129] on span "Prestaciones Auditadas" at bounding box center [147, 128] width 91 height 9
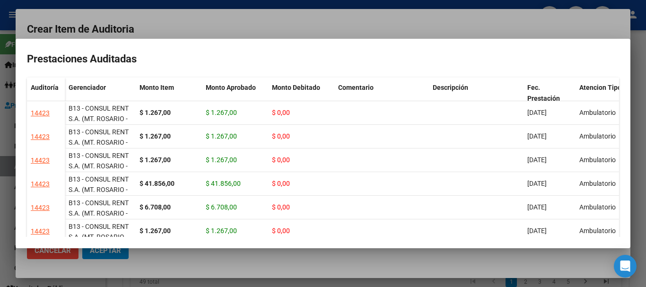
click at [185, 21] on div at bounding box center [323, 143] width 646 height 287
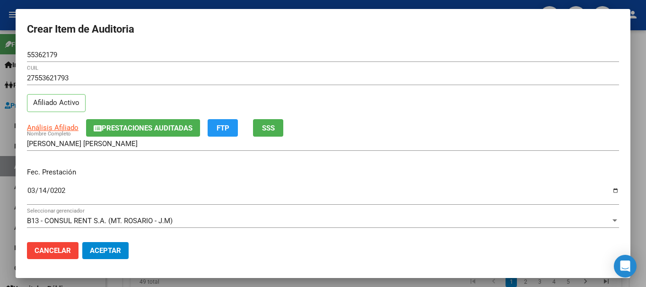
click at [371, 95] on div "27553621793 CUIL Afiliado Activo" at bounding box center [323, 95] width 592 height 48
click at [364, 128] on div "Análisis Afiliado Prestaciones Auditadas FTP SSS" at bounding box center [323, 128] width 592 height 18
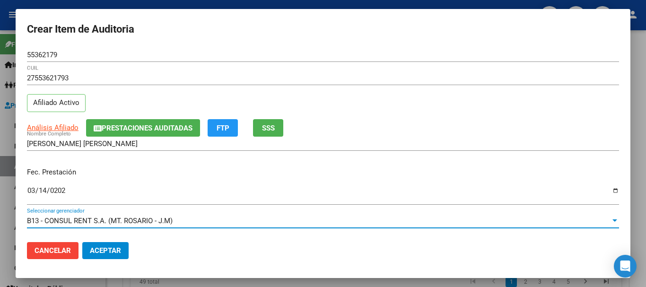
scroll to position [128, 0]
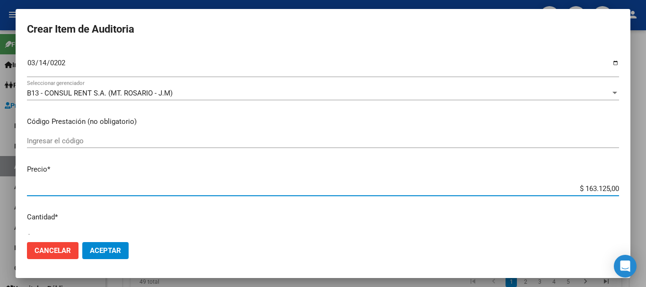
type input "$ 0,01"
type input "$ 0,12"
type input "$ 1,26"
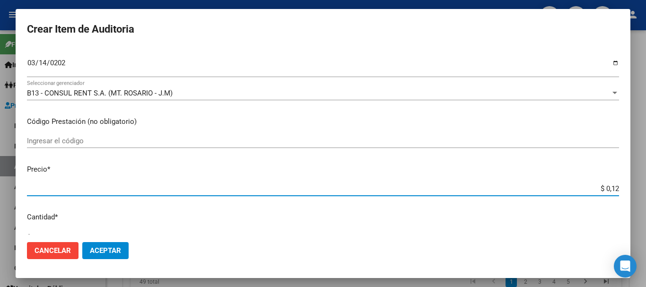
type input "$ 1,26"
type input "$ 12,67"
type input "$ 126,70"
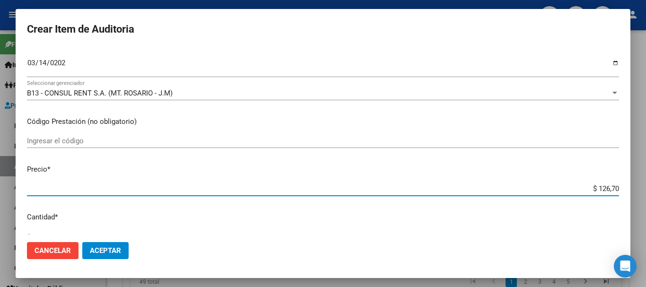
type input "$ 1.267,00"
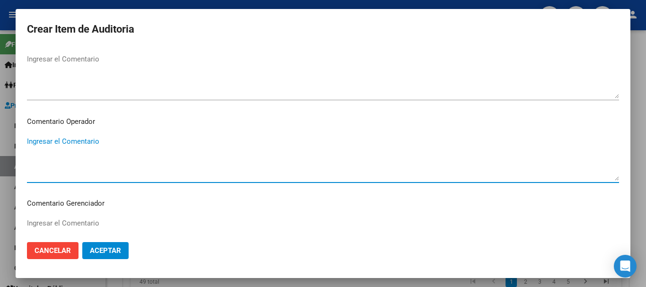
scroll to position [613, 0]
type textarea "a"
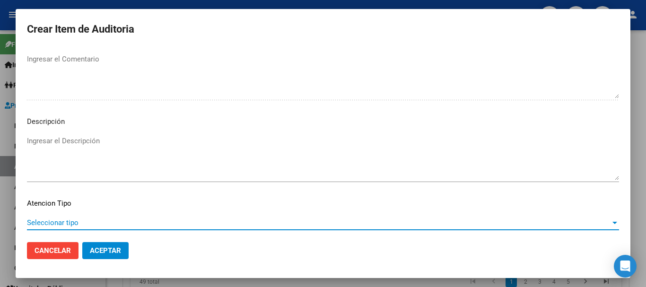
scroll to position [665, 0]
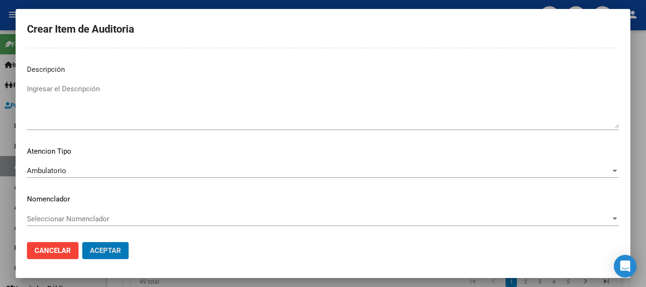
click at [82, 242] on button "Aceptar" at bounding box center [105, 250] width 46 height 17
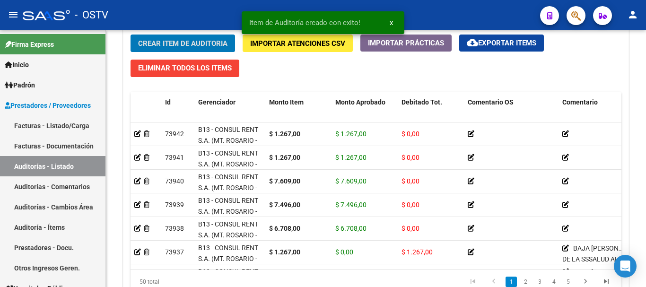
click at [131, 35] on button "Crear Item de Auditoria" at bounding box center [183, 44] width 105 height 18
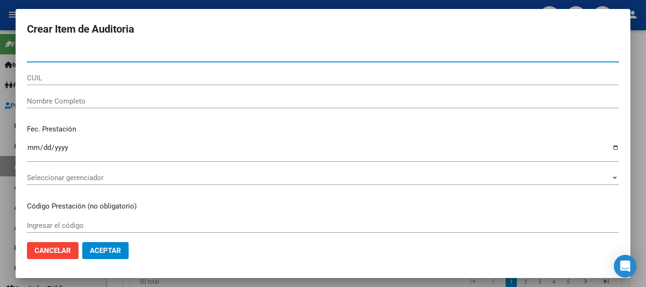
paste input "53618226"
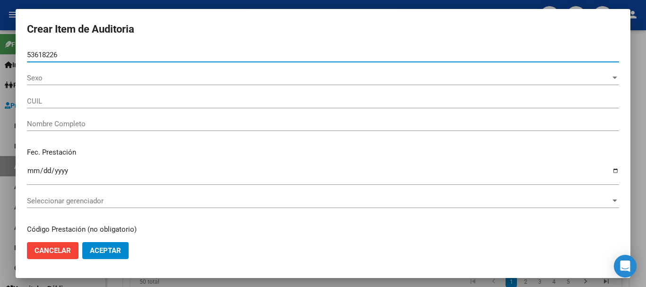
type input "53618226"
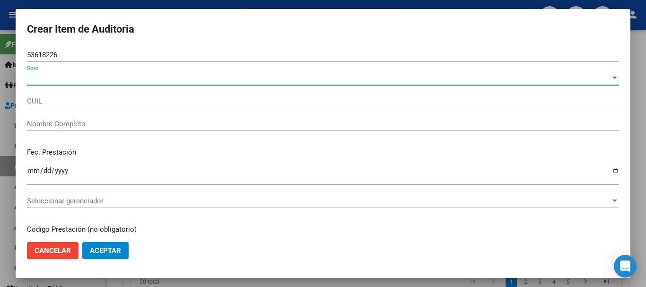
type input "20536182269"
type input "GOMEZ WALTER CLAUDIO"
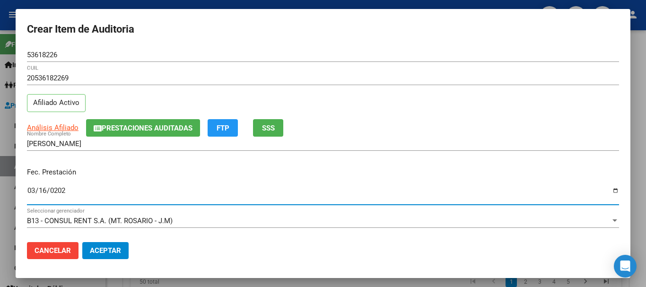
type input "2025-03-16"
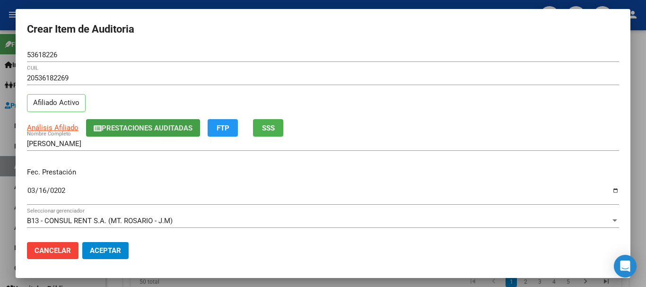
click at [153, 129] on span "Prestaciones Auditadas" at bounding box center [147, 128] width 91 height 9
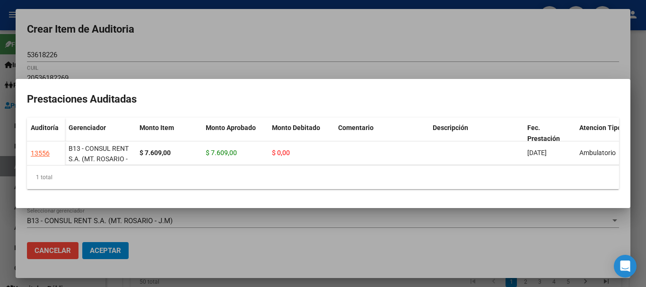
click at [372, 55] on div at bounding box center [323, 143] width 646 height 287
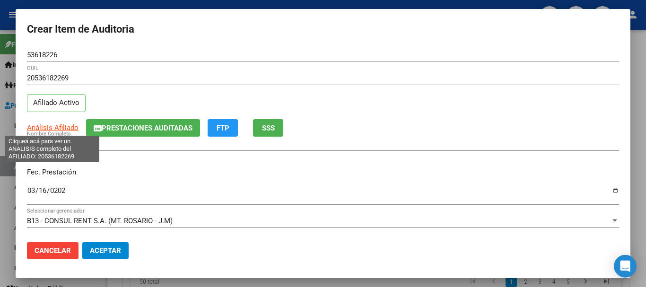
click at [54, 128] on span "Análisis Afiliado" at bounding box center [53, 128] width 52 height 9
type textarea "20536182269"
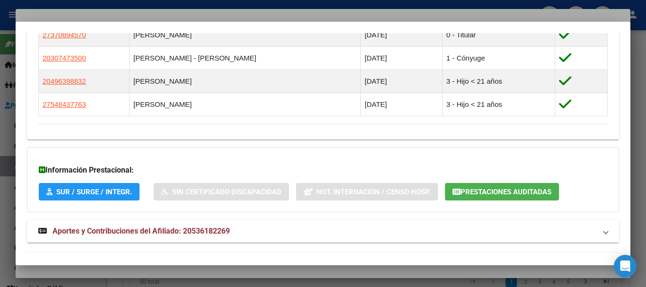
scroll to position [604, 0]
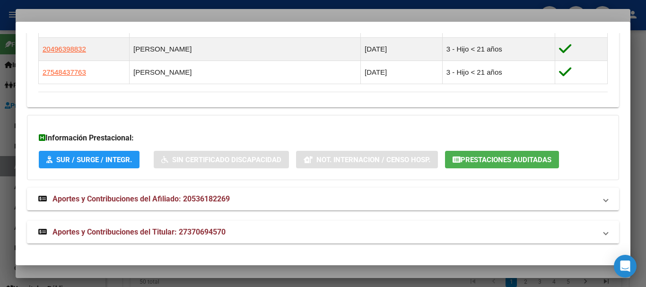
click at [218, 233] on span "Aportes y Contribuciones del Titular: 27370694570" at bounding box center [139, 232] width 173 height 9
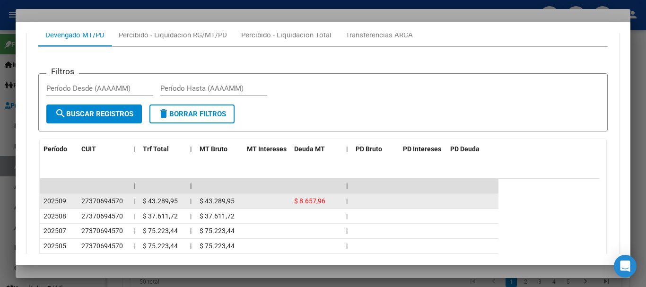
scroll to position [944, 0]
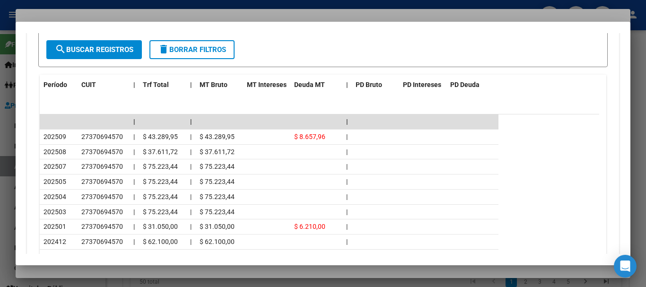
click at [133, 14] on div at bounding box center [323, 143] width 646 height 287
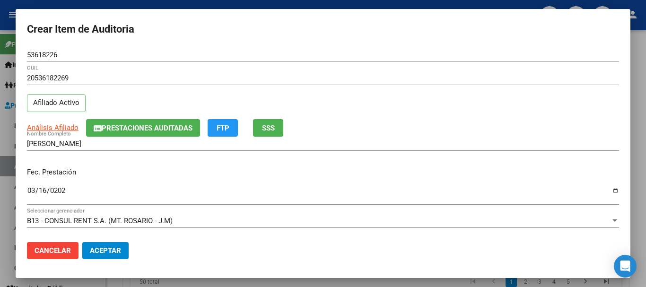
click at [469, 136] on div "Análisis Afiliado Prestaciones Auditadas FTP SSS" at bounding box center [323, 128] width 592 height 18
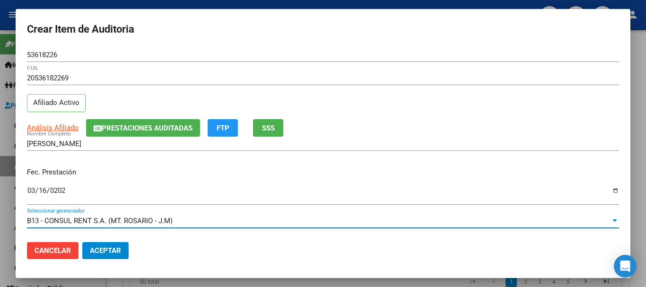
scroll to position [128, 0]
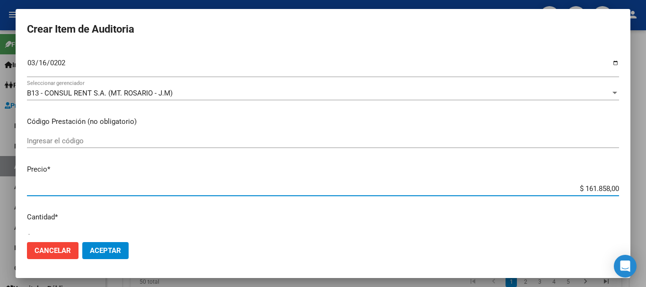
type input "$ 0,07"
type input "$ 0,76"
type input "$ 7,60"
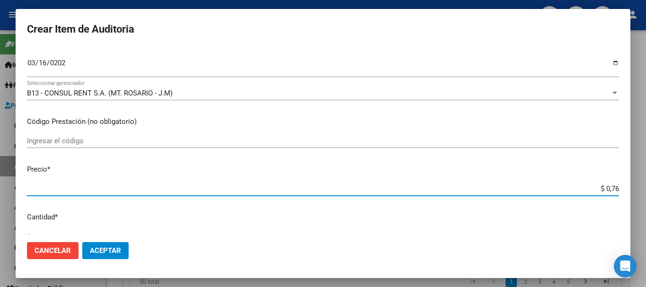
type input "$ 7,60"
type input "$ 76,09"
type input "$ 760,90"
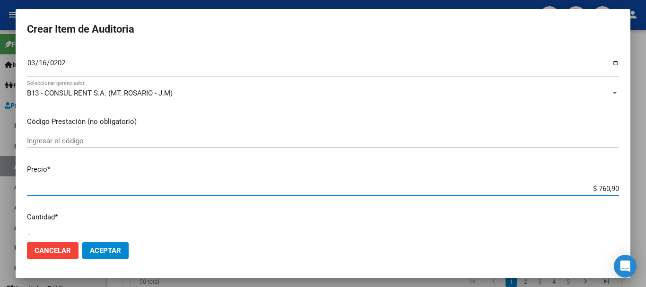
type input "$ 7.609,00"
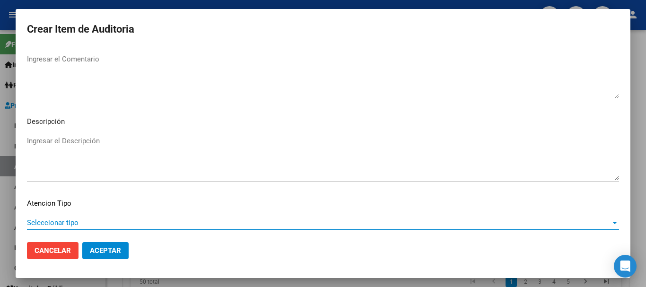
scroll to position [665, 0]
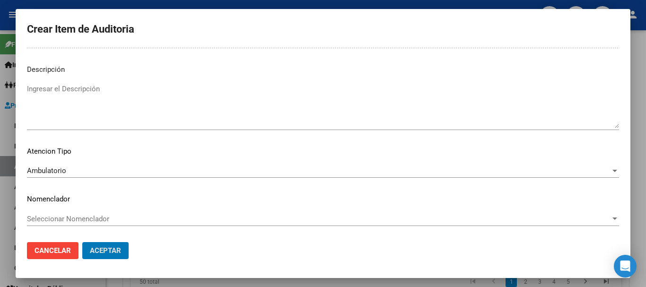
click at [82, 242] on button "Aceptar" at bounding box center [105, 250] width 46 height 17
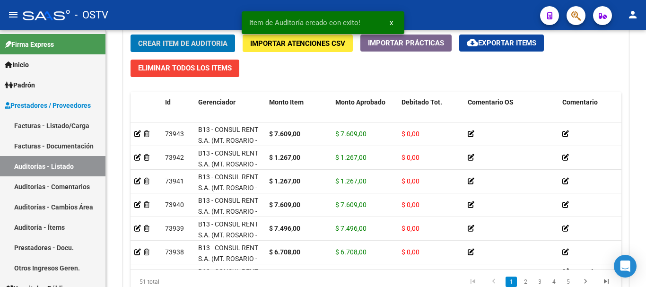
click at [131, 35] on button "Crear Item de Auditoria" at bounding box center [183, 44] width 105 height 18
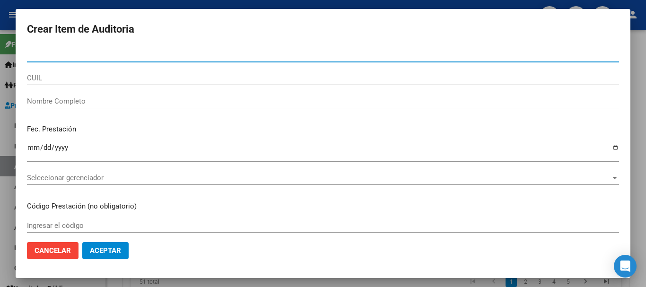
paste input "54116958"
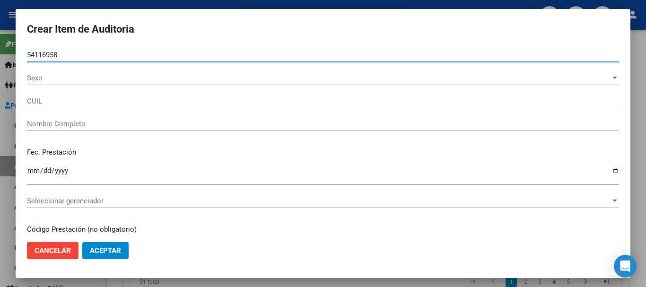
type input "54116958"
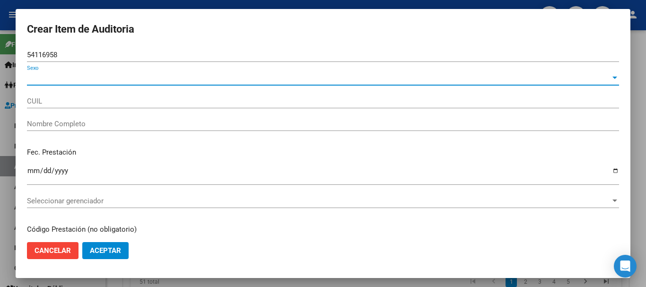
type input "20541169580"
type input "CORDOBA AXEL IAN"
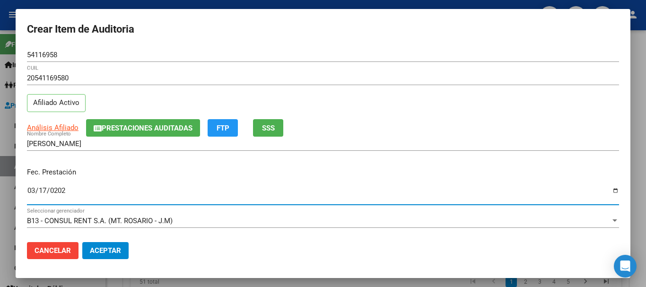
type input "2025-03-17"
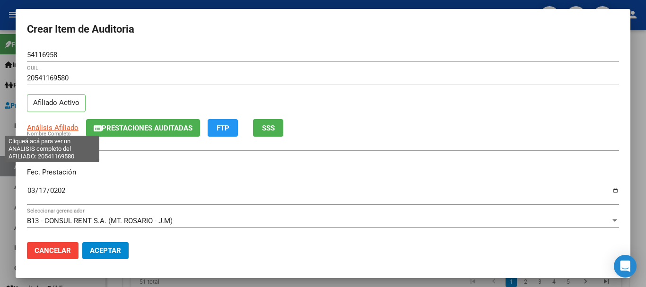
click at [64, 127] on span "Análisis Afiliado" at bounding box center [53, 128] width 52 height 9
type textarea "20541169580"
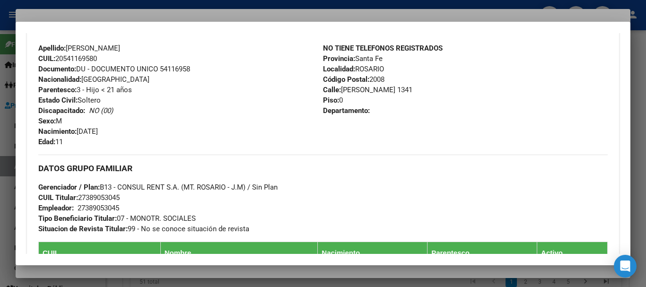
scroll to position [535, 0]
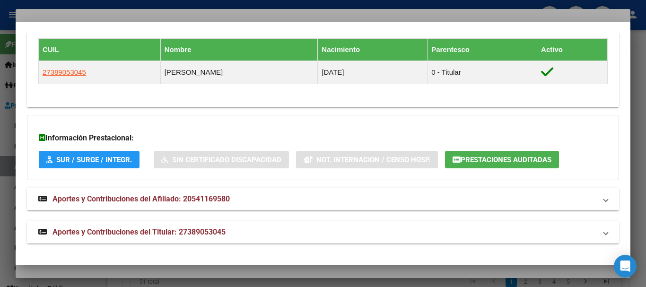
click at [268, 236] on mat-panel-title "Aportes y Contribuciones del Titular: 27389053045" at bounding box center [317, 232] width 558 height 11
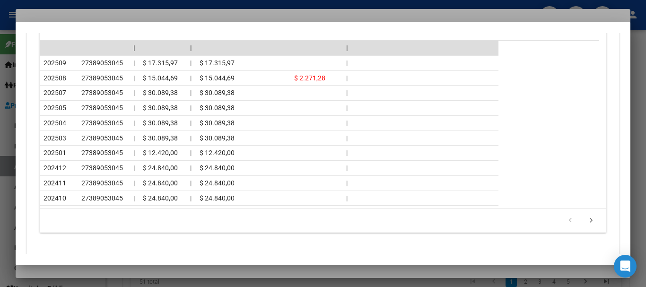
scroll to position [960, 0]
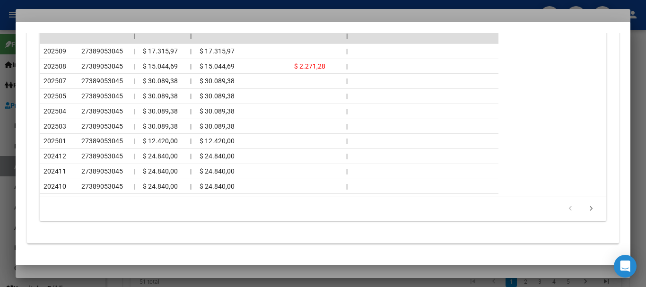
click at [105, 14] on div at bounding box center [323, 143] width 646 height 287
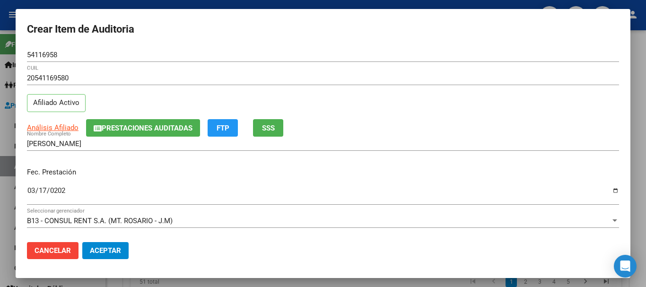
click at [336, 114] on div "20541169580 CUIL Afiliado Activo" at bounding box center [323, 95] width 592 height 48
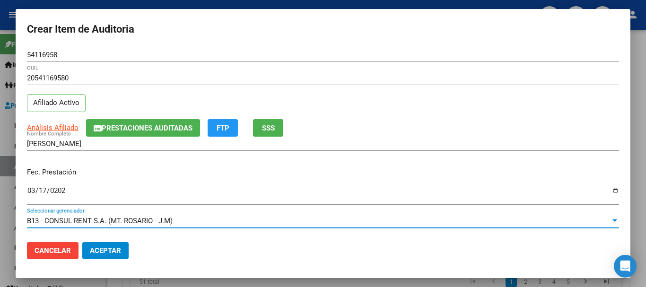
scroll to position [128, 0]
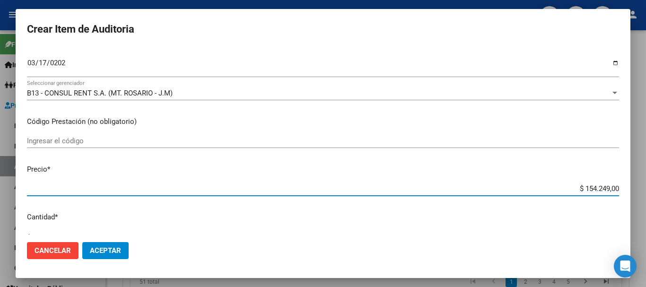
type input "$ 0,01"
type input "$ 0,12"
type input "$ 1,26"
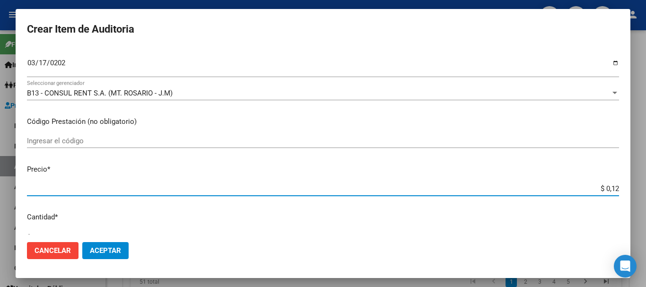
type input "$ 1,26"
type input "$ 12,67"
type input "$ 126,70"
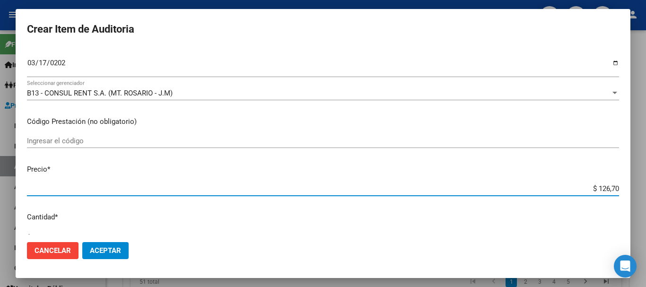
type input "$ 1.267,00"
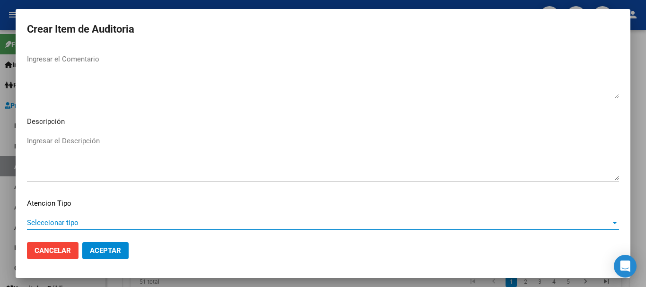
scroll to position [665, 0]
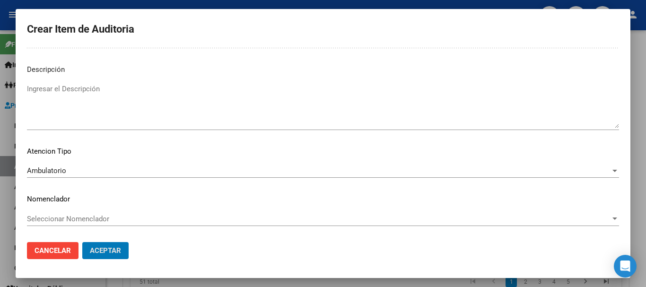
click at [82, 242] on button "Aceptar" at bounding box center [105, 250] width 46 height 17
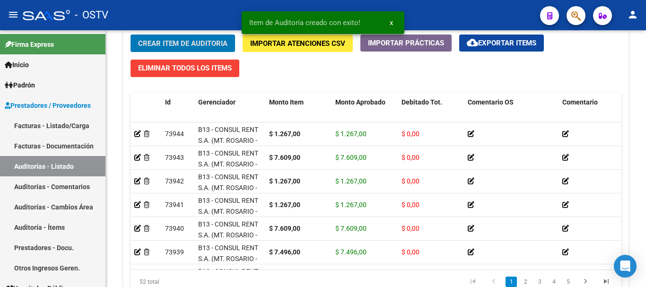
click at [131, 35] on button "Crear Item de Auditoria" at bounding box center [183, 44] width 105 height 18
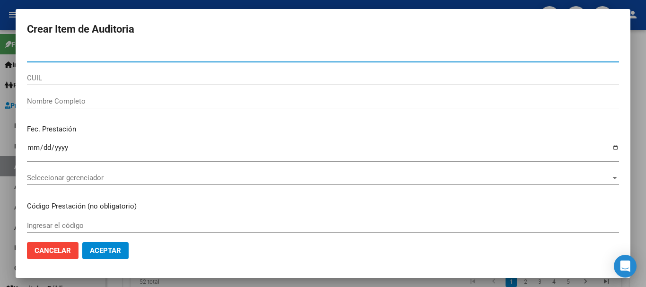
paste input "54115234"
type input "54115234"
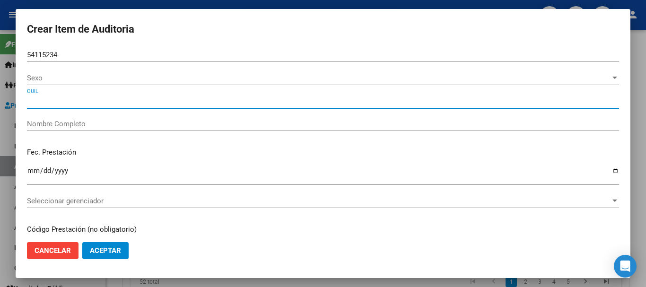
type input "27541152348"
type input "CRAVIOTTO RUFINA"
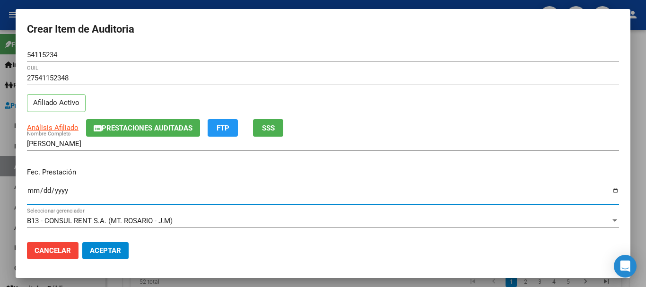
type input "2025-03-18"
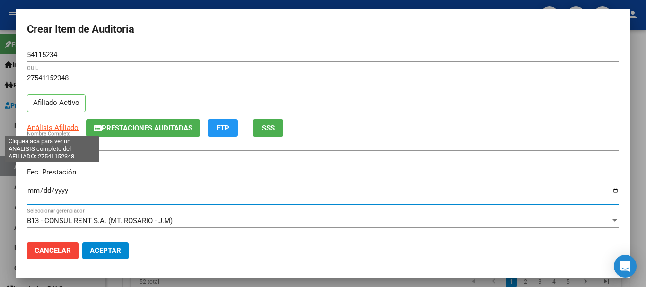
click at [71, 129] on span "Análisis Afiliado" at bounding box center [53, 128] width 52 height 9
type textarea "27541152348"
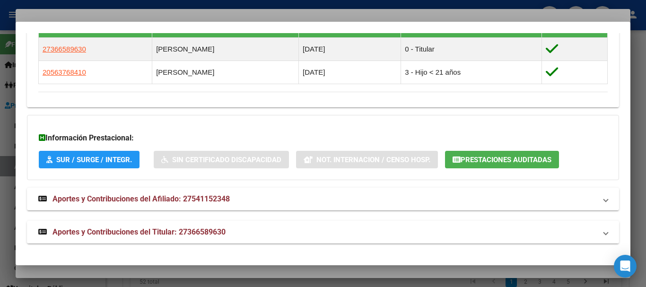
click at [203, 232] on span "Aportes y Contribuciones del Titular: 27366589630" at bounding box center [139, 232] width 173 height 9
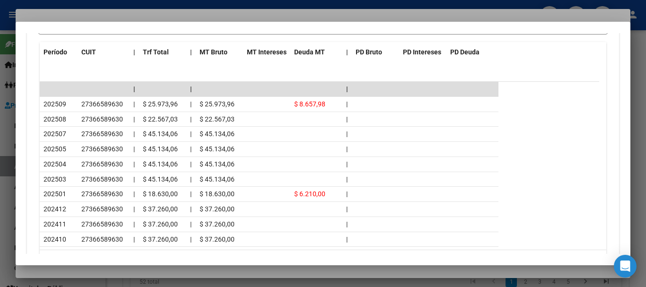
scroll to position [983, 0]
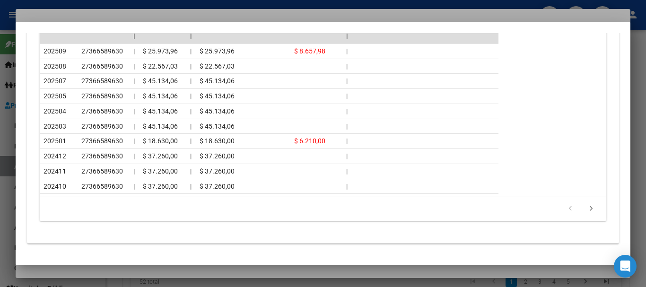
click at [126, 18] on div at bounding box center [323, 143] width 646 height 287
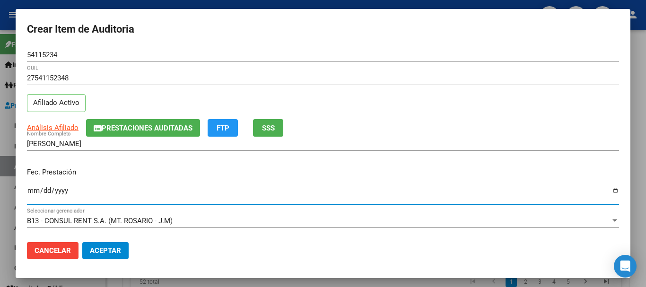
click at [317, 188] on input "2025-03-18" at bounding box center [323, 194] width 592 height 15
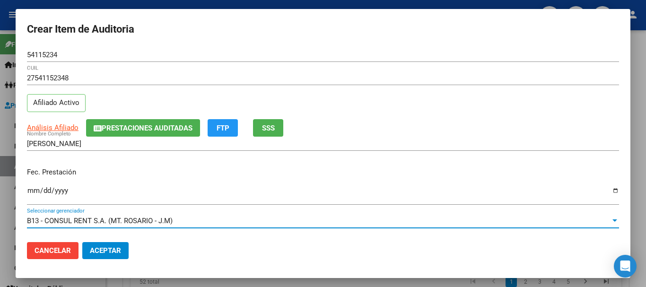
scroll to position [128, 0]
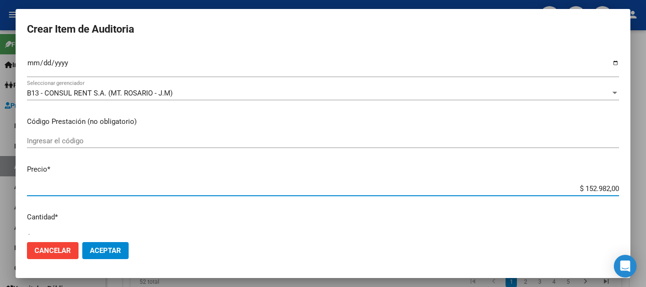
type input "$ 0,07"
type input "$ 0,76"
type input "$ 7,60"
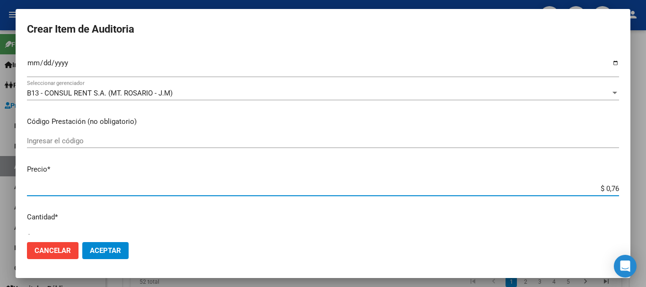
type input "$ 7,60"
type input "$ 76,09"
type input "$ 760,90"
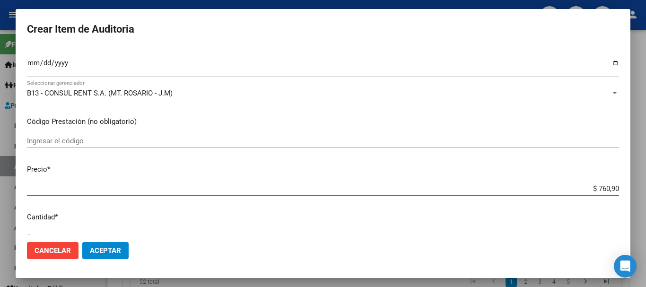
type input "$ 7.609,00"
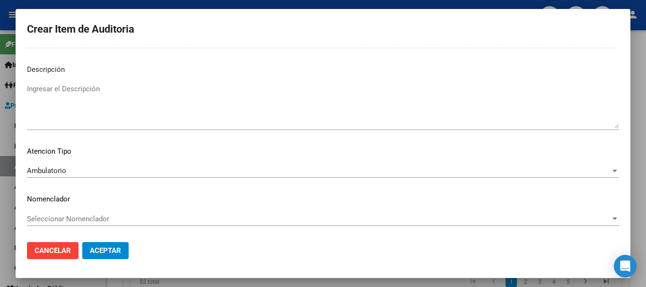
scroll to position [0, 0]
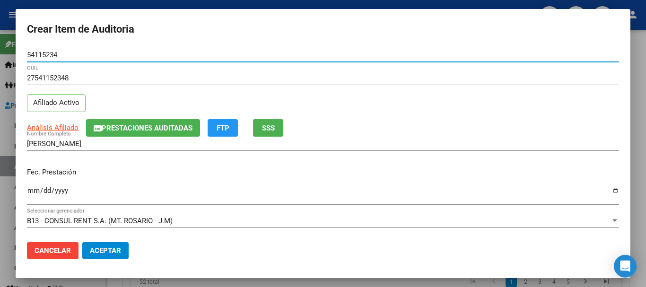
click at [82, 242] on button "Aceptar" at bounding box center [105, 250] width 46 height 17
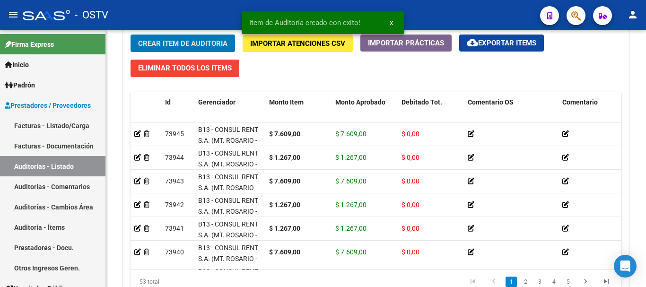
click at [131, 35] on button "Crear Item de Auditoria" at bounding box center [183, 44] width 105 height 18
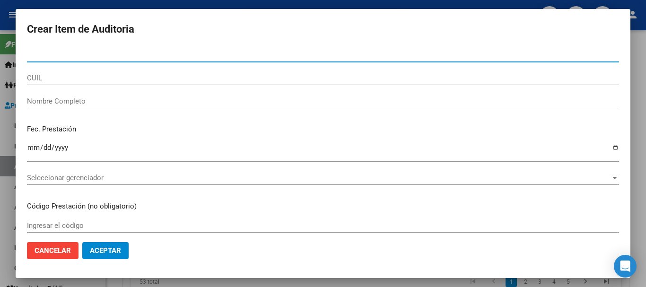
paste input "54116958"
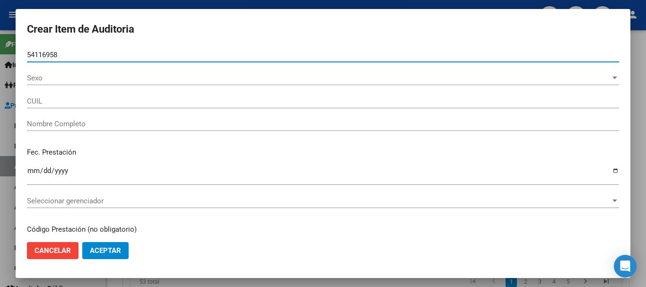
type input "54116958"
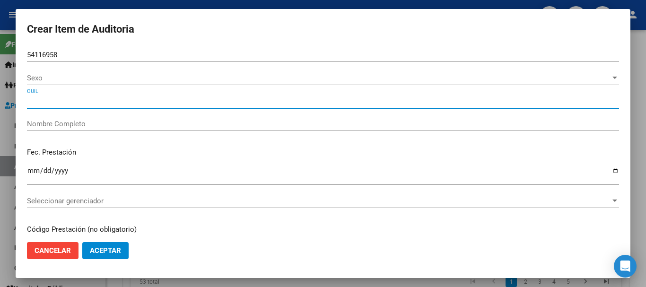
type input "20541169580"
type input "CORDOBA AXEL IAN"
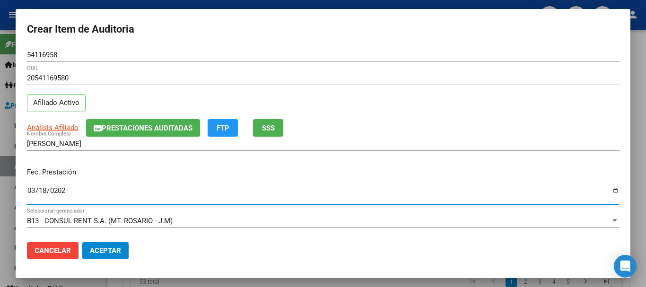
type input "2025-03-18"
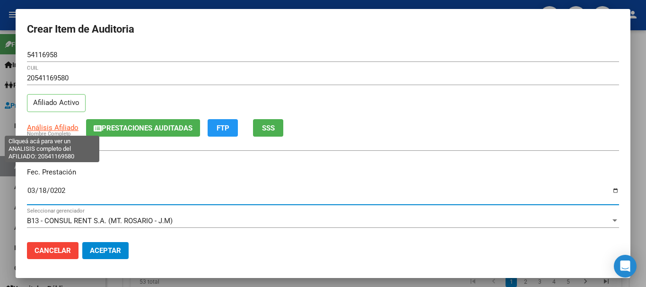
click at [56, 127] on span "Análisis Afiliado" at bounding box center [53, 128] width 52 height 9
type textarea "20541169580"
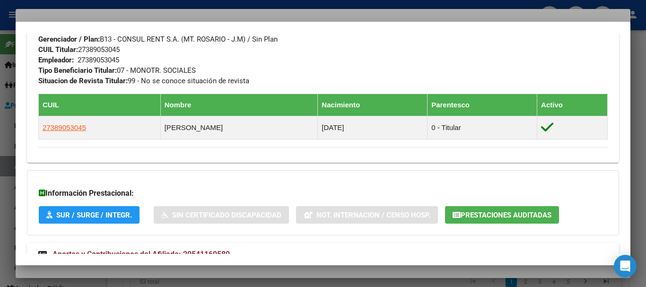
scroll to position [535, 0]
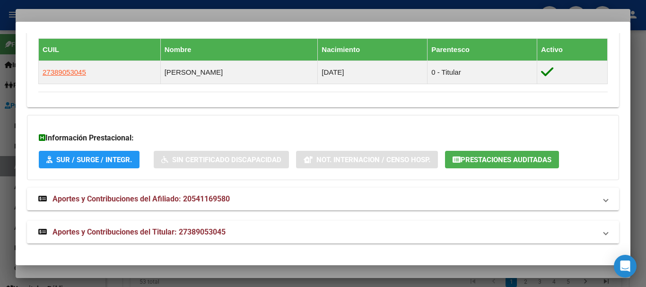
click at [232, 229] on mat-panel-title "Aportes y Contribuciones del Titular: 27389053045" at bounding box center [317, 232] width 558 height 11
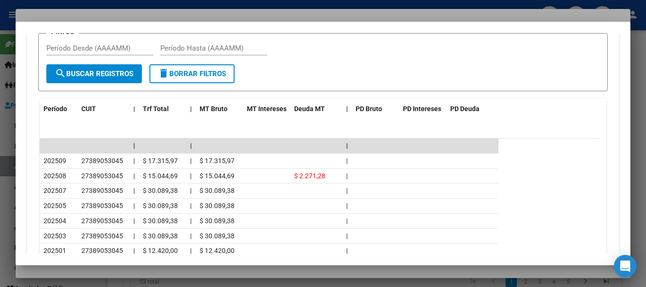
scroll to position [936, 0]
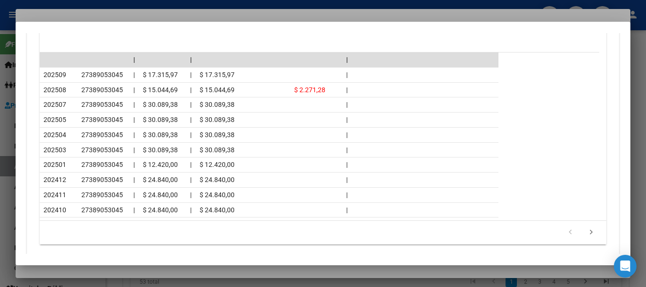
click at [146, 12] on div at bounding box center [323, 143] width 646 height 287
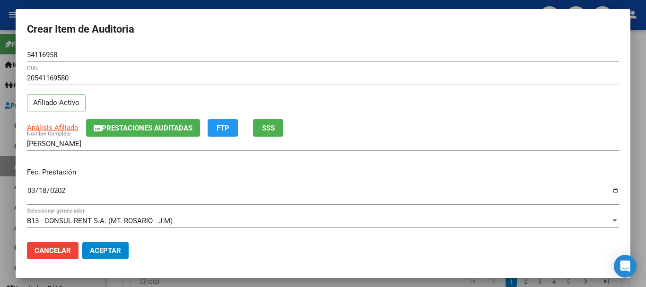
click at [447, 159] on div "CORDOBA AXEL IAN Nombre Completo" at bounding box center [323, 148] width 592 height 23
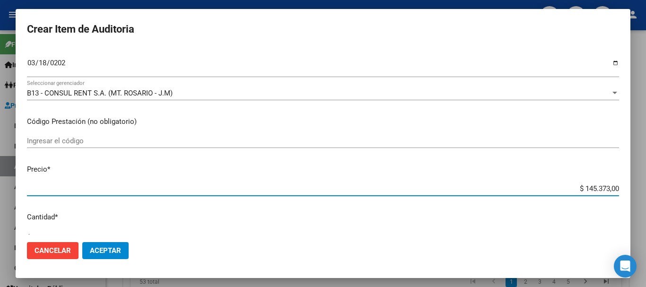
type input "$ 0,03"
type input "$ 0,32"
type input "$ 3,23"
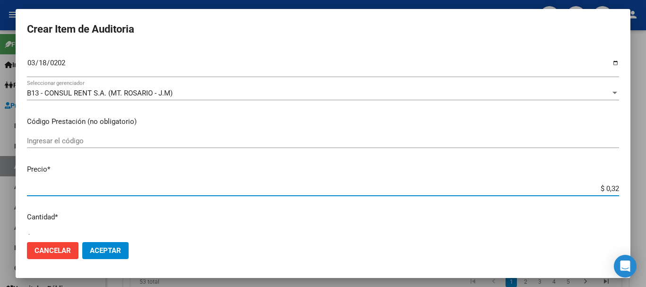
type input "$ 3,23"
type input "$ 32,36"
type input "$ 323,65"
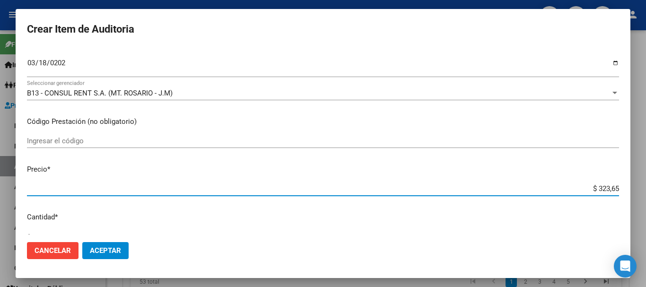
type input "$ 3.236,50"
type input "$ 32.365,00"
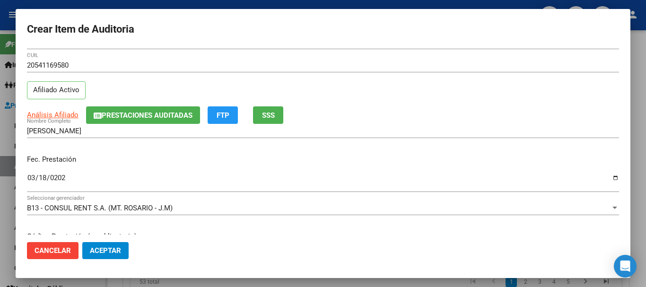
scroll to position [0, 0]
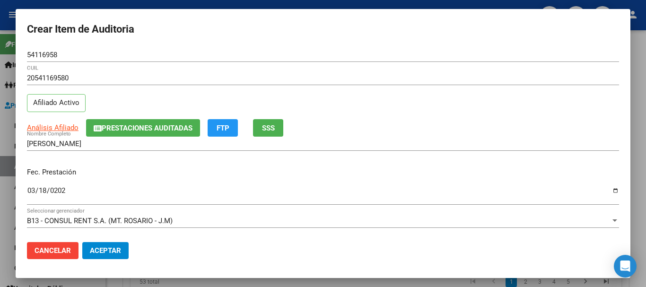
click at [142, 124] on span "Prestaciones Auditadas" at bounding box center [147, 128] width 91 height 9
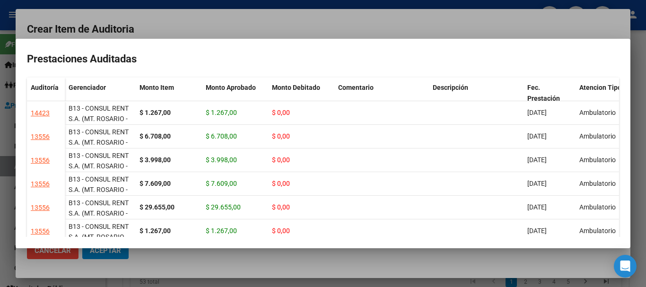
click at [243, 27] on div at bounding box center [323, 143] width 646 height 287
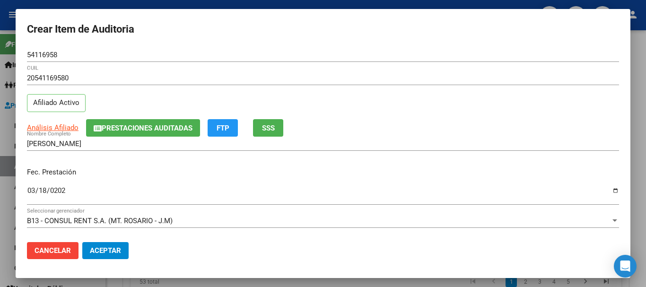
drag, startPoint x: 463, startPoint y: 100, endPoint x: 465, endPoint y: 110, distance: 9.6
click at [464, 100] on div "20541169580 CUIL Afiliado Activo" at bounding box center [323, 95] width 592 height 48
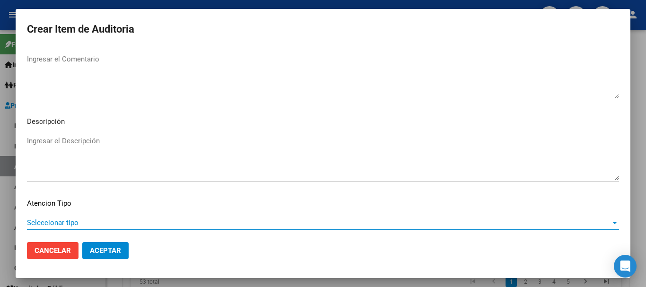
scroll to position [665, 0]
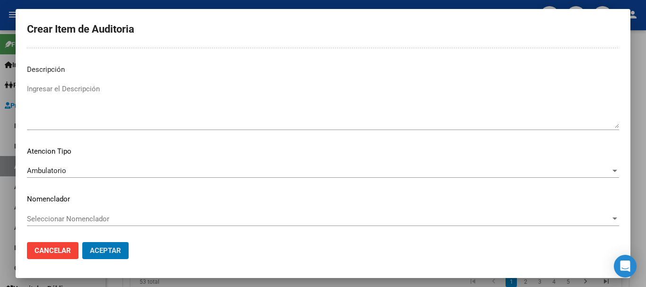
click at [82, 242] on button "Aceptar" at bounding box center [105, 250] width 46 height 17
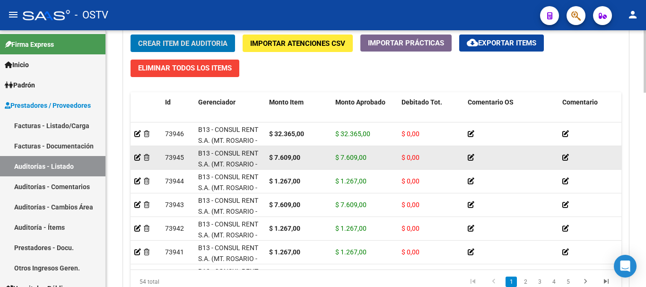
click at [131, 35] on button "Crear Item de Auditoria" at bounding box center [183, 44] width 105 height 18
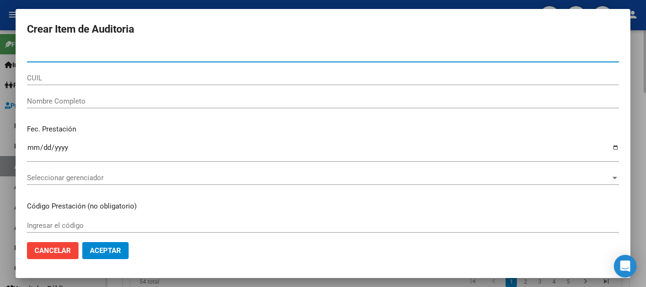
paste input "57803393"
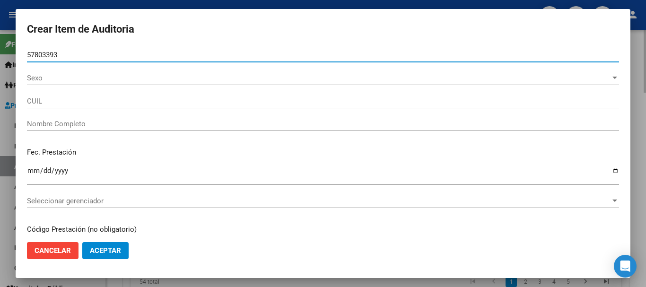
type input "57803393"
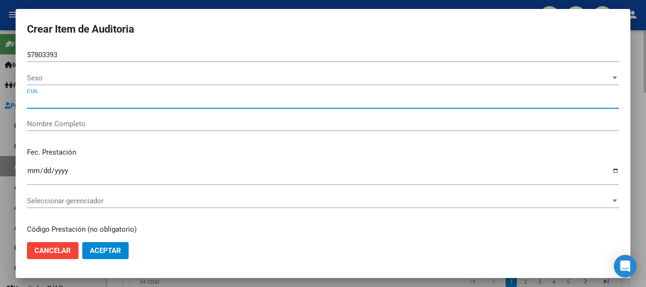
type input "23578033939"
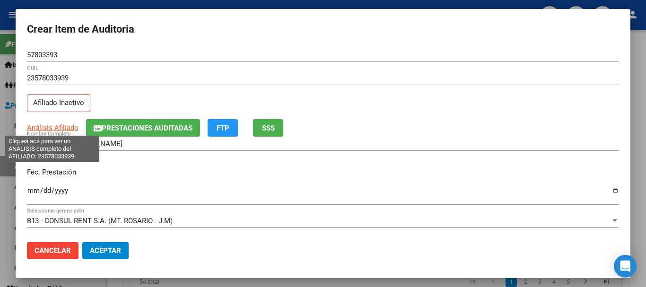
click at [56, 126] on span "Análisis Afiliado" at bounding box center [53, 128] width 52 height 9
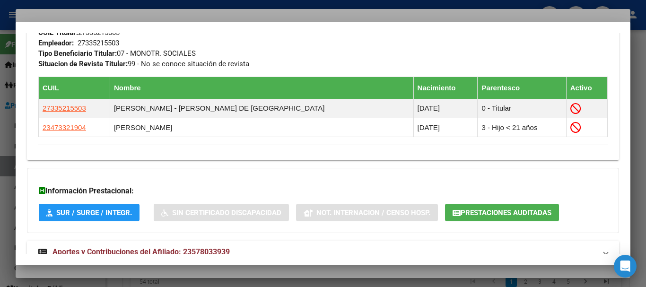
scroll to position [571, 0]
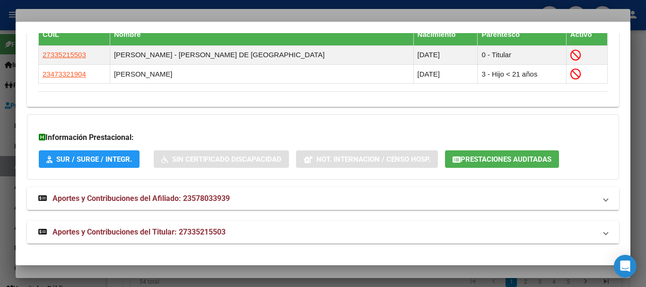
click at [226, 229] on span "Aportes y Contribuciones del Titular: 27335215503" at bounding box center [139, 232] width 173 height 9
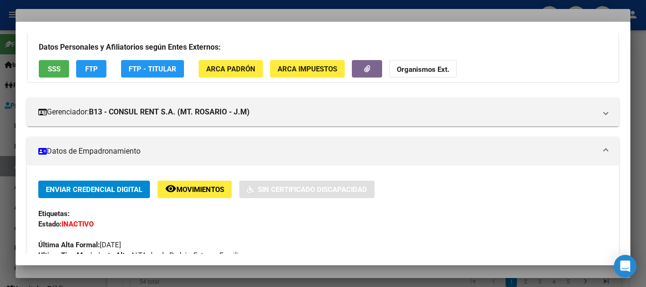
scroll to position [2, 0]
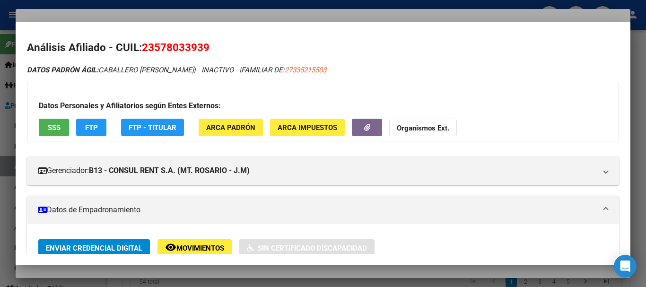
click at [199, 12] on div at bounding box center [323, 143] width 646 height 287
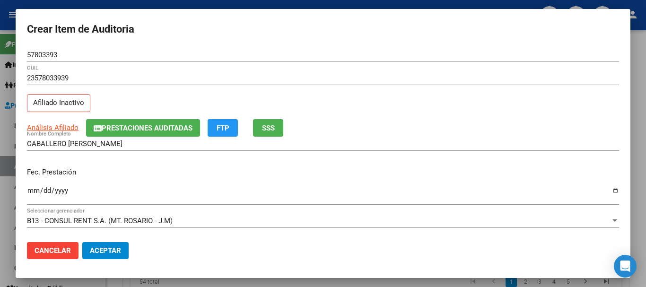
drag, startPoint x: 144, startPoint y: 118, endPoint x: 143, endPoint y: 124, distance: 5.3
click at [144, 121] on mat-dialog-content "57803393 Nro Documento 23578033939 CUIL Afiliado Inactivo Análisis Afiliado Pre…" at bounding box center [323, 141] width 615 height 187
click at [143, 125] on span "Prestaciones Auditadas" at bounding box center [147, 128] width 91 height 9
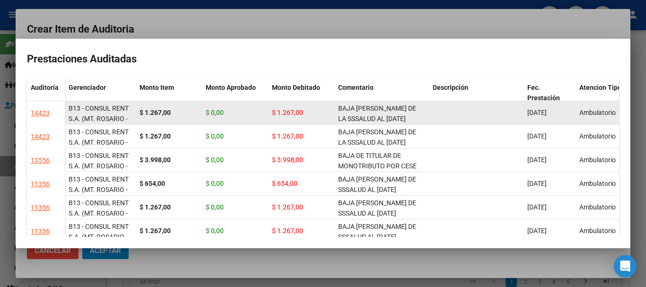
click at [365, 114] on div "BAJA [PERSON_NAME] DE LA SSSALUD AL [DATE] MONOTRIBUTISTA INF.AFIP" at bounding box center [381, 113] width 87 height 20
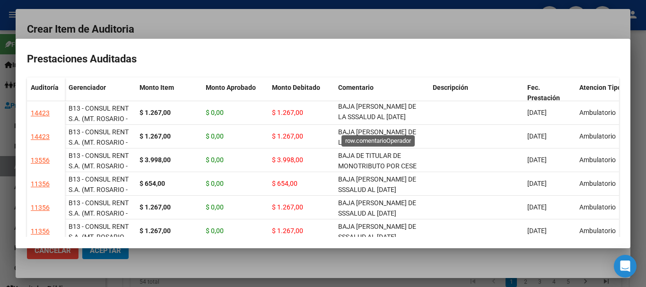
copy span "BAJA [PERSON_NAME] DE LA SSSALUD AL [DATE] MONOTRIBUTISTA INF.AFIP"
click at [326, 21] on div at bounding box center [323, 143] width 646 height 287
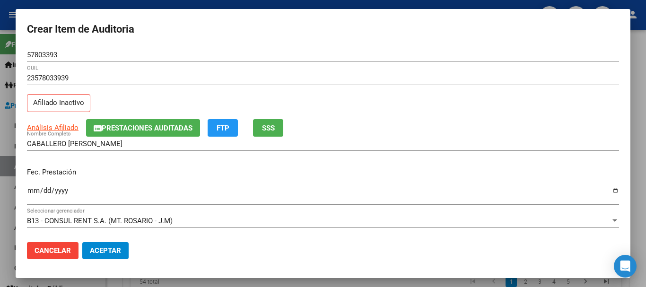
drag, startPoint x: 422, startPoint y: 60, endPoint x: 424, endPoint y: 69, distance: 9.7
click at [423, 62] on div "57803393 Nro Documento" at bounding box center [323, 59] width 592 height 23
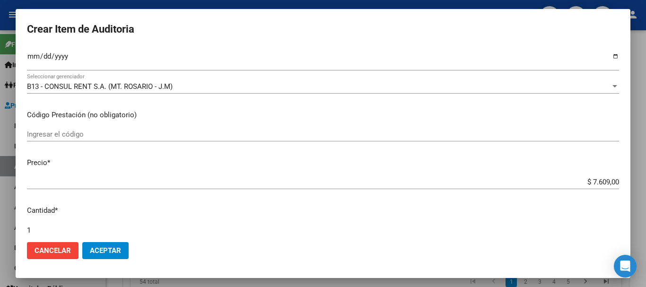
scroll to position [319, 0]
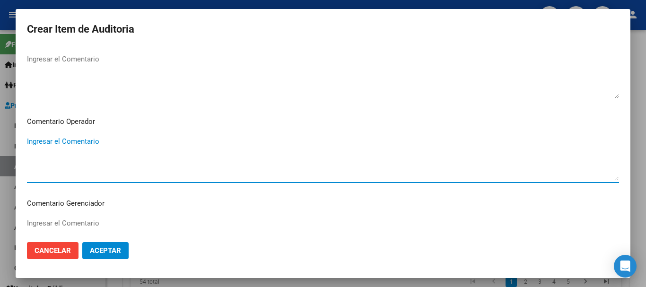
paste textarea "BAJA [PERSON_NAME] DE LA SSSALUD AL [DATE] MONOTRIBUTISTA INF.AFIP"
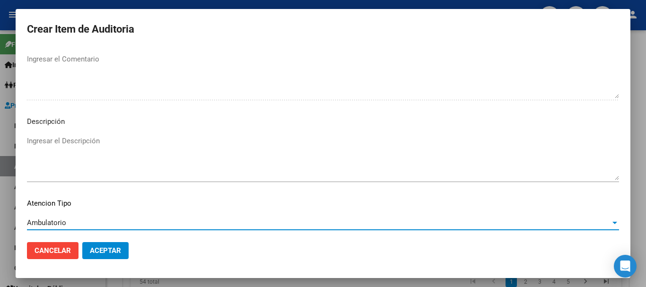
scroll to position [665, 0]
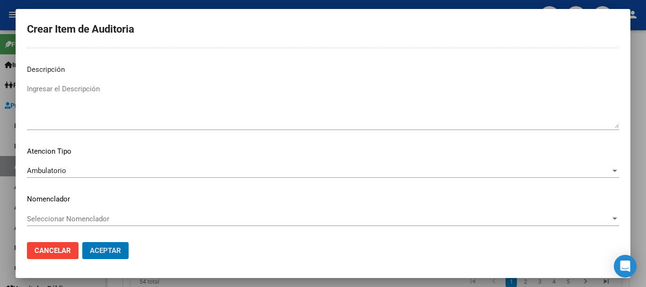
click at [82, 242] on button "Aceptar" at bounding box center [105, 250] width 46 height 17
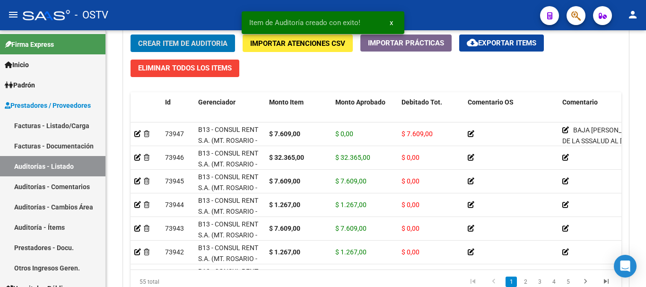
click at [131, 35] on button "Crear Item de Auditoria" at bounding box center [183, 44] width 105 height 18
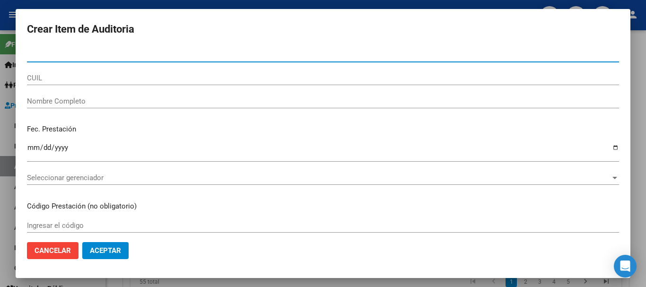
paste input "57857298"
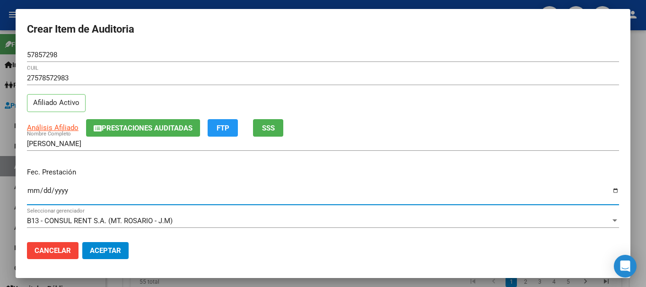
click at [117, 129] on span "Prestaciones Auditadas" at bounding box center [147, 128] width 91 height 9
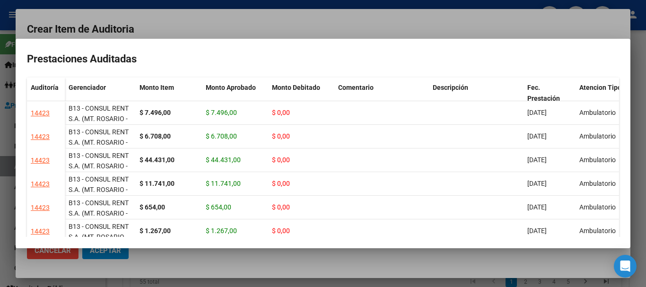
click at [248, 26] on div at bounding box center [323, 143] width 646 height 287
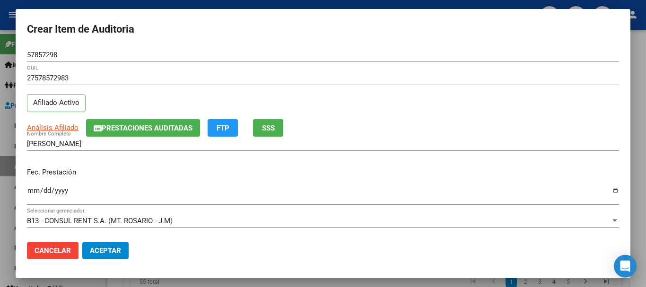
click at [482, 129] on div "Análisis Afiliado Prestaciones Auditadas FTP SSS" at bounding box center [323, 128] width 592 height 18
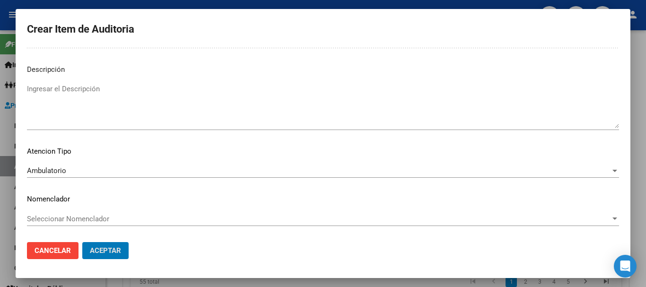
click at [82, 242] on button "Aceptar" at bounding box center [105, 250] width 46 height 17
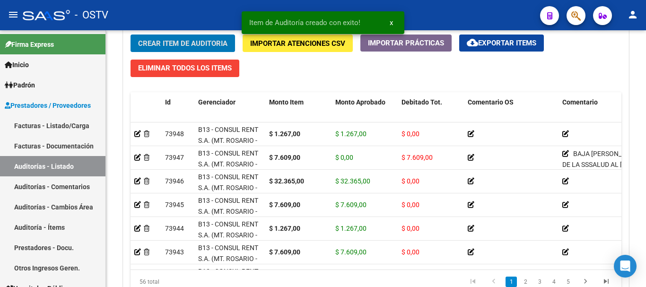
click at [131, 35] on button "Crear Item de Auditoria" at bounding box center [183, 44] width 105 height 18
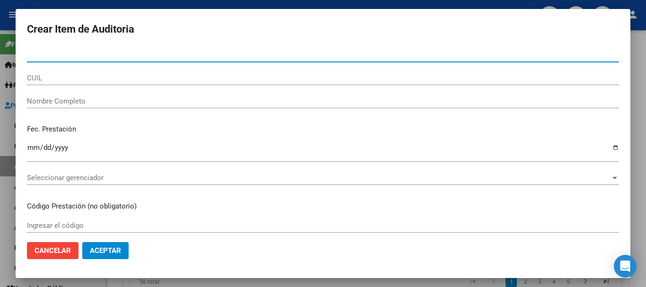
paste input "50607232"
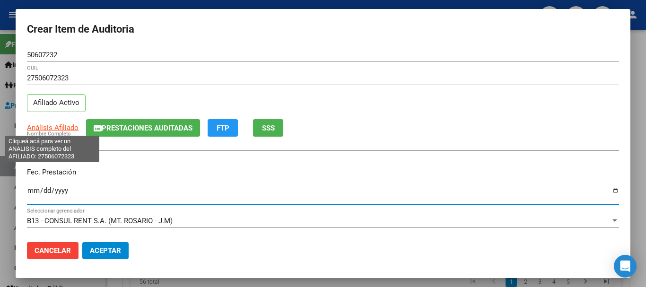
click at [61, 124] on span "Análisis Afiliado" at bounding box center [53, 128] width 52 height 9
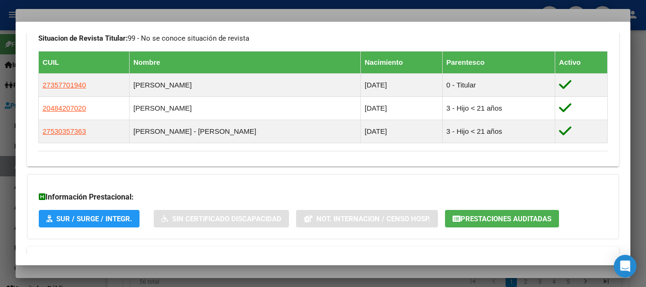
scroll to position [581, 0]
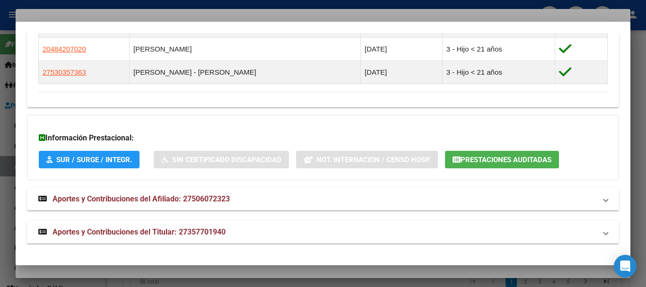
click at [232, 230] on mat-panel-title "Aportes y Contribuciones del Titular: 27357701940" at bounding box center [317, 232] width 558 height 11
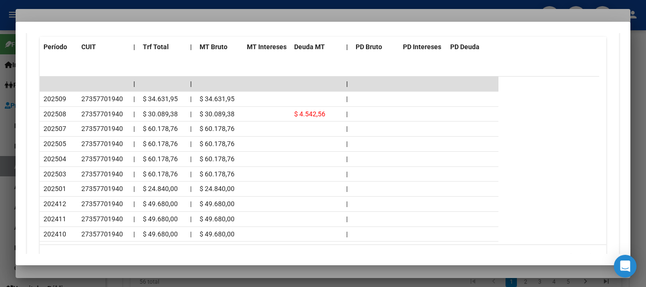
scroll to position [983, 0]
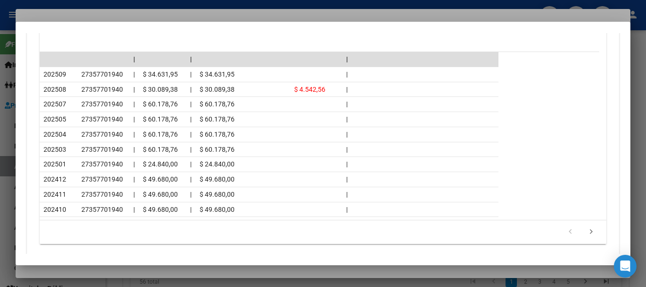
click at [118, 16] on div at bounding box center [323, 143] width 646 height 287
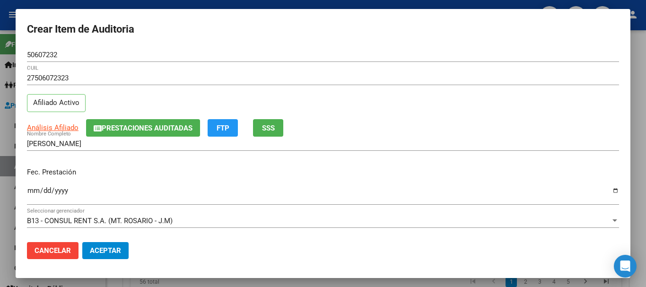
click at [386, 105] on div "27506072323 CUIL Afiliado Activo" at bounding box center [323, 95] width 592 height 48
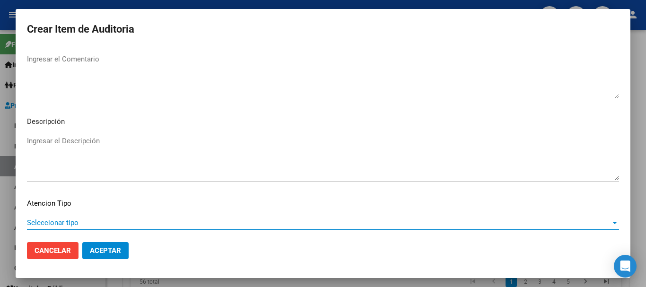
scroll to position [665, 0]
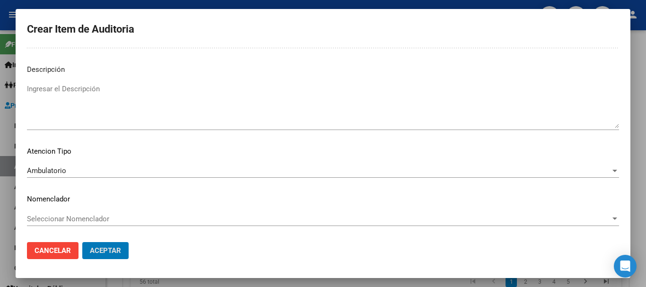
click at [82, 242] on button "Aceptar" at bounding box center [105, 250] width 46 height 17
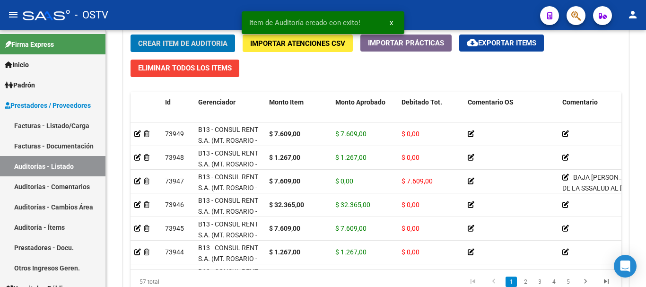
click at [131, 35] on button "Crear Item de Auditoria" at bounding box center [183, 44] width 105 height 18
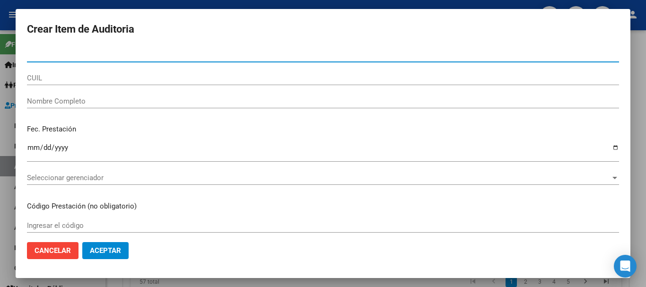
paste input "50607232"
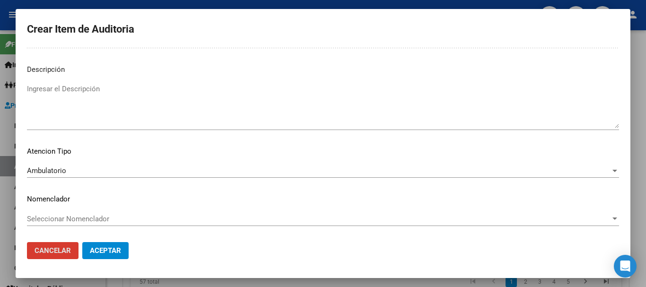
click at [82, 242] on button "Aceptar" at bounding box center [105, 250] width 46 height 17
